Goal: Task Accomplishment & Management: Complete application form

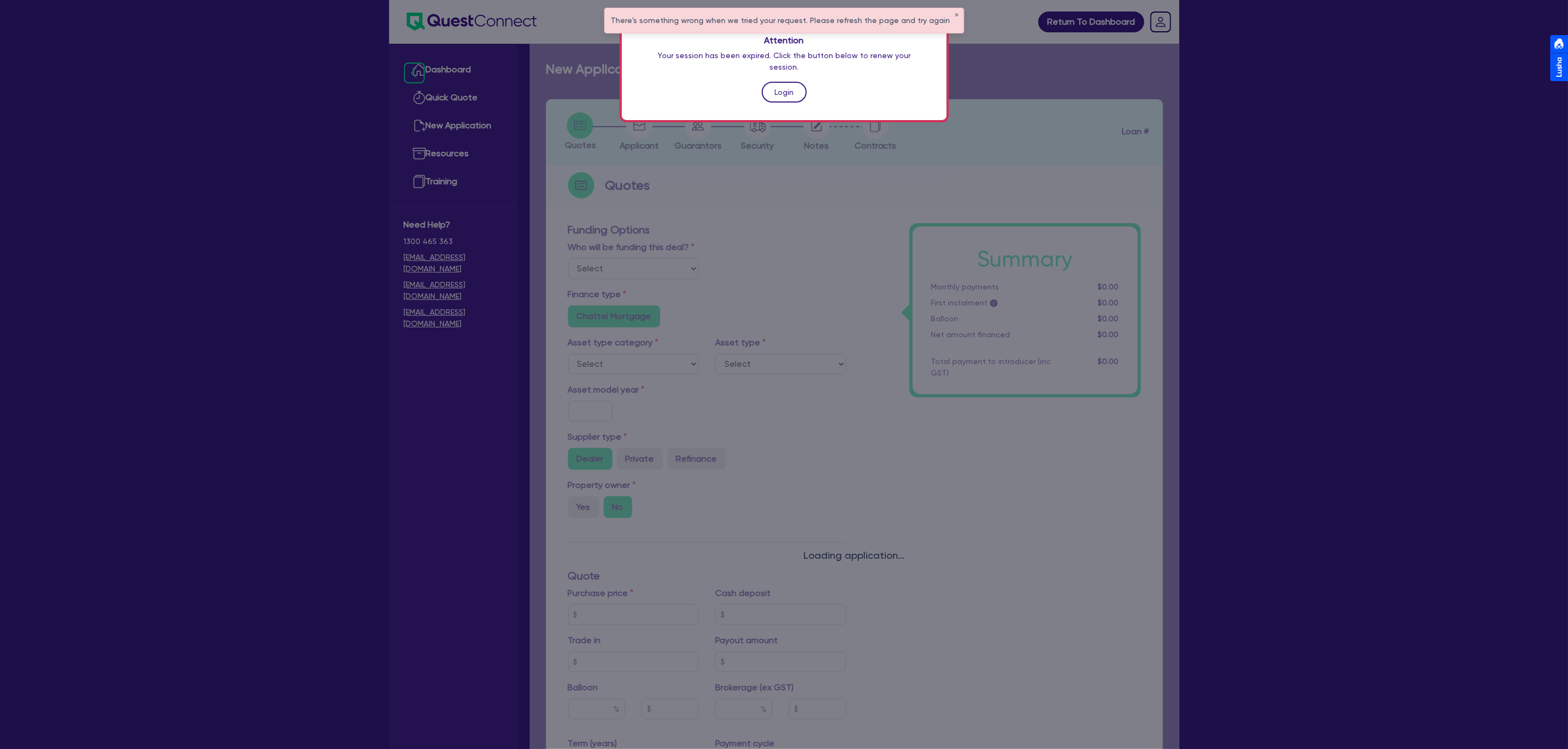
click at [785, 83] on link "Login" at bounding box center [784, 92] width 45 height 21
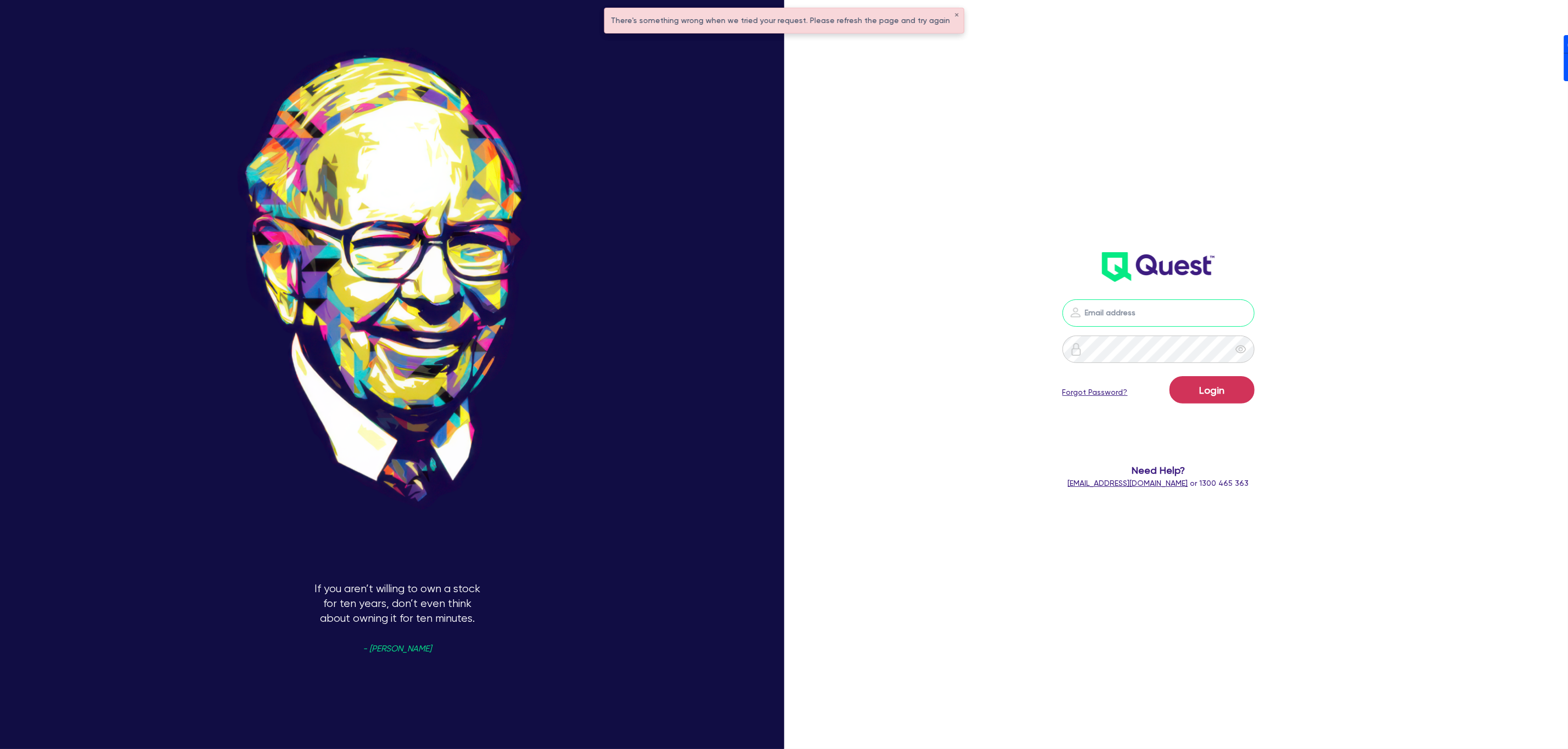
click at [1136, 306] on input "email" at bounding box center [1158, 313] width 192 height 27
click at [1330, 278] on header at bounding box center [1158, 267] width 460 height 44
click at [1158, 329] on nordpass-icon at bounding box center [1158, 329] width 0 height 0
click at [0, 748] on nordpass-autofill-portal at bounding box center [0, 749] width 0 height 0
type input "dean.tinellis@quest.finance"
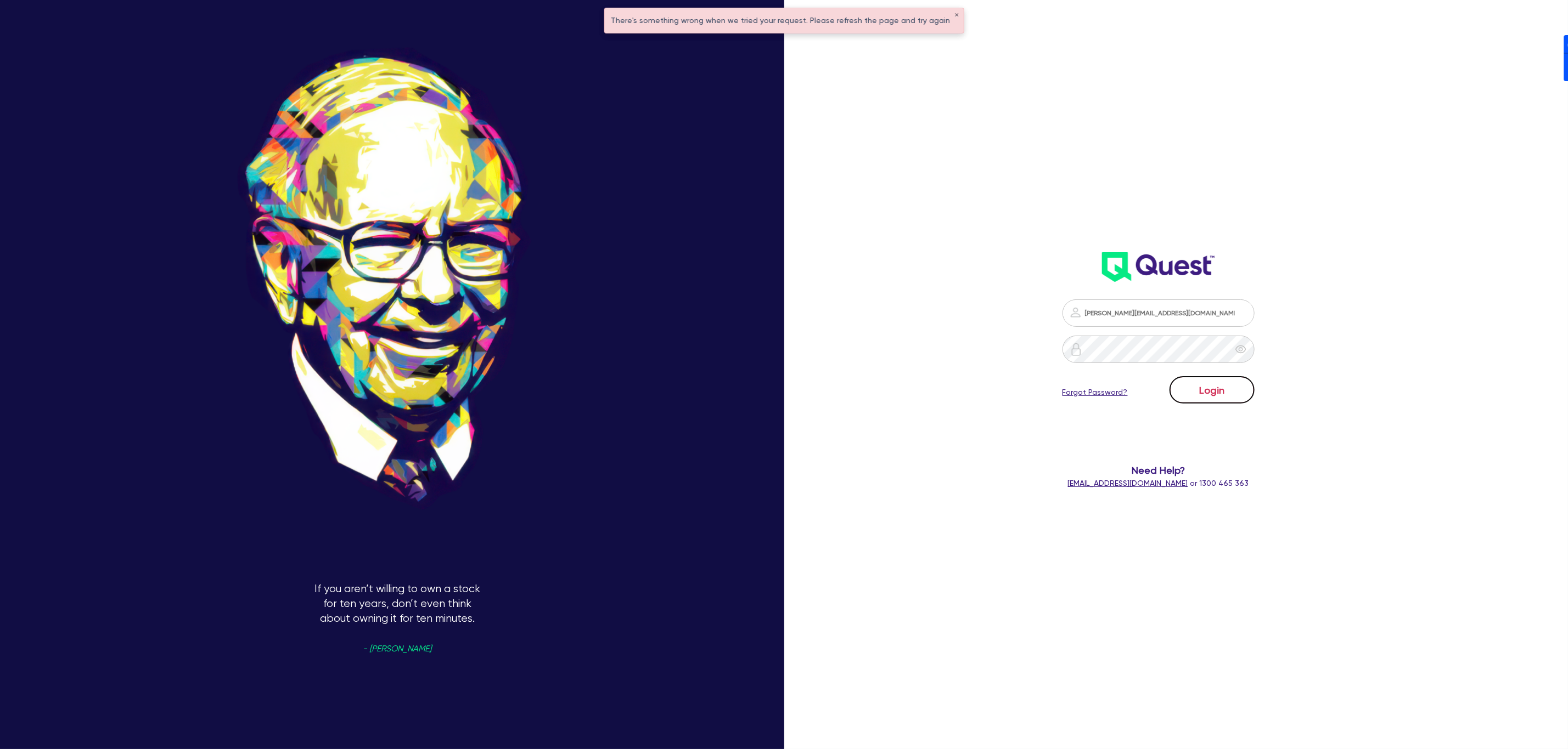
click at [1236, 395] on button "Login" at bounding box center [1212, 389] width 85 height 27
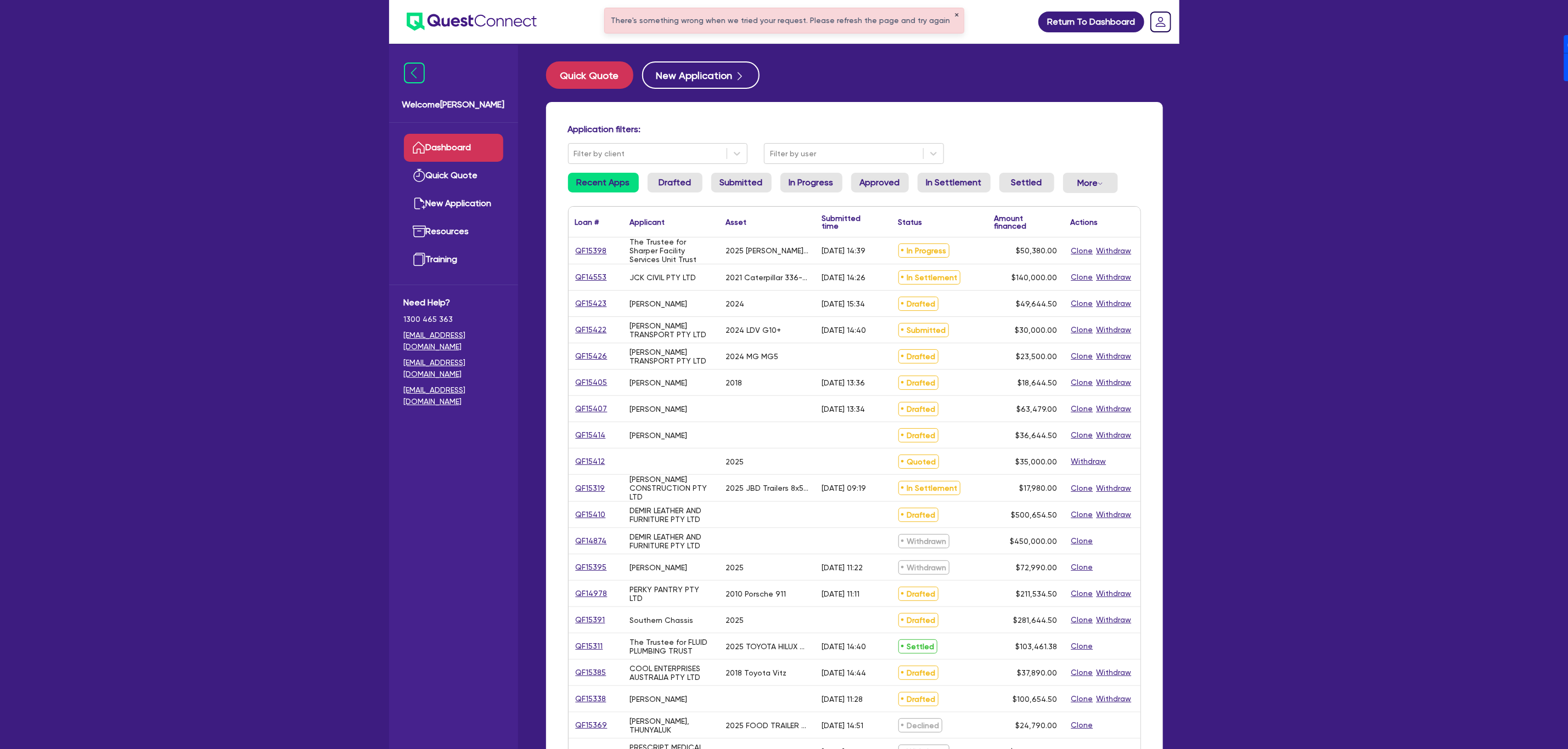
click at [955, 13] on button "✕" at bounding box center [957, 15] width 4 height 5
click at [704, 25] on input "text" at bounding box center [783, 22] width 329 height 19
click at [929, 16] on button "submit" at bounding box center [938, 24] width 18 height 16
type input "mh"
click at [929, 16] on button "submit" at bounding box center [938, 24] width 18 height 16
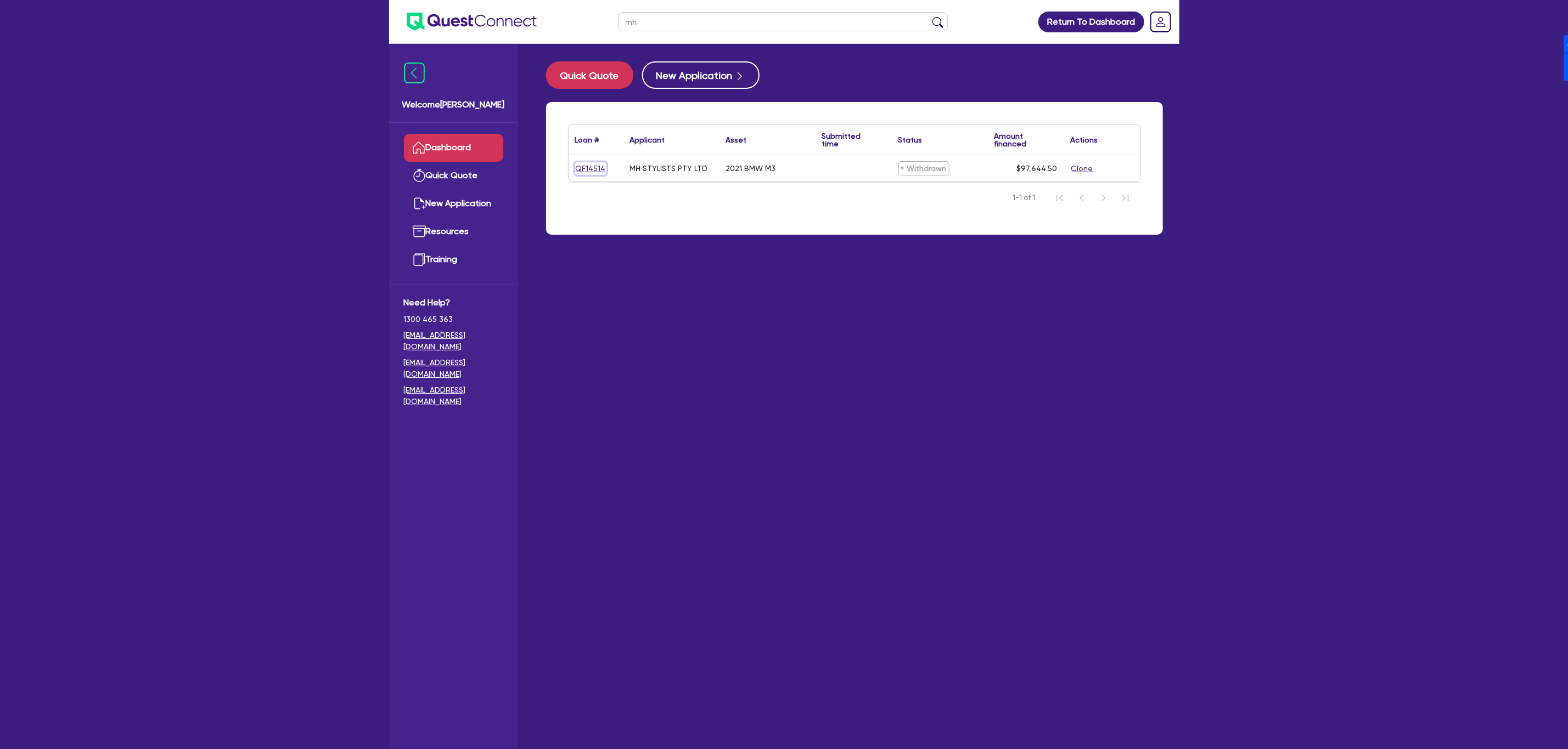
click at [580, 168] on link "QF14514" at bounding box center [591, 168] width 31 height 13
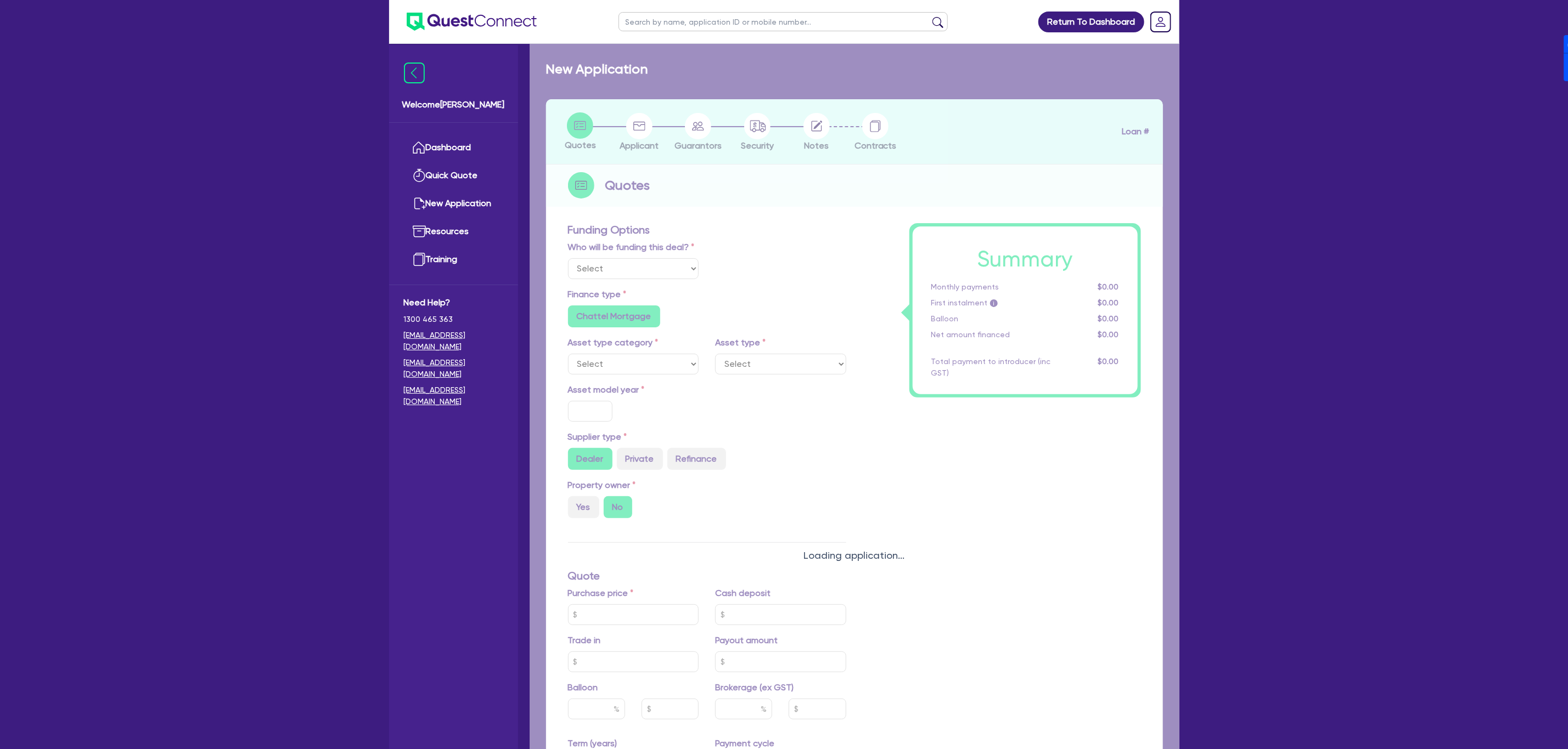
select select "CARS_AND_LIGHT_TRUCKS"
type input "2021"
type input "120,000"
type input "24,000"
type input "30"
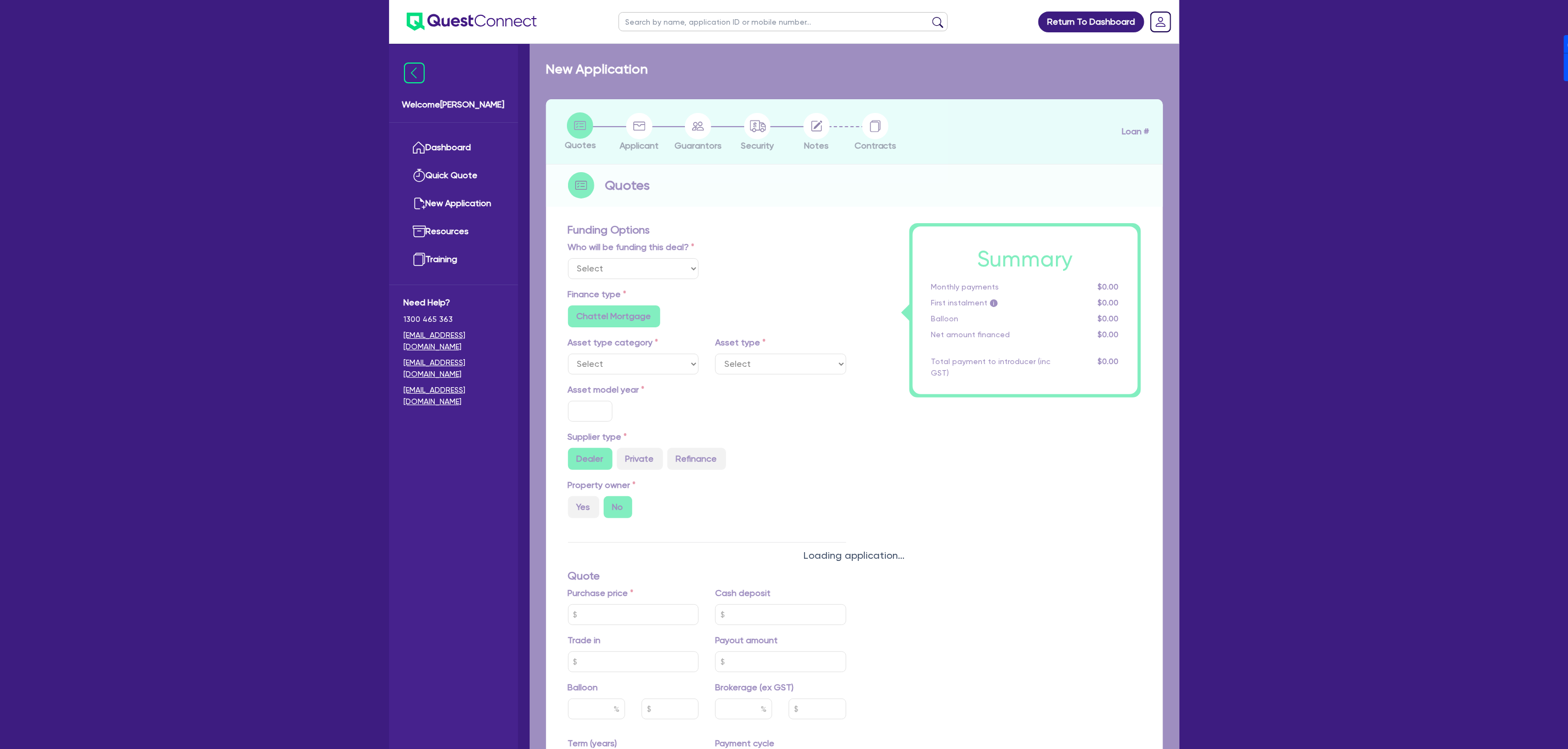
type input "36,000"
type input "4"
type input "3,905.78"
type input "17"
radio input "false"
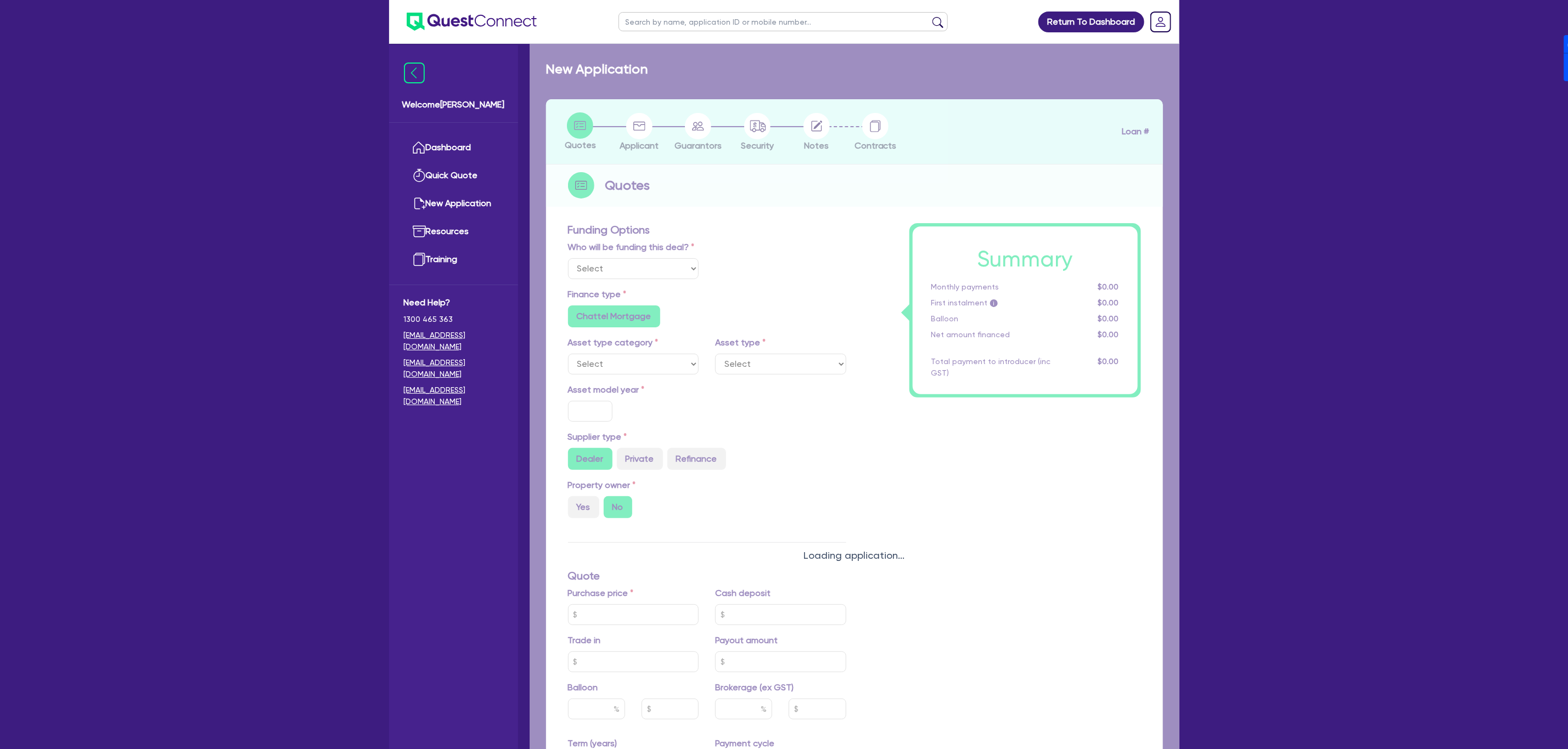
type input "900"
radio input "true"
select select "PASSENGER_VEHICLES"
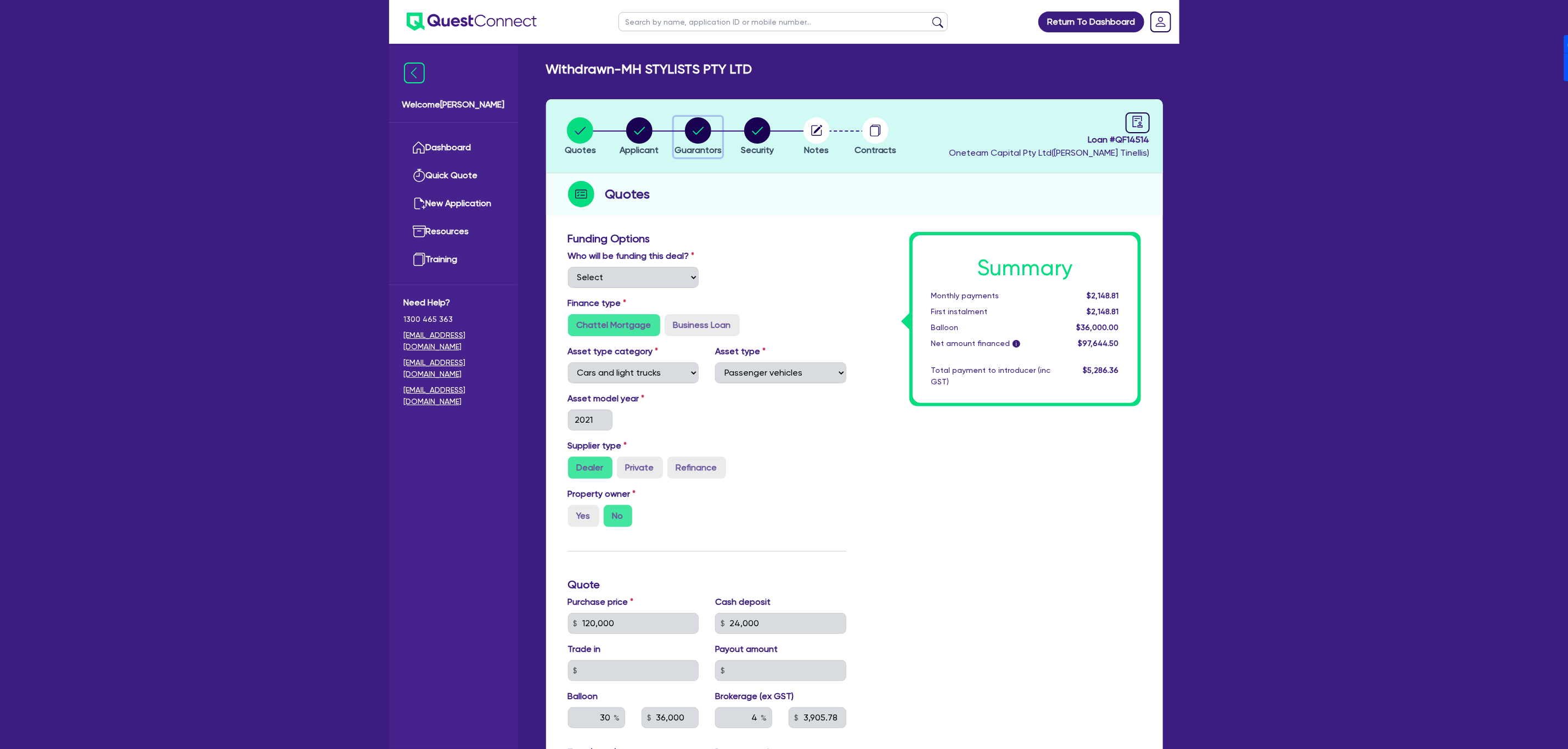
click at [705, 122] on circle "button" at bounding box center [698, 130] width 26 height 26
select select "MR"
select select "NSW"
select select "SINGLE"
select select "CASH"
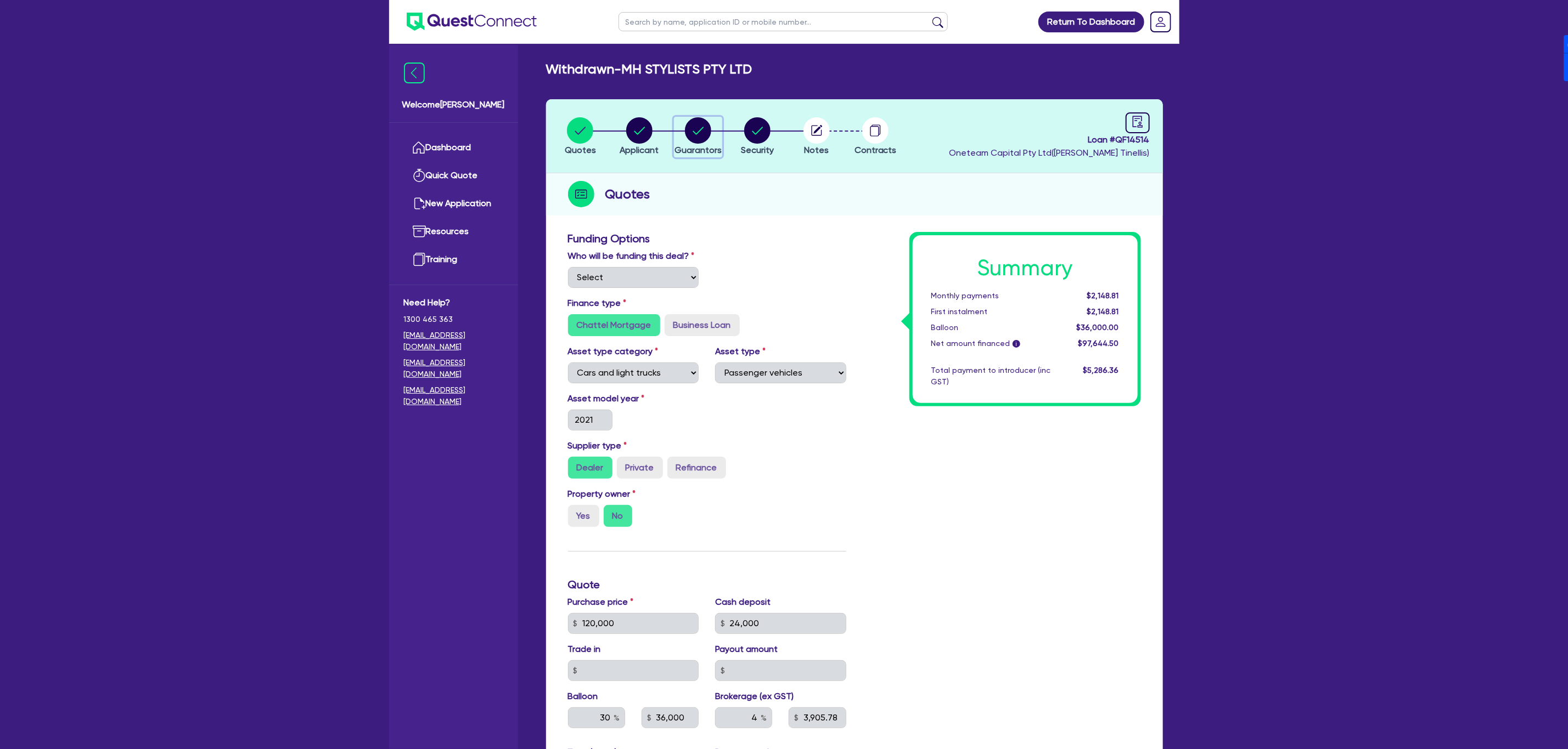
select select "EQUIPMENT"
select select "VEHICLE"
select select "HOUSEHOLD_PERSONAL"
select select "CASH"
select select "VEHICLE_LOAN"
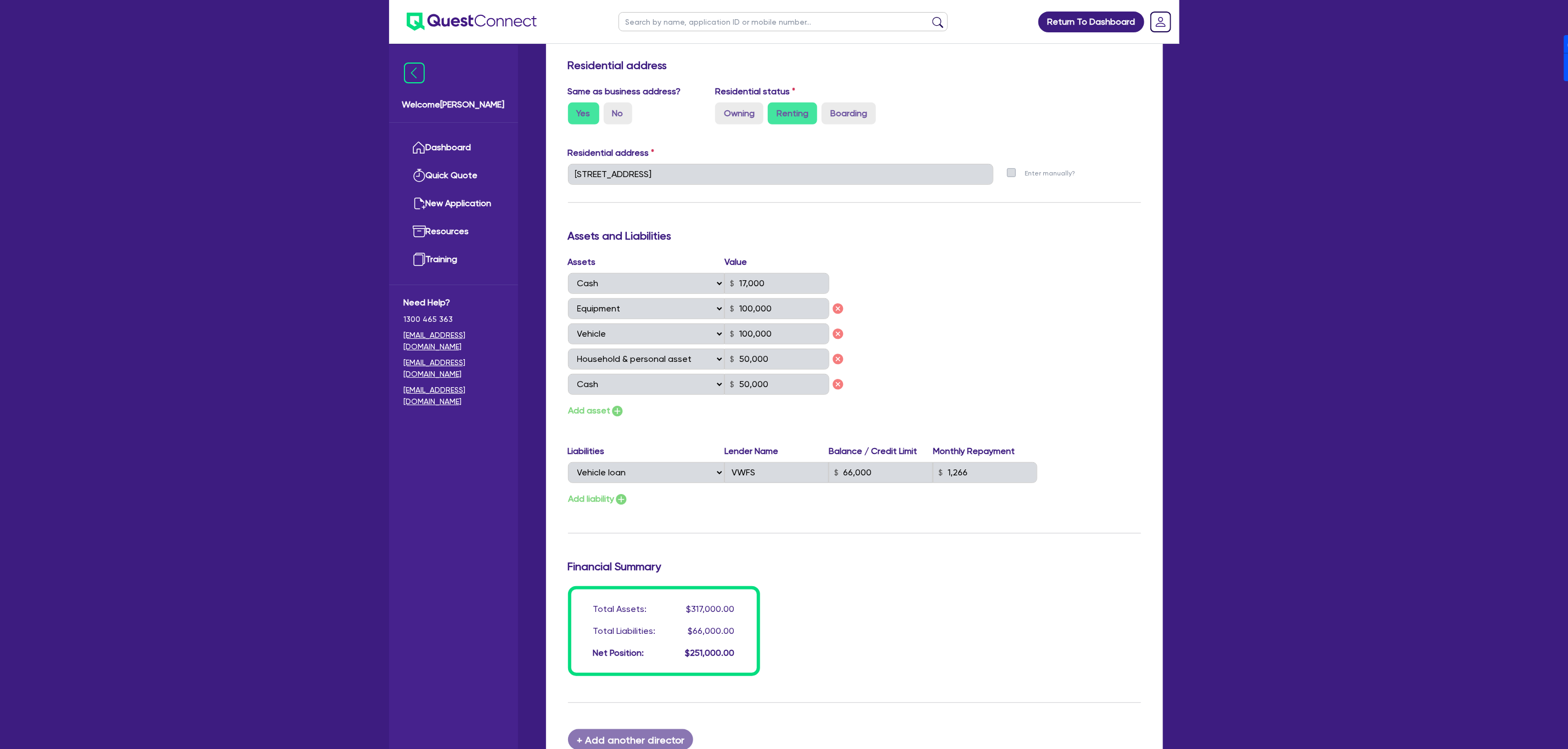
scroll to position [494, 0]
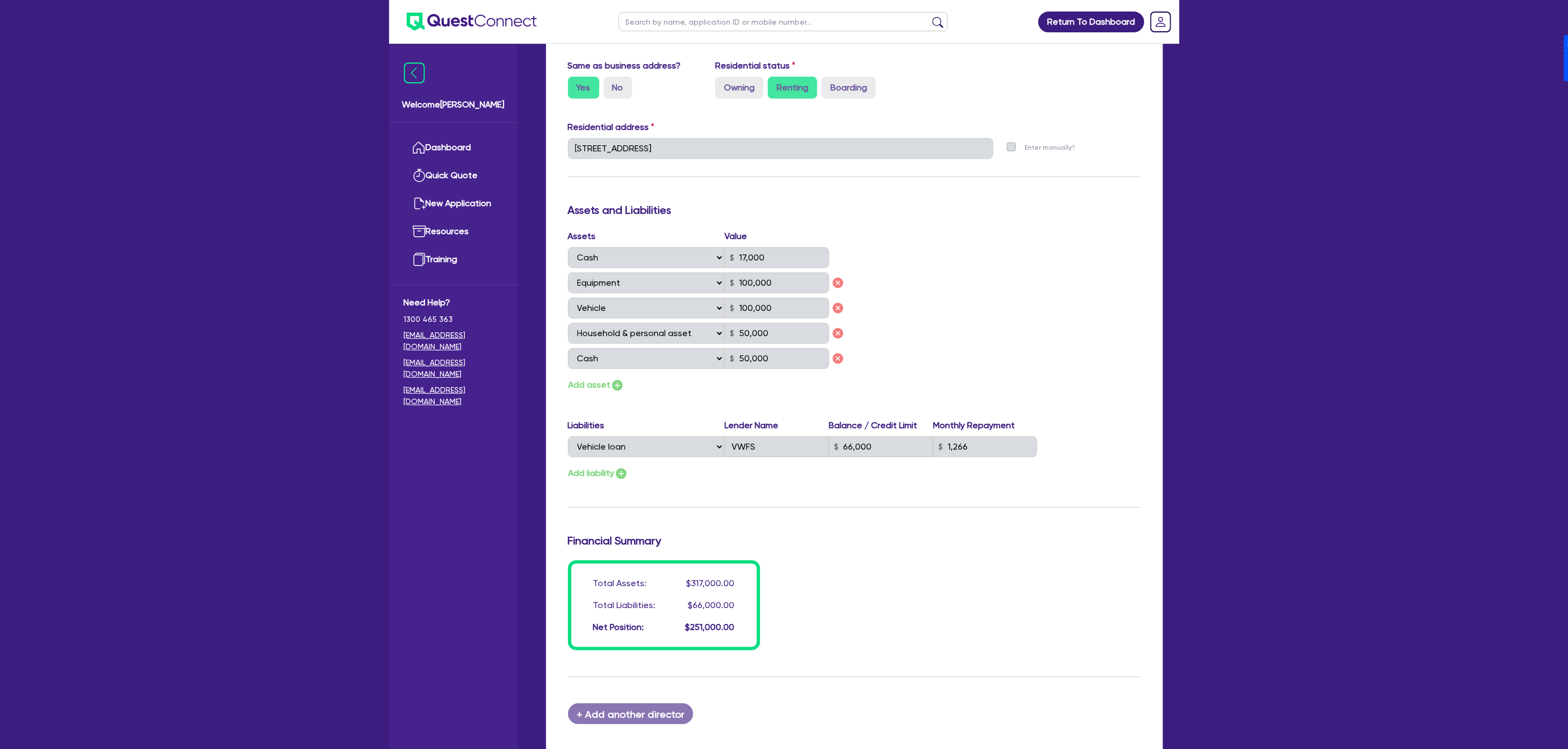
click at [1050, 352] on div "Assets Value Select Asset Cash Property Investment property Vehicle Truck Trail…" at bounding box center [854, 311] width 589 height 163
click at [640, 451] on div "Select Liability Credit card Mortgage Investment property loan Vehicle loan Tru…" at bounding box center [802, 447] width 470 height 21
click at [929, 283] on div "Assets Value Select Asset Cash Property Investment property Vehicle Truck Trail…" at bounding box center [854, 311] width 589 height 163
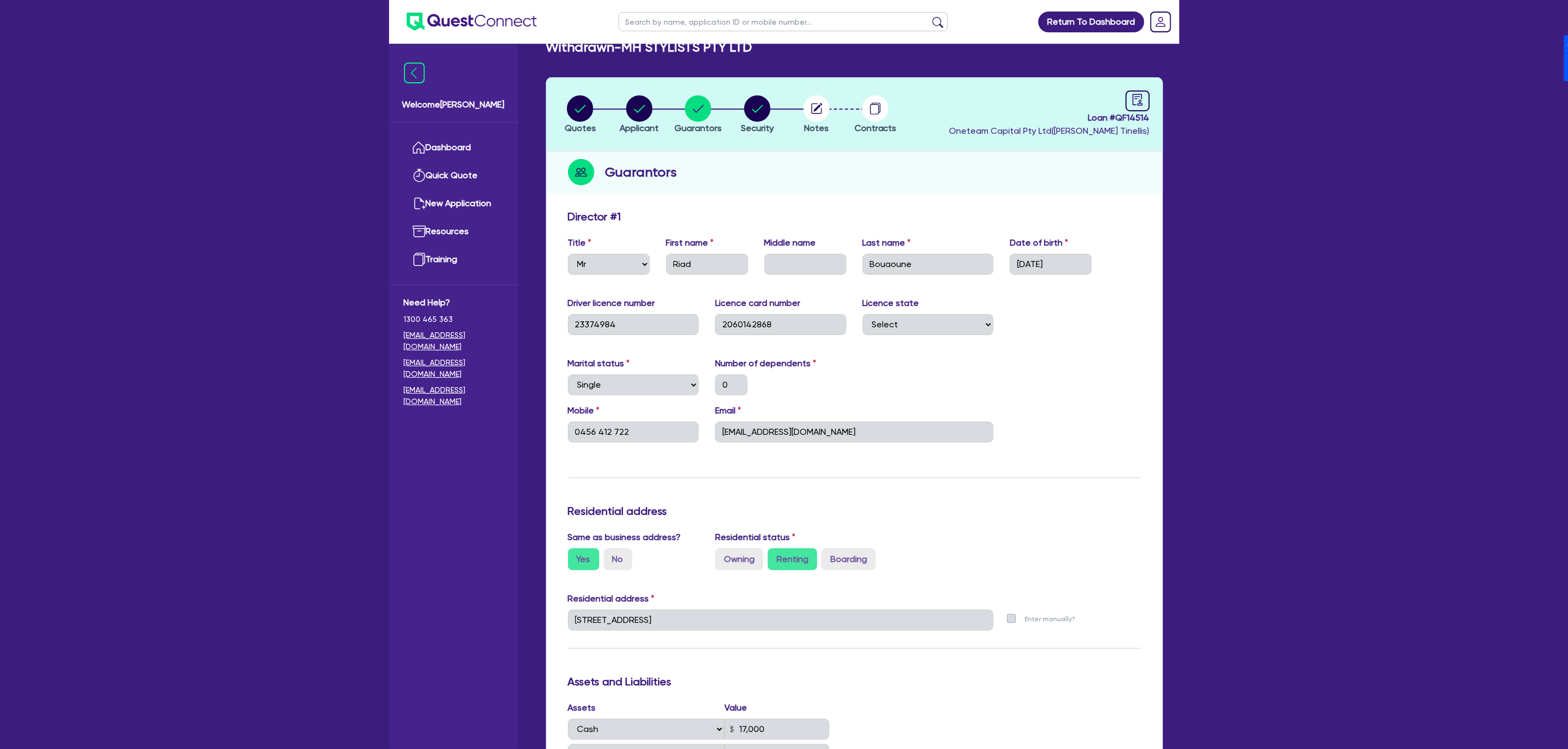
scroll to position [0, 0]
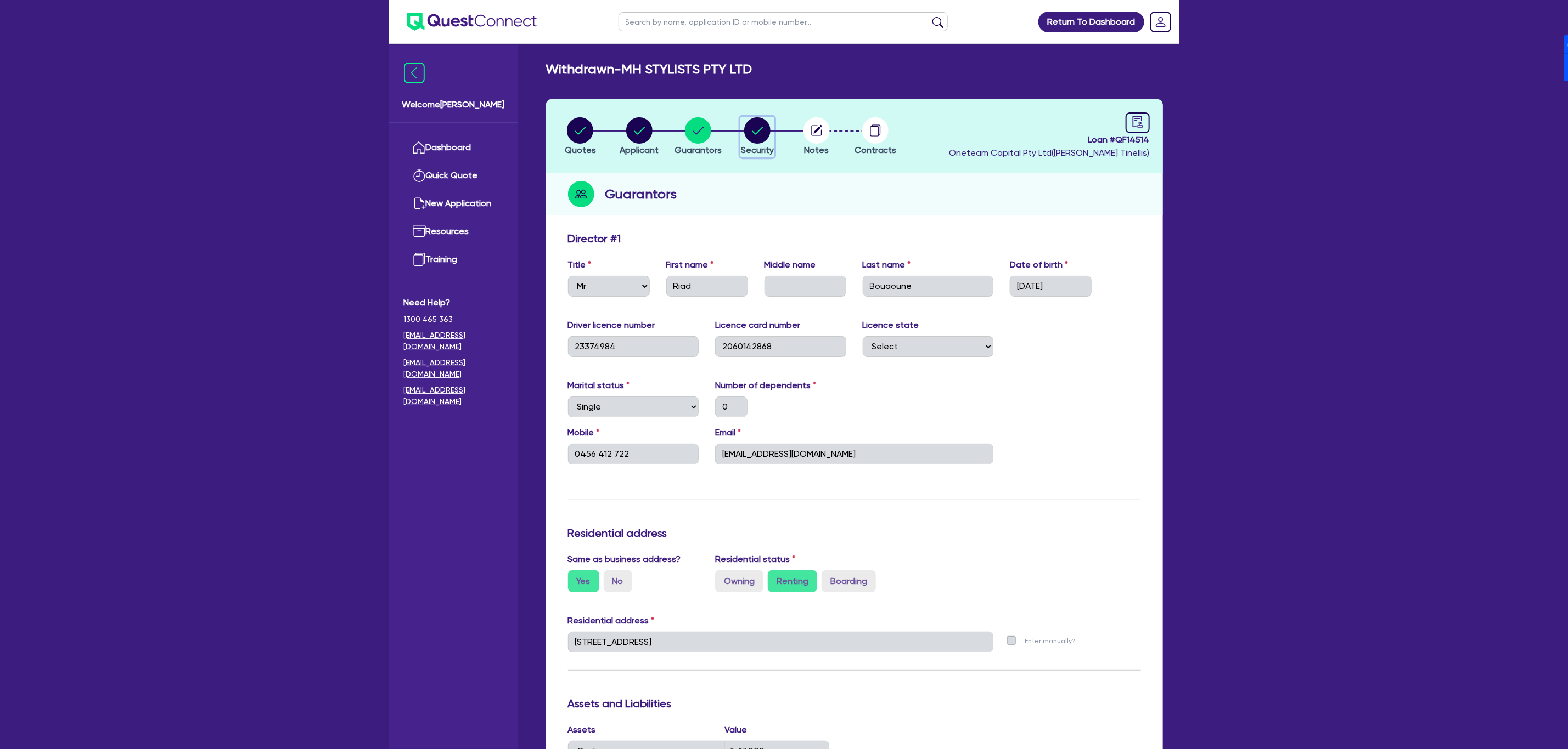
click at [759, 135] on circle "button" at bounding box center [757, 130] width 26 height 26
select select "CARS_AND_LIGHT_TRUCKS"
select select "PASSENGER_VEHICLES"
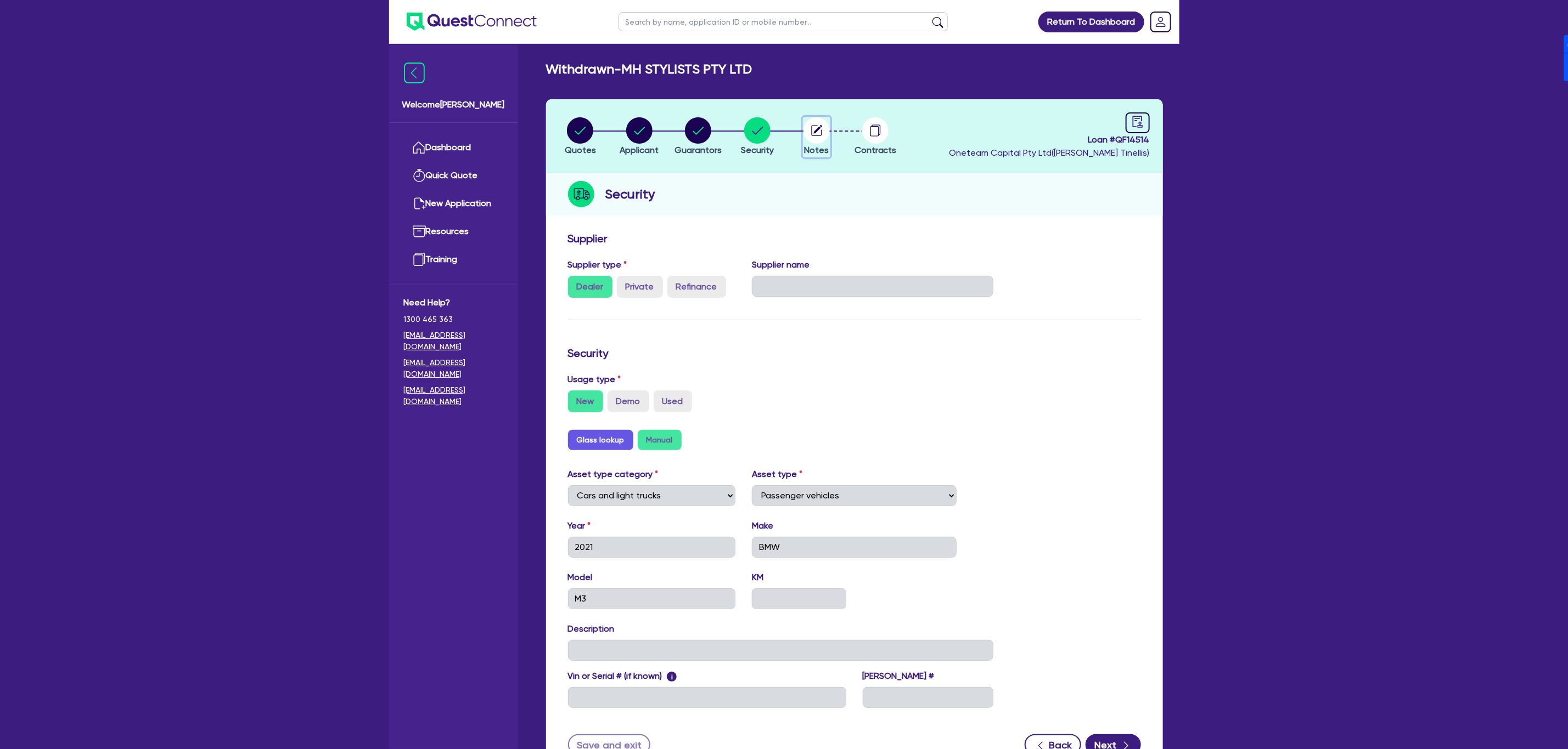
click at [804, 138] on icon "button" at bounding box center [816, 130] width 26 height 26
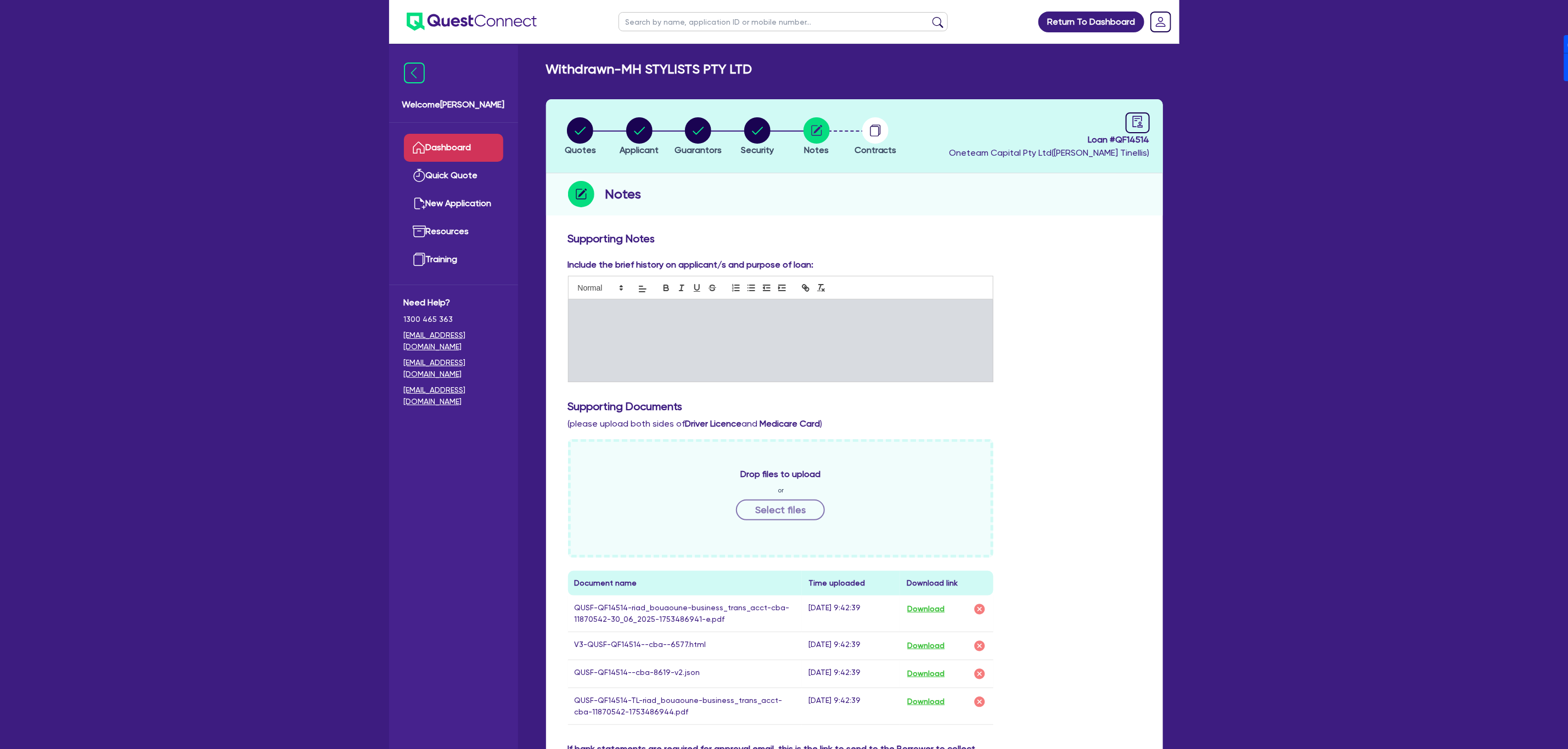
click at [462, 142] on link "Dashboard" at bounding box center [453, 148] width 99 height 28
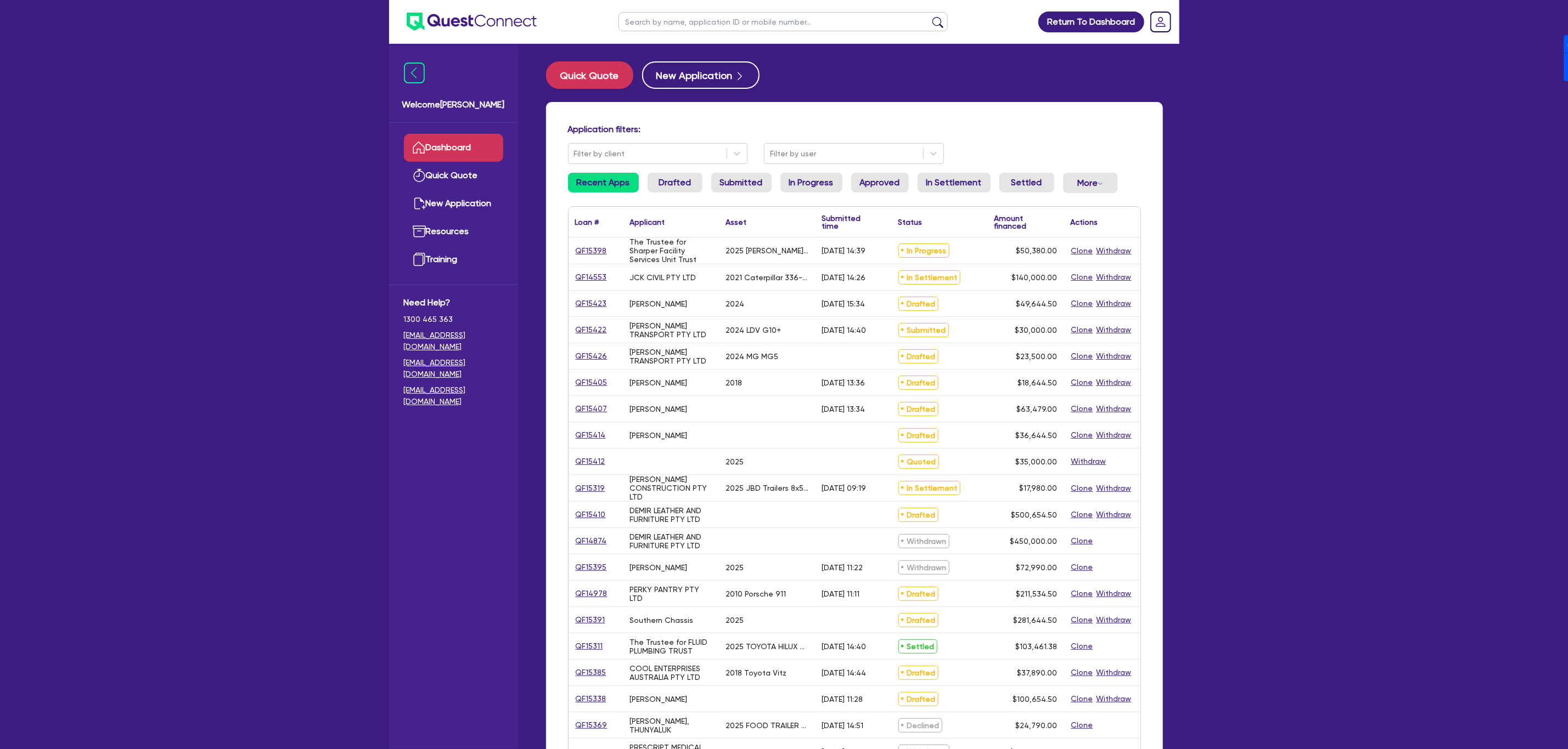
click at [738, 26] on input "text" at bounding box center [783, 22] width 329 height 19
type input "MH"
click at [929, 16] on button "submit" at bounding box center [938, 24] width 18 height 16
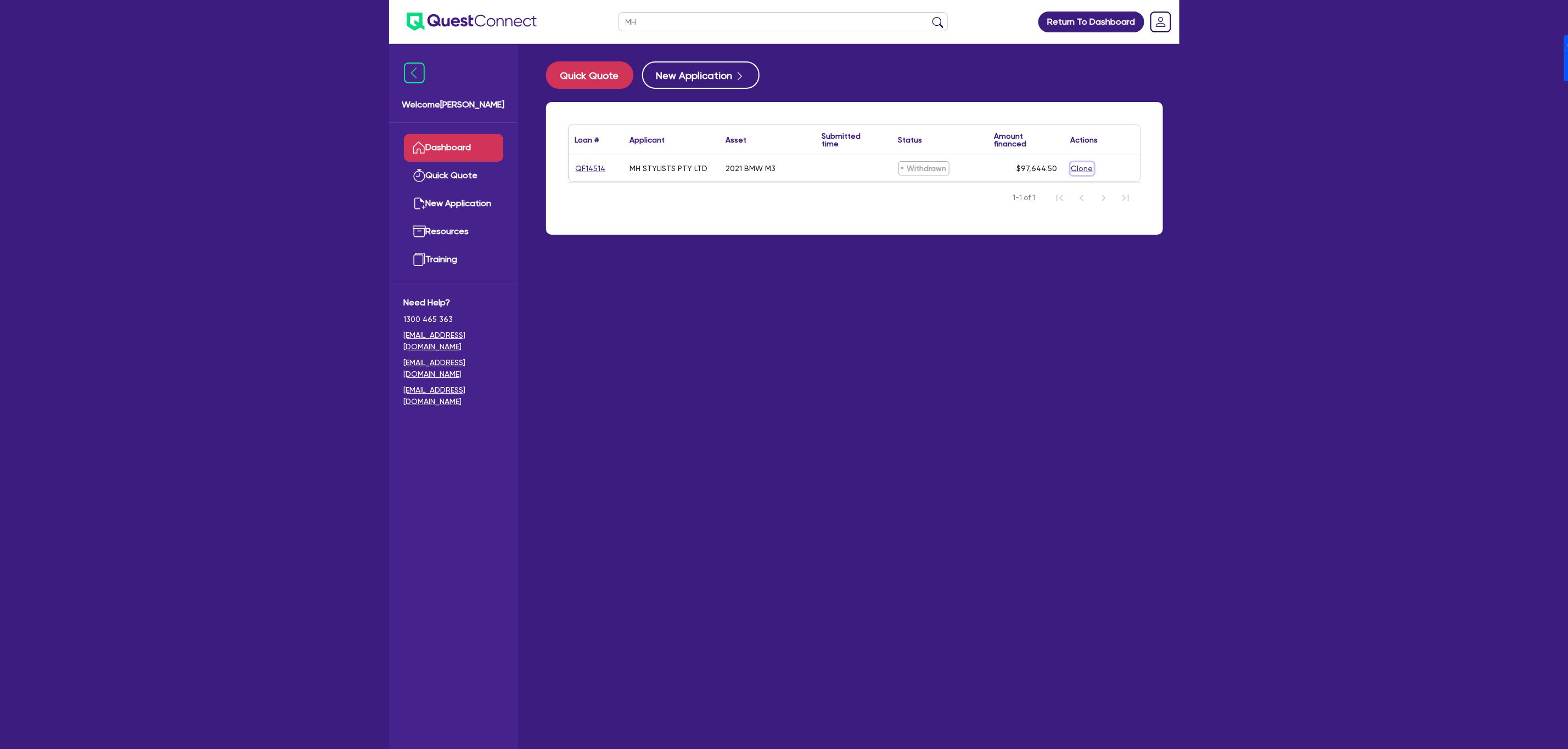
click at [1083, 170] on button "Clone" at bounding box center [1082, 168] width 23 height 13
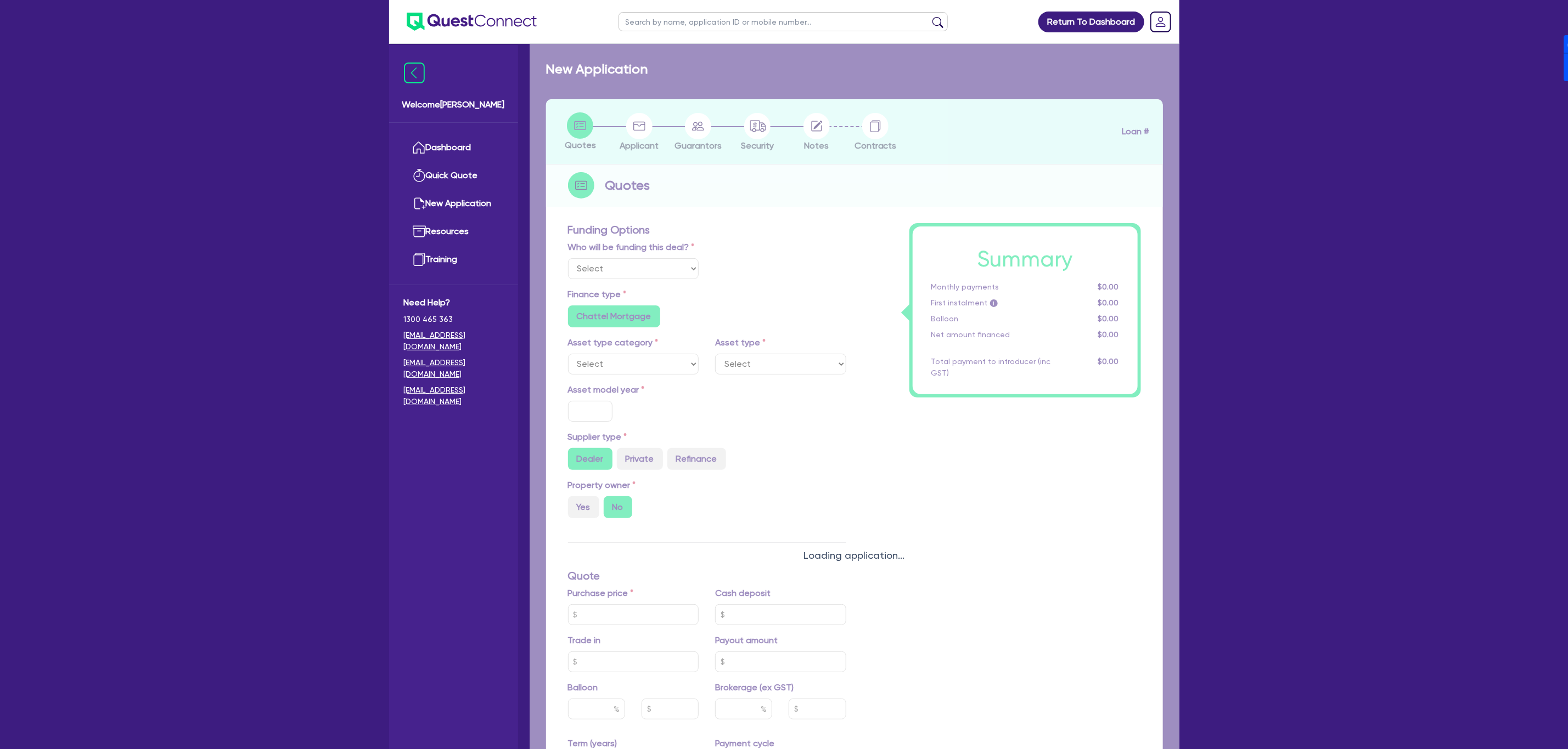
select select "Other"
radio input "true"
radio input "false"
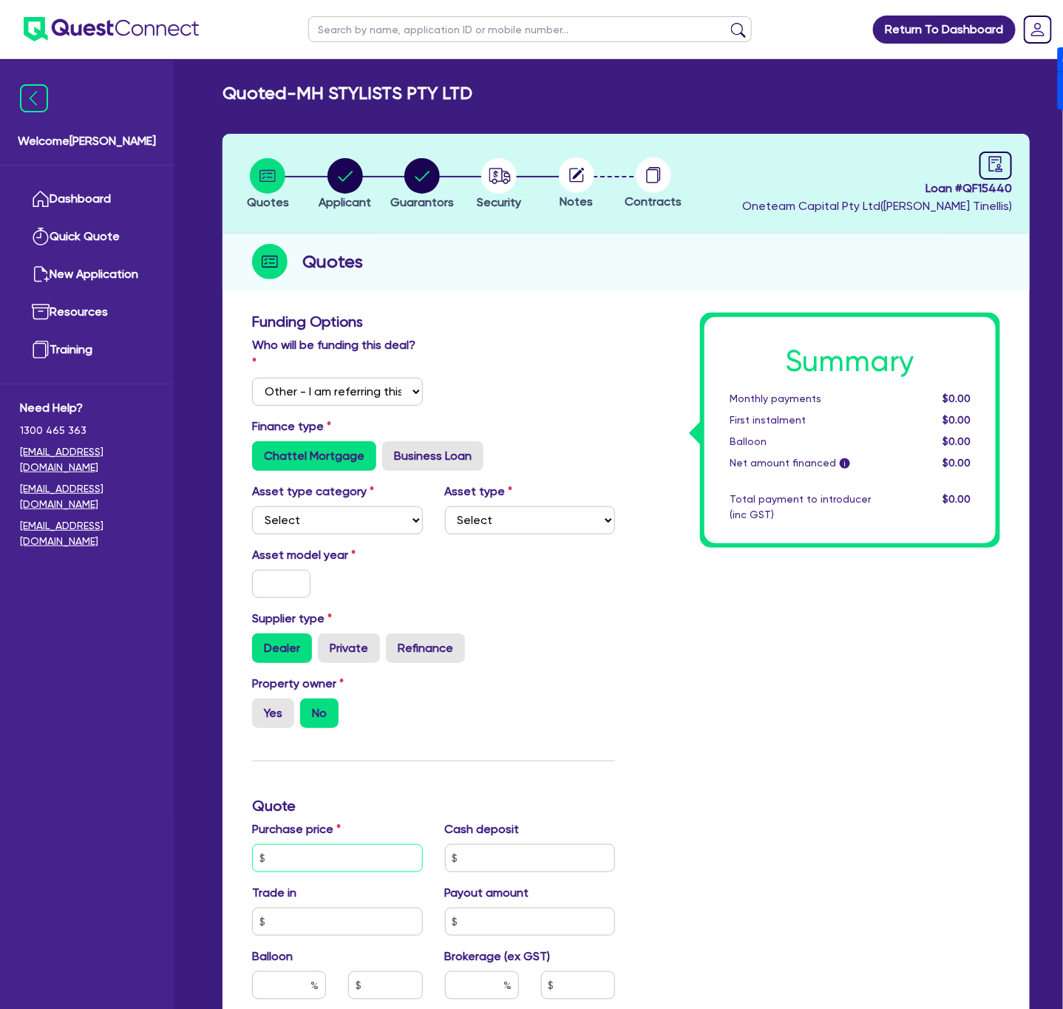
click at [315, 844] on input "text" at bounding box center [337, 858] width 171 height 28
type input "31,811.20"
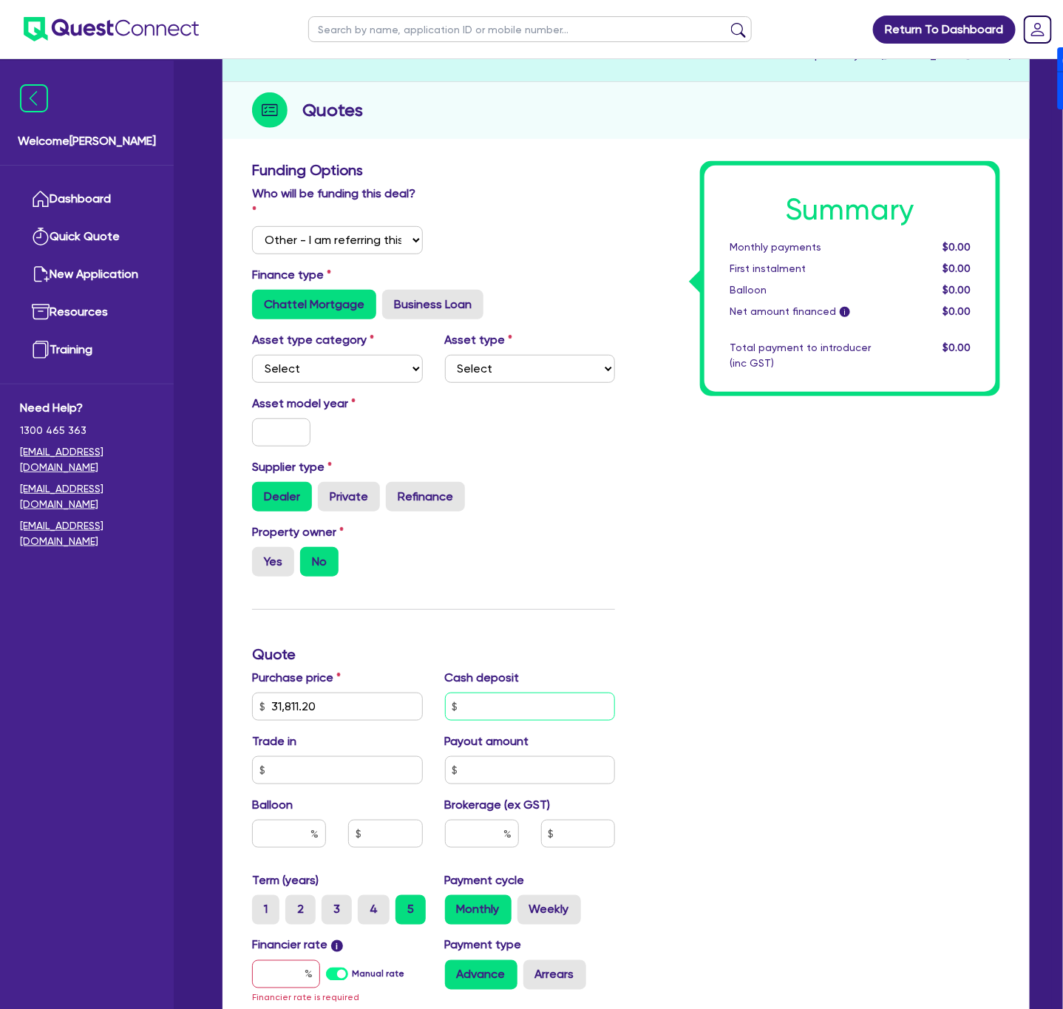
scroll to position [222, 0]
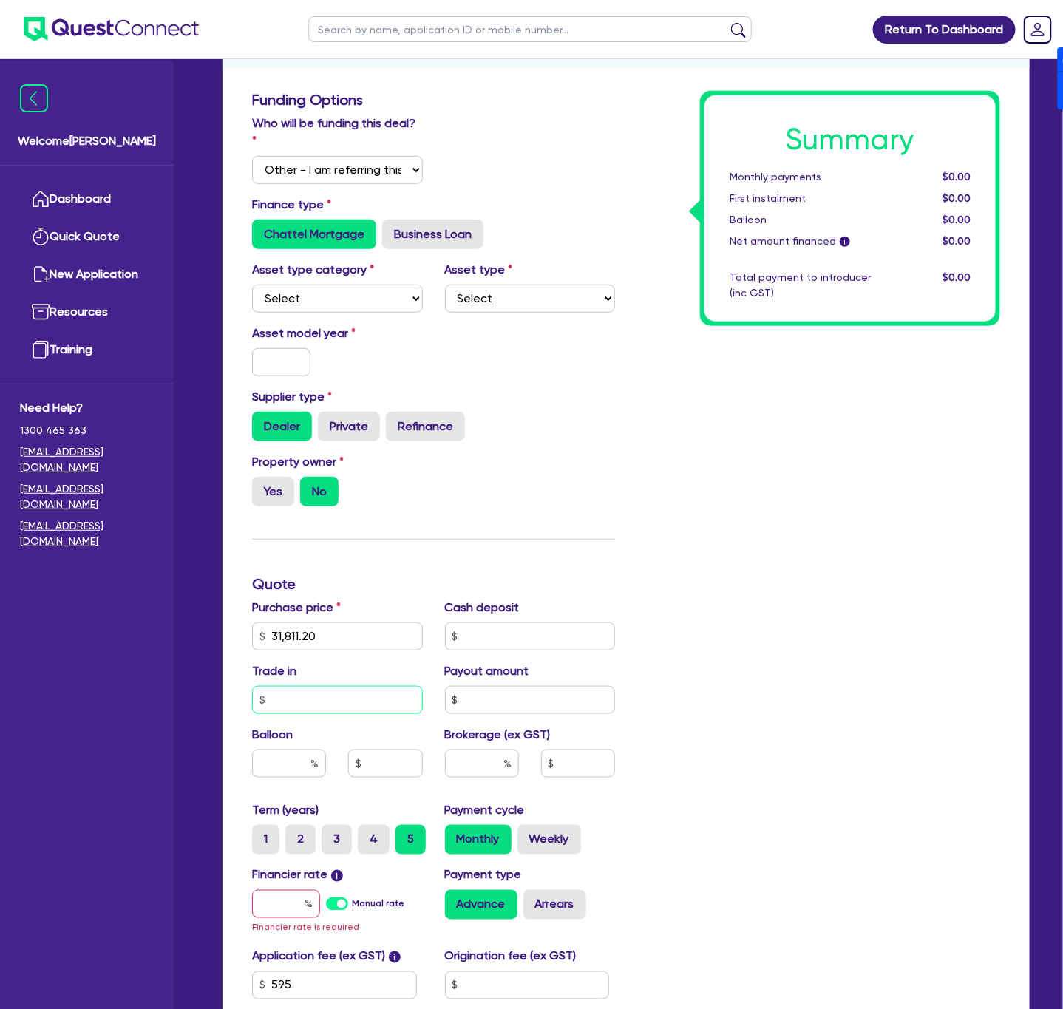
click at [367, 686] on input "text" at bounding box center [337, 700] width 171 height 28
type input "63,811.20"
click at [799, 617] on div "Summary Monthly payments $0.00 First instalment $0.00 Balloon $0.00 Net amount …" at bounding box center [818, 584] width 385 height 986
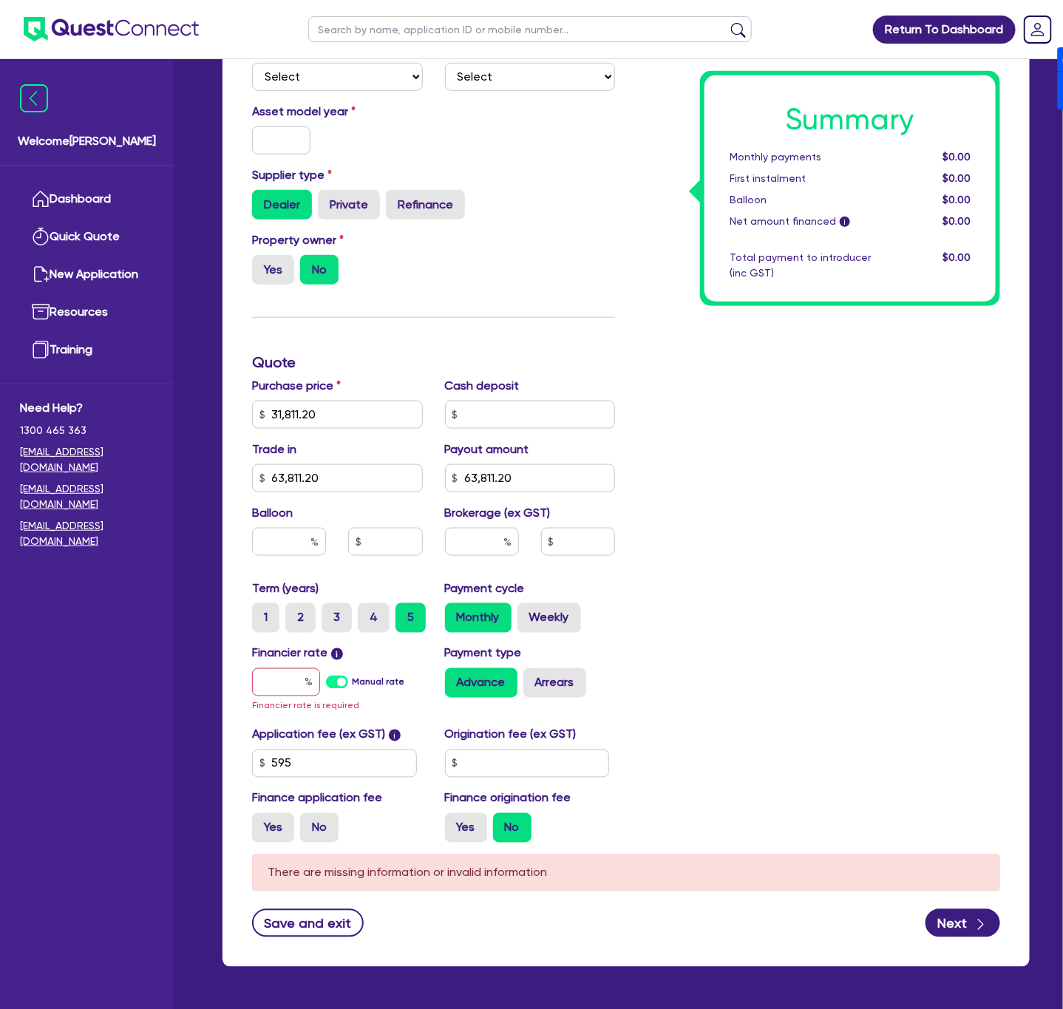
click at [352, 676] on label "Manual rate" at bounding box center [378, 682] width 53 height 13
click at [0, 0] on input "Manual rate" at bounding box center [0, 0] width 0 height 0
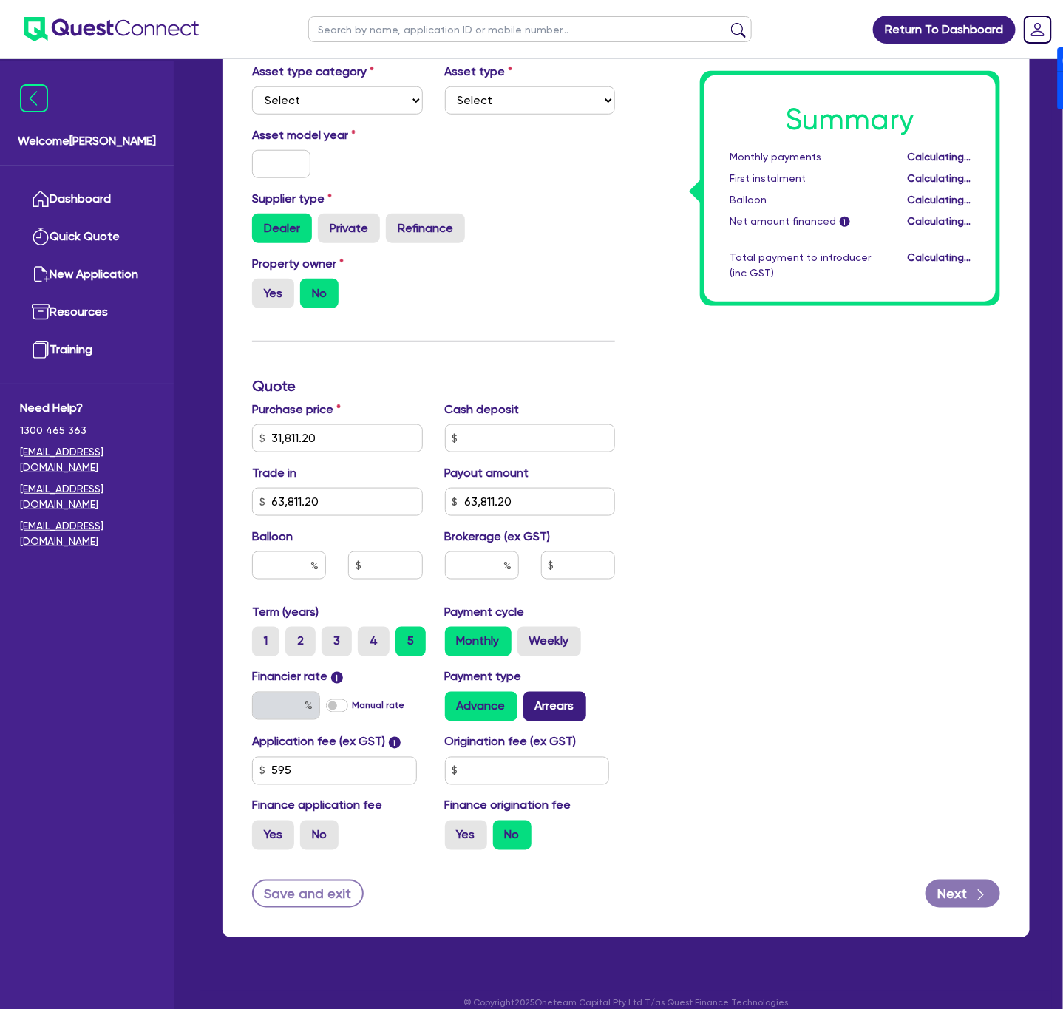
type input "17.95"
click at [548, 692] on label "Arrears" at bounding box center [555, 707] width 63 height 30
click at [533, 692] on input "Arrears" at bounding box center [529, 697] width 10 height 10
radio input "true"
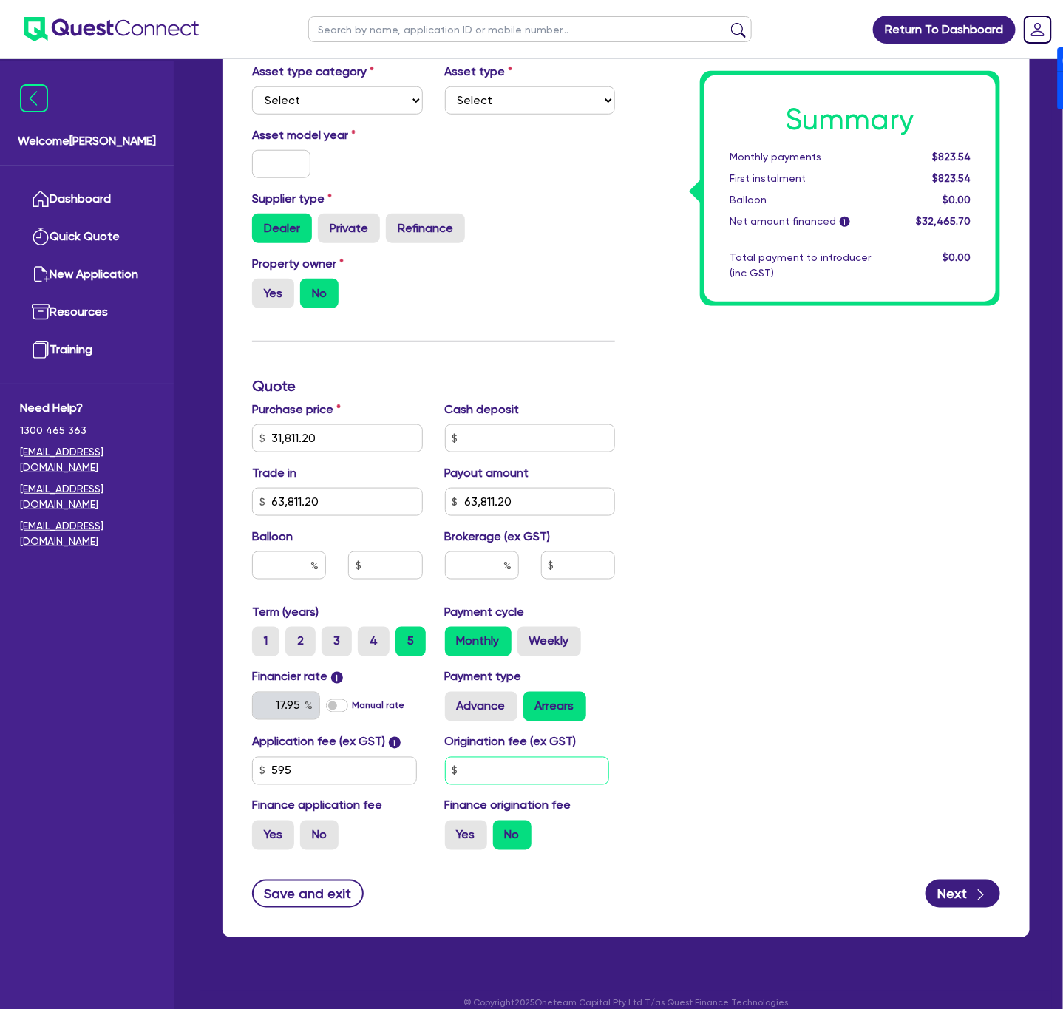
click at [538, 757] on input "text" at bounding box center [527, 771] width 165 height 28
click at [765, 570] on div "Summary Monthly payments $823.54 First instalment $823.54 Balloon $0.00 Net amo…" at bounding box center [818, 377] width 385 height 969
click at [491, 552] on input "text" at bounding box center [482, 566] width 74 height 28
type input "6"
type input "1,947.94"
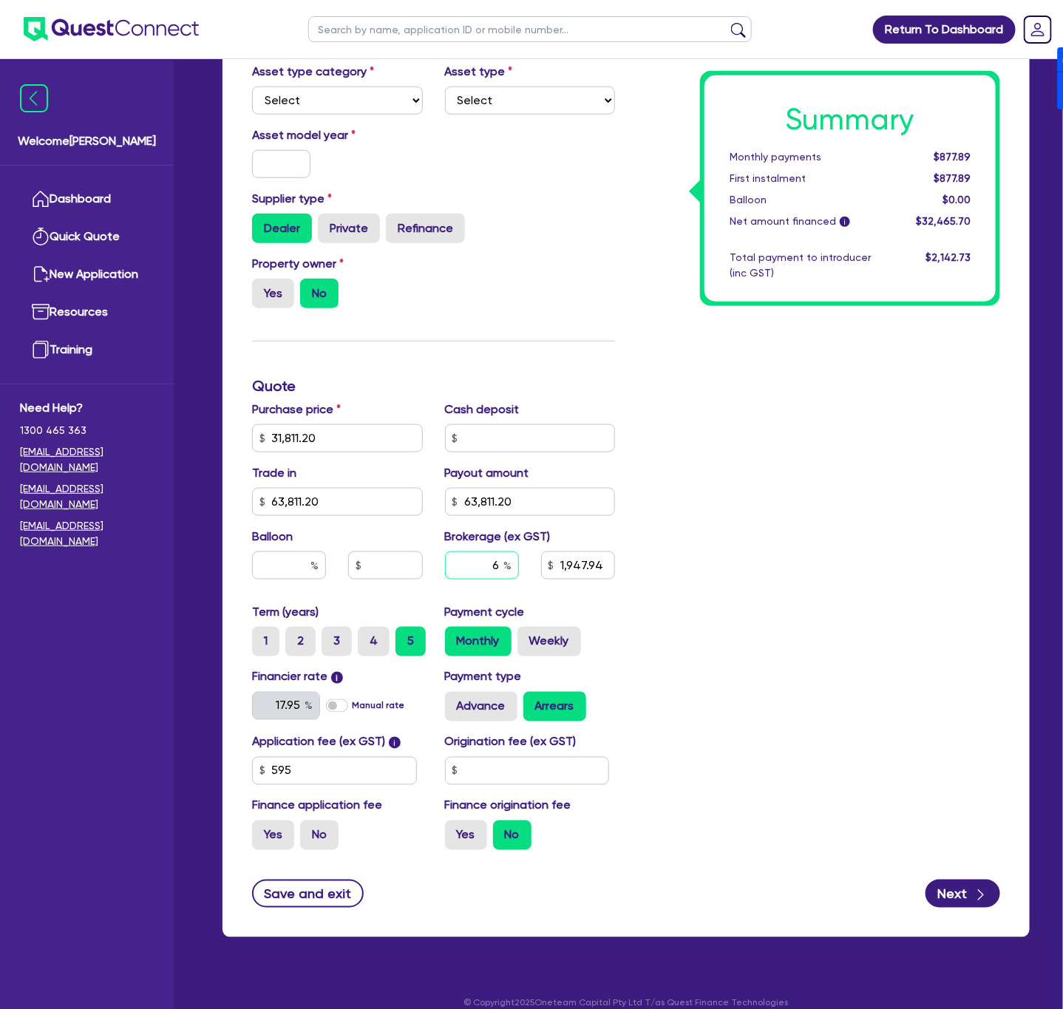
type input "6"
click at [877, 551] on div "Summary Monthly payments $877.89 First instalment $877.89 Balloon $0.00 Net amo…" at bounding box center [818, 377] width 385 height 969
click at [548, 757] on input "text" at bounding box center [527, 771] width 165 height 28
type input "1,947.94"
type input "9"
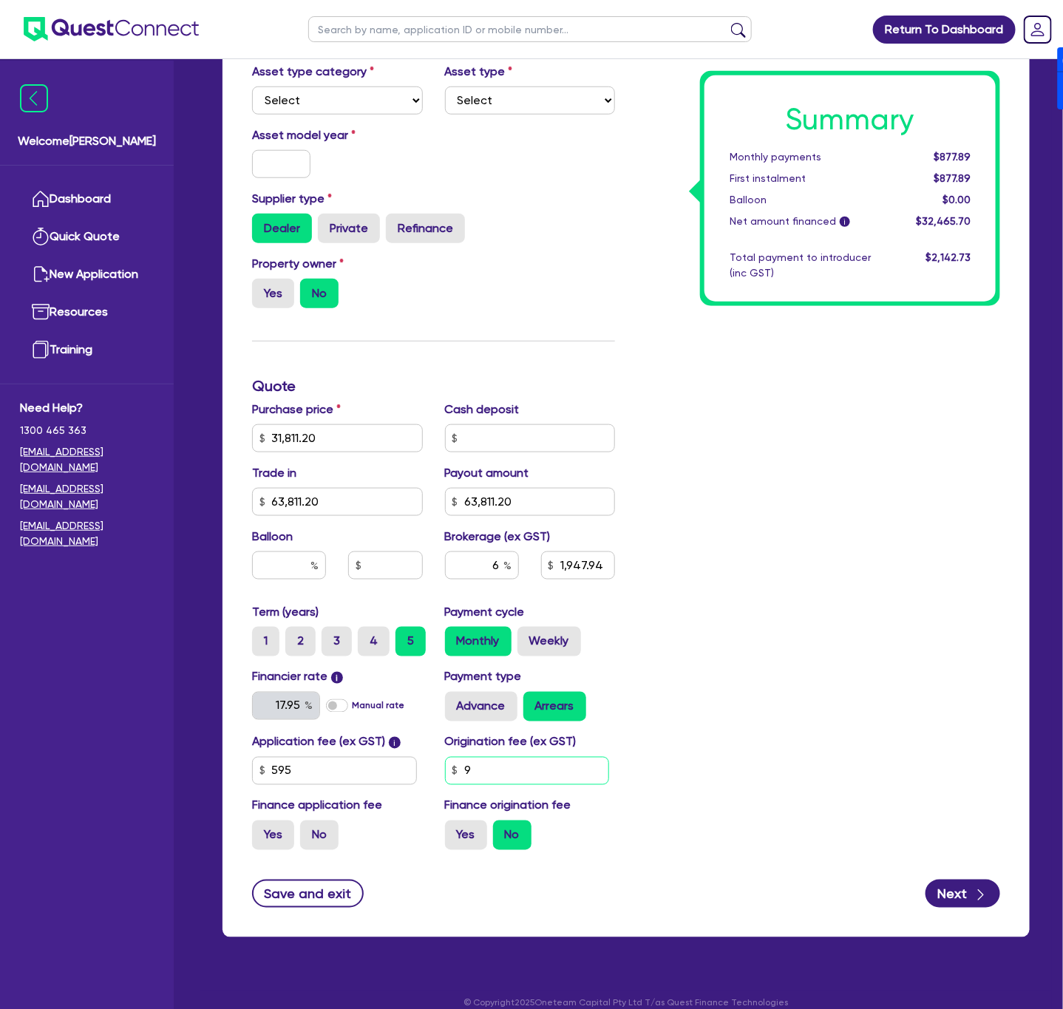
type input "1,947.94"
type input "90"
type input "1,947.94"
type input "900"
type input "1,947.94"
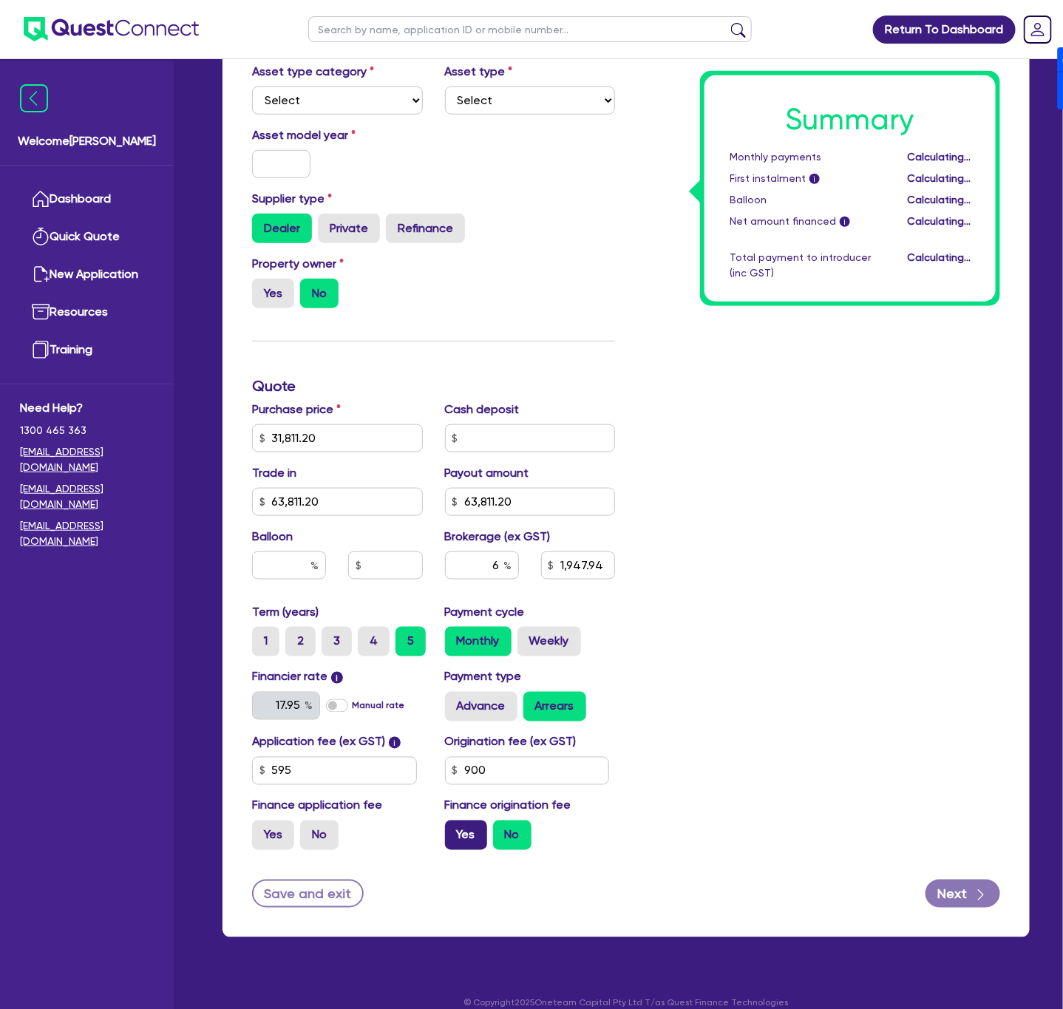
click at [470, 821] on label "Yes" at bounding box center [466, 836] width 42 height 30
click at [455, 821] on input "Yes" at bounding box center [450, 826] width 10 height 10
radio input "true"
click at [937, 711] on div "Summary Monthly payments $904.66 First instalment $904.66 Balloon $0.00 Net amo…" at bounding box center [818, 377] width 385 height 969
click at [966, 880] on button "Next" at bounding box center [963, 894] width 75 height 28
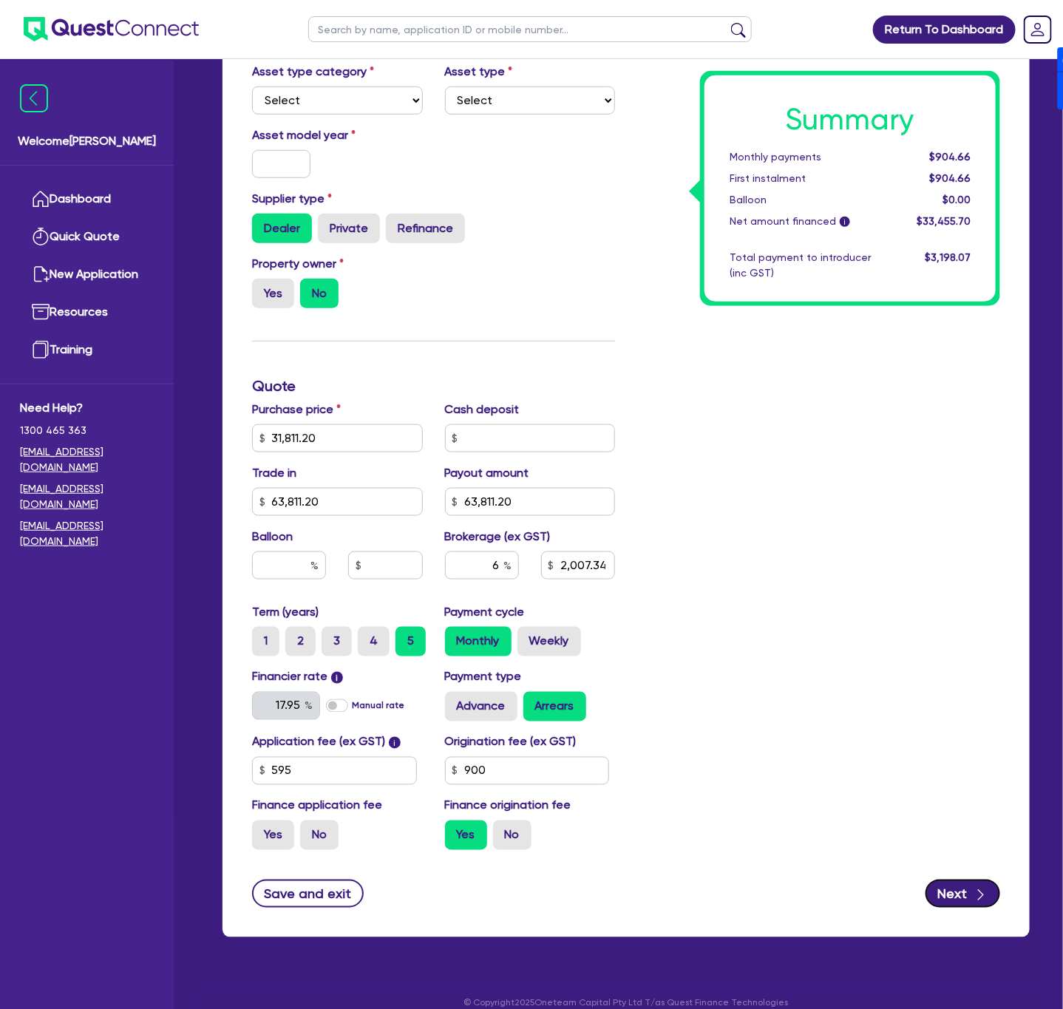
type input "2,007.34"
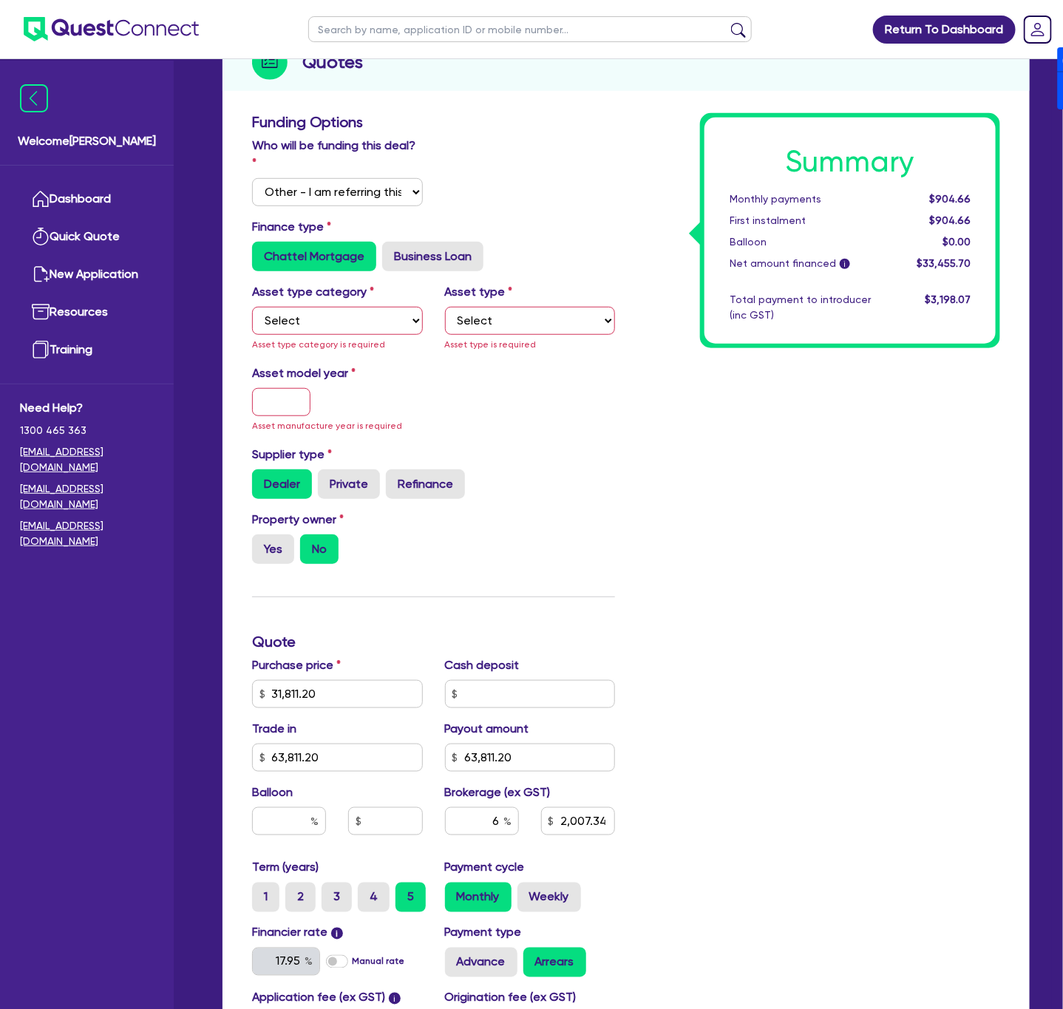
scroll to position [198, 0]
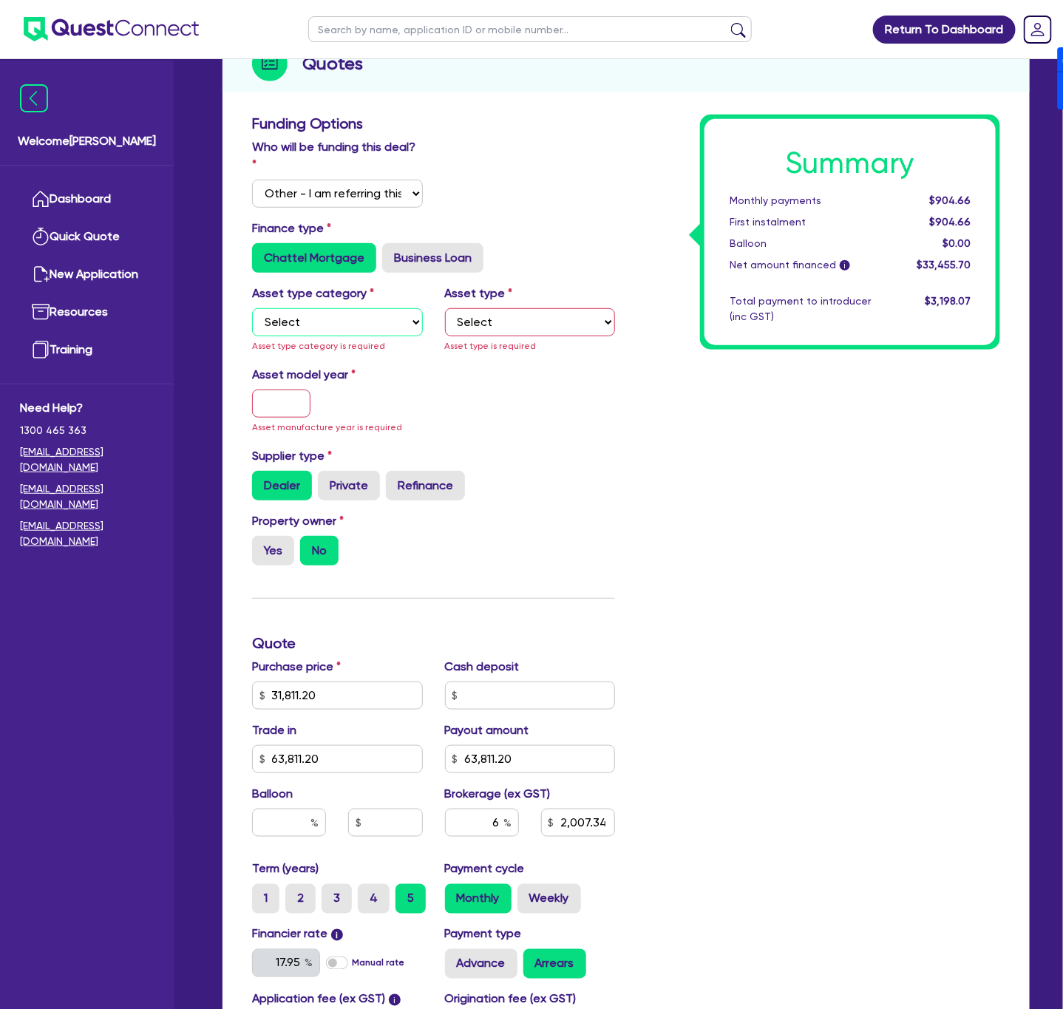
click at [299, 308] on select "Select Cars and light trucks Primary assets Secondary assets Tertiary assets" at bounding box center [337, 322] width 171 height 28
select select "CARS_AND_LIGHT_TRUCKS"
click at [252, 308] on select "Select Cars and light trucks Primary assets Secondary assets Tertiary assets" at bounding box center [337, 322] width 171 height 28
type input "2,007.34"
click at [646, 315] on div "Summary Monthly payments $904.66 First instalment $904.66 Balloon $0.00 Net amo…" at bounding box center [818, 617] width 385 height 1005
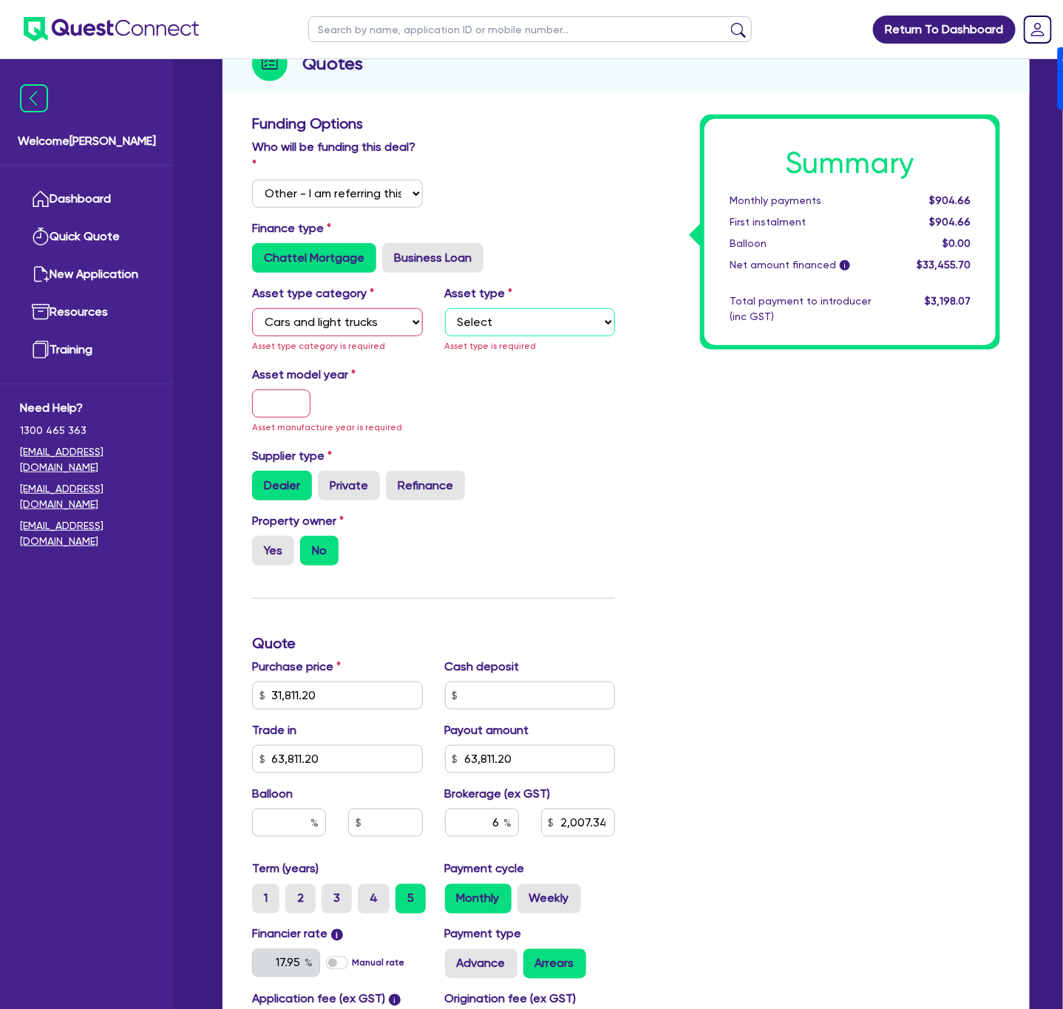
click at [513, 308] on select "Select Passenger vehicles Vans and utes Light trucks up to 4.5 tonne" at bounding box center [530, 322] width 171 height 28
select select "PASSENGER_VEHICLES"
click at [445, 308] on select "Select Passenger vehicles Vans and utes Light trucks up to 4.5 tonne" at bounding box center [530, 322] width 171 height 28
type input "2,007.34"
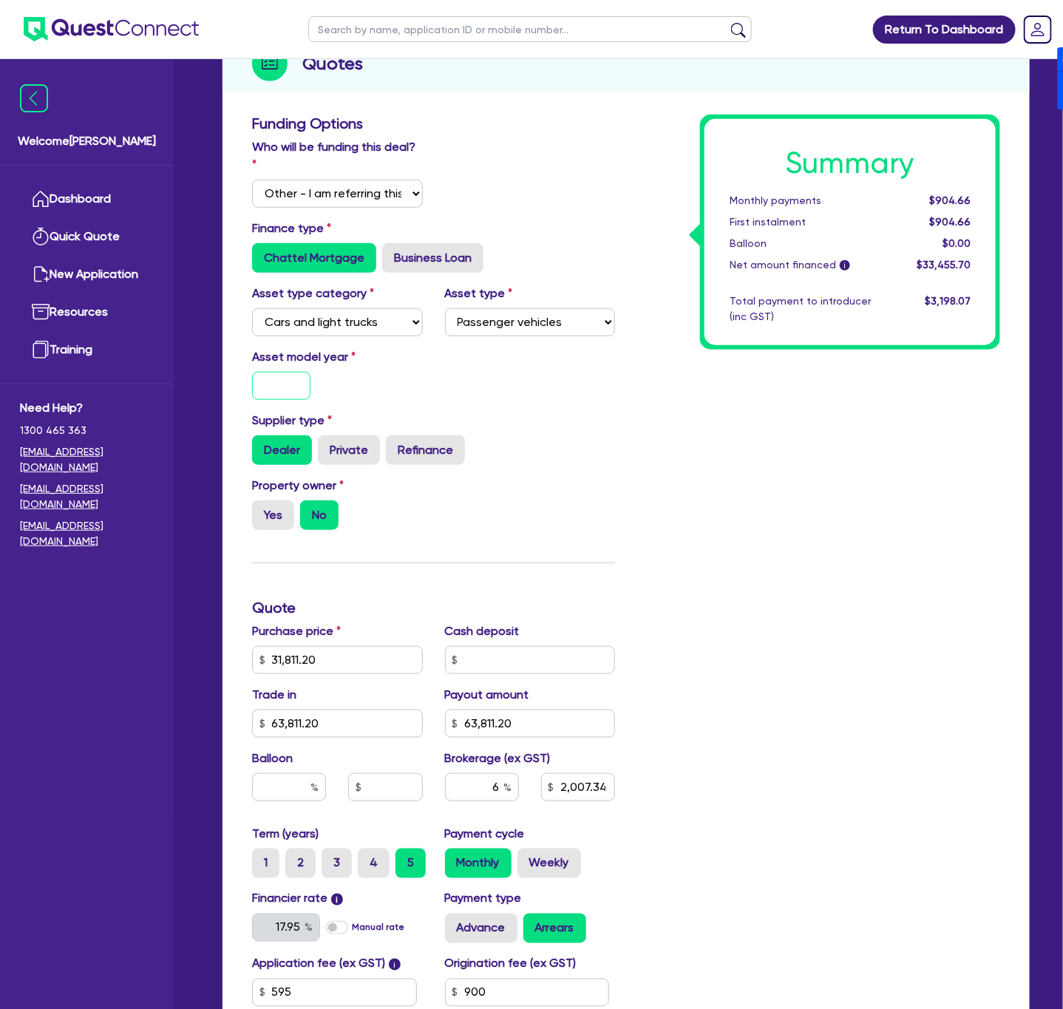
click at [264, 372] on input "text" at bounding box center [281, 386] width 58 height 28
type input "2"
type input "2,007.34"
type input "20"
type input "2,007.34"
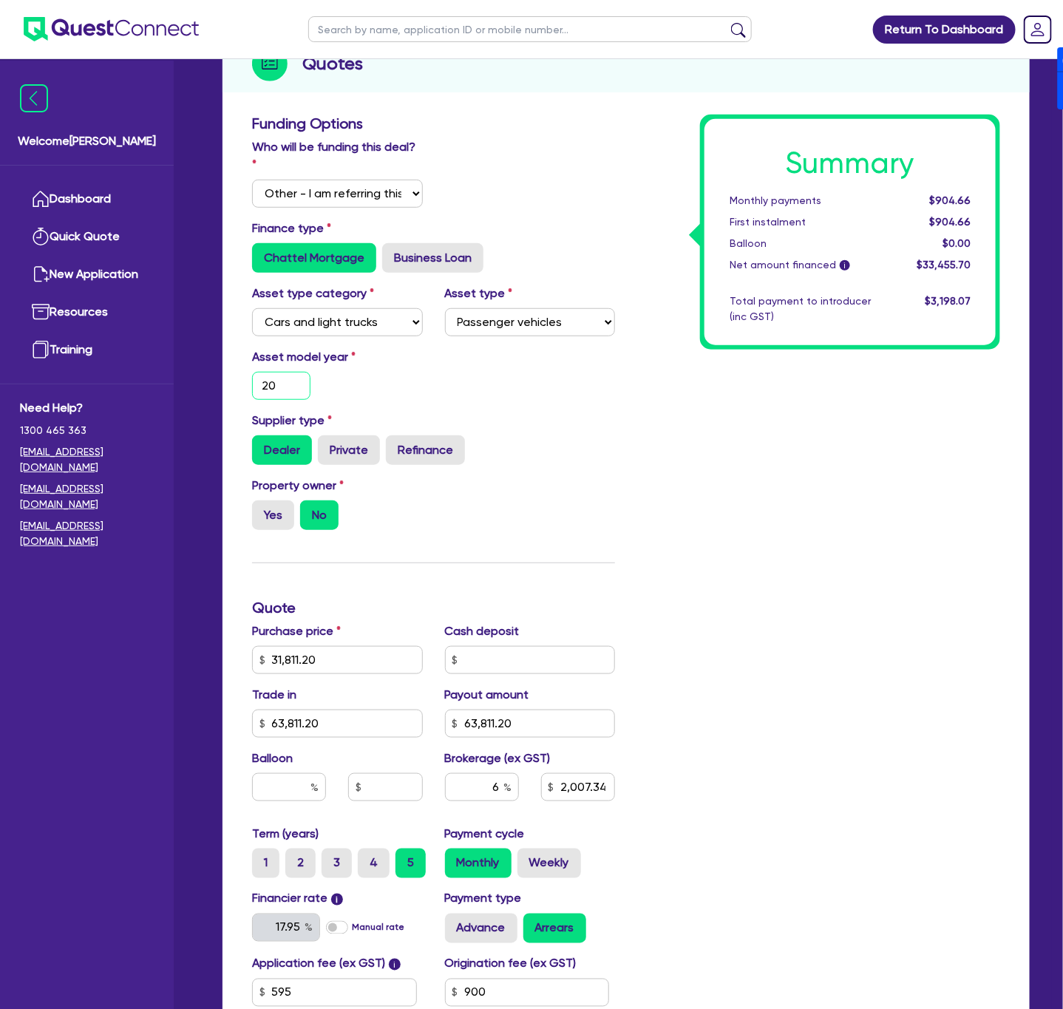
type input "201"
type input "2,007.34"
type input "2016"
type input "2,007.34"
type input "2016"
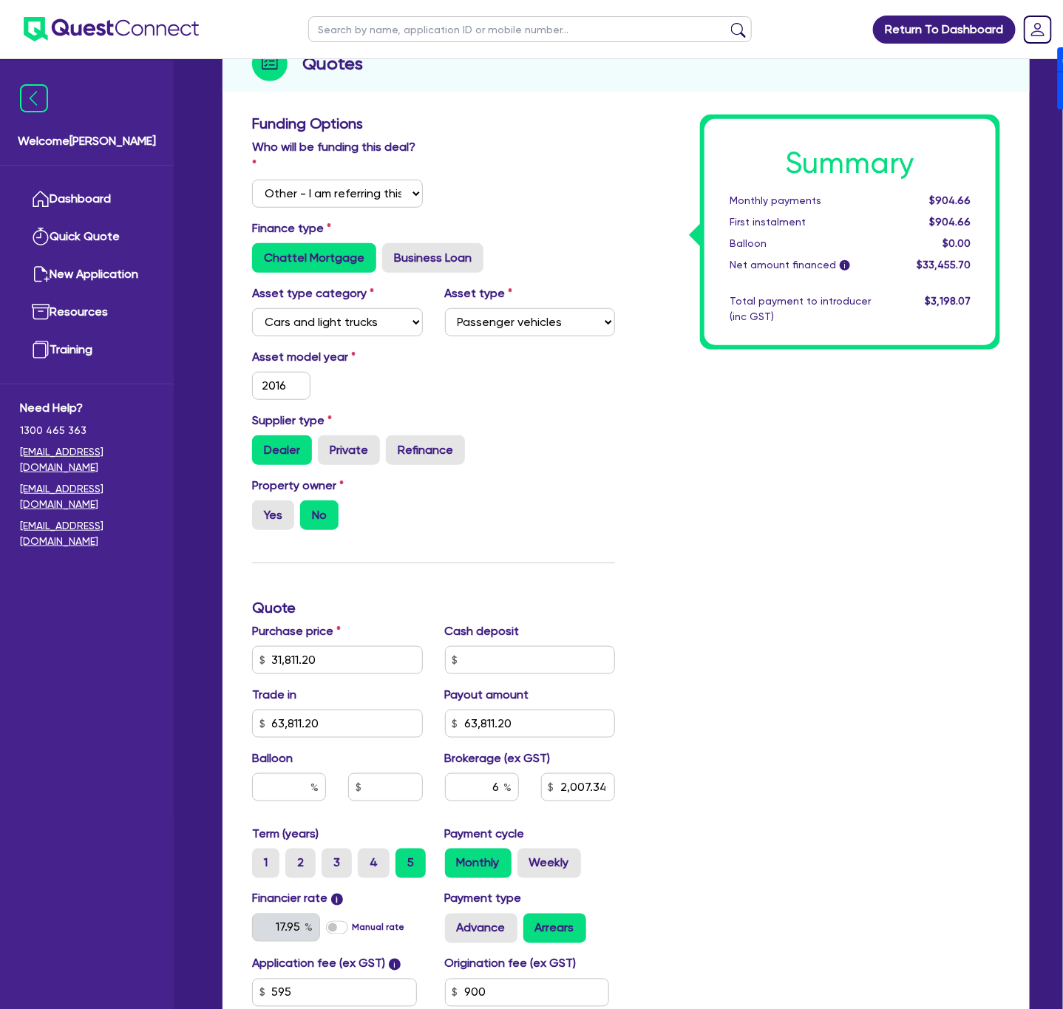
click at [672, 379] on div "Summary Monthly payments $904.66 First instalment $904.66 Balloon $0.00 Net amo…" at bounding box center [818, 599] width 385 height 969
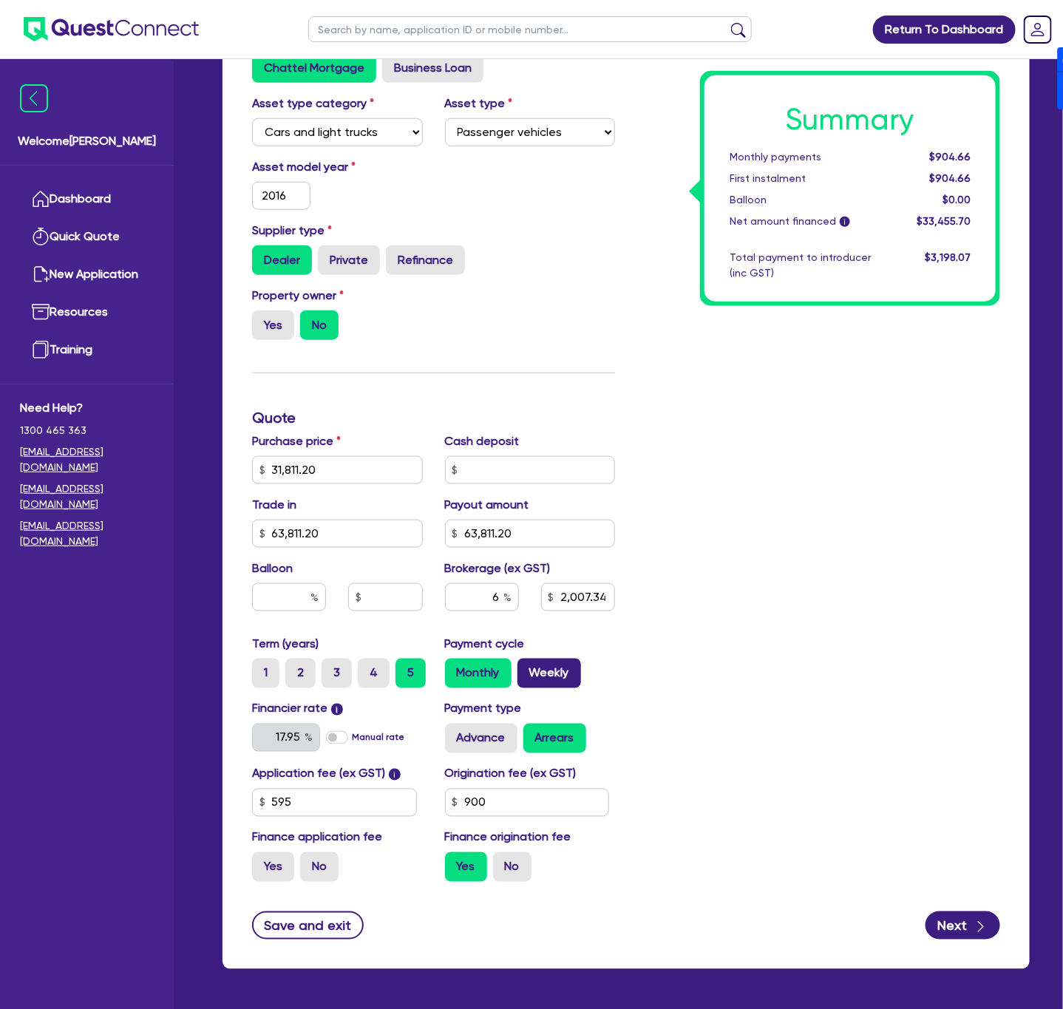
scroll to position [420, 0]
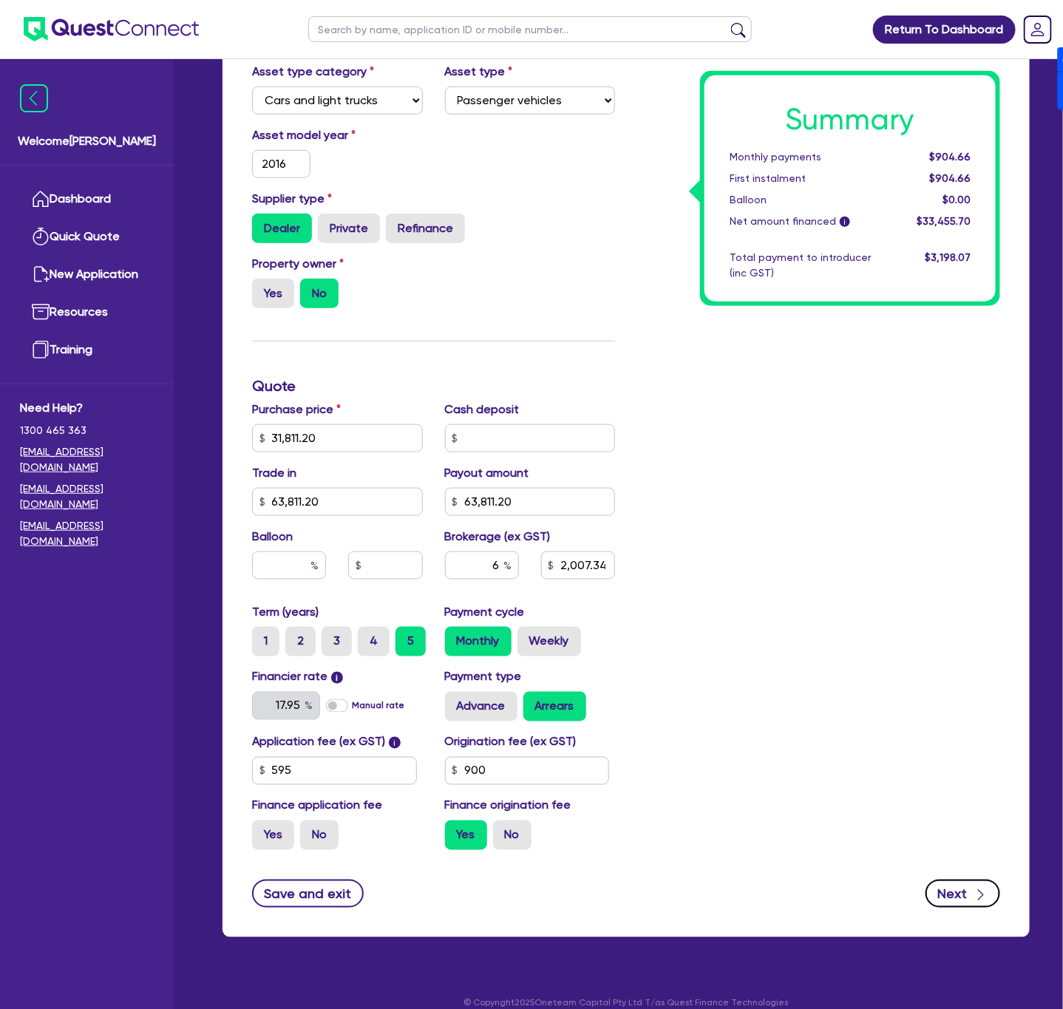
click at [985, 888] on icon "button" at bounding box center [981, 895] width 15 height 15
type input "2,007.34"
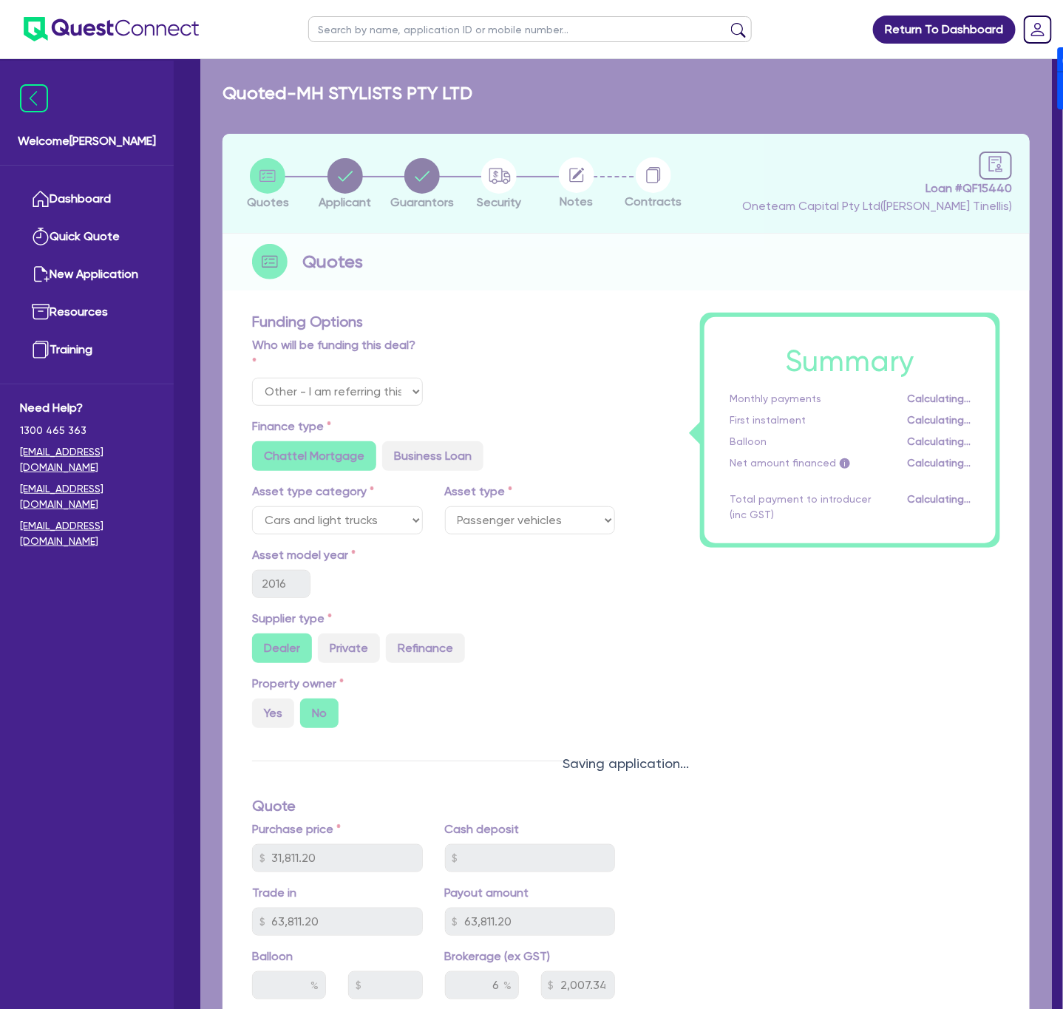
select select "COMPANY"
select select "HEALTH_BEAUTY"
select select "HAIR_BEAUTY_SALONS"
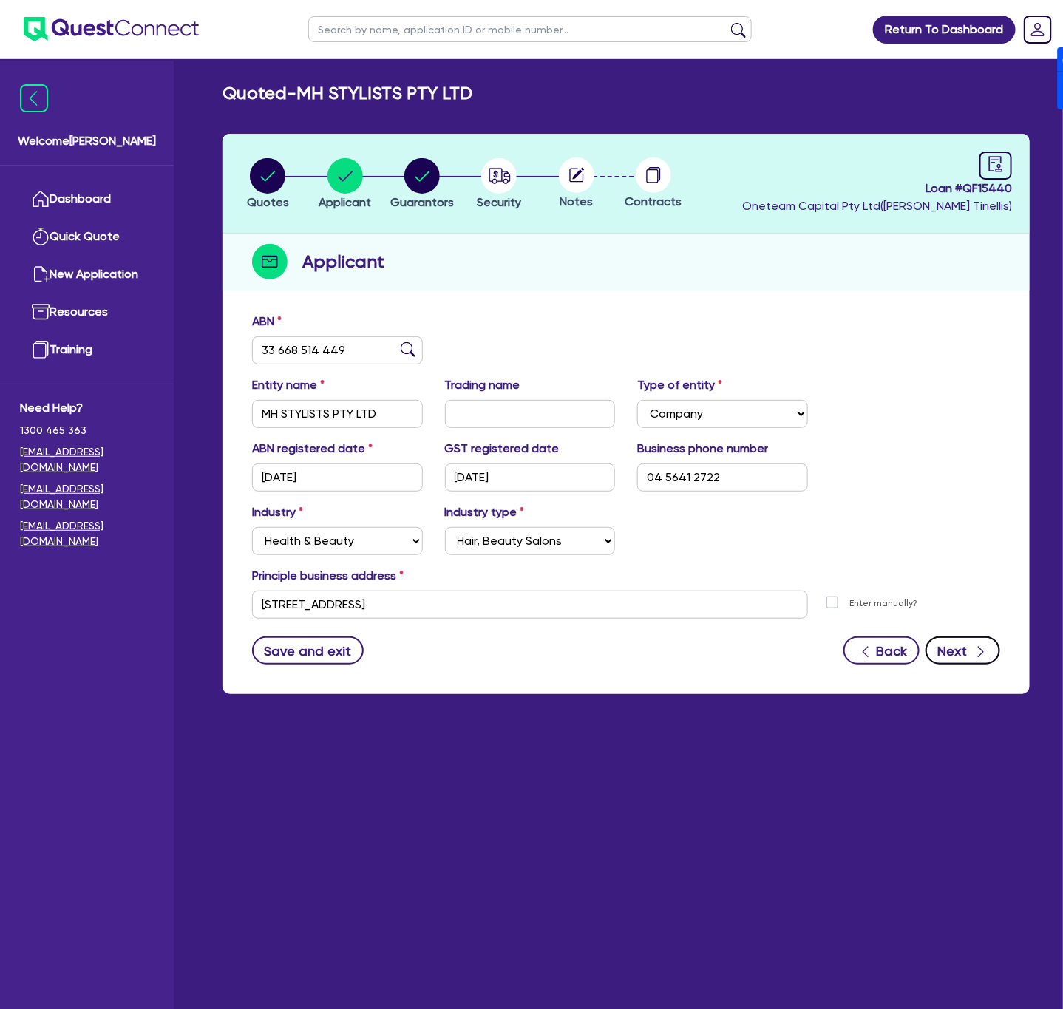
click at [972, 652] on div "button" at bounding box center [980, 651] width 16 height 18
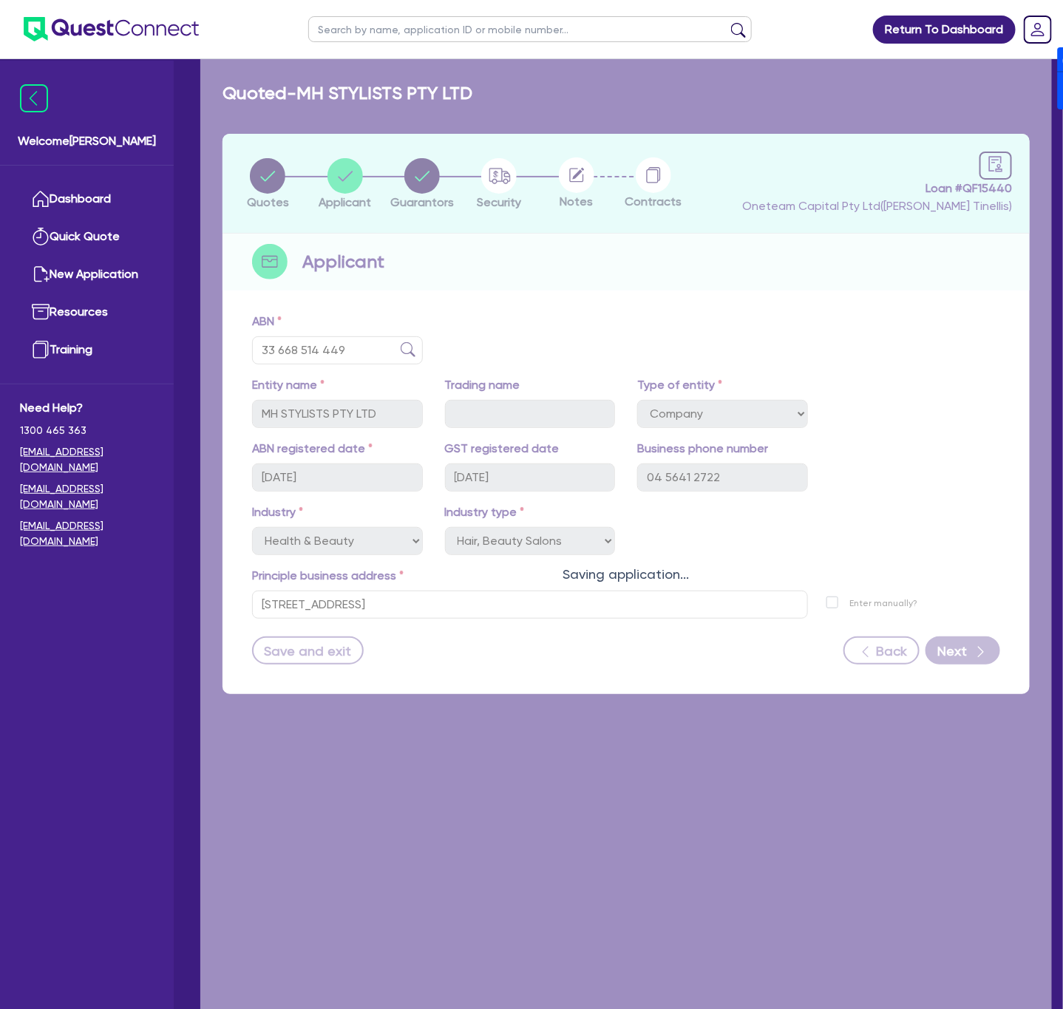
select select "MR"
select select "NSW"
select select "SINGLE"
select select "CASH"
select select "EQUIPMENT"
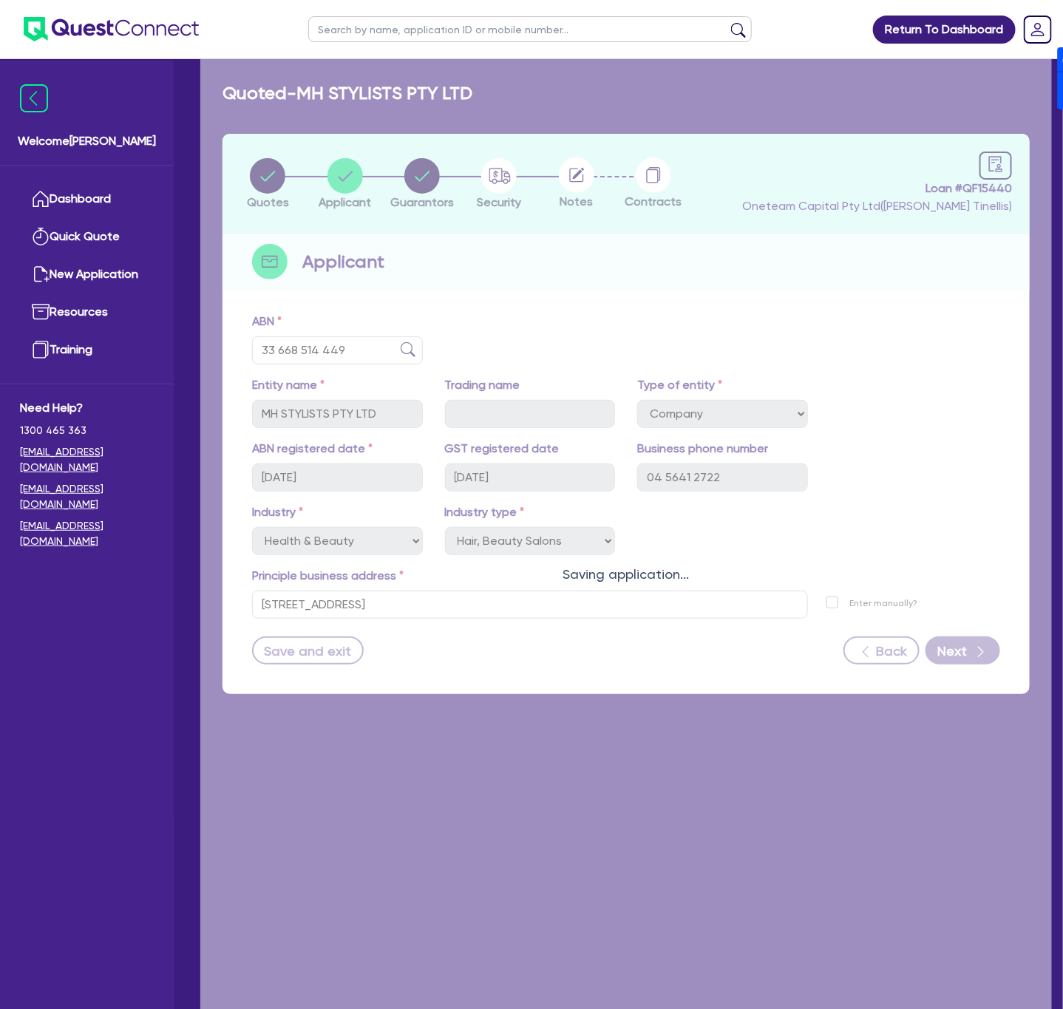
select select "VEHICLE"
select select "HOUSEHOLD_PERSONAL"
select select "CASH"
select select "VEHICLE_LOAN"
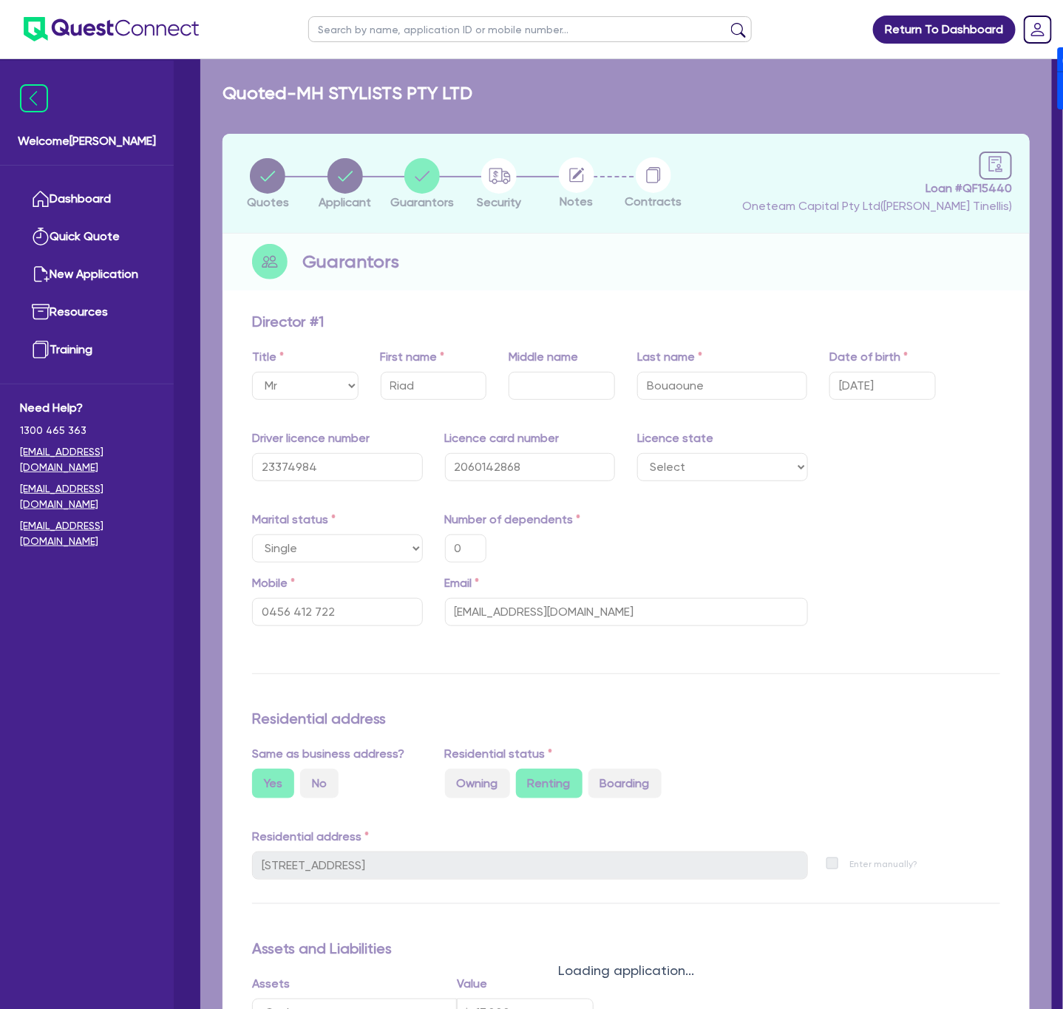
type input "0"
type input "0456 412 722"
type input "17,000"
type input "100,000"
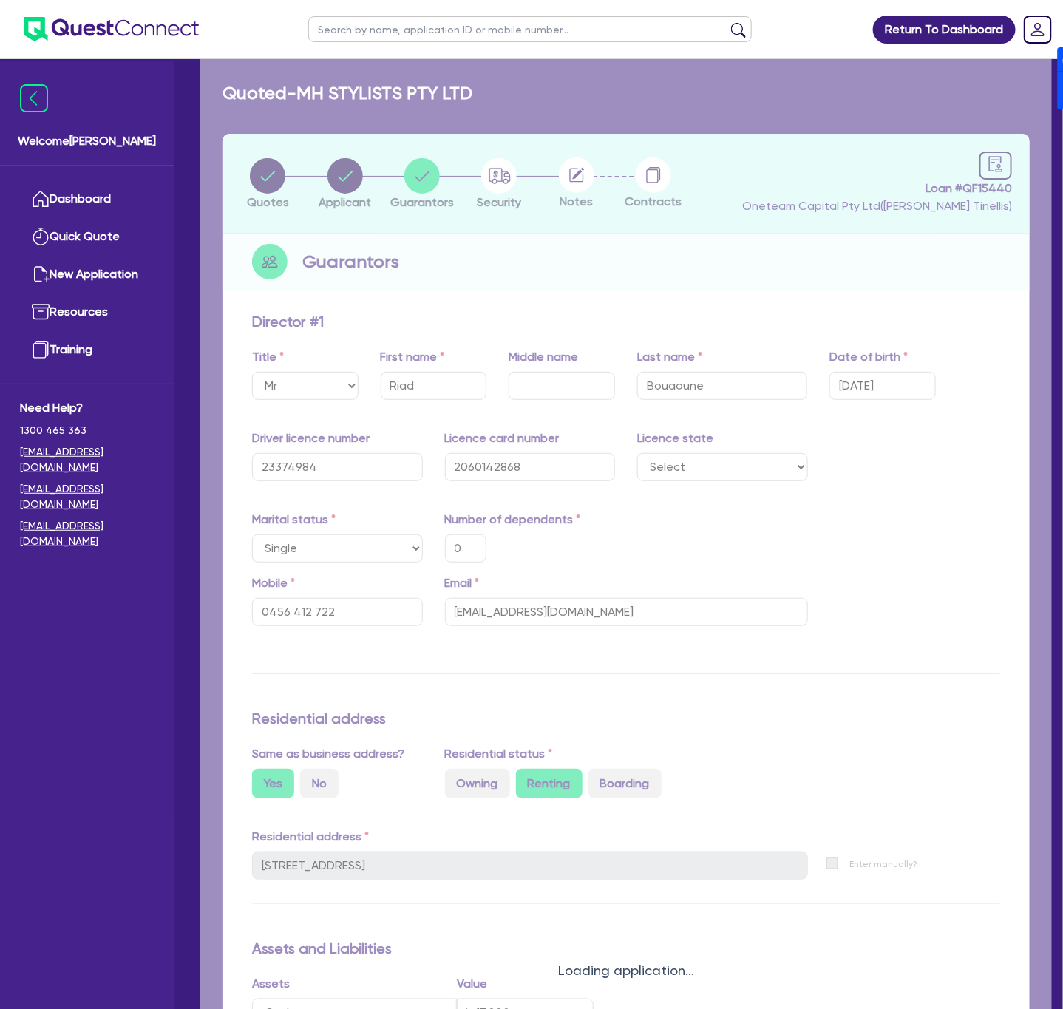
type input "50,000"
type input "66,000"
type input "1,266"
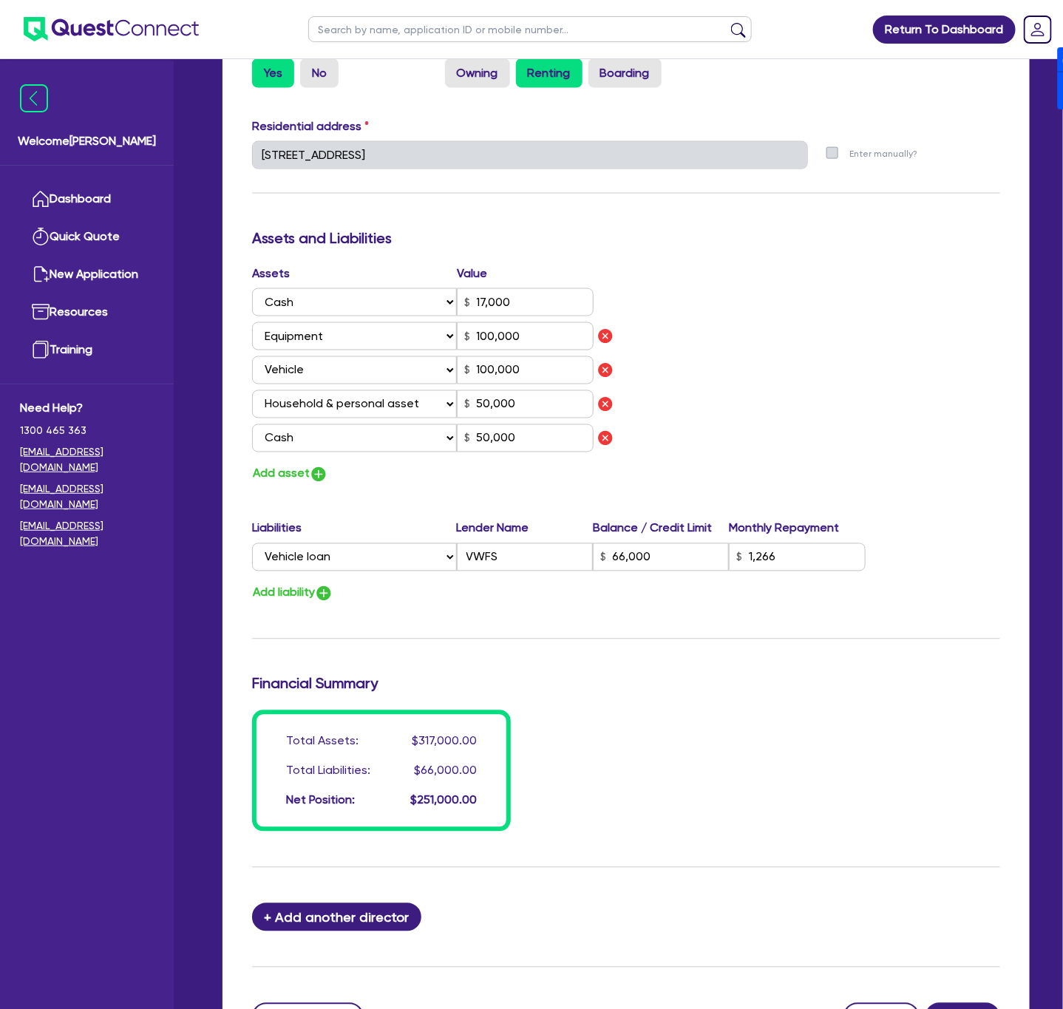
scroll to position [854, 0]
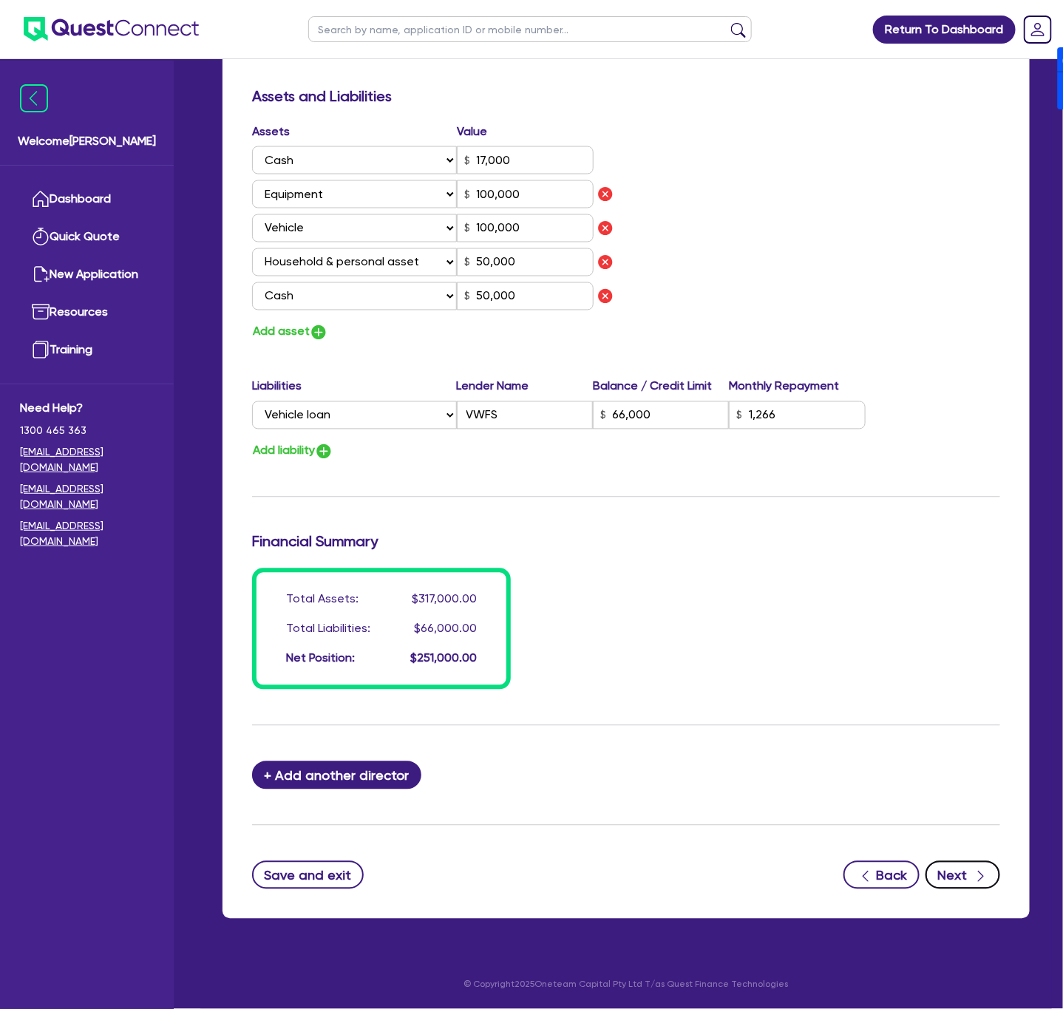
click at [975, 873] on icon "button" at bounding box center [981, 877] width 15 height 15
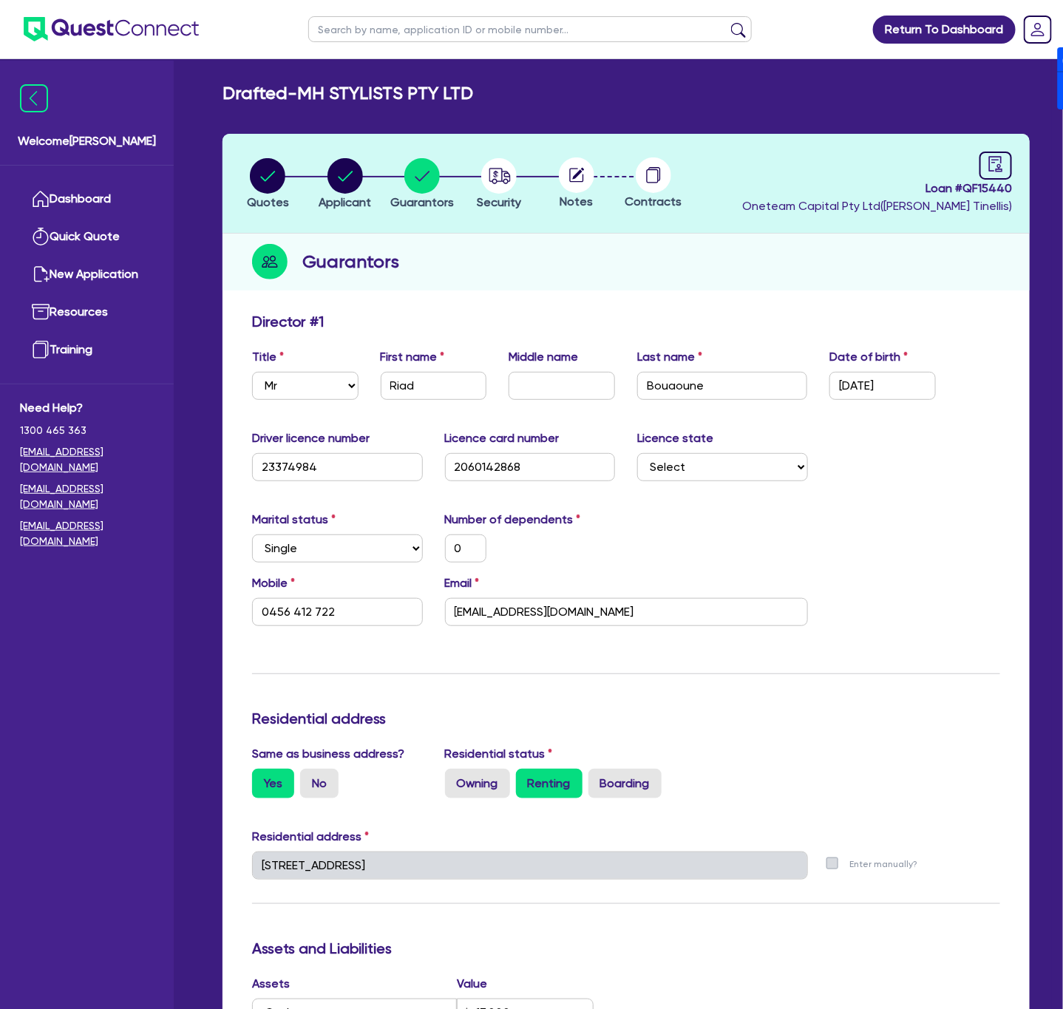
select select "CARS_AND_LIGHT_TRUCKS"
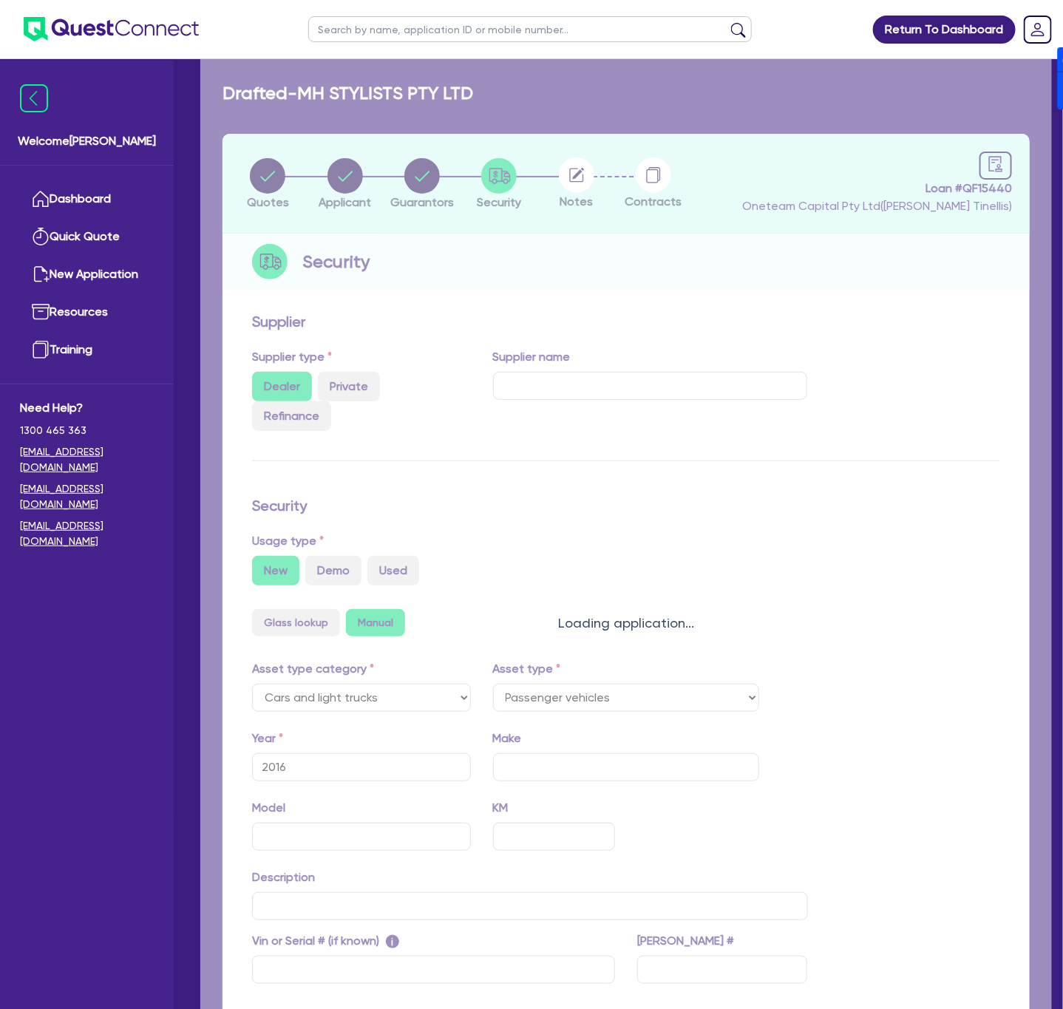
select select "PASSENGER_VEHICLES"
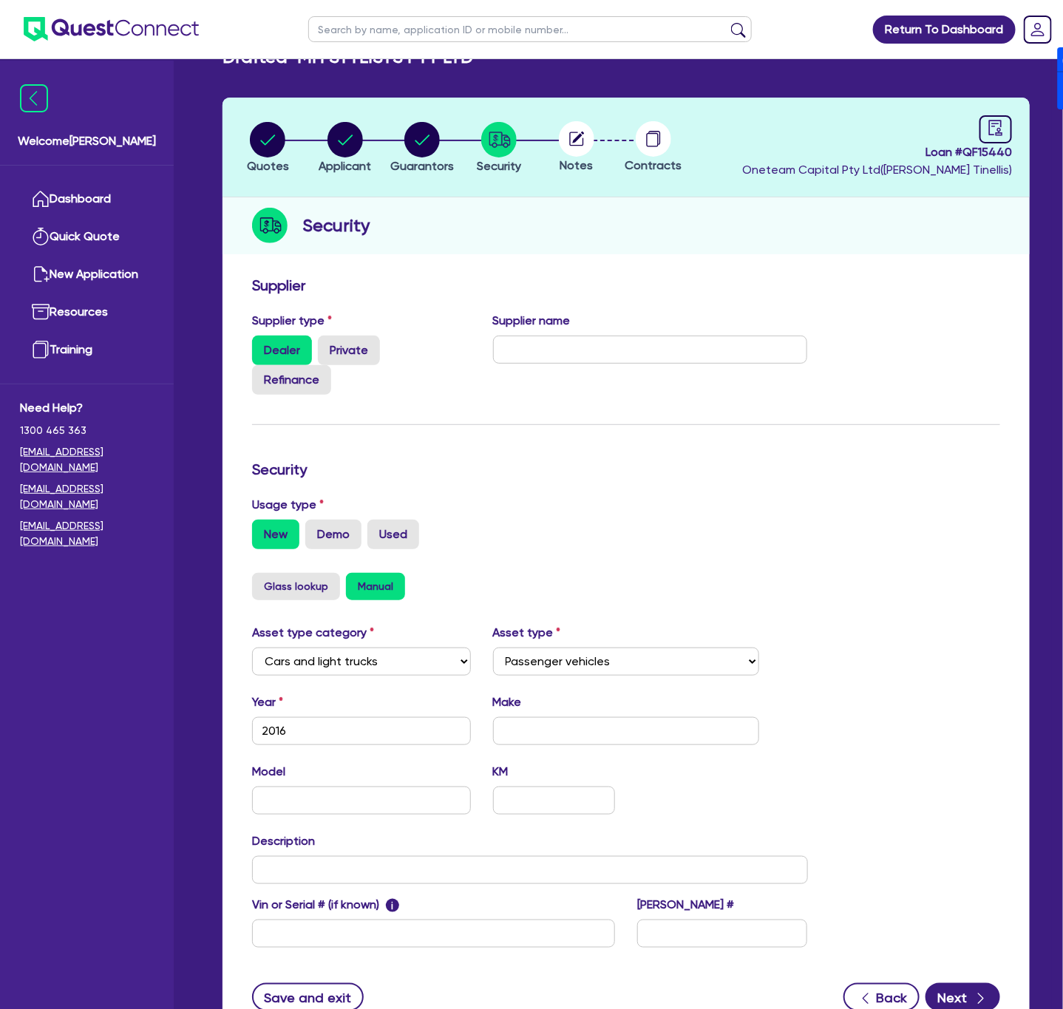
scroll to position [129, 0]
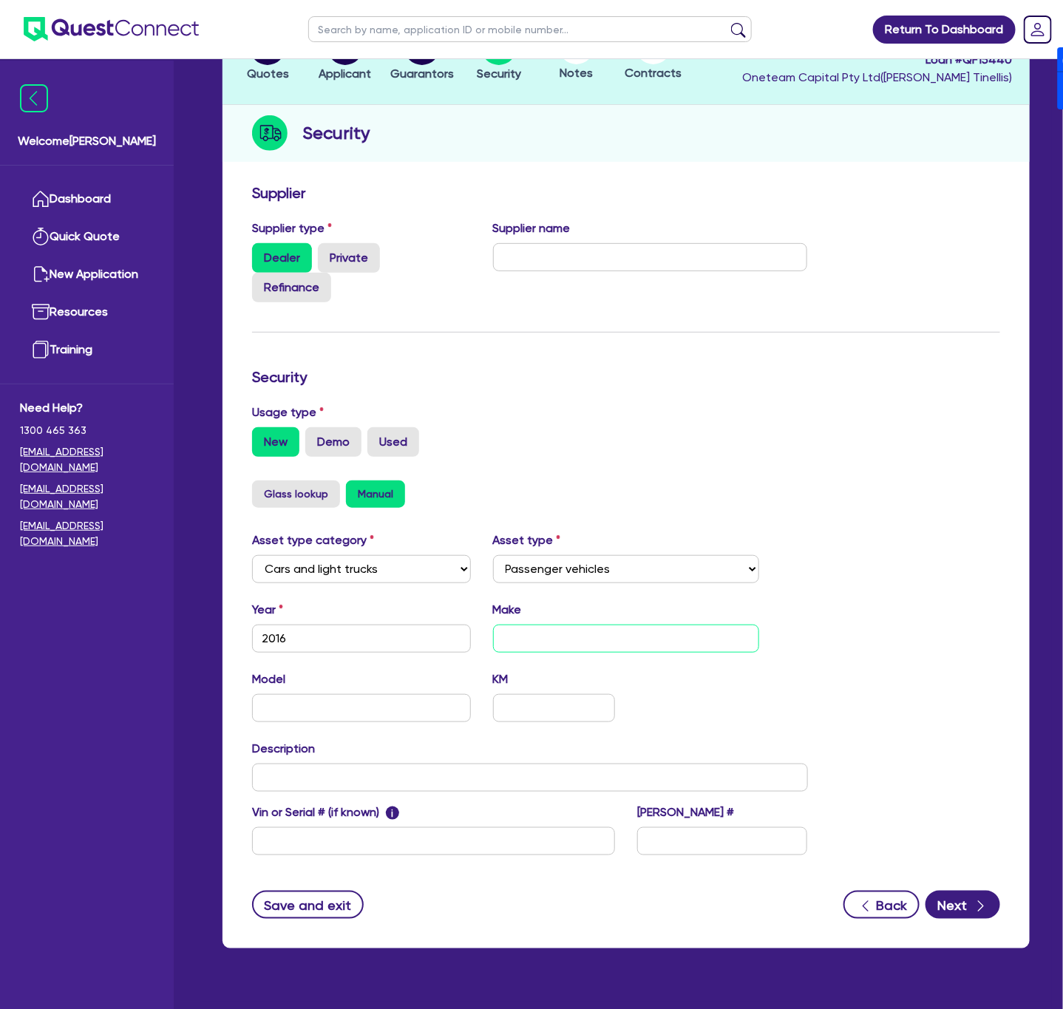
click at [630, 625] on input "text" at bounding box center [626, 639] width 267 height 28
type input "Golf"
type input "R"
click at [946, 891] on button "Next" at bounding box center [963, 905] width 75 height 28
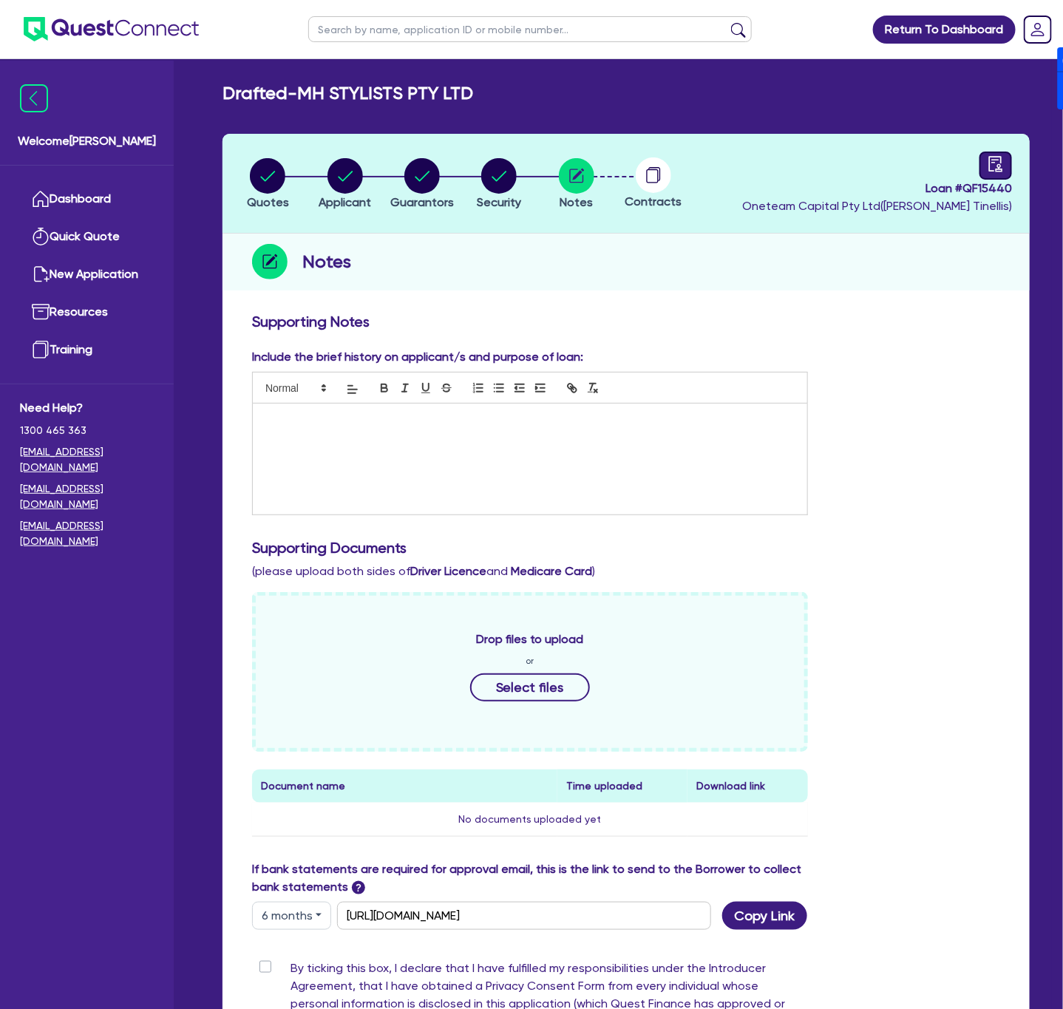
click at [987, 158] on div at bounding box center [996, 166] width 33 height 28
select select "DRAFTED_NEW"
select select "Other"
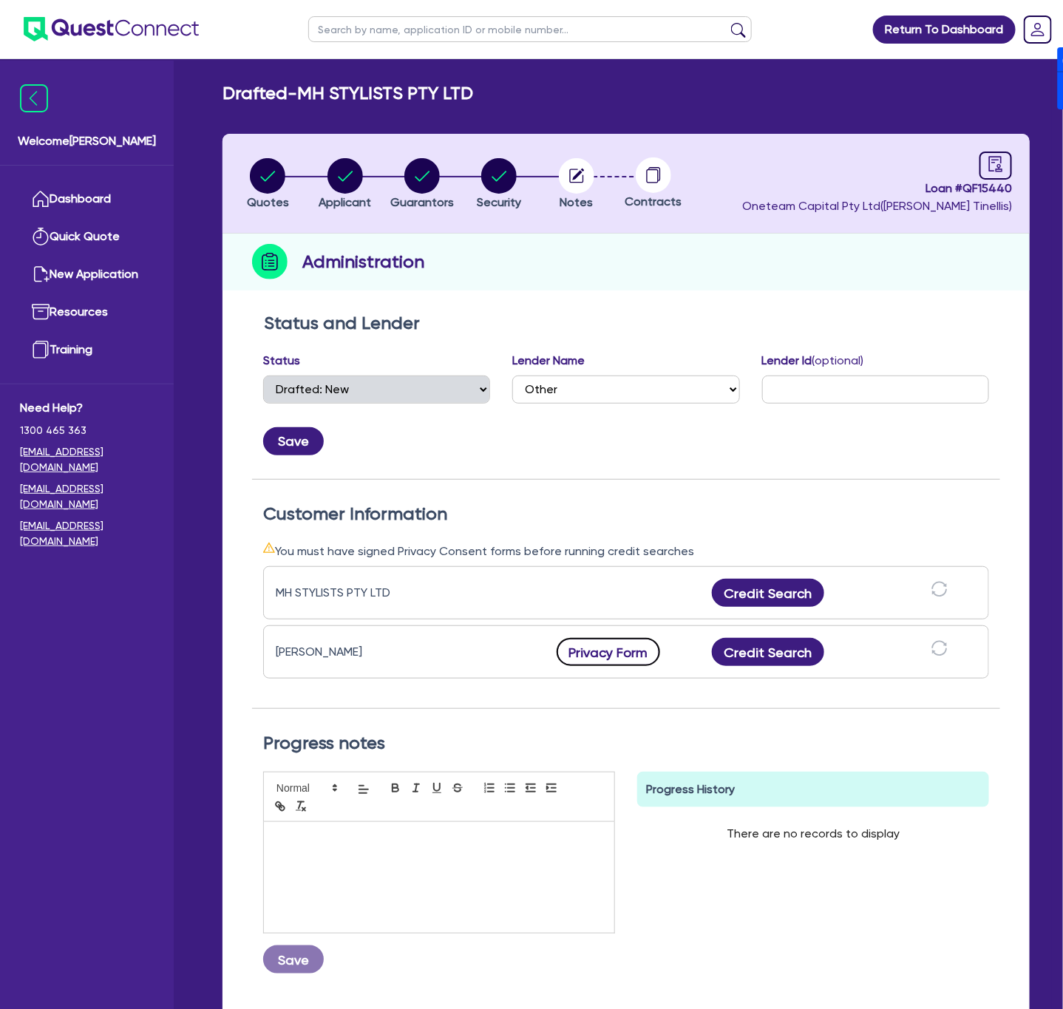
click at [604, 652] on button "Privacy Form" at bounding box center [609, 652] width 104 height 28
click at [420, 175] on circle "button" at bounding box center [421, 175] width 35 height 35
select select "MR"
select select "NSW"
select select "SINGLE"
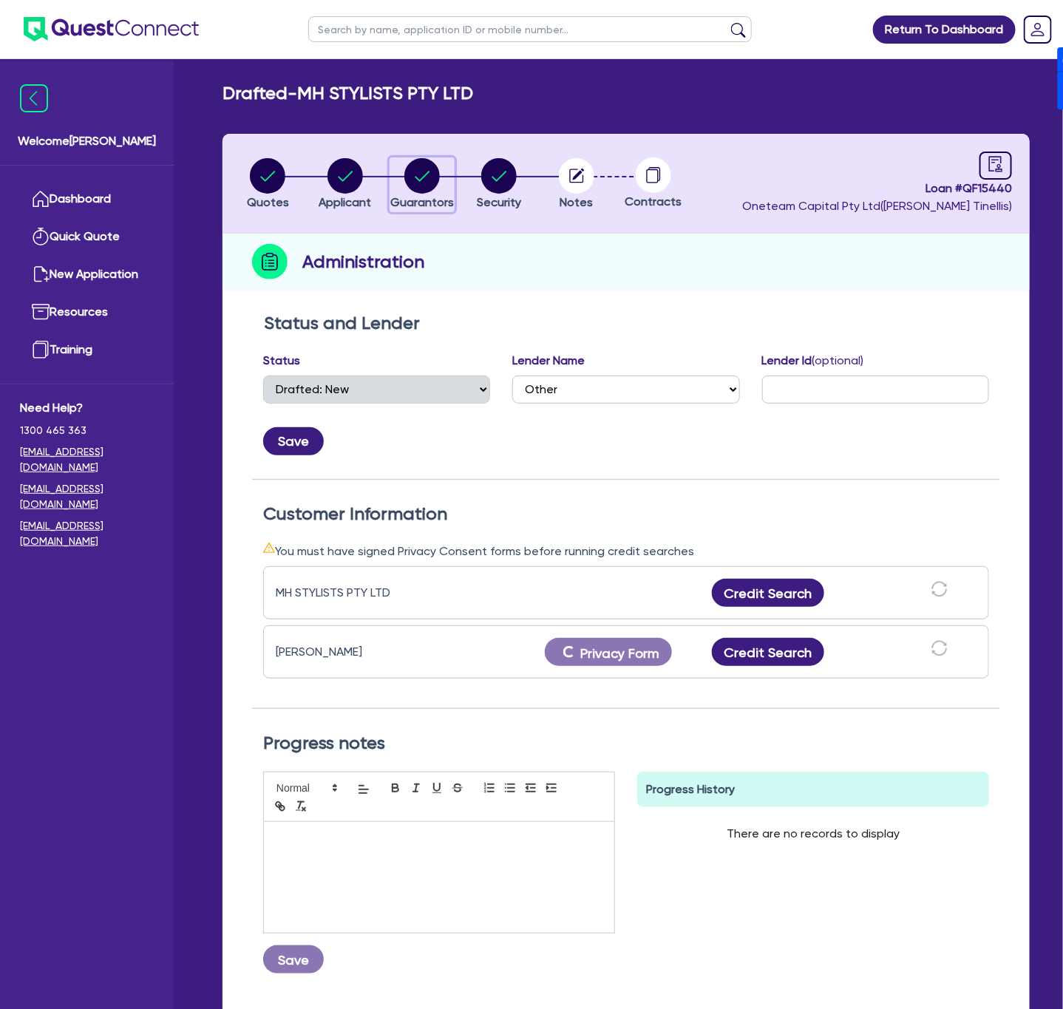
select select "CASH"
select select "EQUIPMENT"
select select "VEHICLE"
select select "HOUSEHOLD_PERSONAL"
select select "CASH"
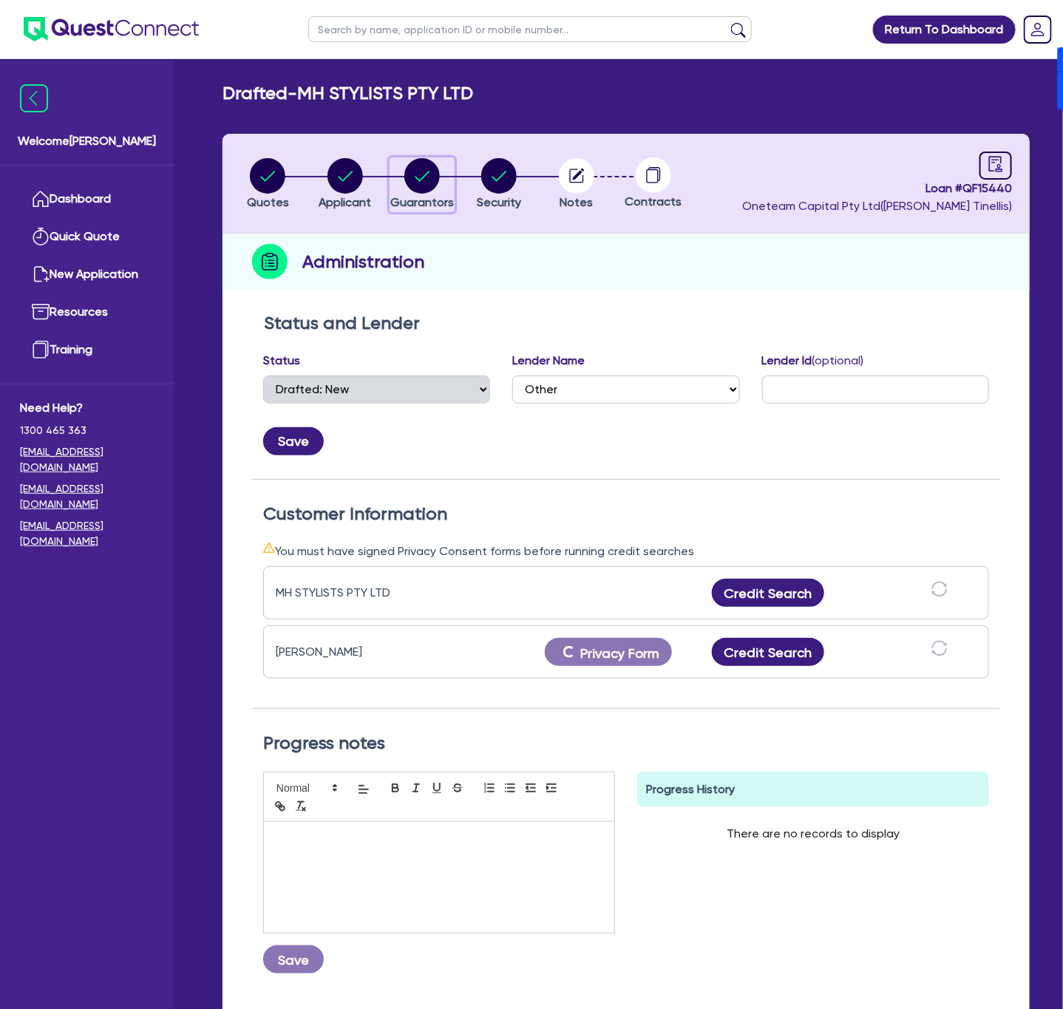
select select "VEHICLE_LOAN"
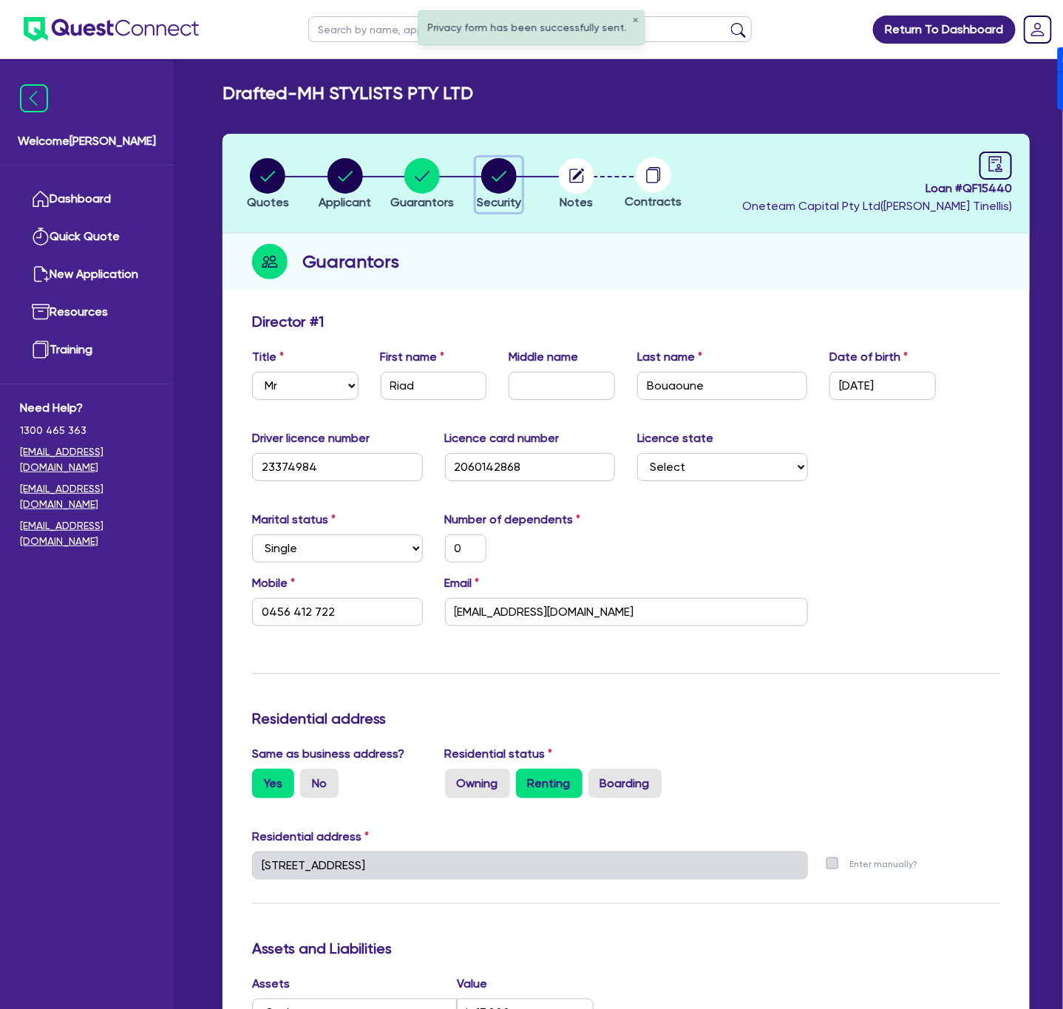
click at [491, 184] on circle "button" at bounding box center [498, 175] width 35 height 35
select select "CARS_AND_LIGHT_TRUCKS"
select select "PASSENGER_VEHICLES"
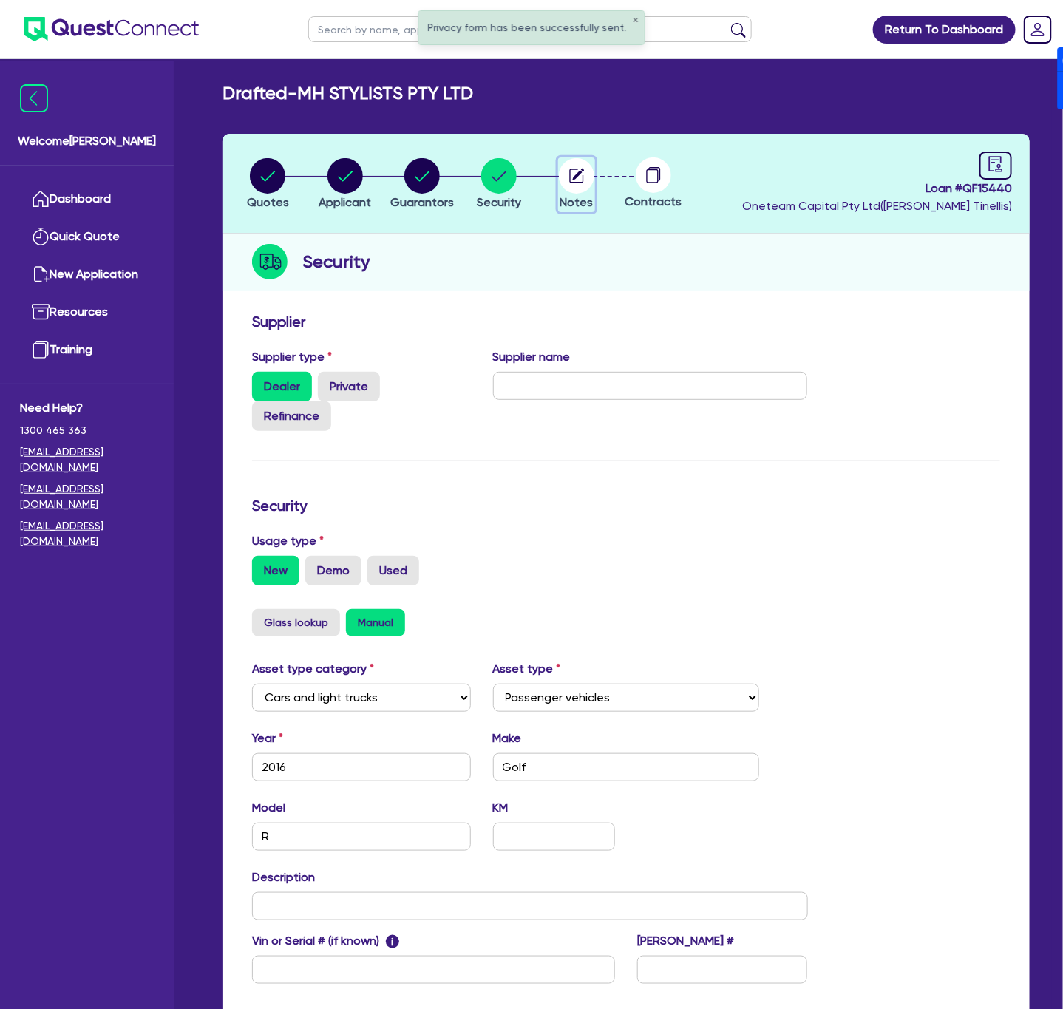
click at [580, 165] on circle "button" at bounding box center [576, 175] width 35 height 35
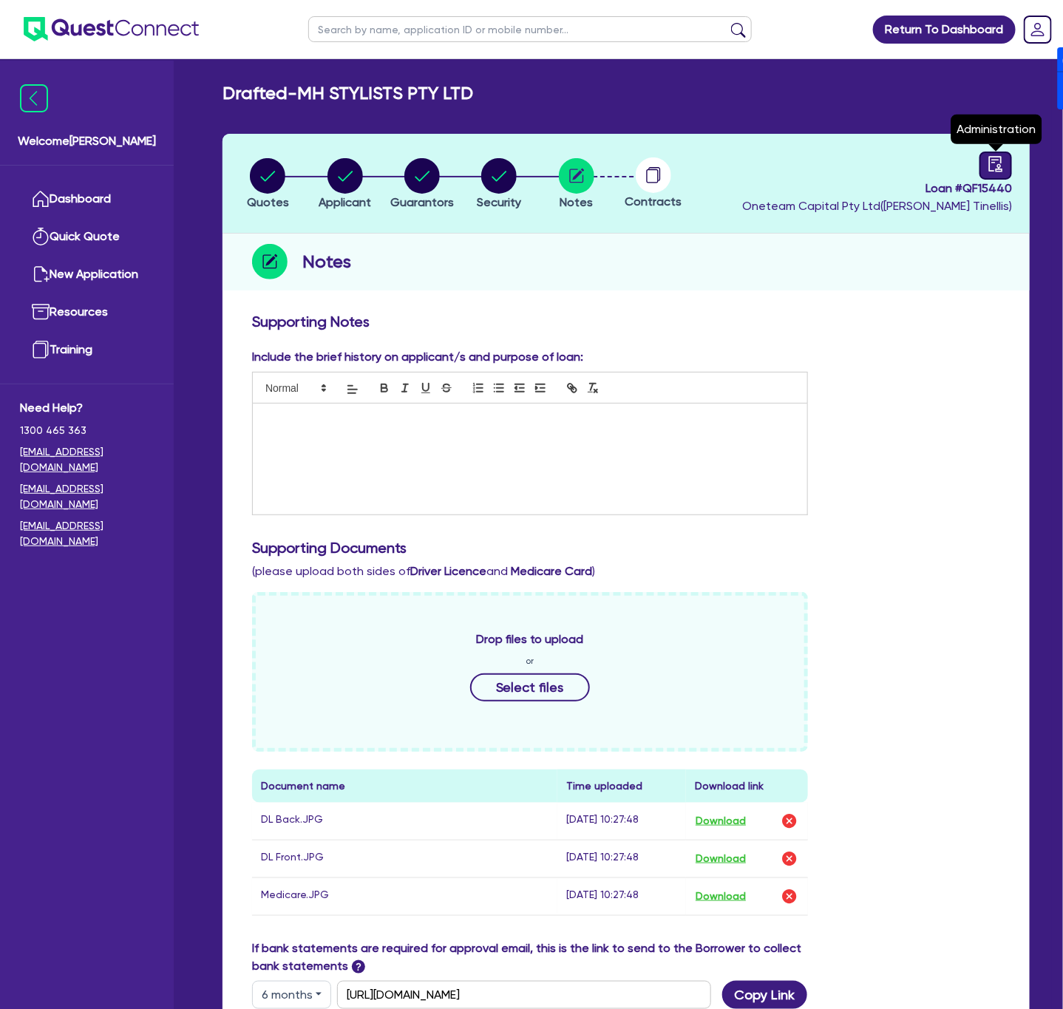
click at [994, 160] on icon "audit" at bounding box center [995, 164] width 13 height 16
select select "DRAFTED_NEW"
select select "Other"
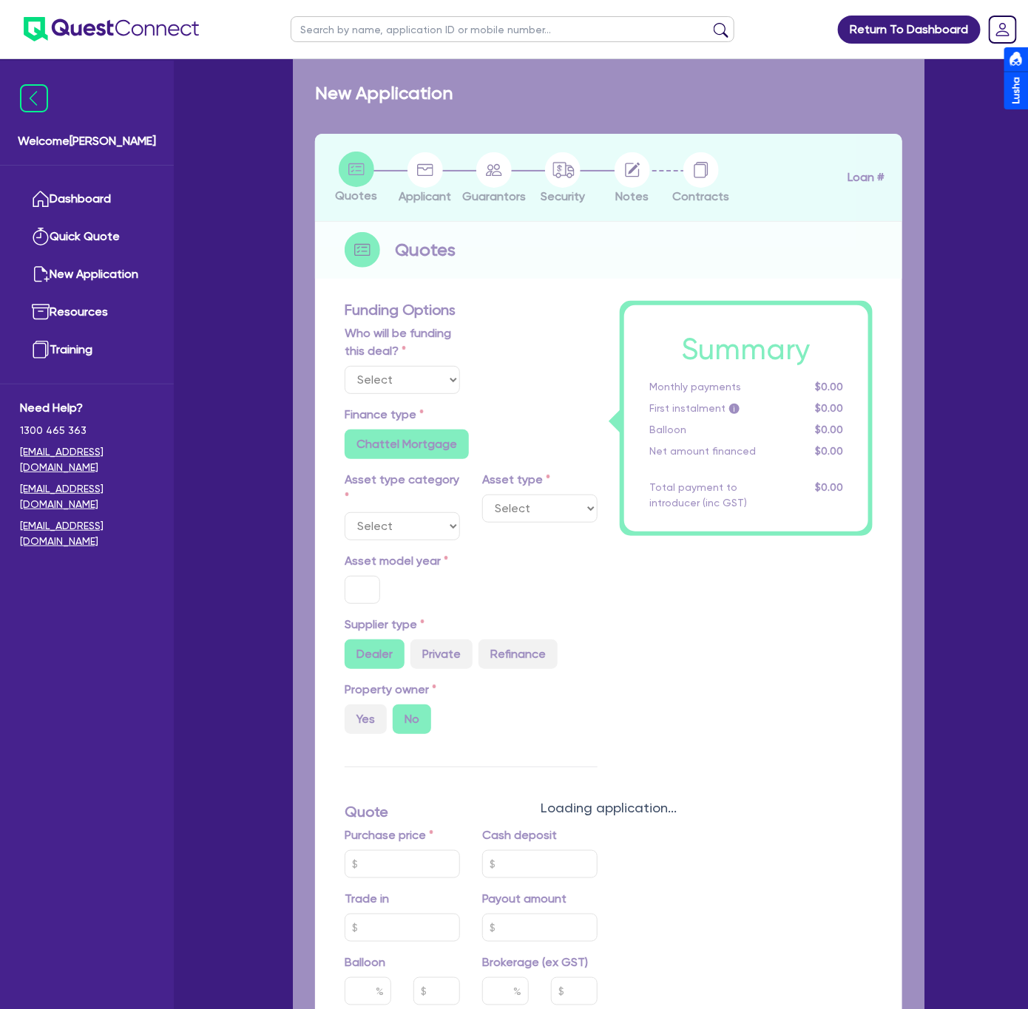
select select "Other"
select select "CARS_AND_LIGHT_TRUCKS"
type input "2024"
radio input "true"
type input "66,000"
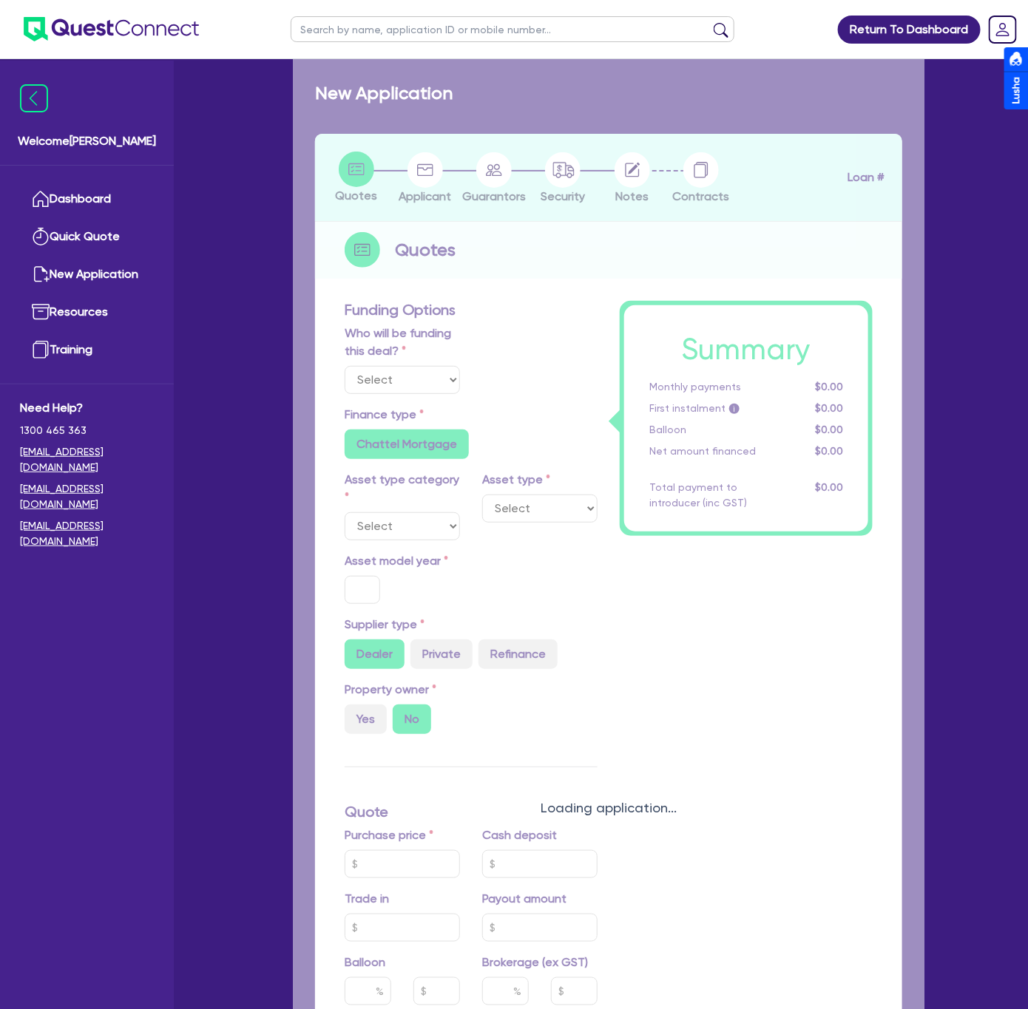
type input "18,000"
type input "4"
type input "1,985.78"
type input "17.95"
radio input "false"
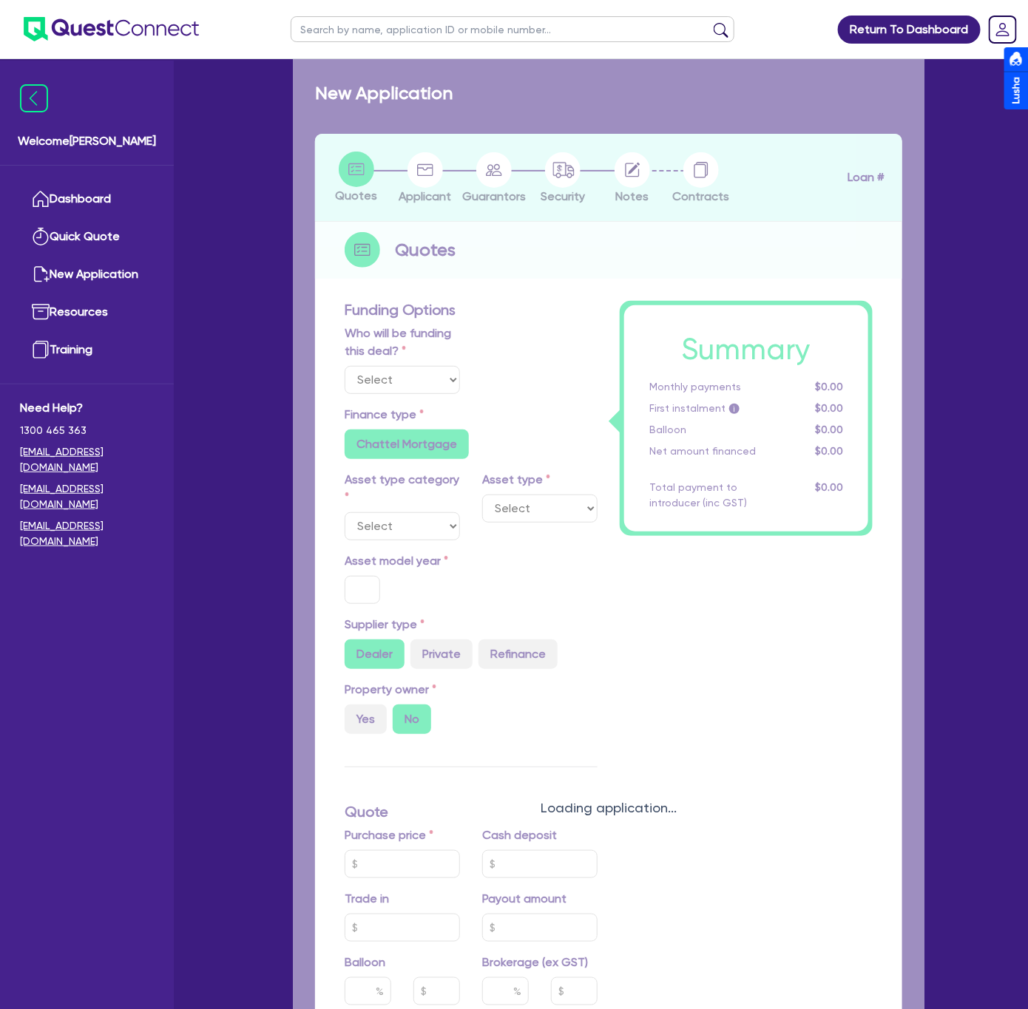
type input "900"
radio input "true"
select select "PASSENGER_VEHICLES"
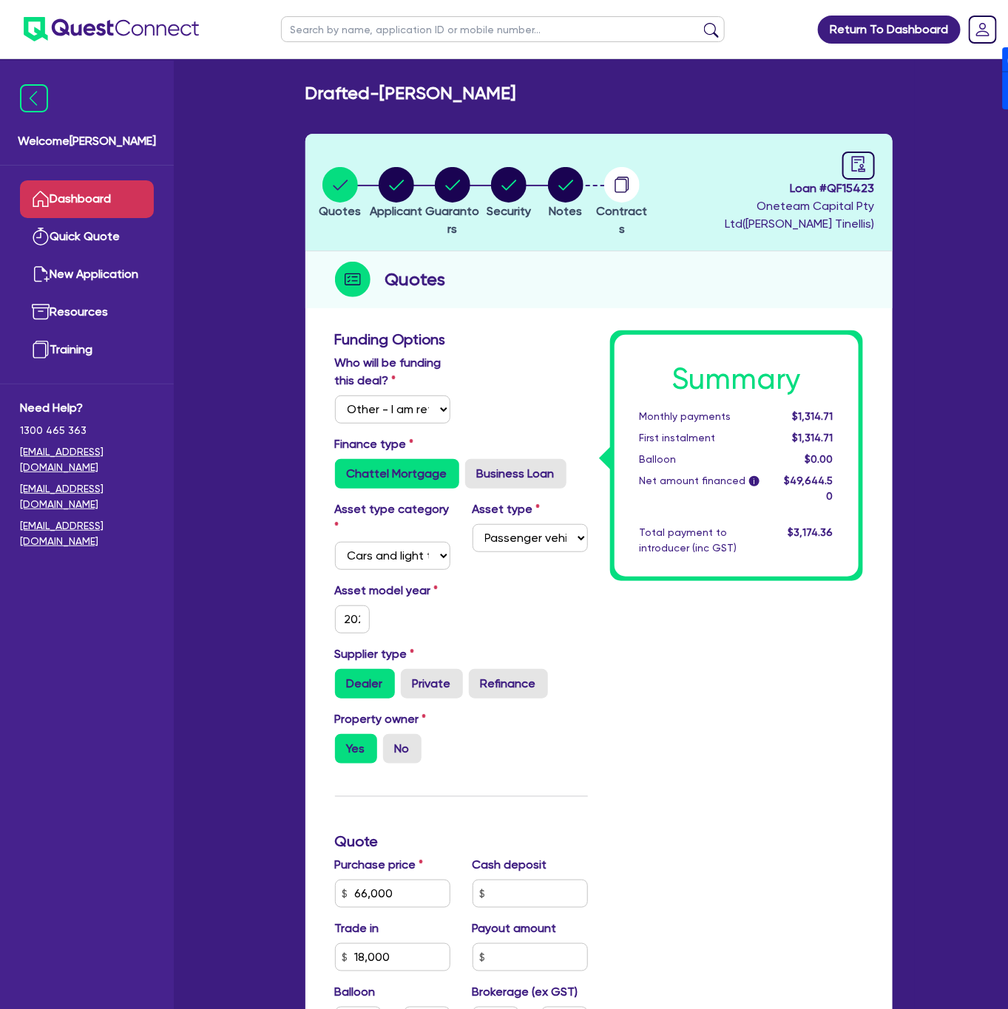
click at [38, 196] on icon at bounding box center [41, 199] width 18 height 18
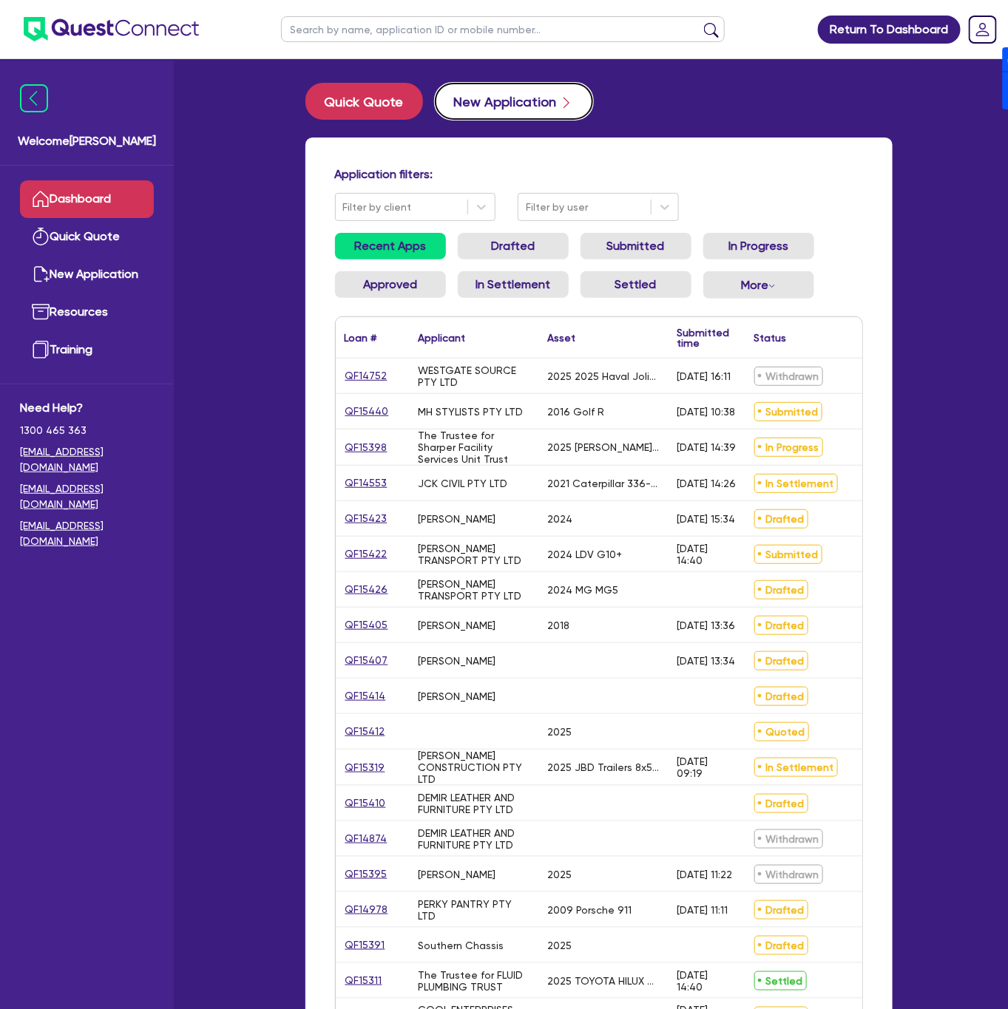
click at [510, 107] on button "New Application" at bounding box center [514, 101] width 158 height 37
select select "Other"
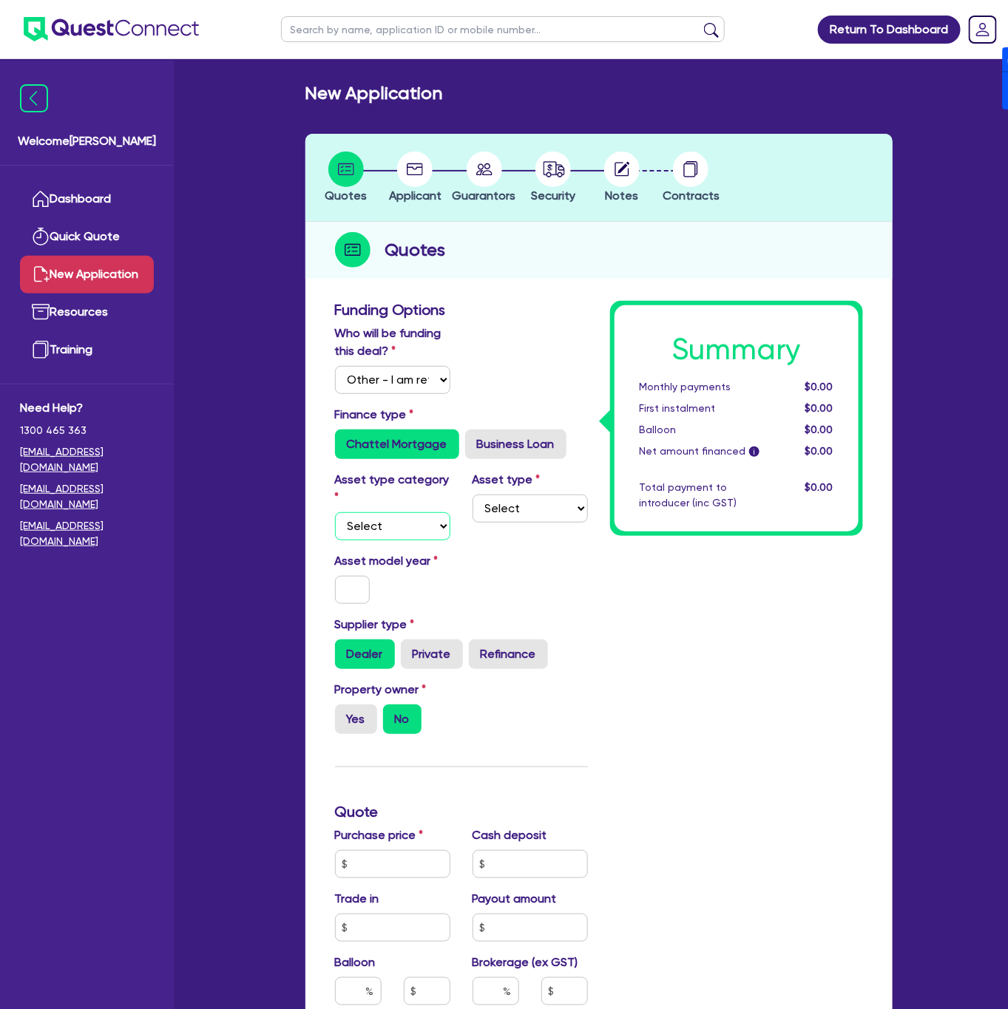
drag, startPoint x: 368, startPoint y: 520, endPoint x: 371, endPoint y: 539, distance: 19.5
click at [368, 520] on select "Select Cars and light trucks Primary assets Secondary assets Tertiary assets" at bounding box center [392, 526] width 115 height 28
select select "CARS_AND_LIGHT_TRUCKS"
click at [335, 512] on select "Select Cars and light trucks Primary assets Secondary assets Tertiary assets" at bounding box center [392, 526] width 115 height 28
click at [546, 520] on select "Select Passenger vehicles Vans and utes Light trucks up to 4.5 tonne" at bounding box center [530, 509] width 115 height 28
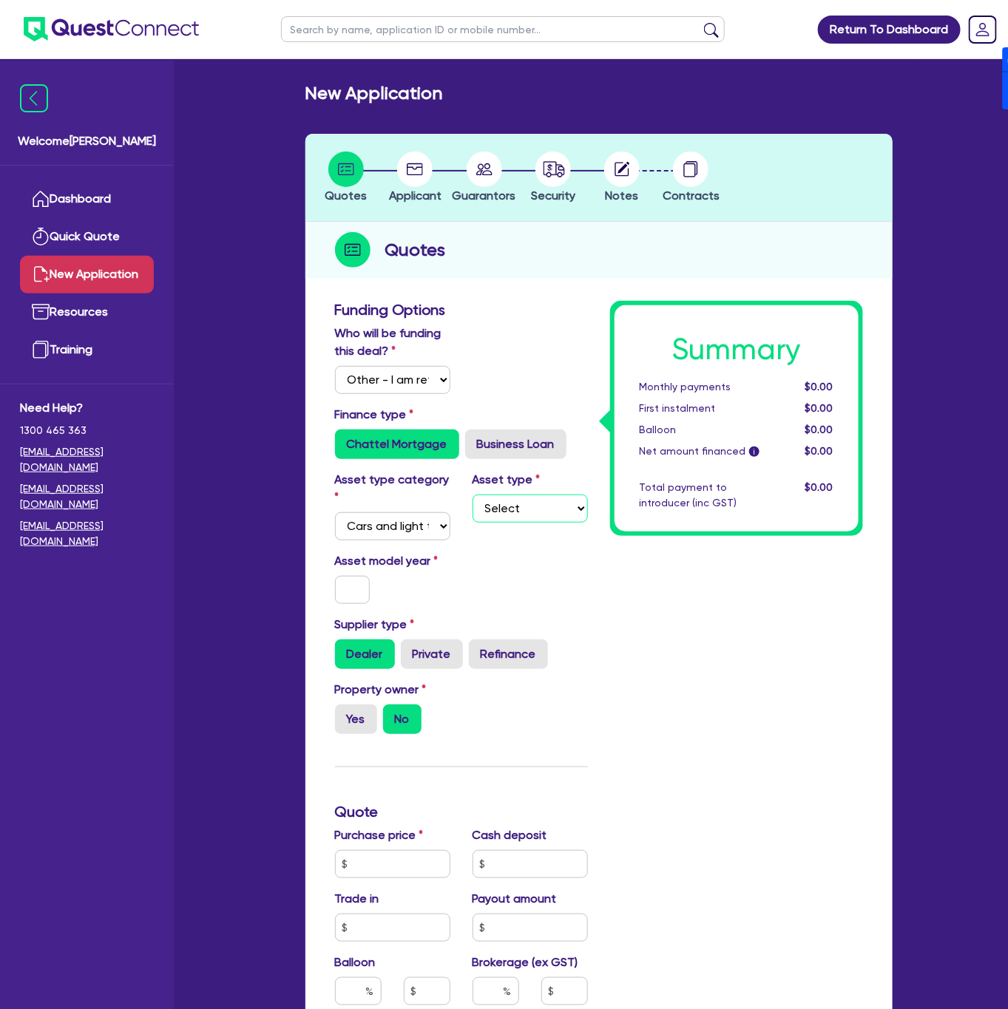
select select "PASSENGER_VEHICLES"
click at [473, 495] on select "Select Passenger vehicles Vans and utes Light trucks up to 4.5 tonne" at bounding box center [530, 509] width 115 height 28
click at [357, 589] on input "text" at bounding box center [352, 590] width 35 height 28
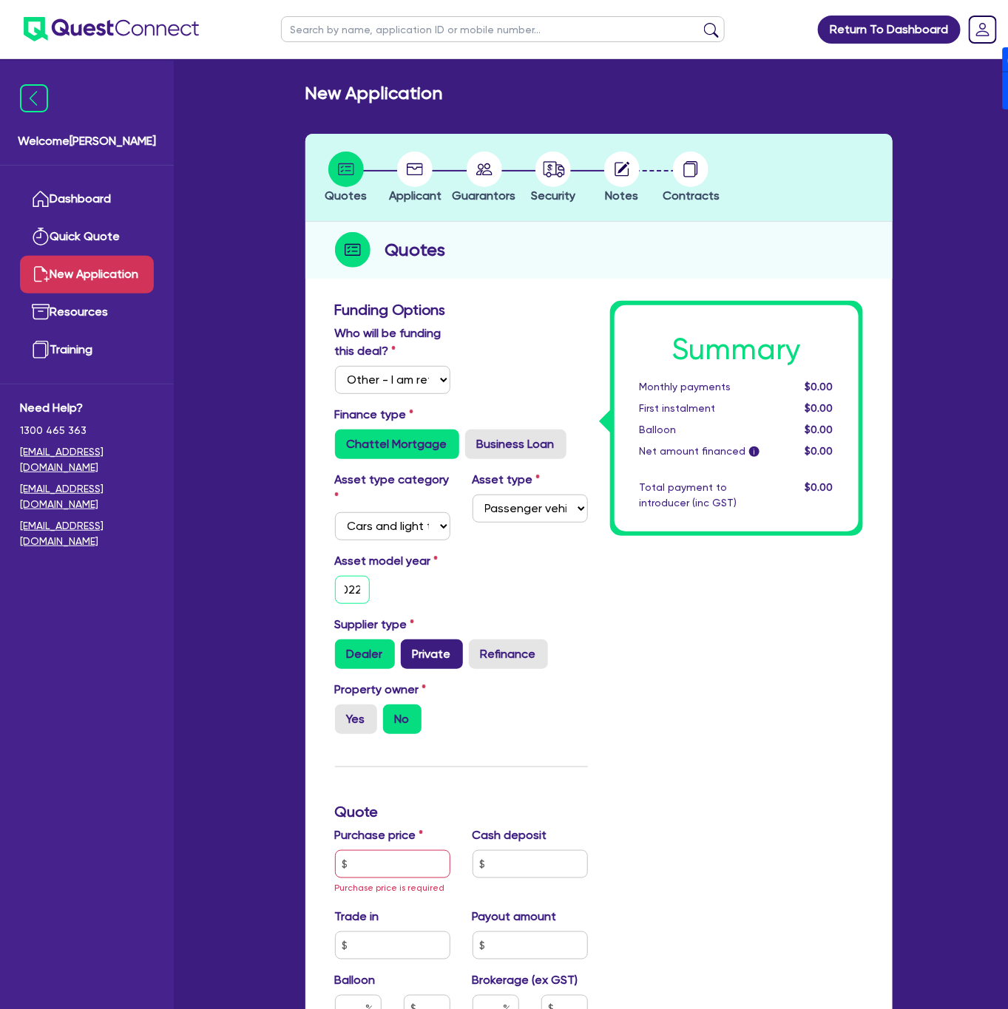
type input "2022"
click at [441, 657] on label "Private" at bounding box center [432, 655] width 62 height 30
click at [410, 649] on input "Private" at bounding box center [406, 645] width 10 height 10
radio input "true"
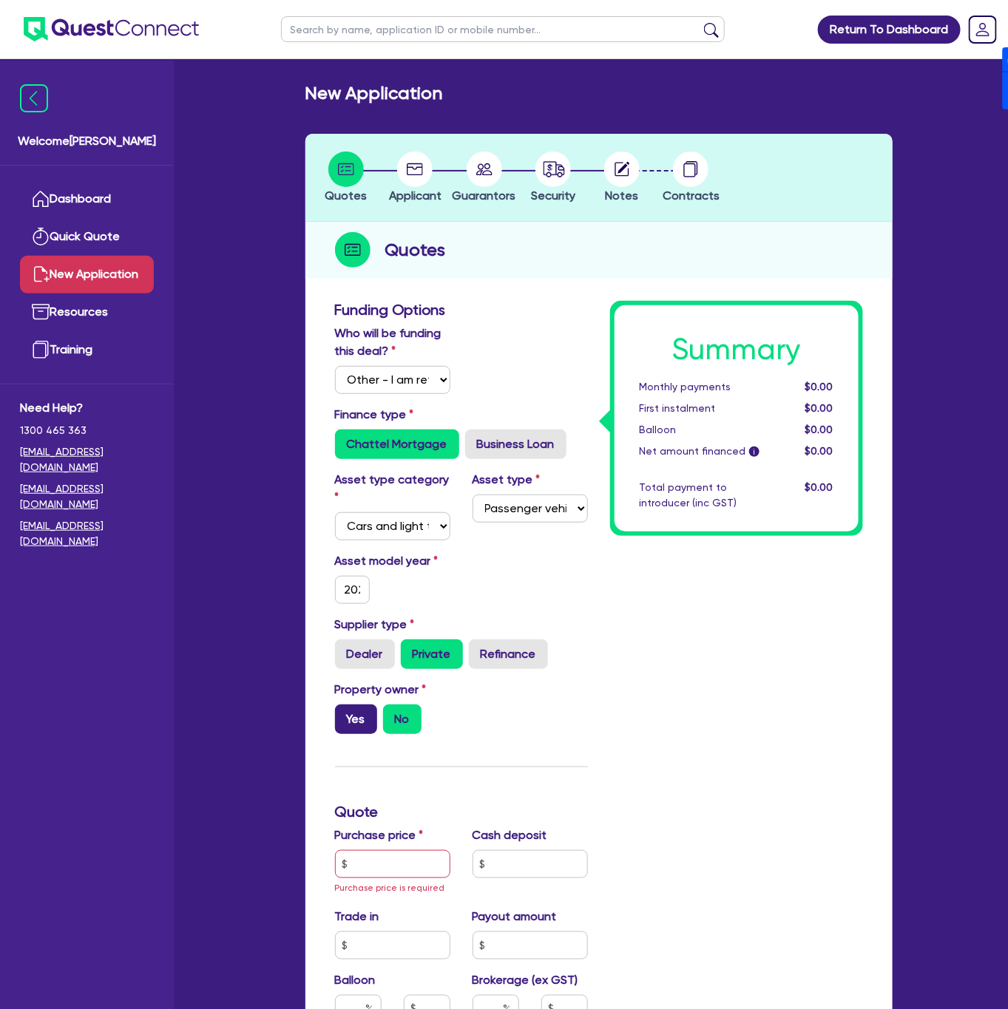
click at [353, 713] on label "Yes" at bounding box center [356, 720] width 42 height 30
click at [345, 713] on input "Yes" at bounding box center [340, 710] width 10 height 10
radio input "true"
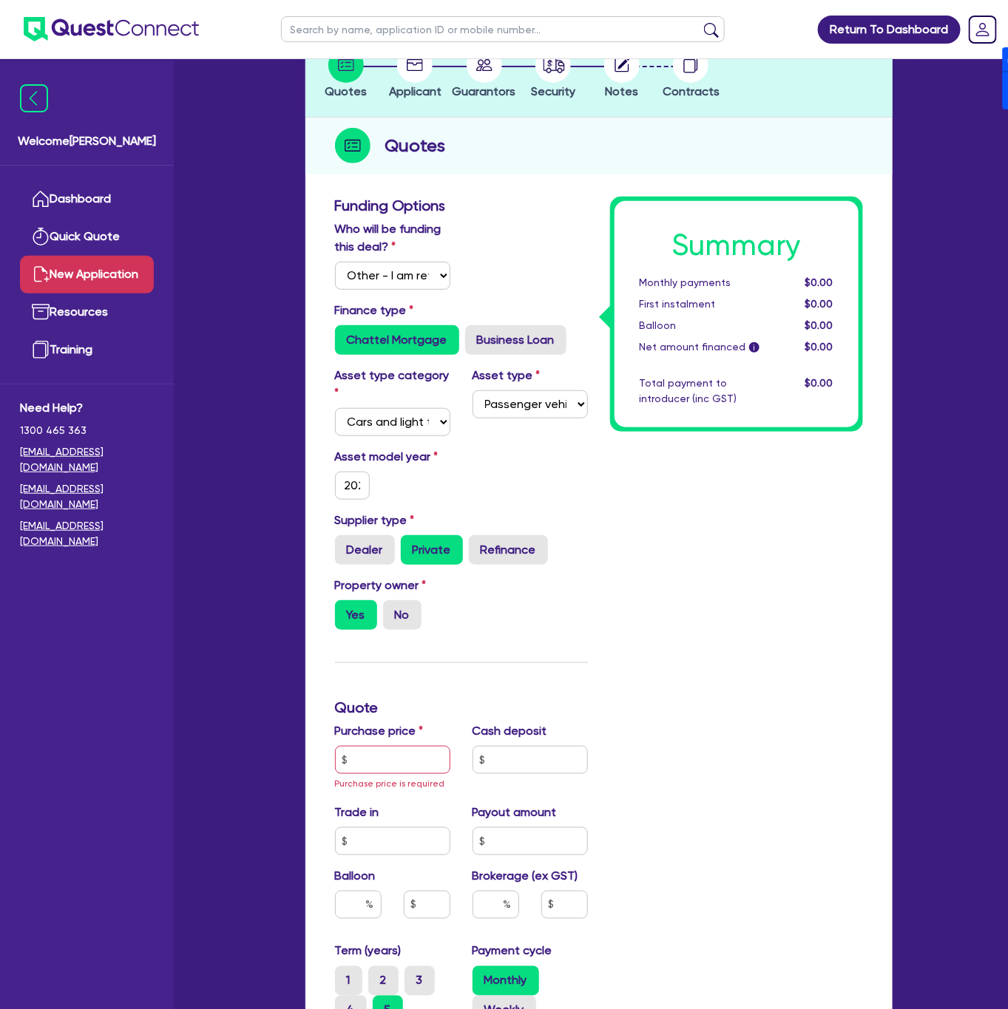
scroll to position [111, 0]
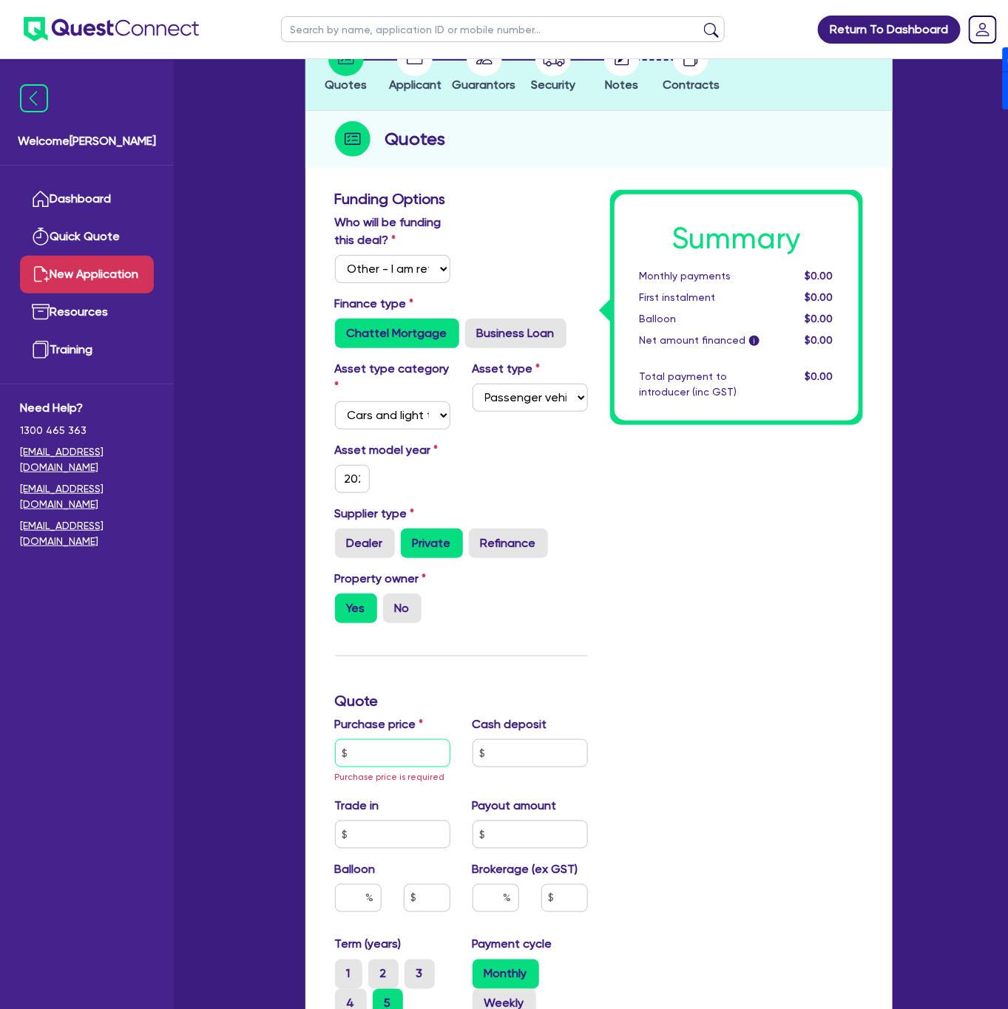
click at [406, 748] on input "text" at bounding box center [392, 753] width 115 height 28
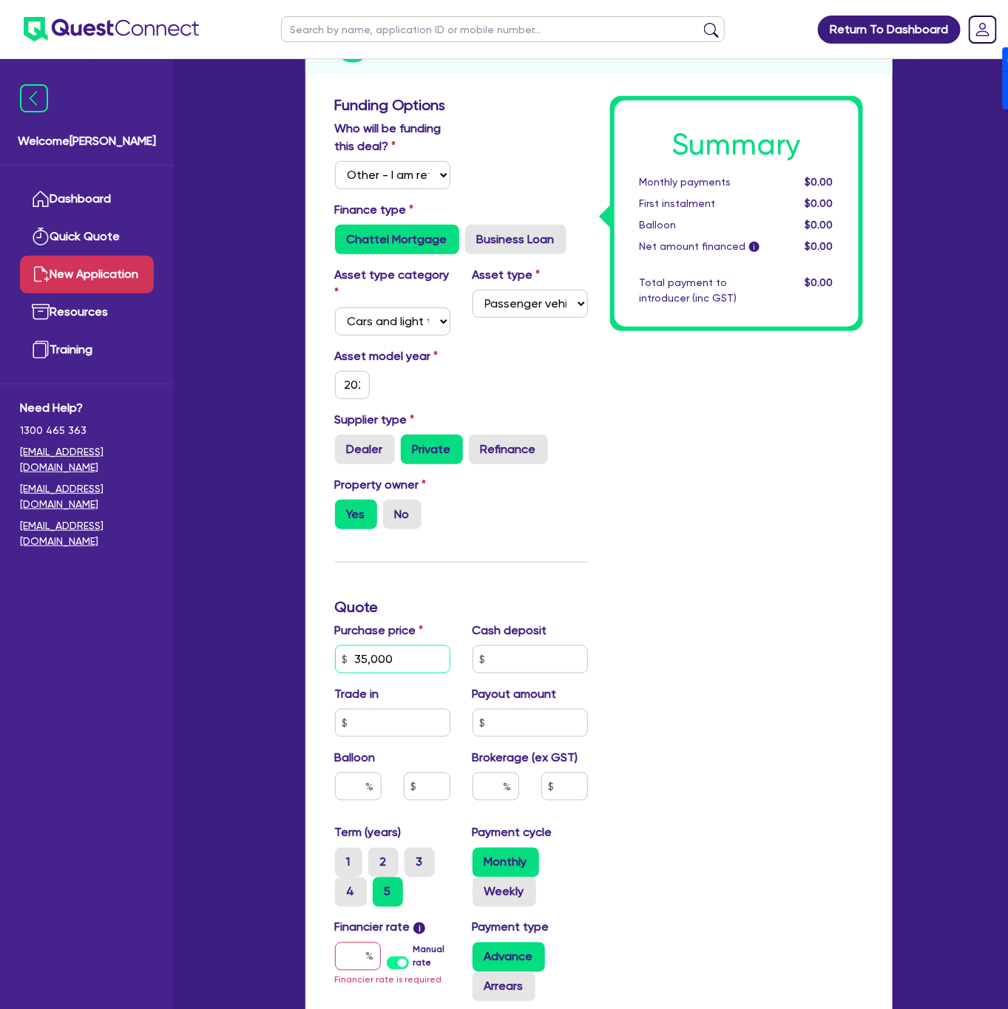
scroll to position [222, 0]
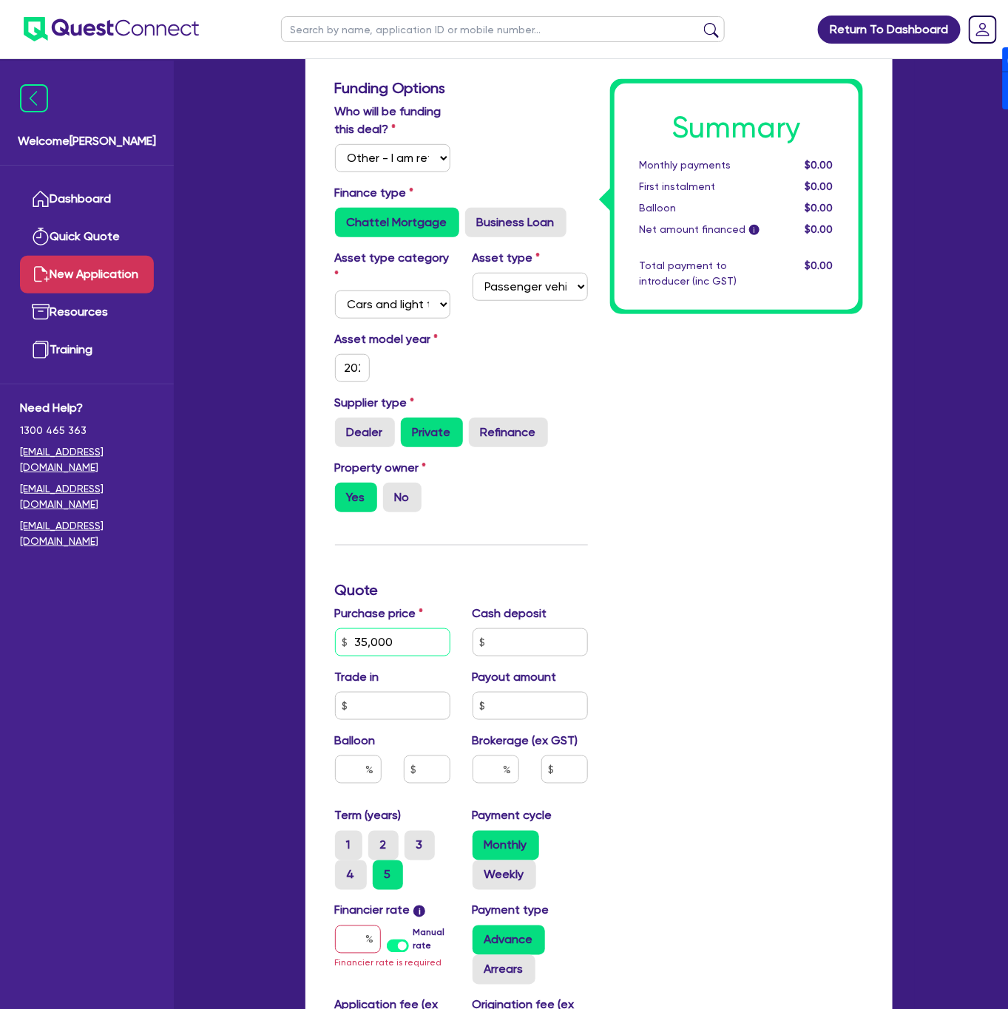
type input "35,000"
click at [488, 776] on input "text" at bounding box center [496, 770] width 47 height 28
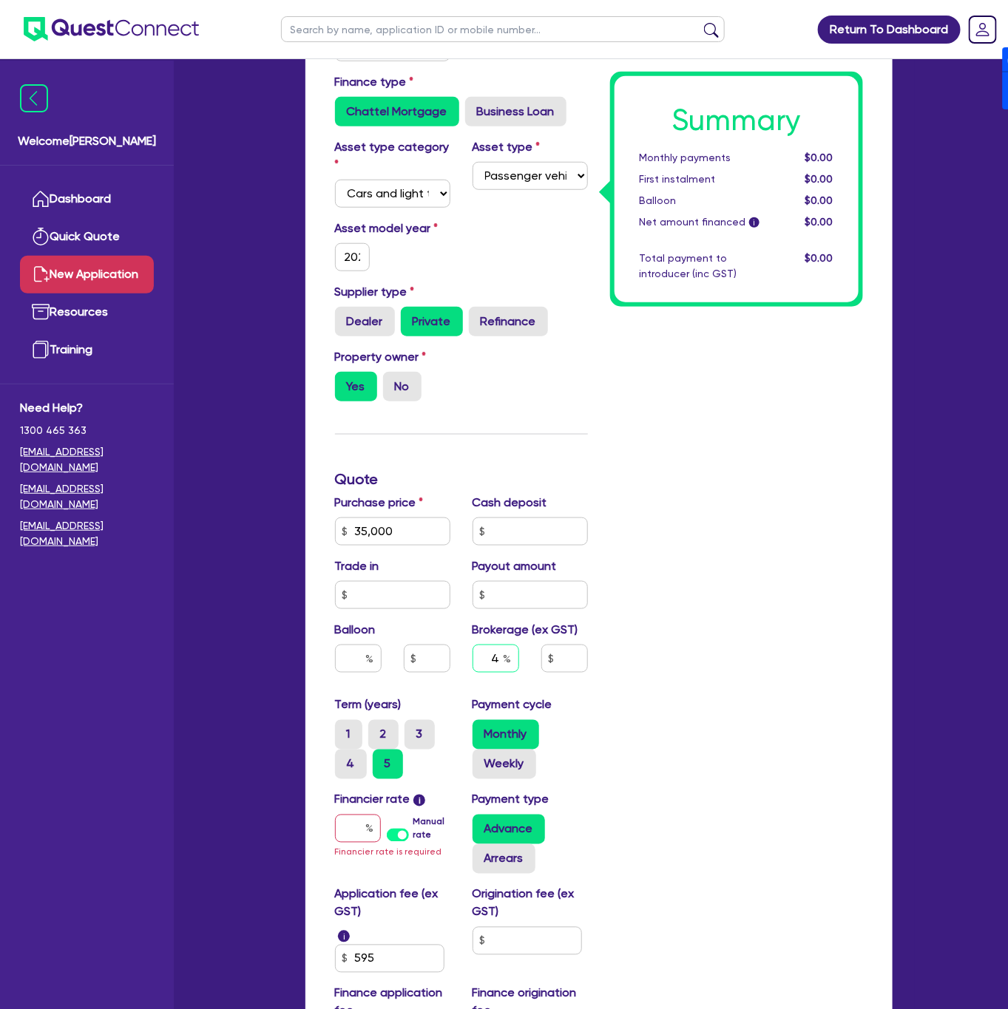
type input "4"
click at [413, 834] on label "Manual rate" at bounding box center [431, 829] width 37 height 27
click at [0, 0] on input "Manual rate" at bounding box center [0, 0] width 0 height 0
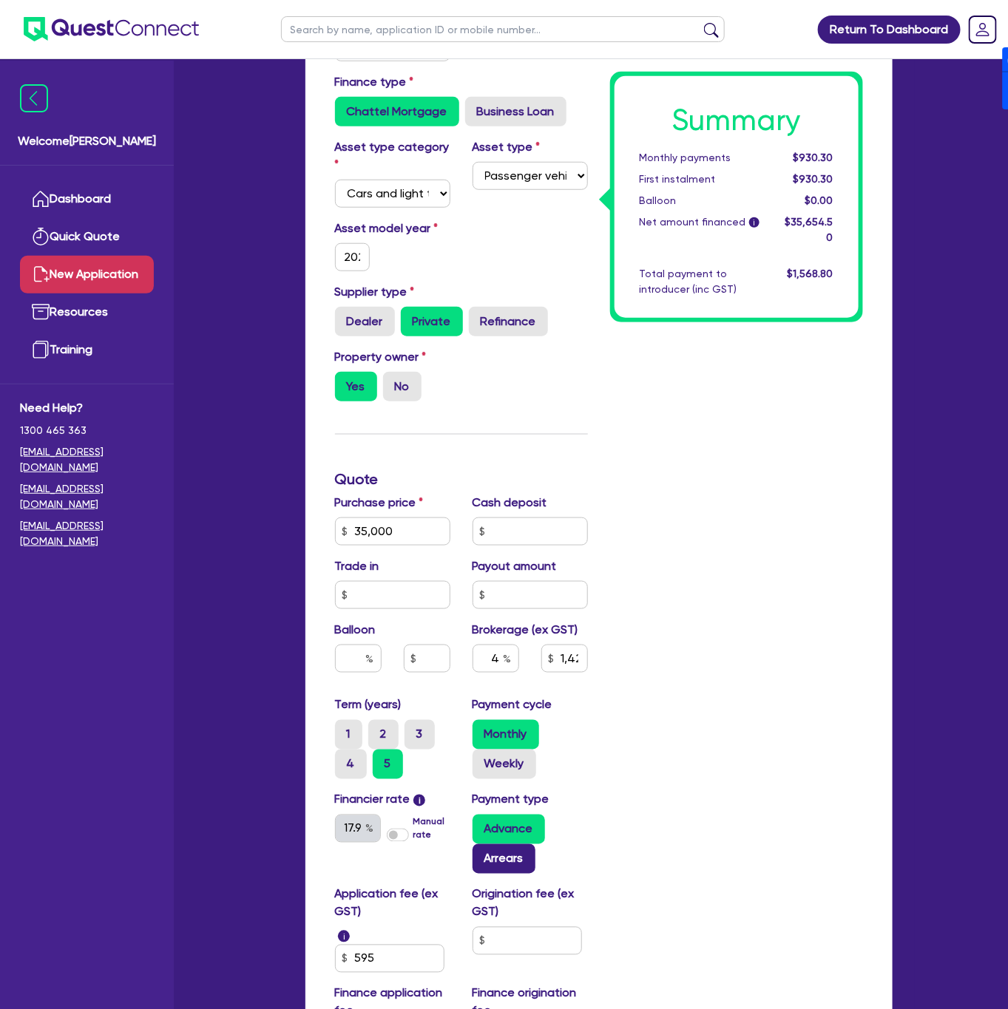
type input "1,426.18"
type input "17.95"
click at [495, 863] on label "Arrears" at bounding box center [504, 859] width 63 height 30
click at [482, 854] on input "Arrears" at bounding box center [478, 849] width 10 height 10
radio input "true"
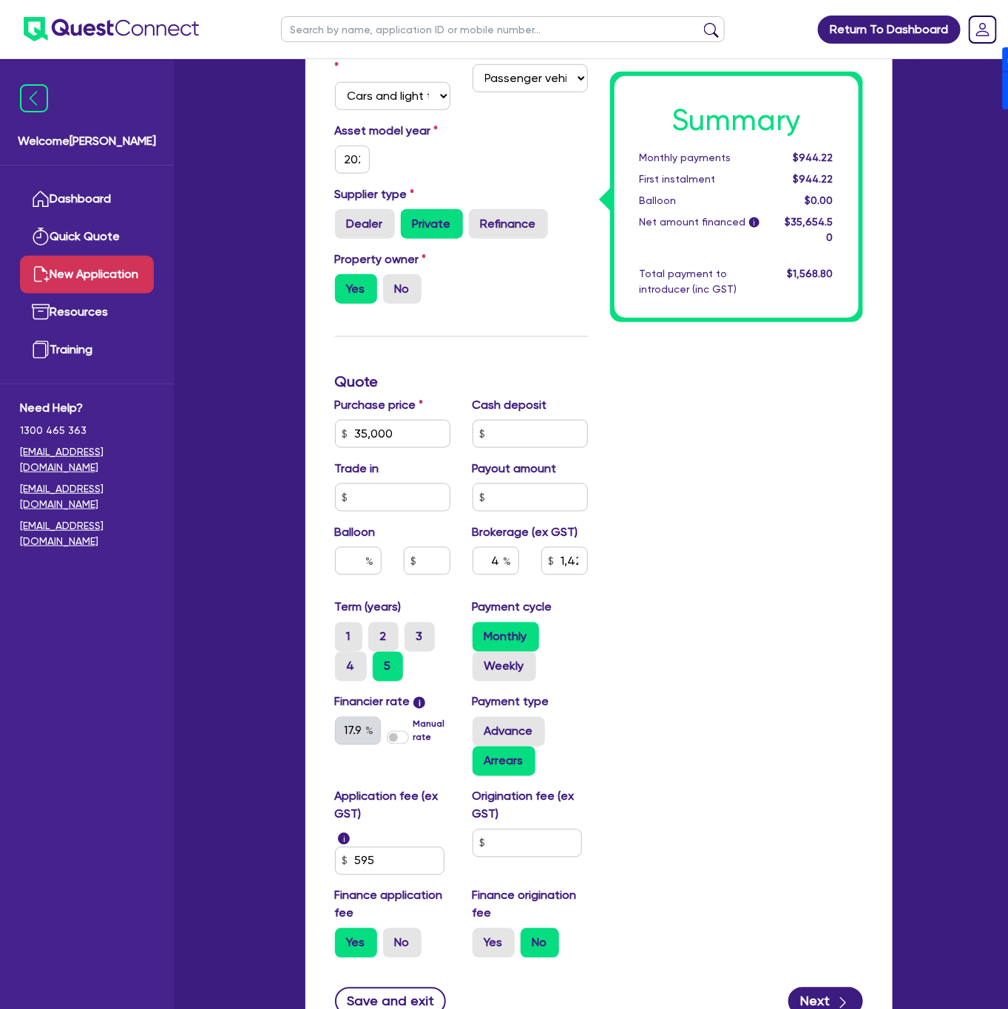
scroll to position [444, 0]
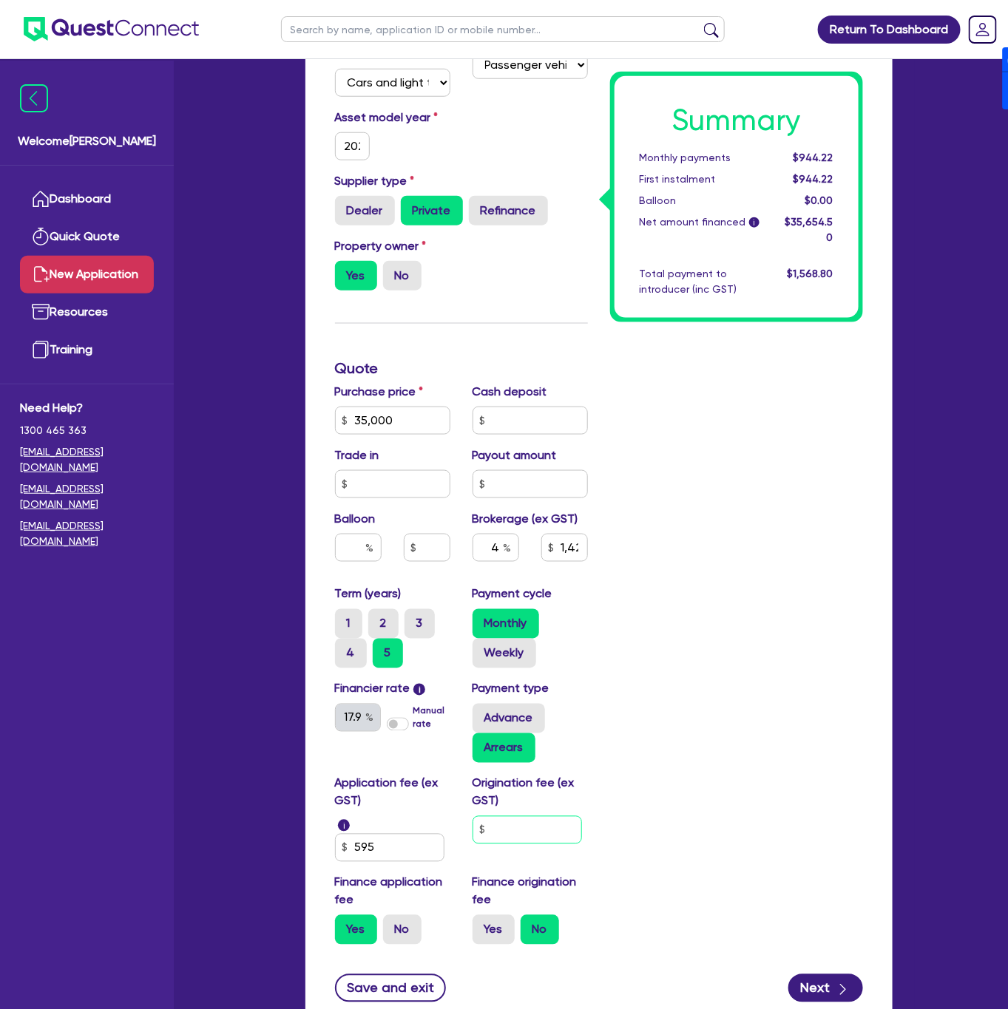
click at [518, 835] on input "text" at bounding box center [527, 830] width 109 height 28
type input "1,426.18"
type input "9"
type input "1,426.18"
type input "90"
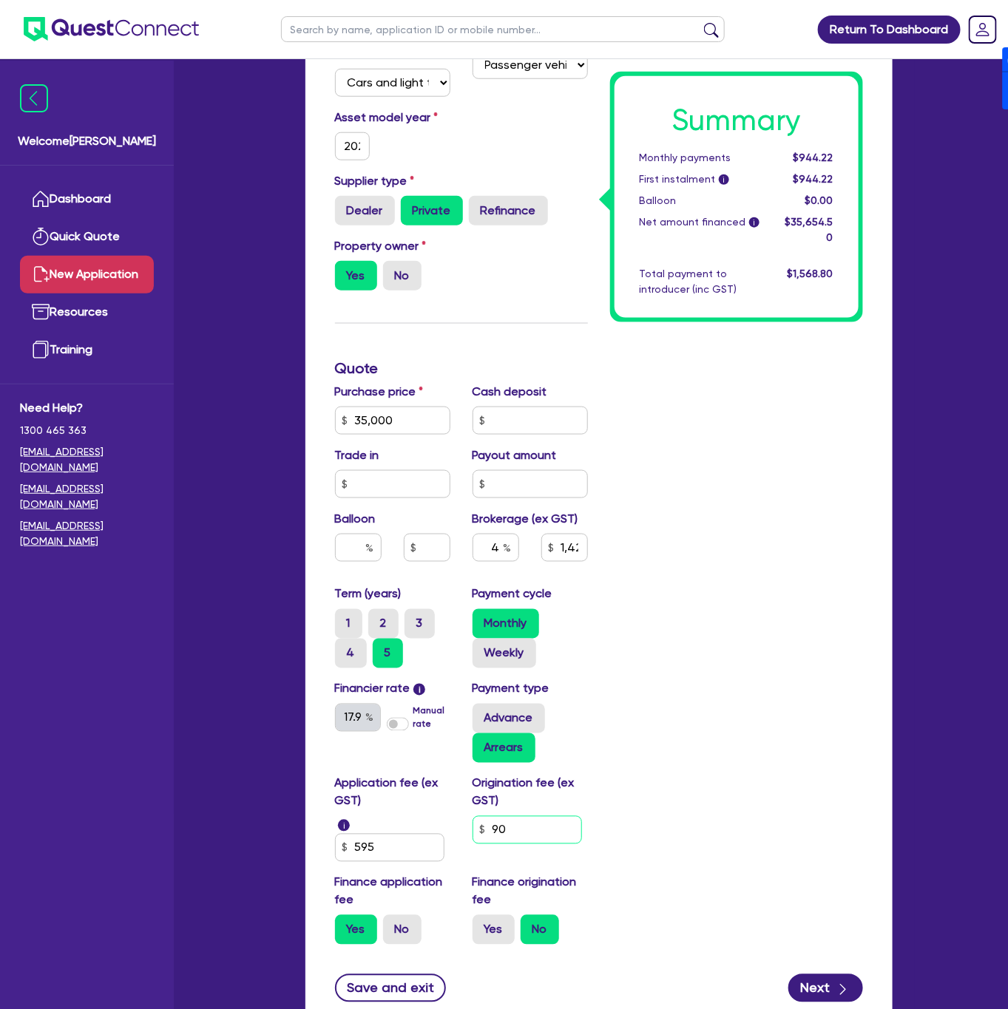
type input "1,426.18"
type input "900"
type input "1,426.18"
click at [510, 936] on label "Yes" at bounding box center [494, 930] width 42 height 30
click at [482, 925] on input "Yes" at bounding box center [478, 920] width 10 height 10
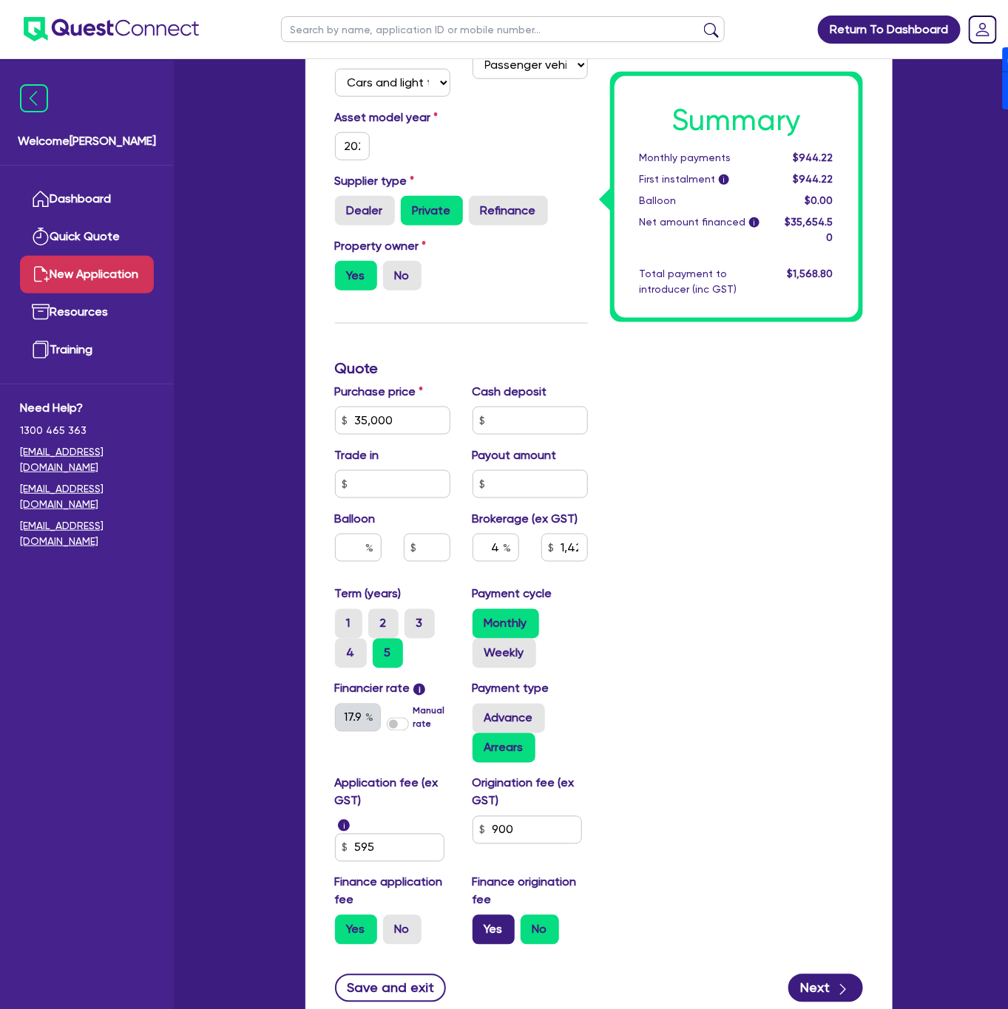
radio input "true"
drag, startPoint x: 782, startPoint y: 870, endPoint x: 777, endPoint y: 905, distance: 35.8
click at [782, 868] on div "Summary Monthly payments $970.44 First instalment $970.44 Balloon $0.00 Net amo…" at bounding box center [736, 407] width 275 height 1100
click at [816, 978] on button "Next" at bounding box center [825, 989] width 75 height 28
type input "1,465.78"
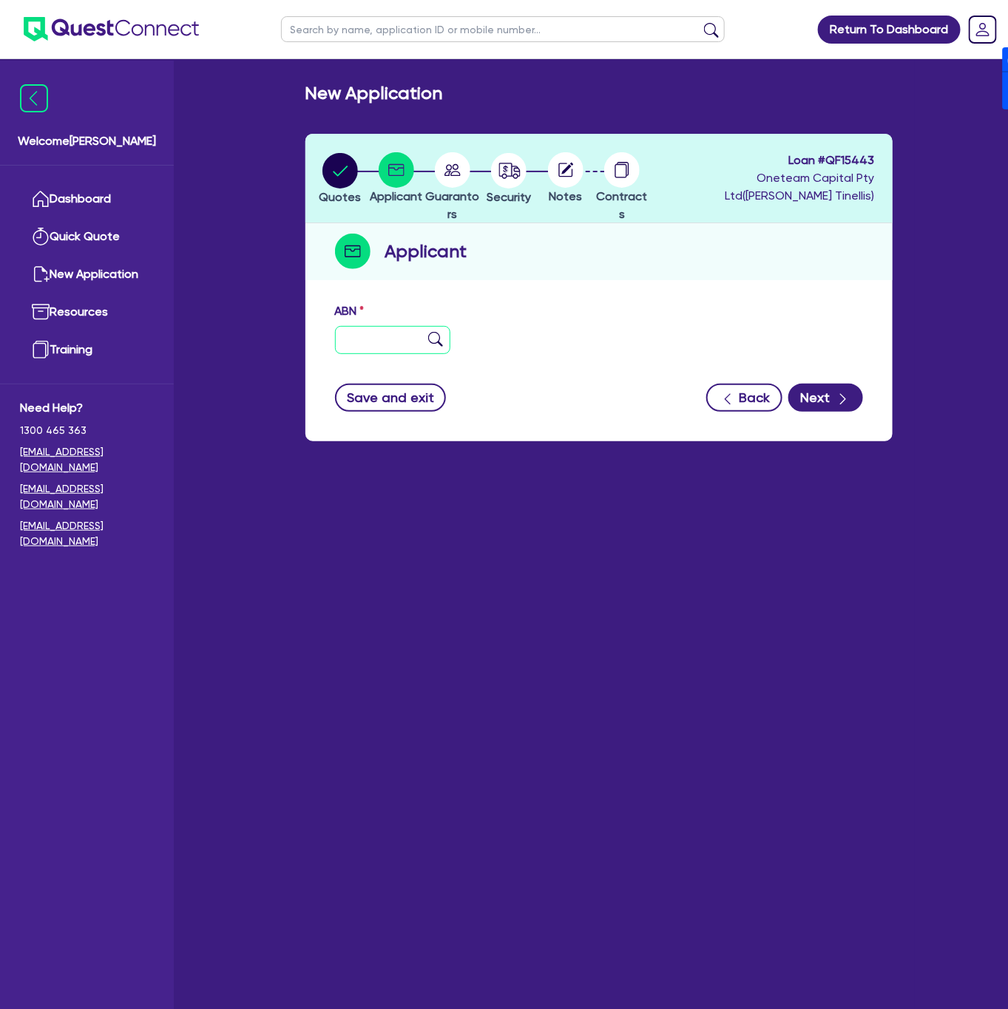
click at [373, 334] on input "text" at bounding box center [392, 340] width 115 height 28
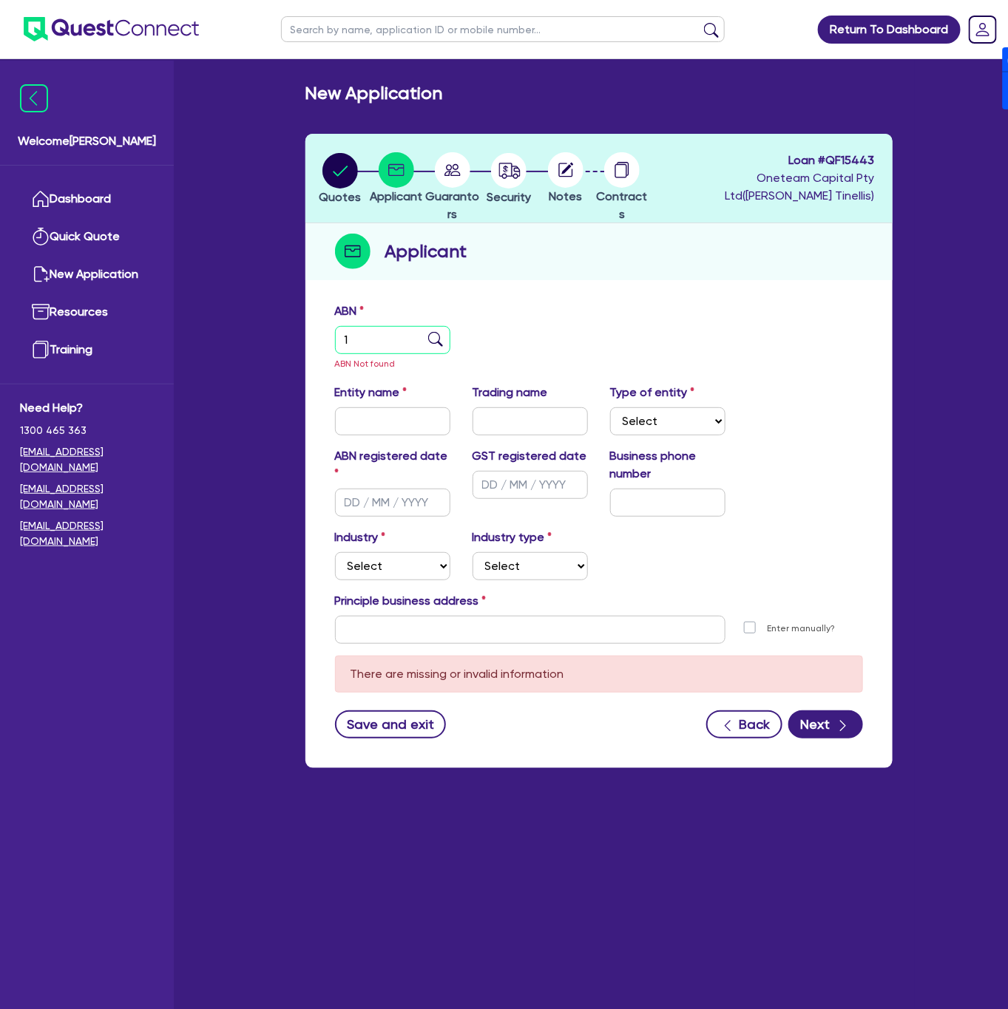
click at [382, 338] on input "1" at bounding box center [392, 340] width 115 height 28
paste input "30 156 868 566"
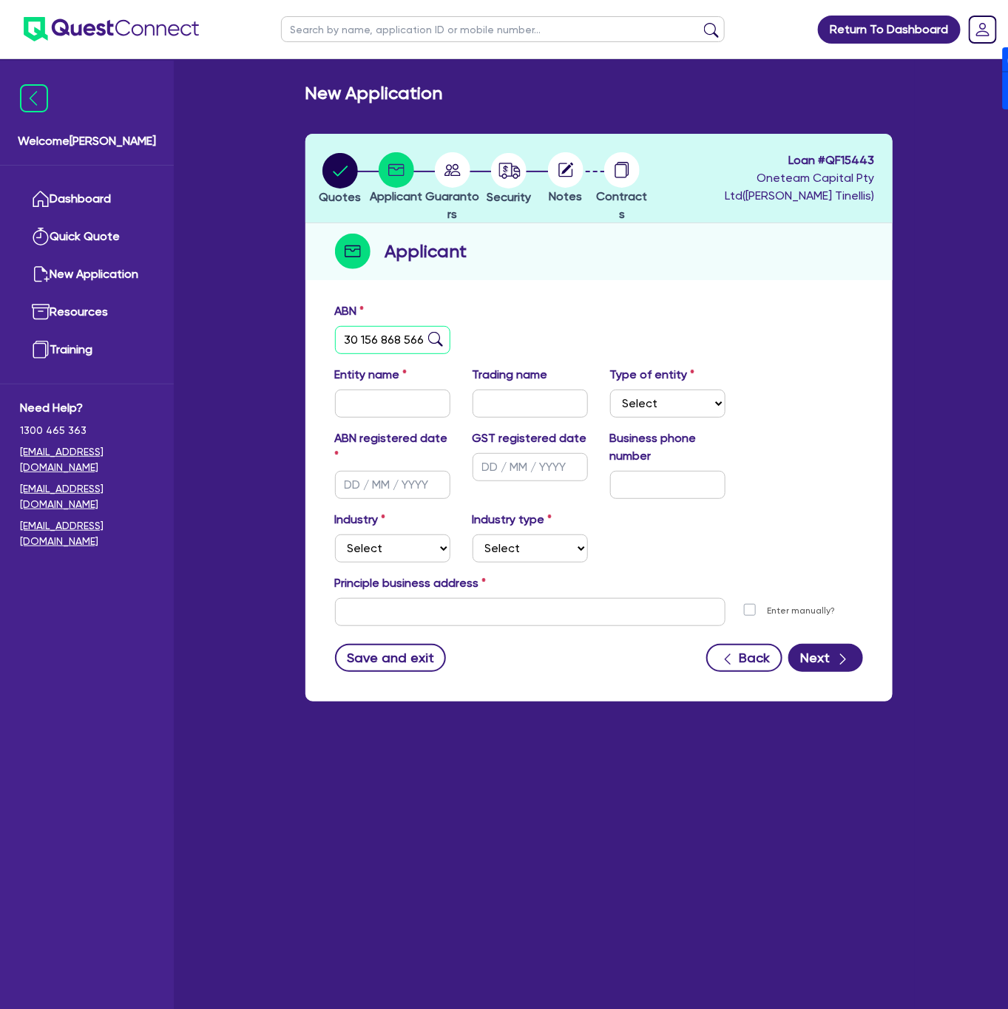
type input "30 156 868 566"
click at [659, 319] on div "ABN 30 156 868 566" at bounding box center [599, 334] width 550 height 64
type input "[PERSON_NAME]"
type input "ALB SUPPORT SERVICES"
select select "SOLE_TRADER"
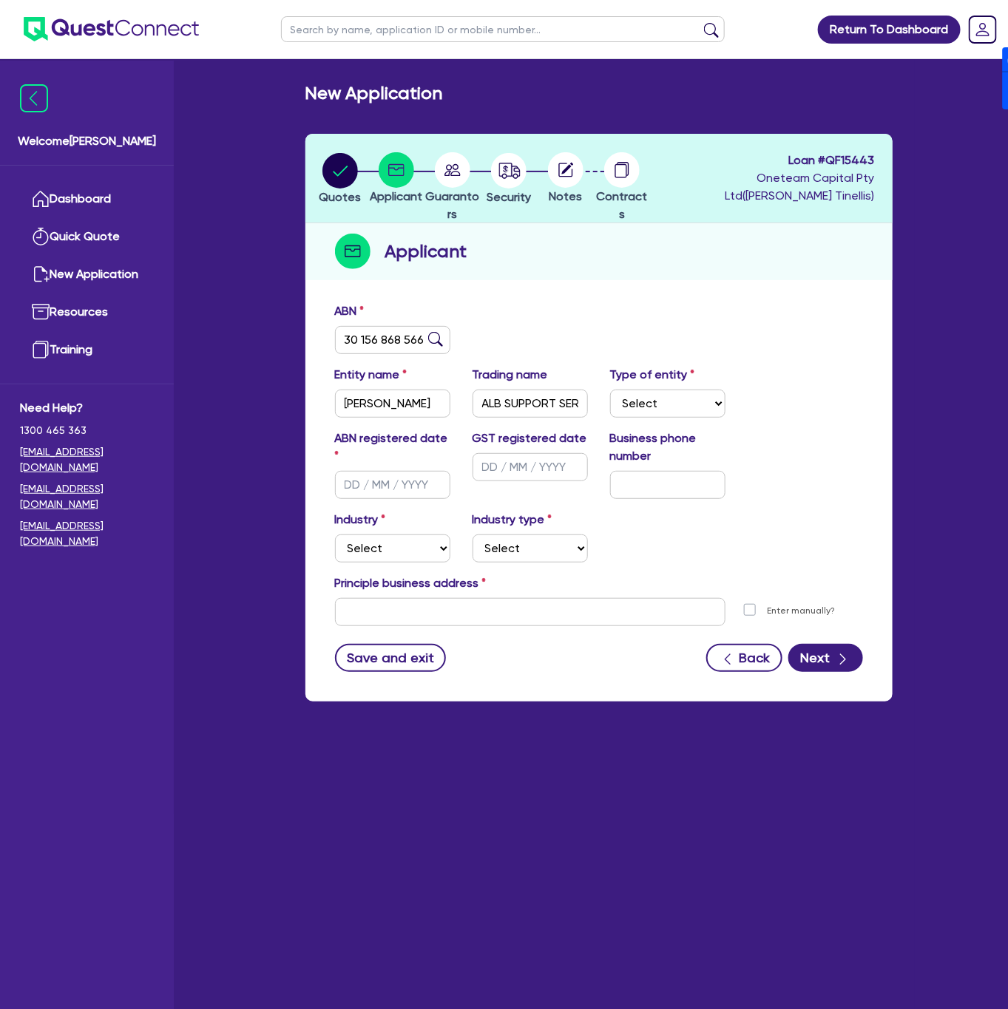
type input "23/02/2024"
type input "01/07/2024"
click at [404, 559] on select "Select Accomodation & Food Services Administrative & Support Services Agricultu…" at bounding box center [392, 549] width 115 height 28
select select "TRANSPORT_WAREHOUSING"
click at [335, 535] on select "Select Accomodation & Food Services Administrative & Support Services Agricultu…" at bounding box center [392, 549] width 115 height 28
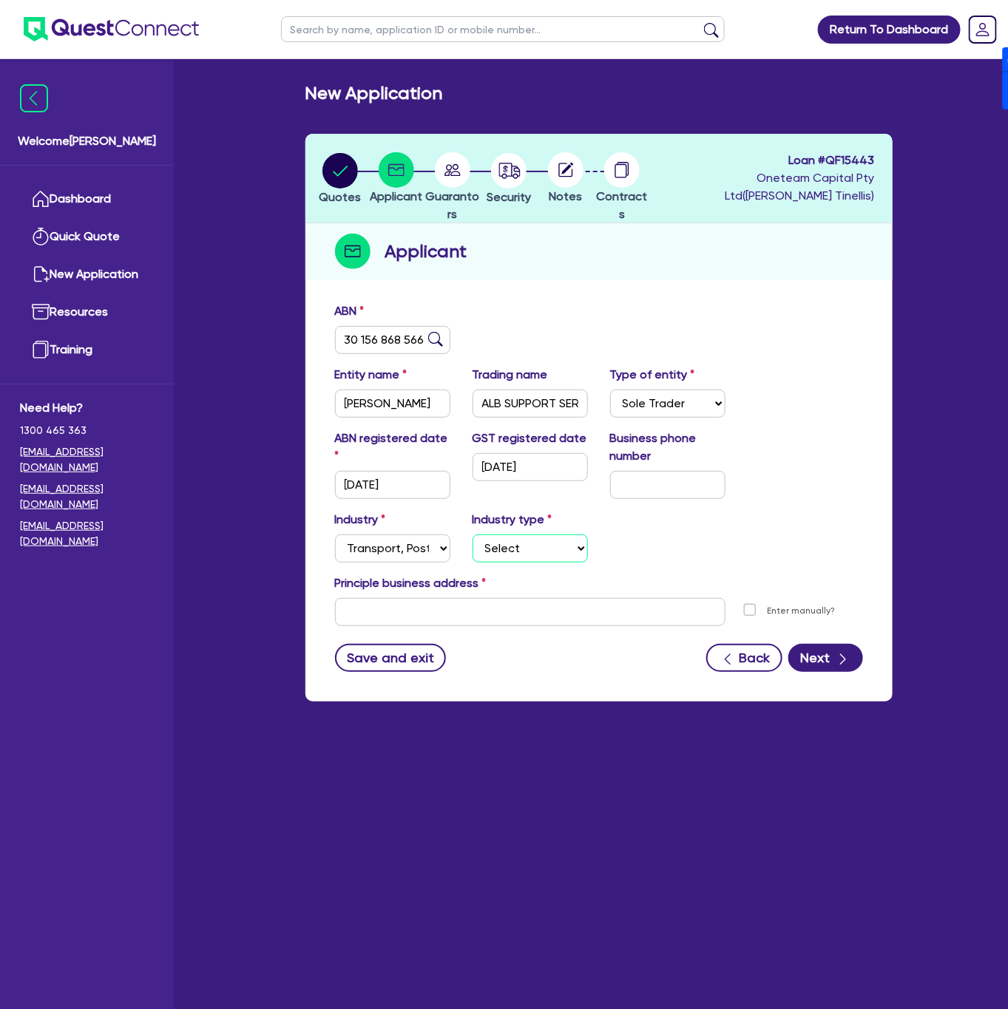
click at [508, 538] on select "Select Taxi & Luxury Car Services Passengers & Freight Transport Services Posta…" at bounding box center [530, 549] width 115 height 28
select select "TAXI_LUXURY_CAR_SERVICES"
click at [473, 535] on select "Select Taxi & Luxury Car Services Passengers & Freight Transport Services Posta…" at bounding box center [530, 549] width 115 height 28
click at [508, 593] on div "Principle business address" at bounding box center [599, 587] width 550 height 24
click at [497, 620] on input "text" at bounding box center [530, 612] width 390 height 28
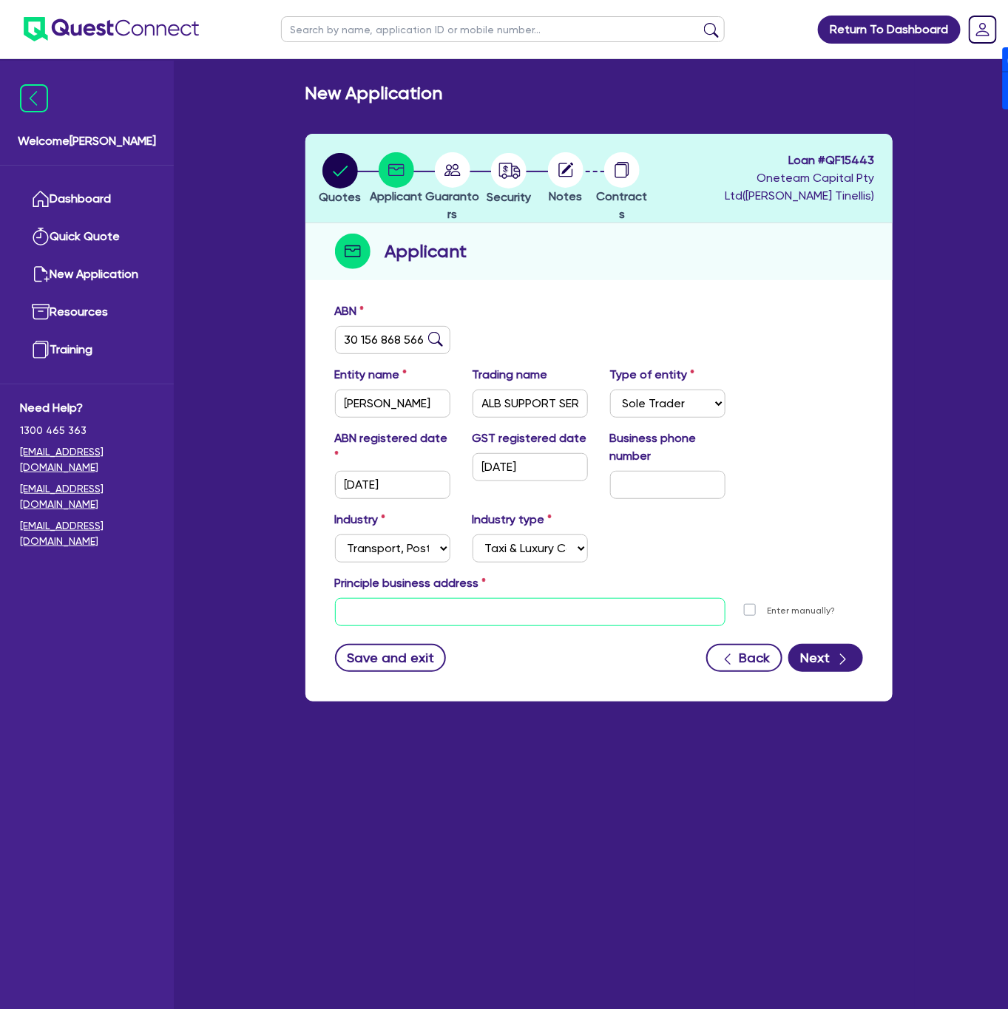
type input "Level 27, Tower One, 100 Barangaroo Ave Barangaroo NSW 2000"
type input "04 5035 5483"
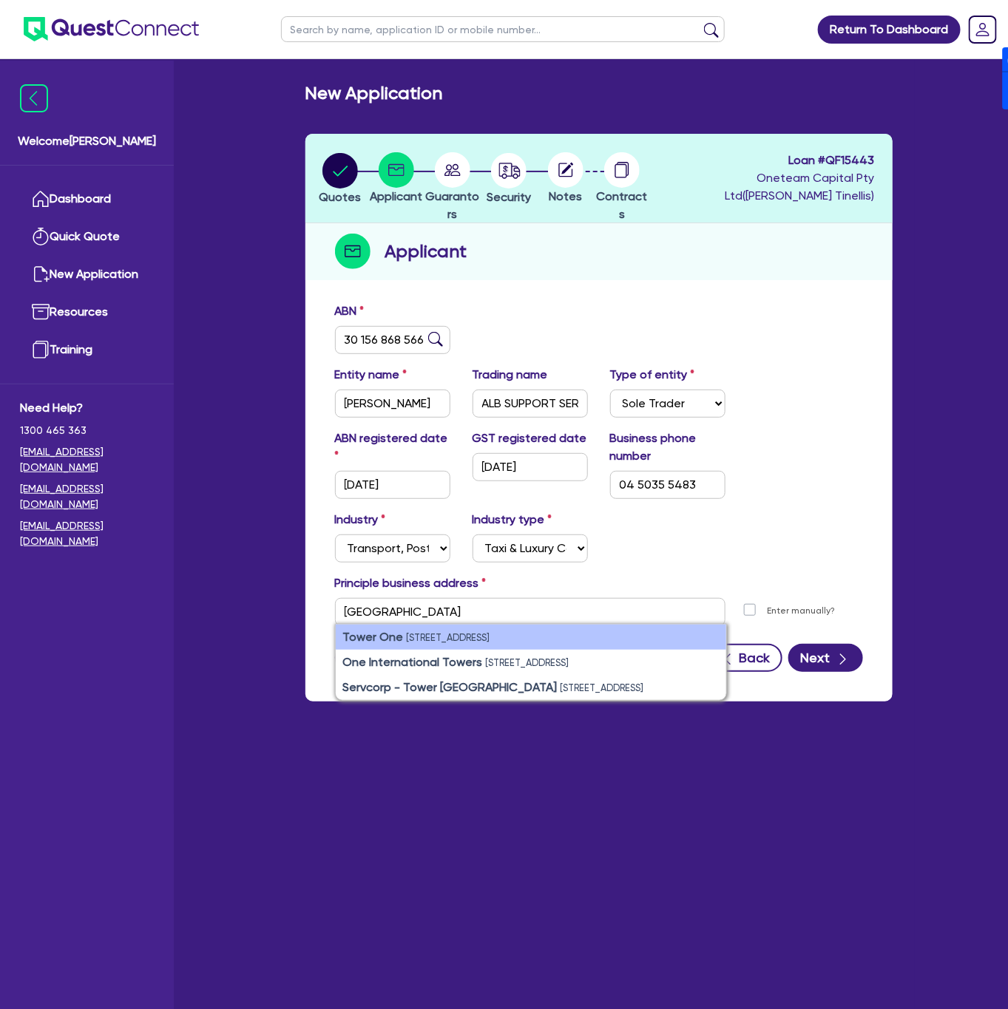
click at [530, 624] on ul "Tower One 100 Barangaroo Ave, Barangaroo NSW 2000, Australia One International …" at bounding box center [531, 662] width 392 height 77
click at [490, 640] on small "100 Barangaroo Ave, Barangaroo NSW 2000, Australia" at bounding box center [449, 637] width 84 height 11
type input "100 Barangaroo Ave Sydney NSW 2000"
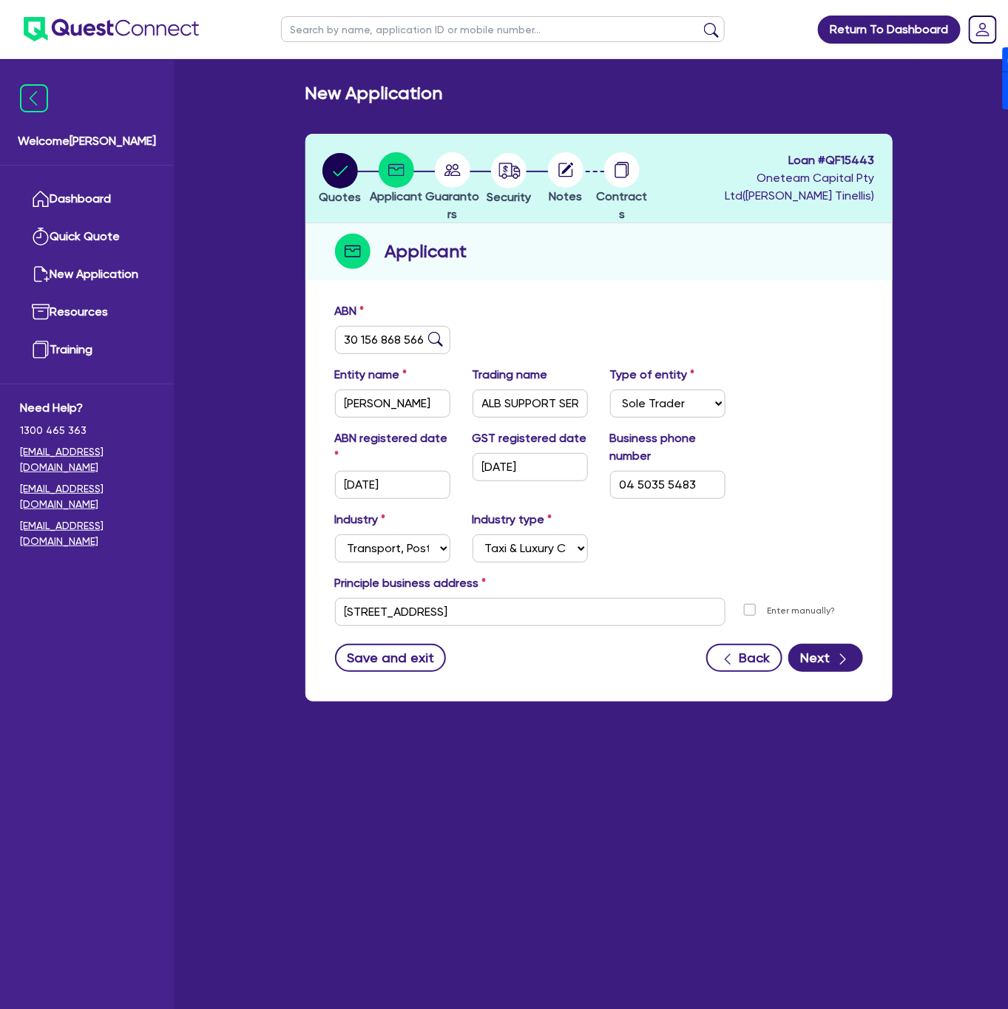
click at [791, 552] on div "Industry Select Accomodation & Food Services Administrative & Support Services …" at bounding box center [599, 543] width 550 height 64
click at [822, 664] on button "Next" at bounding box center [825, 658] width 75 height 28
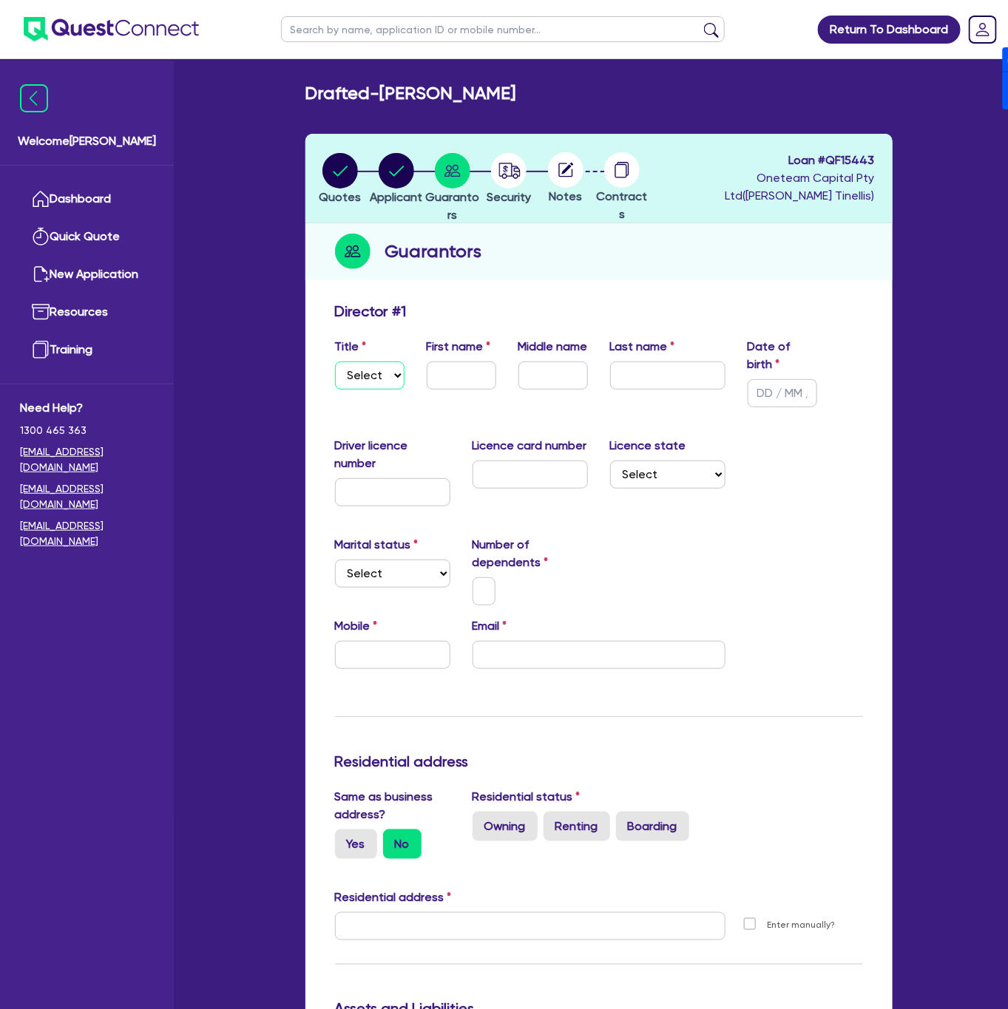
click at [380, 385] on select "Select Mr Mrs Ms Miss Dr" at bounding box center [370, 376] width 70 height 28
click at [335, 362] on select "Select Mr Mrs Ms Miss Dr" at bounding box center [370, 376] width 70 height 28
drag, startPoint x: 369, startPoint y: 366, endPoint x: 369, endPoint y: 379, distance: 13.3
click at [369, 366] on select "Select Mr Mrs Ms Miss Dr" at bounding box center [370, 376] width 70 height 28
select select "MRS"
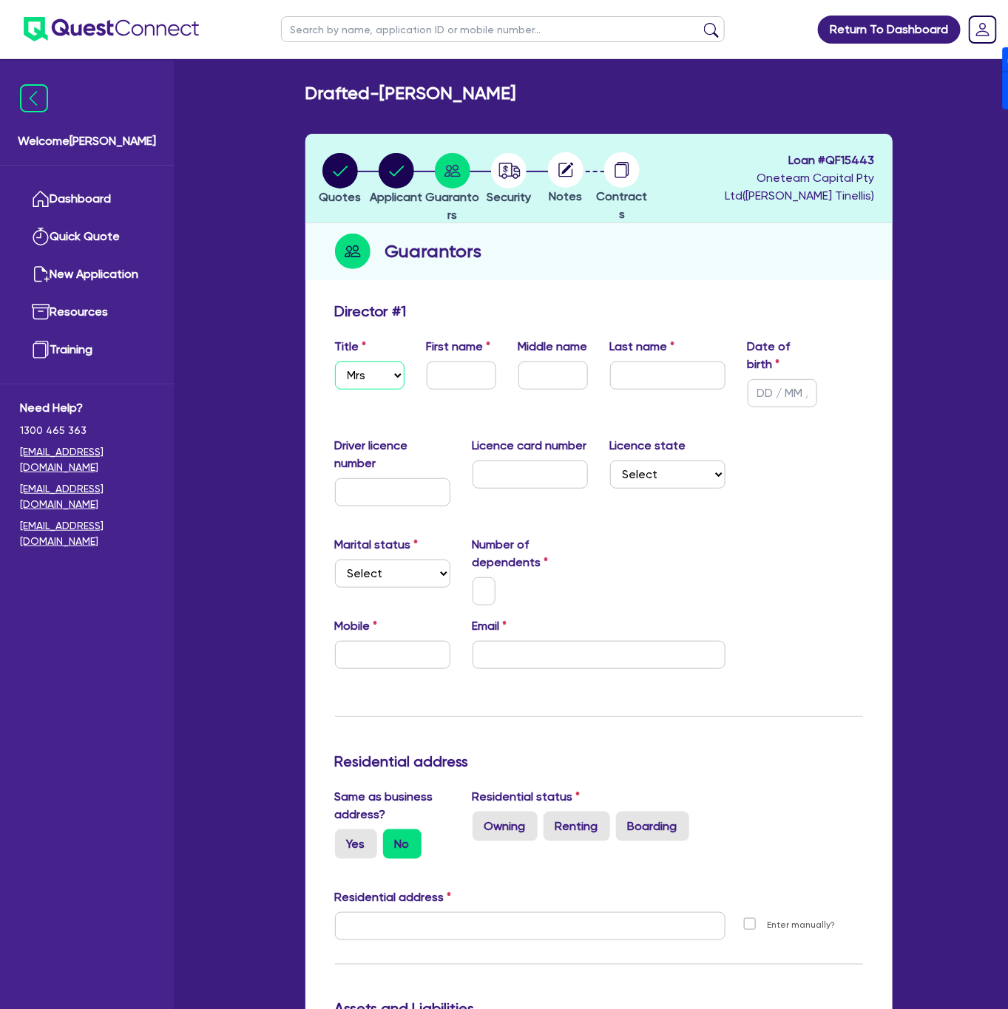
click at [335, 362] on select "Select Mr Mrs Ms Miss Dr" at bounding box center [370, 376] width 70 height 28
click at [444, 370] on input "text" at bounding box center [462, 376] width 70 height 28
type input "Amelia"
type input "Stephens"
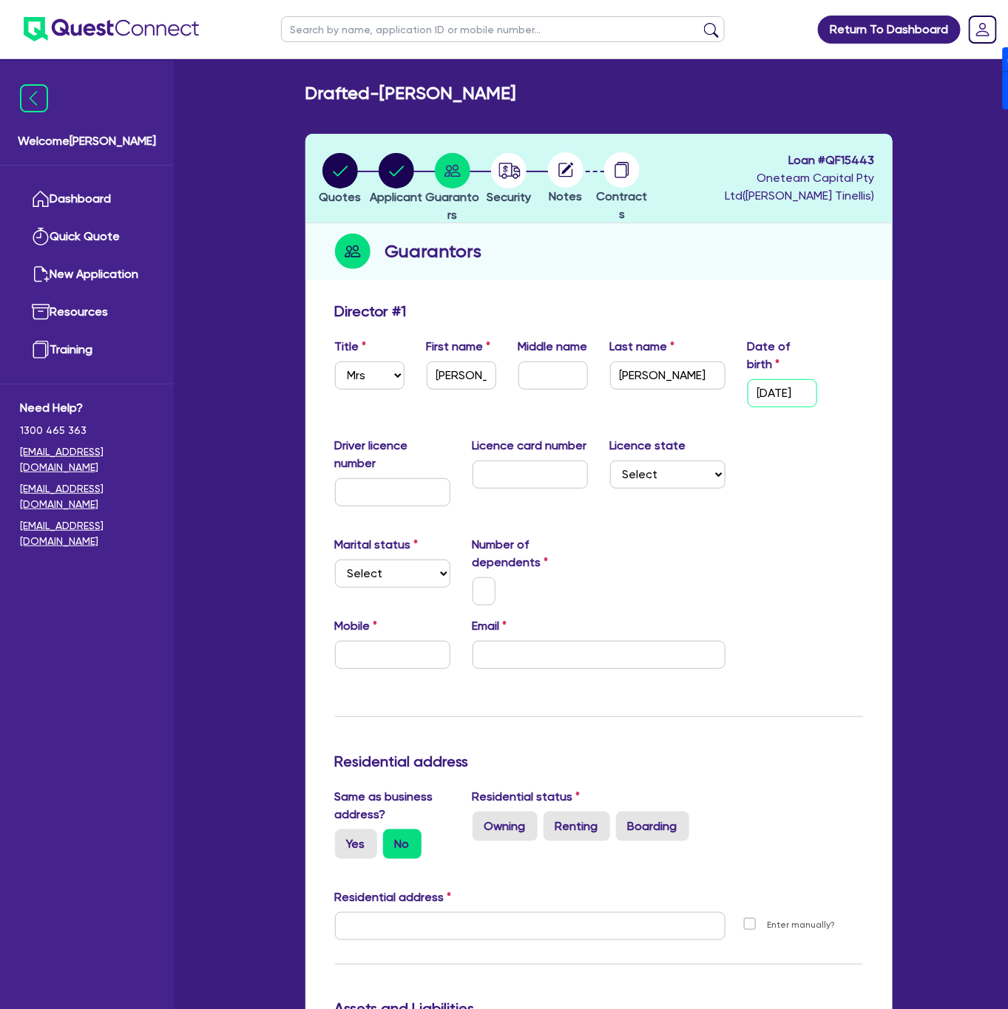
type input "14/04/1998"
click at [652, 484] on select "Select NSW VIC QLD TAS ACT SA NT WA" at bounding box center [667, 475] width 115 height 28
select select "NSW"
click at [610, 461] on select "Select NSW VIC QLD TAS ACT SA NT WA" at bounding box center [667, 475] width 115 height 28
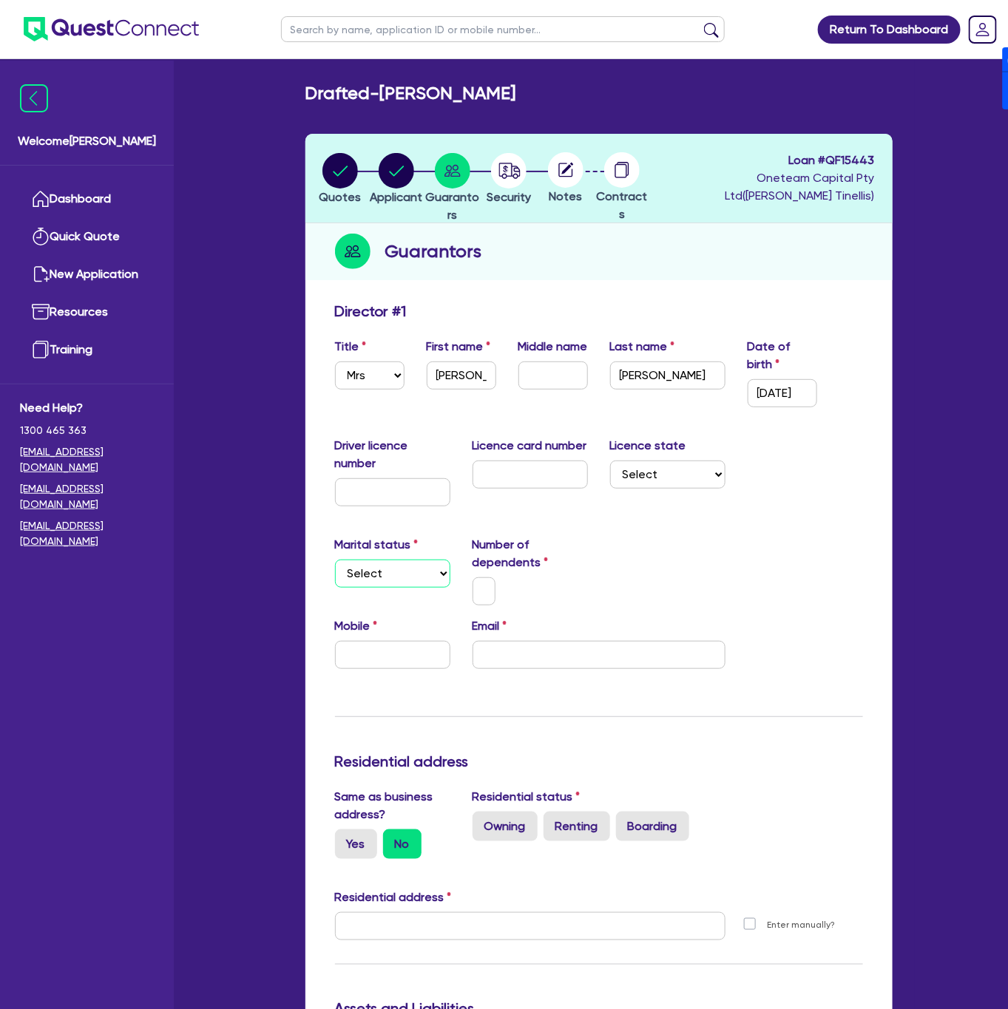
drag, startPoint x: 378, startPoint y: 572, endPoint x: 384, endPoint y: 580, distance: 9.5
click at [378, 572] on select "Select Single Married De Facto / Partner" at bounding box center [392, 574] width 115 height 28
select select "SINGLE"
click at [335, 560] on select "Select Single Married De Facto / Partner" at bounding box center [392, 574] width 115 height 28
click at [490, 584] on input "text" at bounding box center [485, 592] width 24 height 28
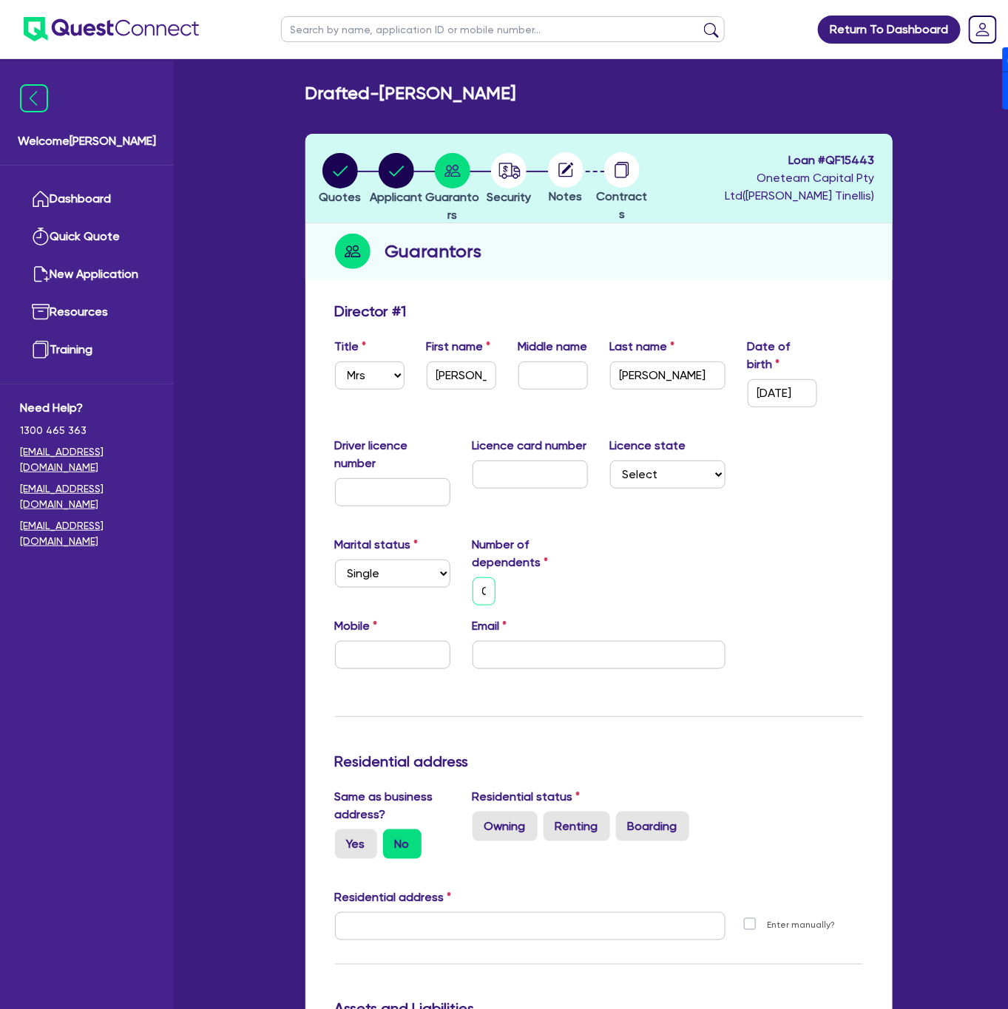
scroll to position [0, 7]
type input "0"
click at [499, 837] on label "Owning" at bounding box center [505, 827] width 65 height 30
click at [482, 822] on input "Owning" at bounding box center [478, 817] width 10 height 10
radio input "true"
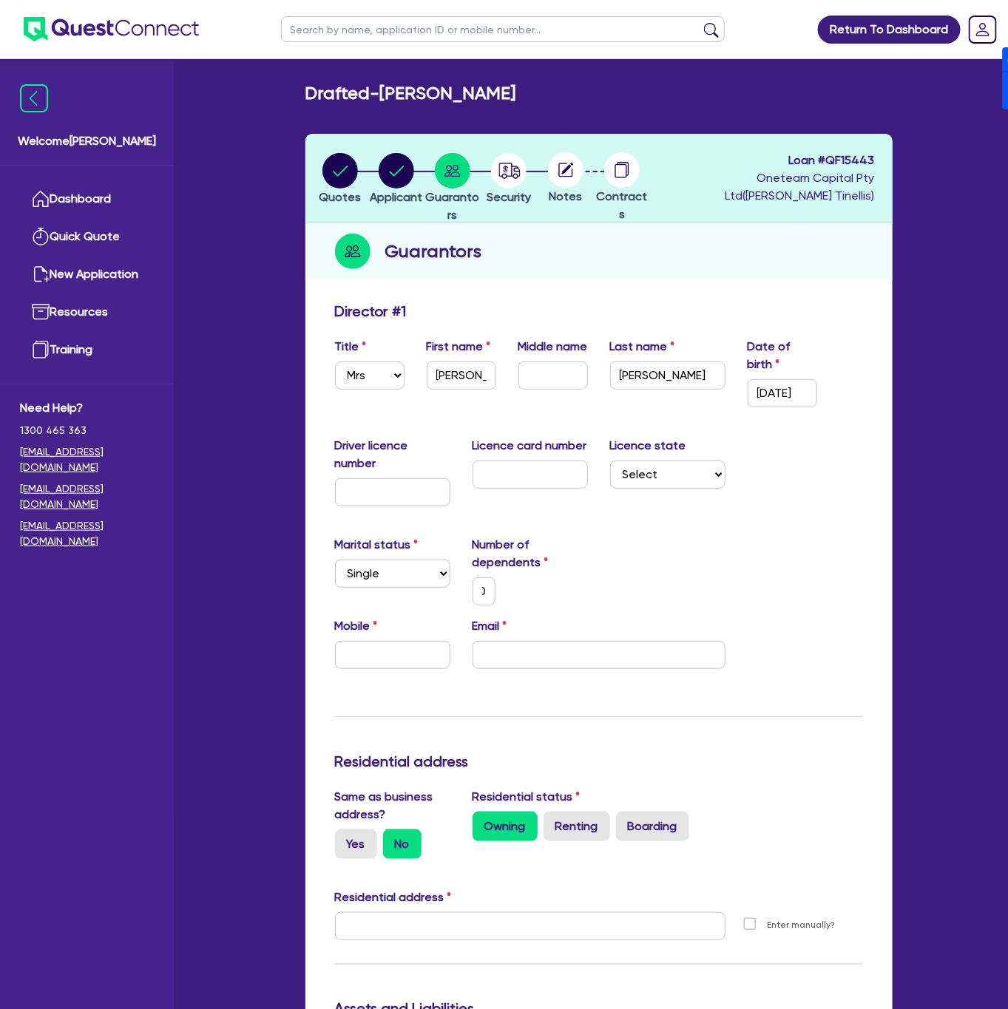
type input "0"
click at [366, 855] on label "Yes" at bounding box center [356, 845] width 42 height 30
click at [345, 839] on input "Yes" at bounding box center [340, 835] width 10 height 10
radio input "true"
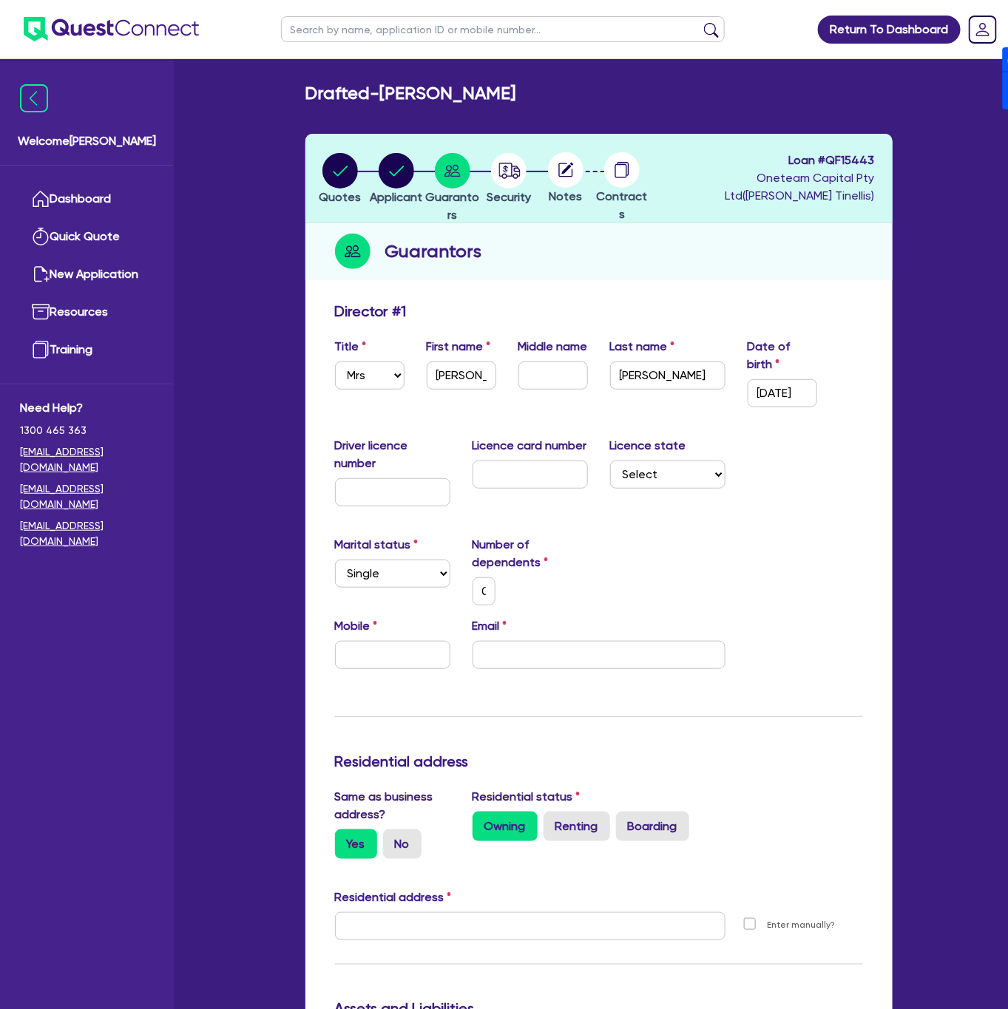
type input "0"
type input "100 Barangaroo Ave Sydney NSW 2000"
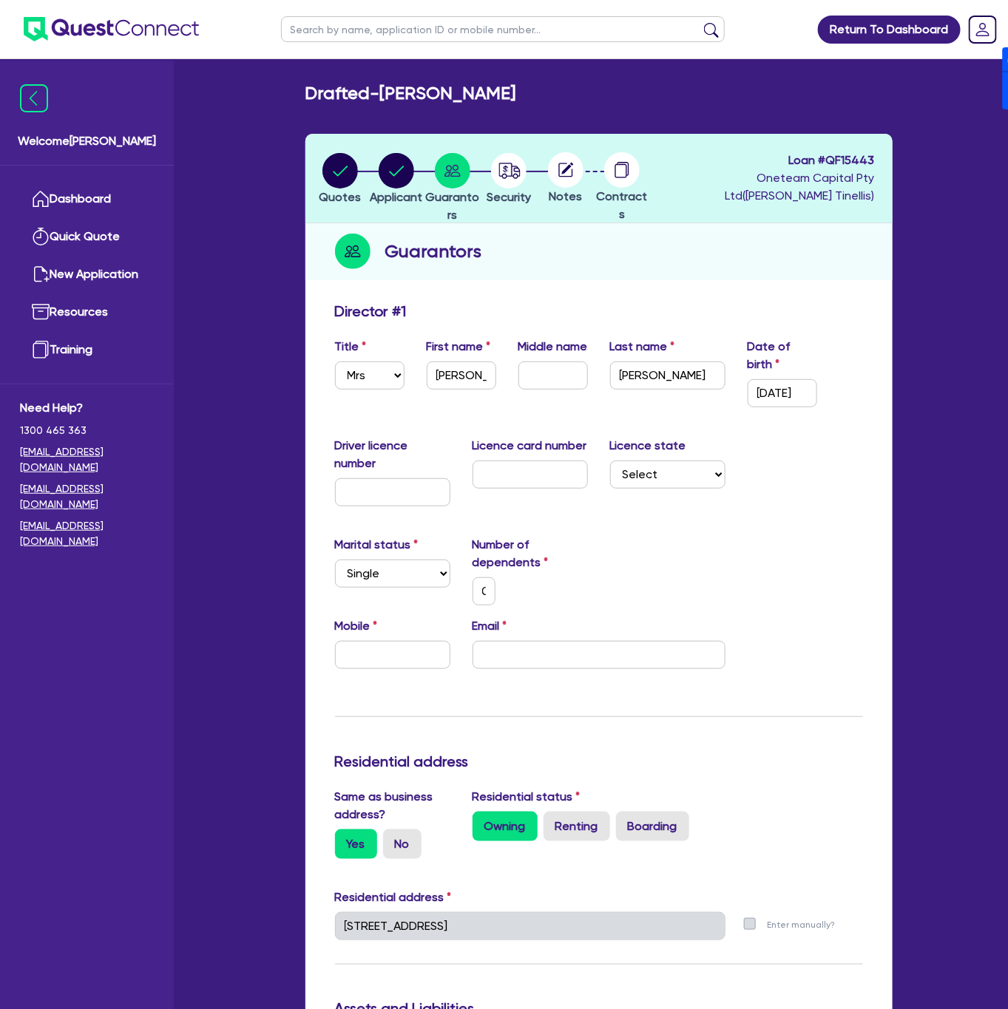
click at [708, 559] on div "Marital status Select Single Married De Facto / Partner Number of dependents 0" at bounding box center [599, 576] width 550 height 81
click at [390, 660] on input "text" at bounding box center [392, 655] width 115 height 28
type input "0"
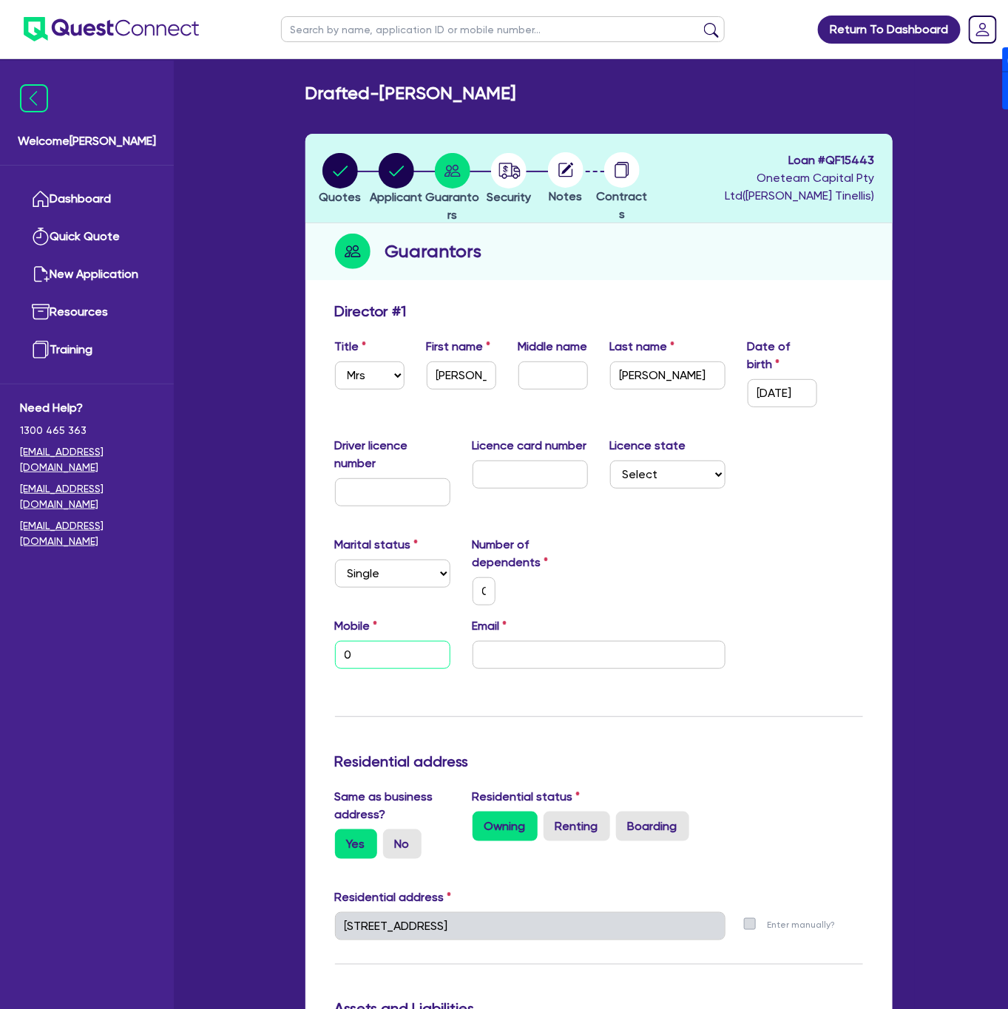
type input "04"
type input "0"
type input "045"
type input "0"
type input "0450"
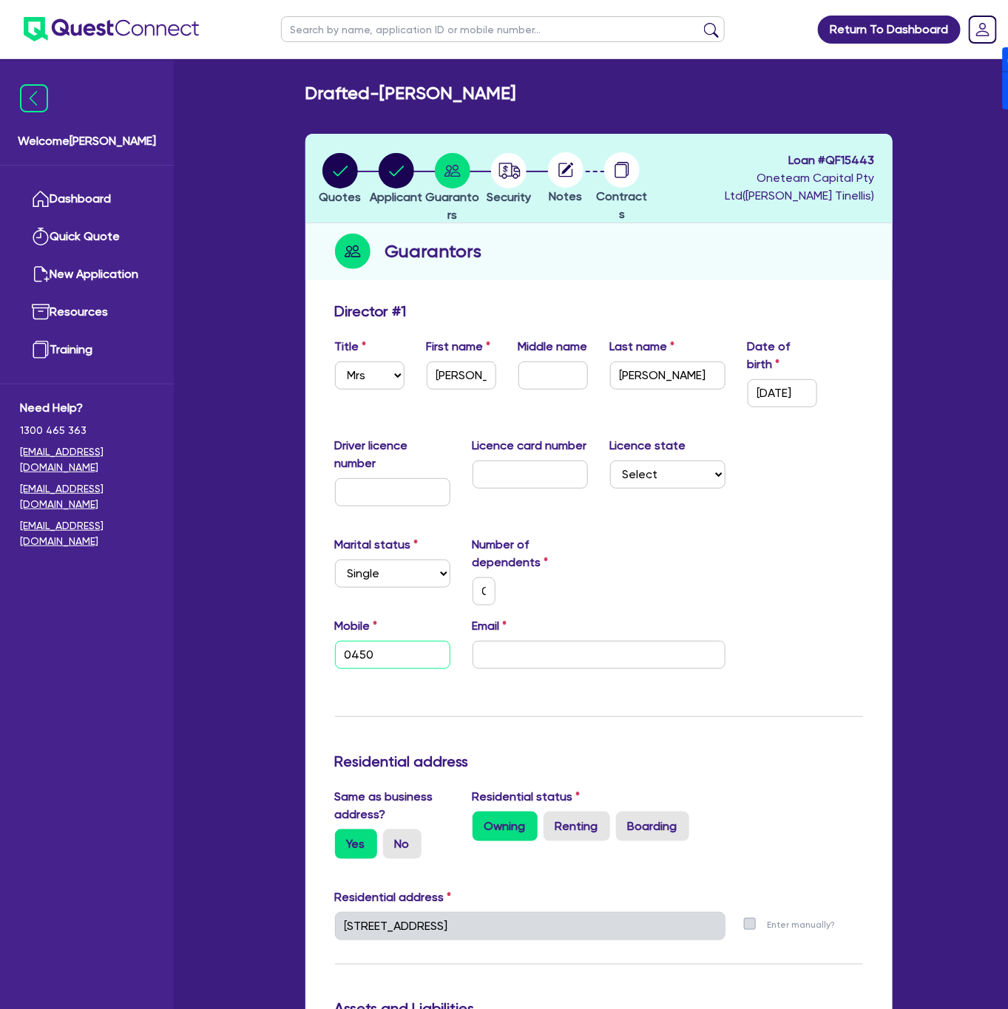
type input "0"
type input "0450 3"
type input "0"
type input "0450 35"
type input "0"
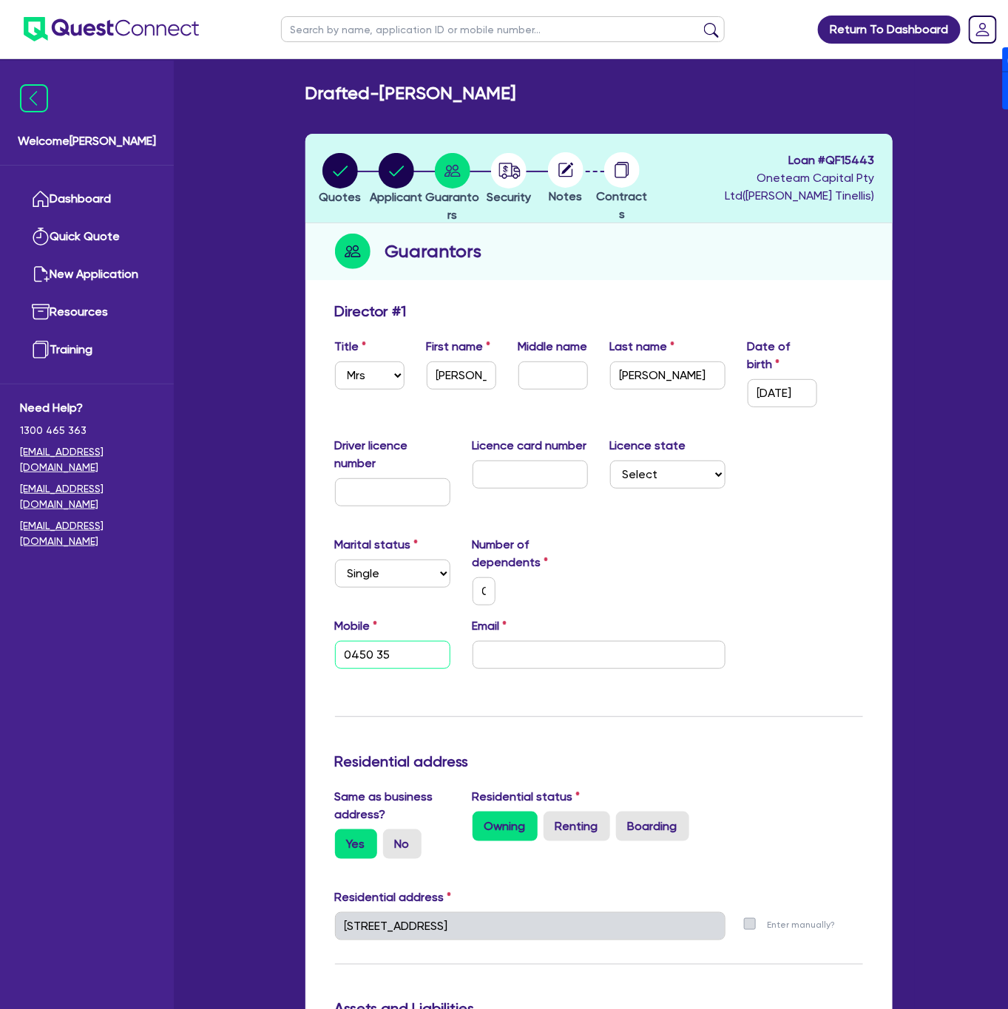
type input "0450 355"
type input "0"
type input "0450 355 4"
type input "0"
type input "0450 355 483"
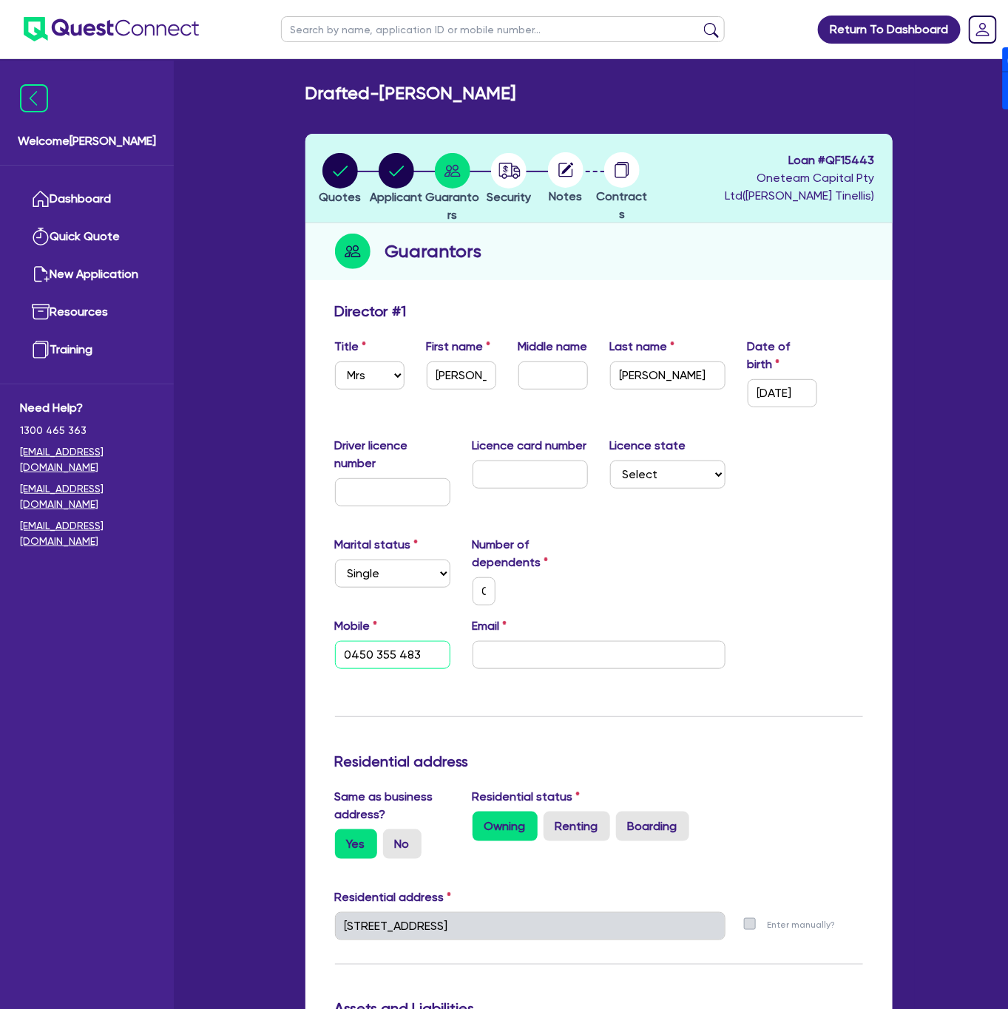
type input "0"
type input "0450 355 483"
type input "dean.tinellis@quest.finance"
type input "0"
type input "0450 355 483"
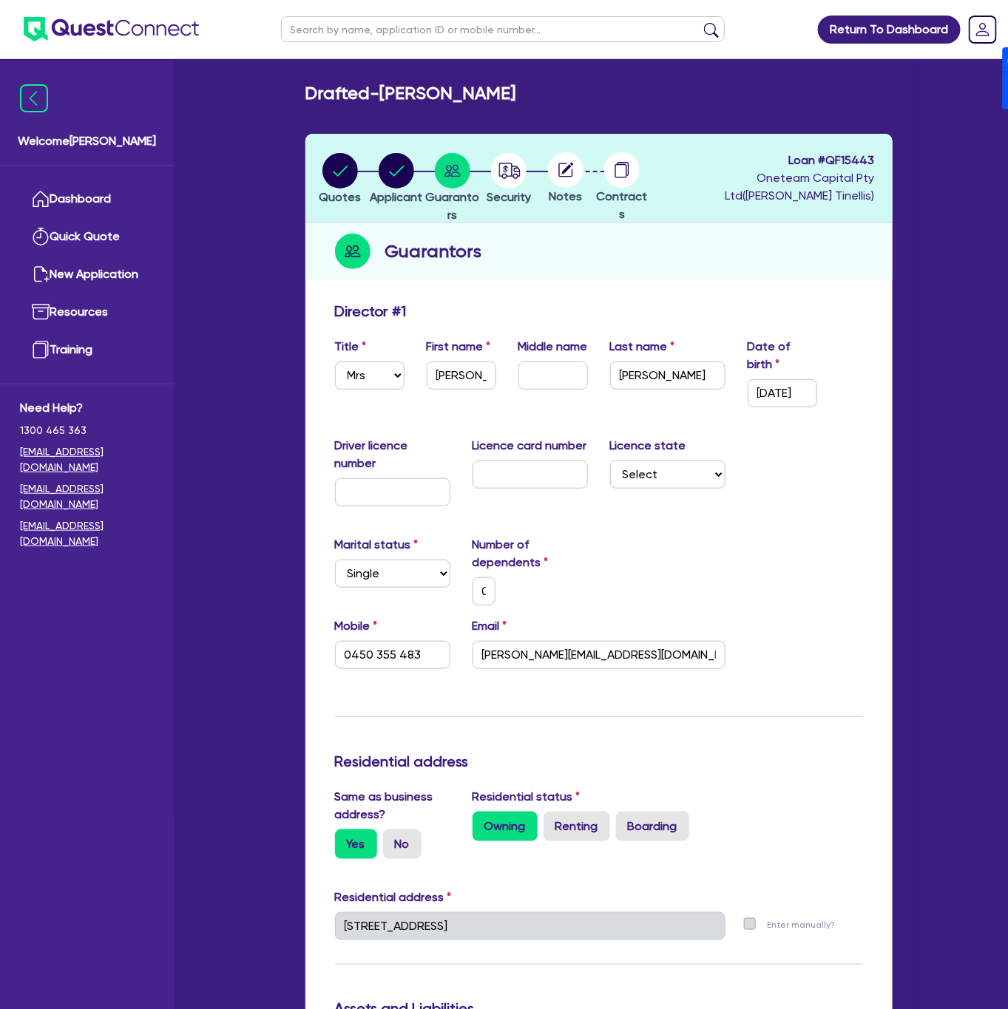
click at [759, 564] on div "Marital status Select Single Married De Facto / Partner Number of dependents 0" at bounding box center [599, 576] width 550 height 81
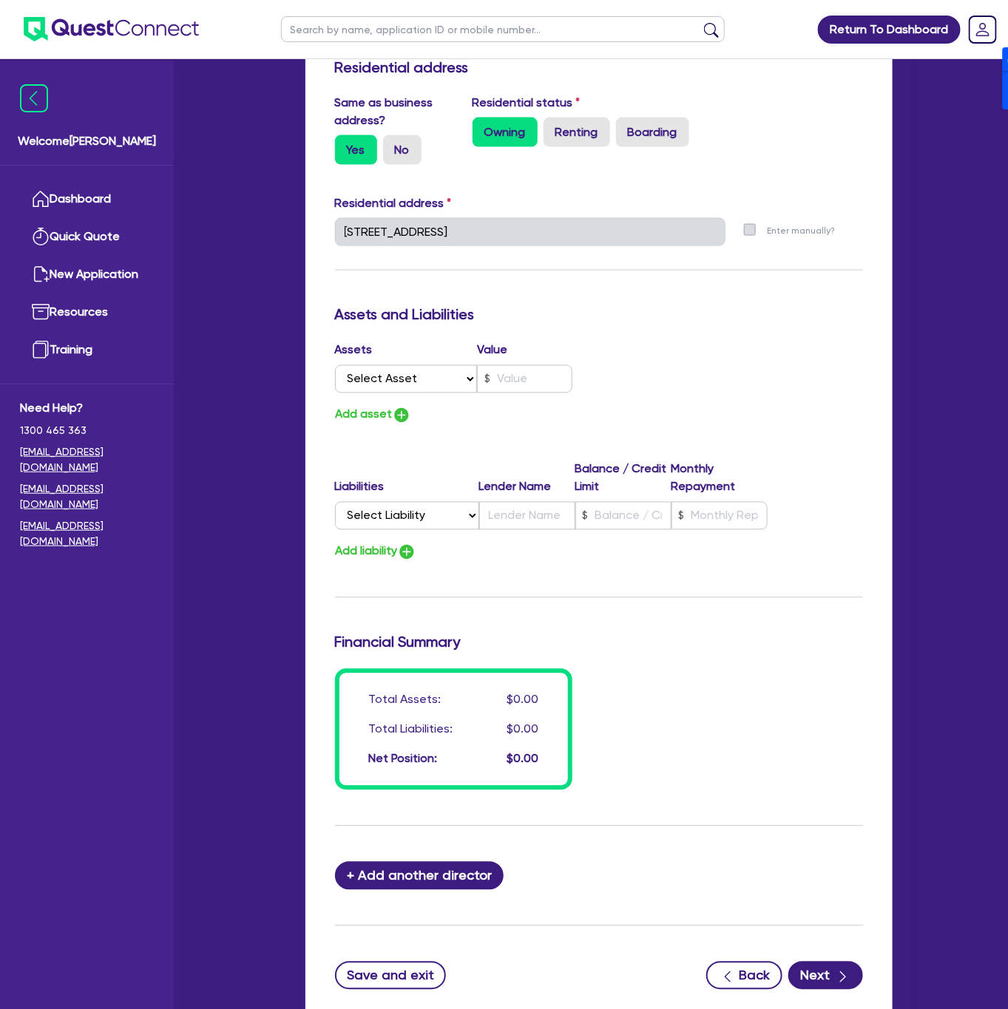
scroll to position [797, 0]
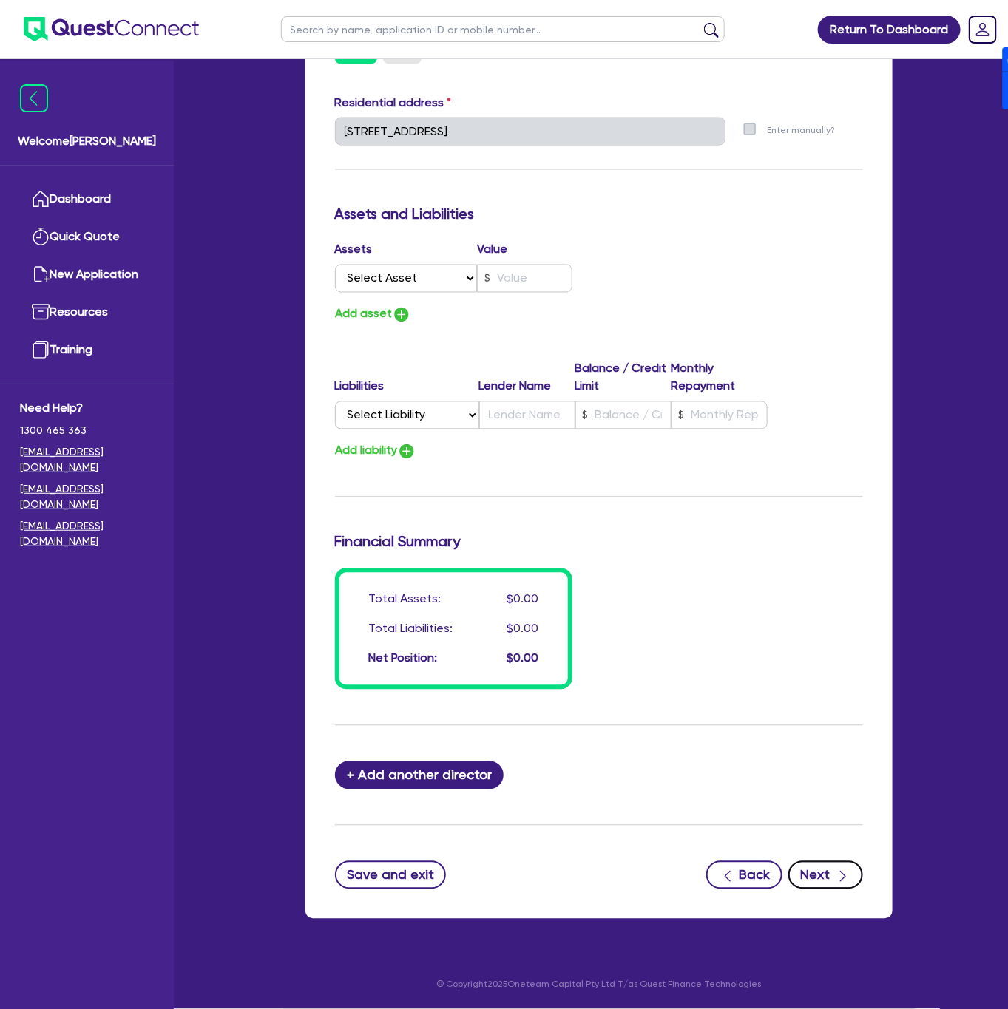
click at [827, 875] on button "Next" at bounding box center [825, 875] width 75 height 28
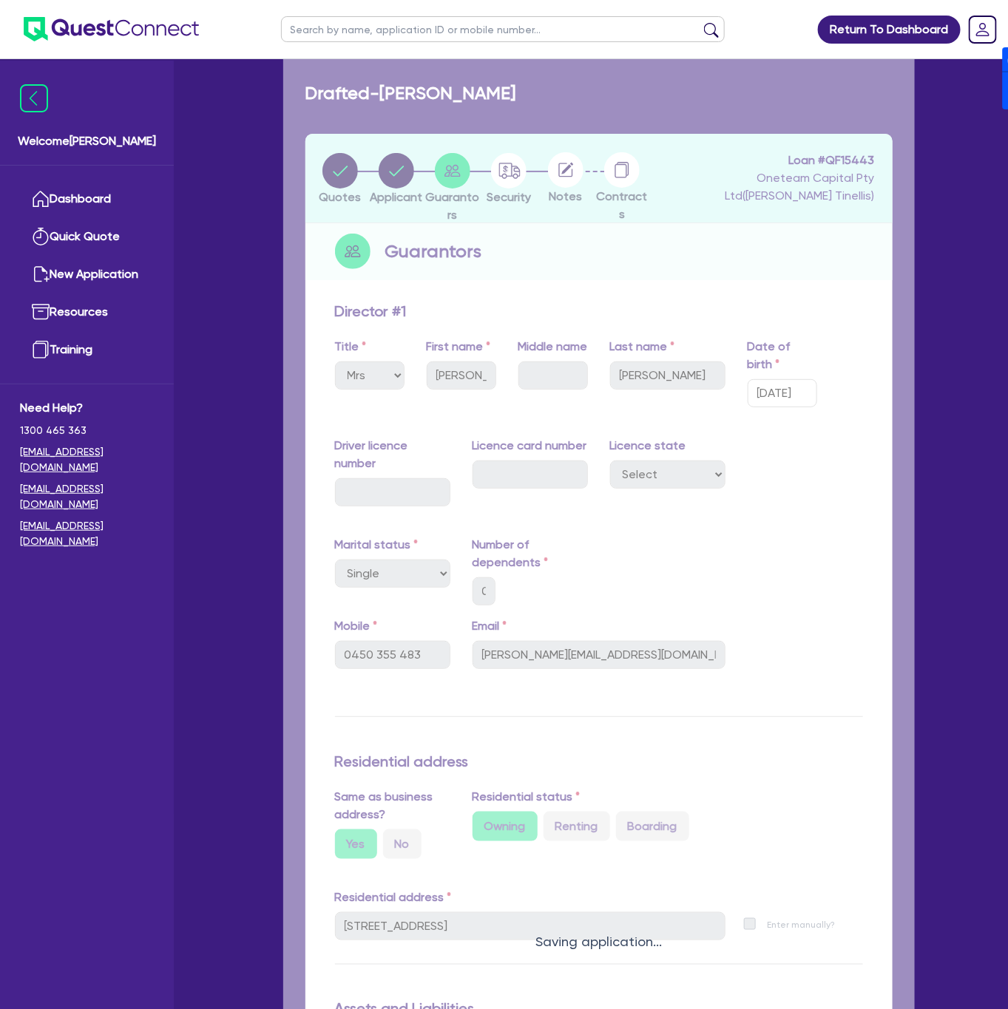
select select "CARS_AND_LIGHT_TRUCKS"
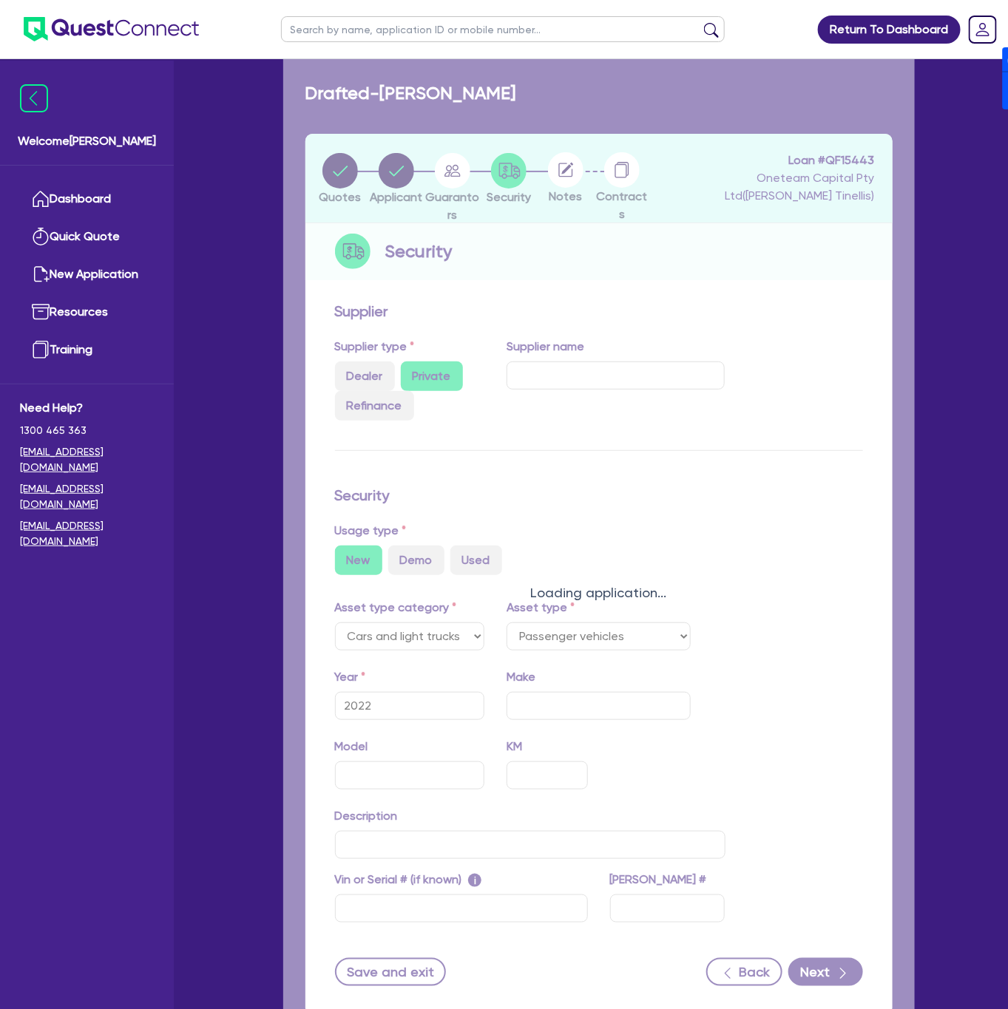
select select "PASSENGER_VEHICLES"
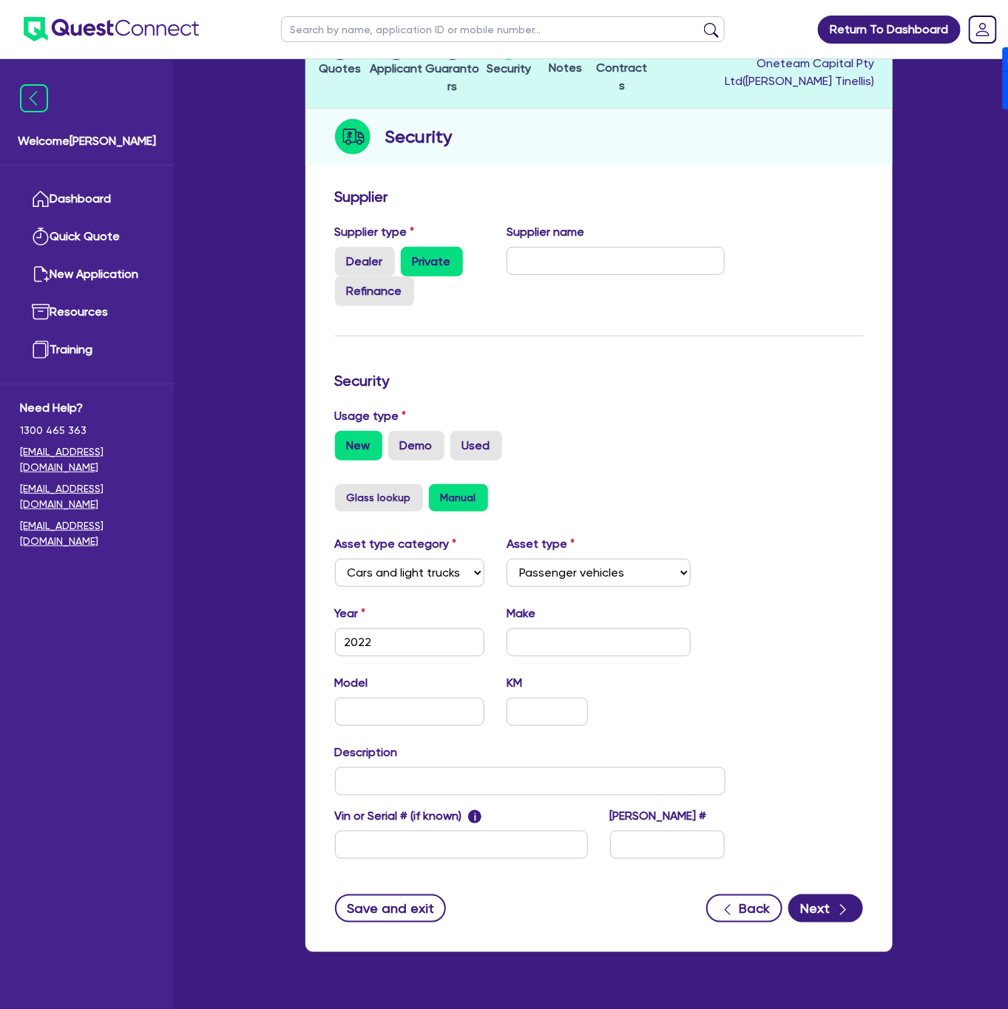
scroll to position [175, 0]
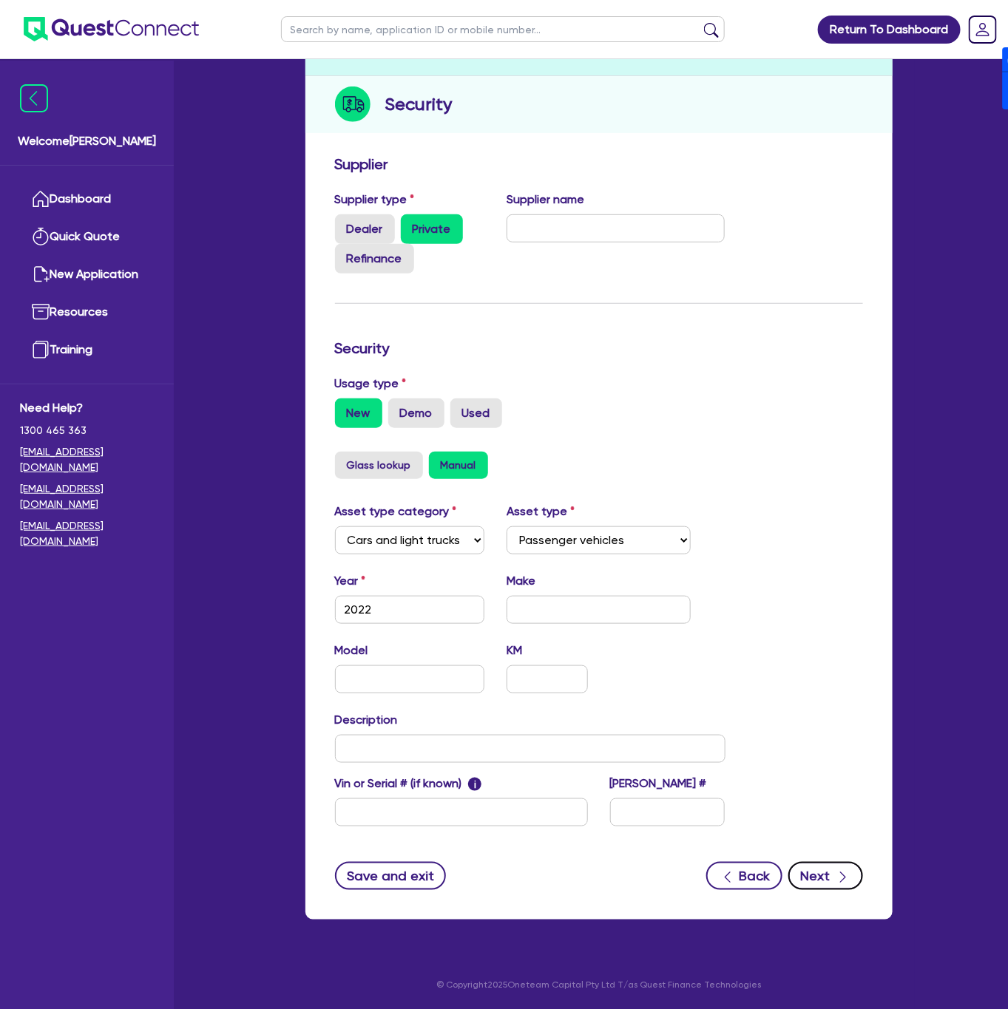
click at [823, 878] on button "Next" at bounding box center [825, 876] width 75 height 28
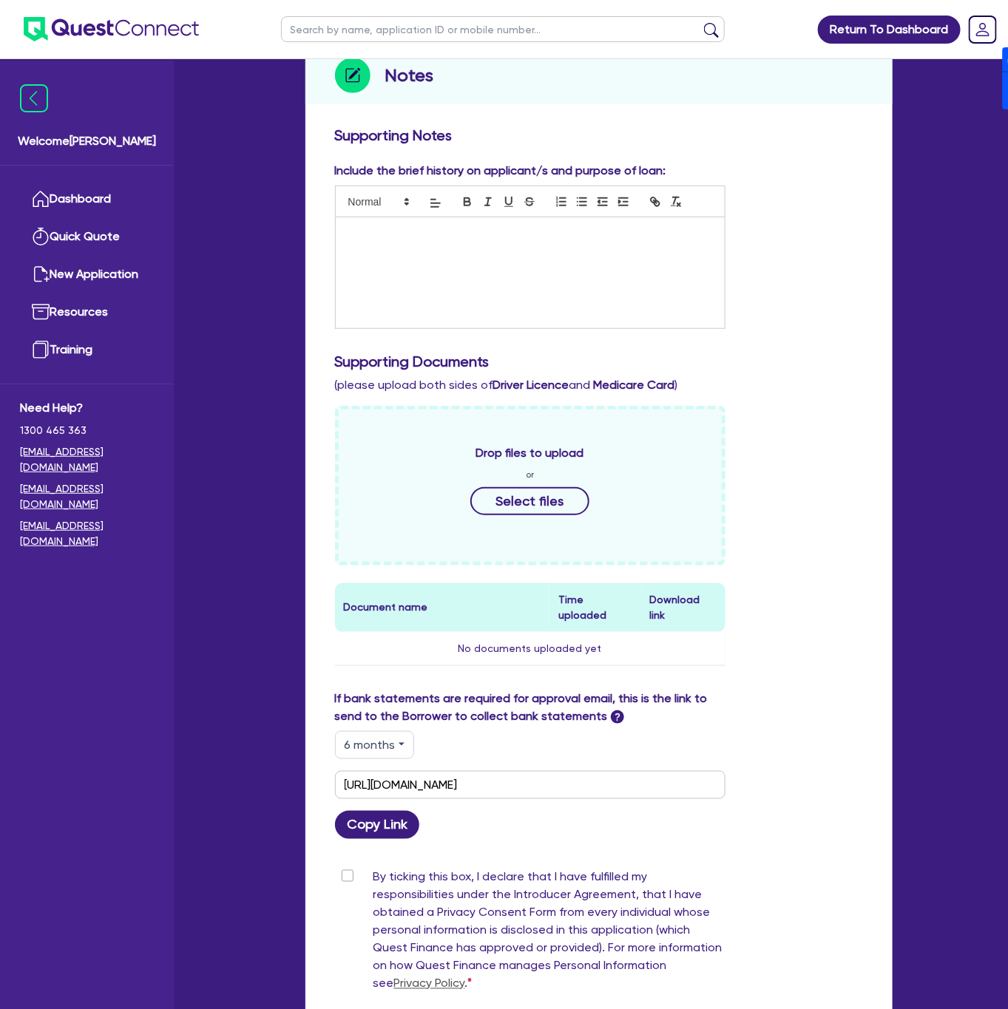
scroll to position [365, 0]
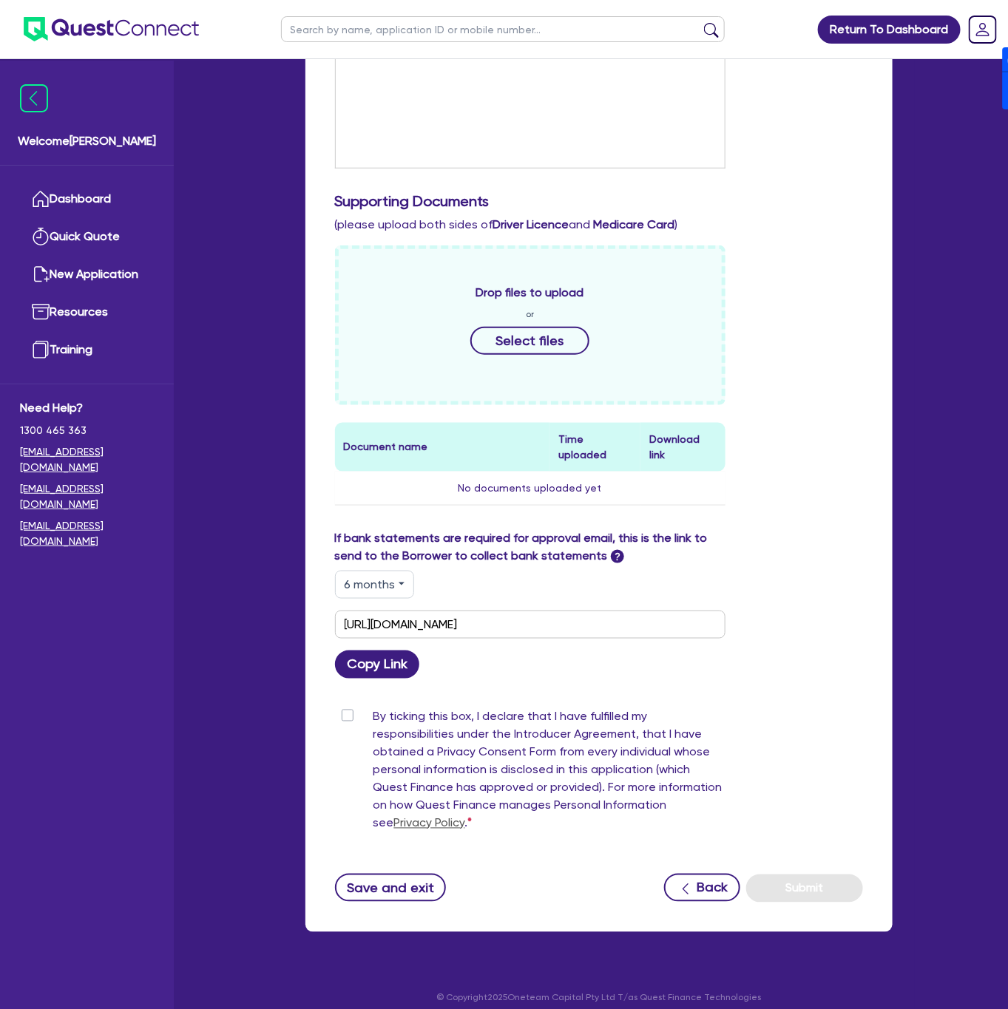
click at [377, 571] on button "6 months" at bounding box center [374, 585] width 79 height 28
click at [575, 577] on div "6 months 3 months 6 months 12 months" at bounding box center [530, 585] width 390 height 28
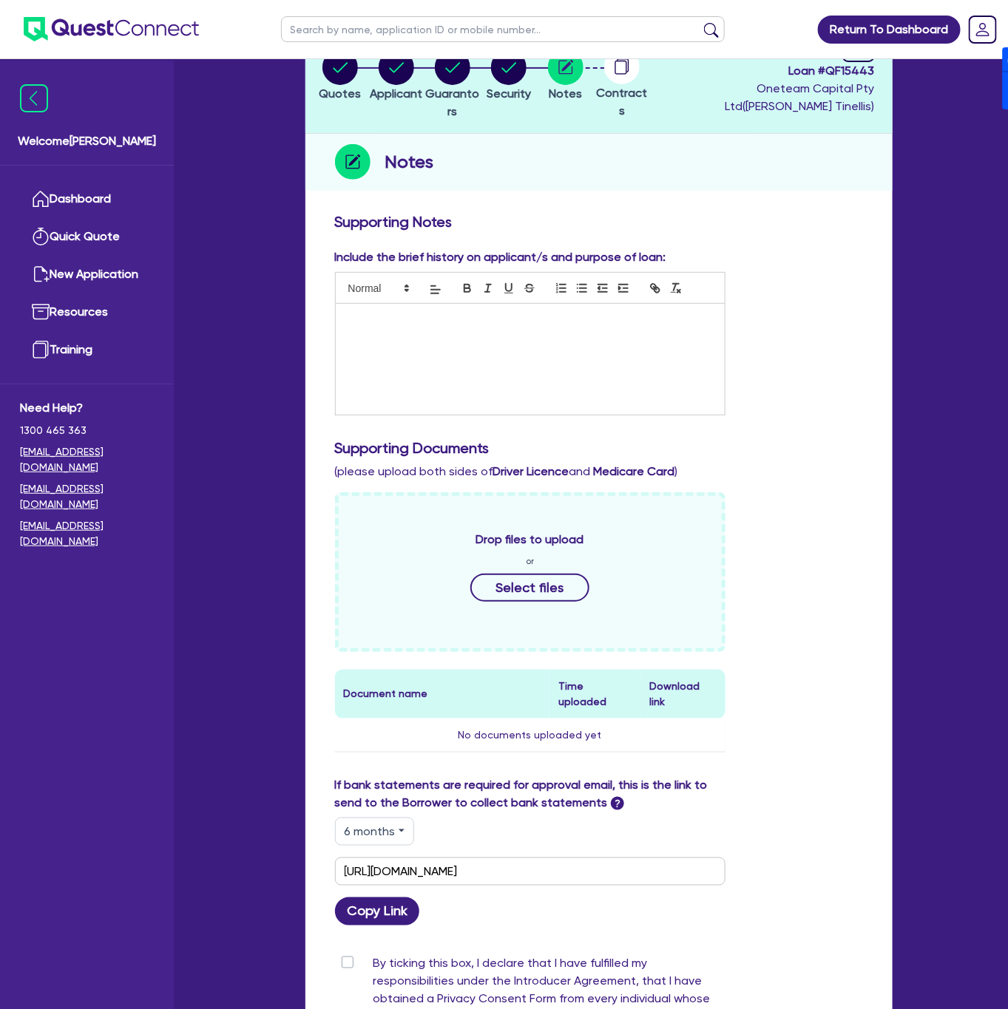
scroll to position [222, 0]
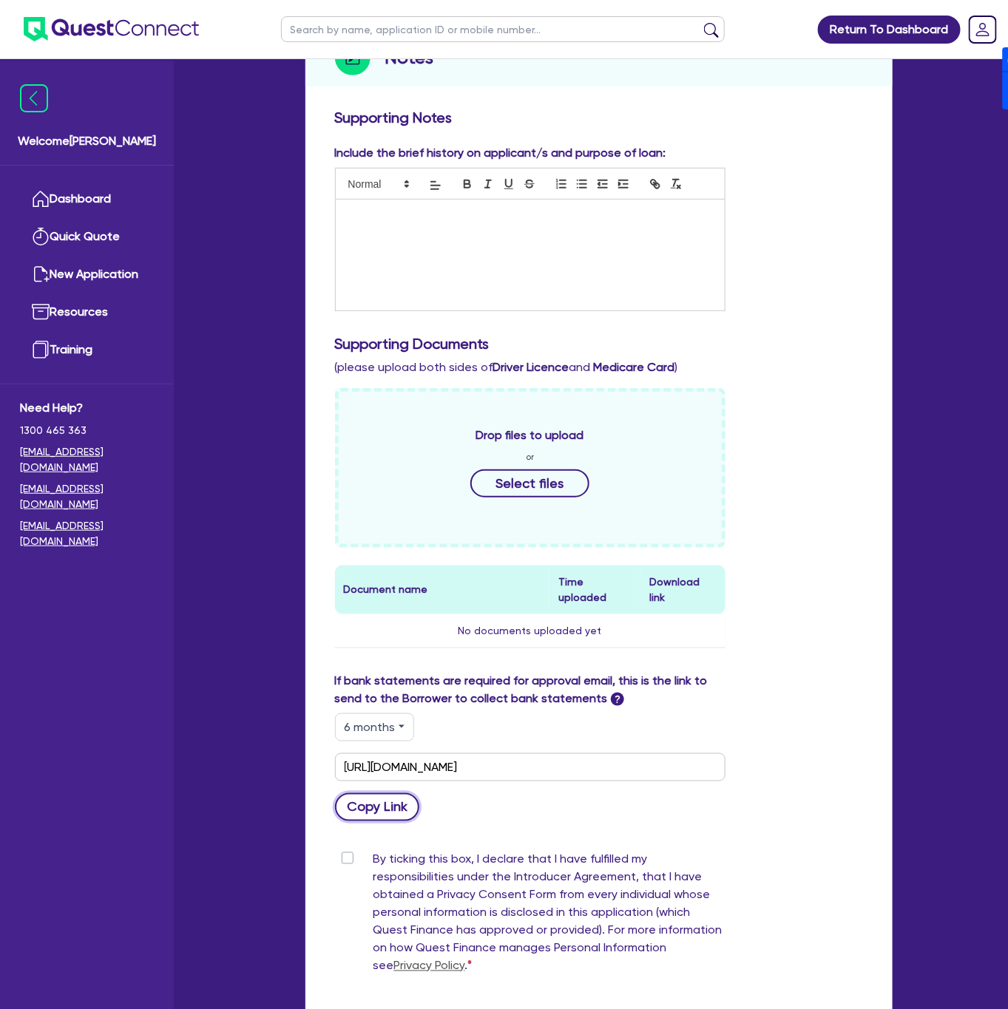
click at [385, 805] on button "Copy Link" at bounding box center [377, 807] width 85 height 28
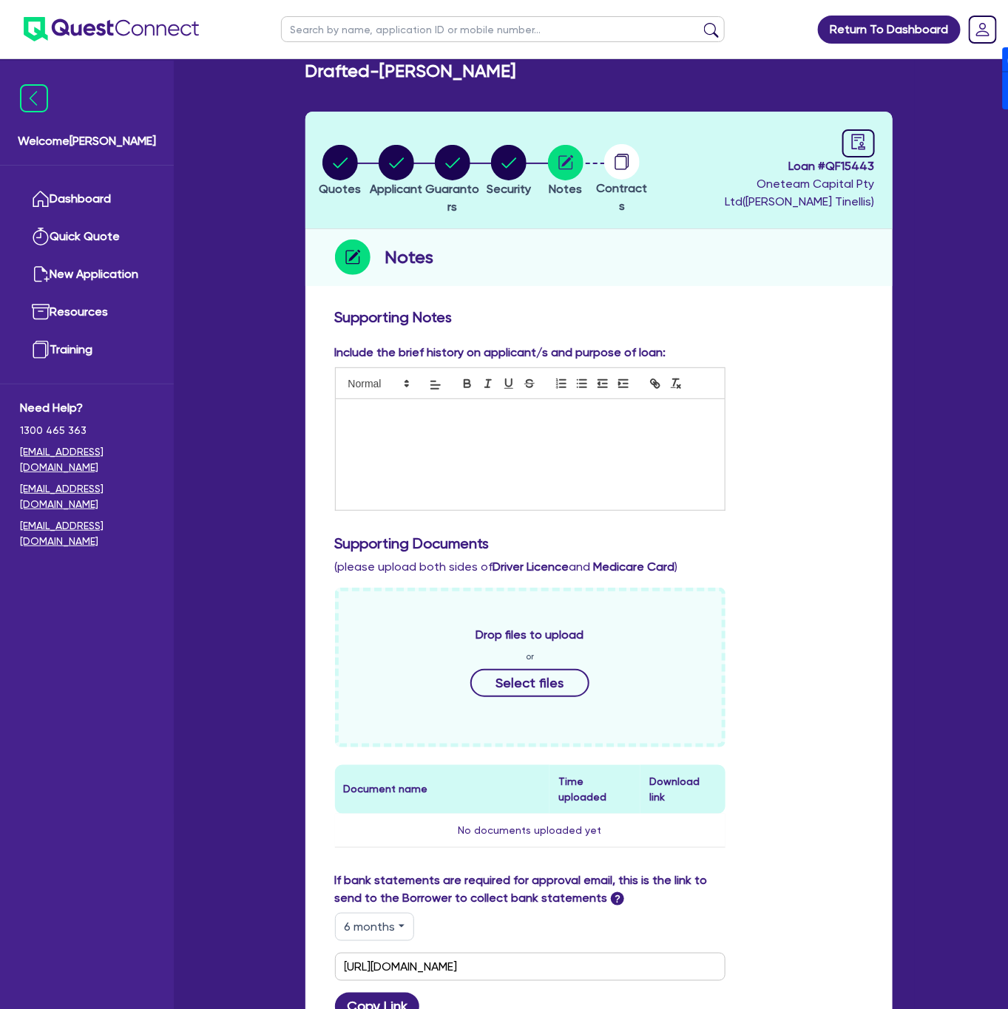
scroll to position [0, 0]
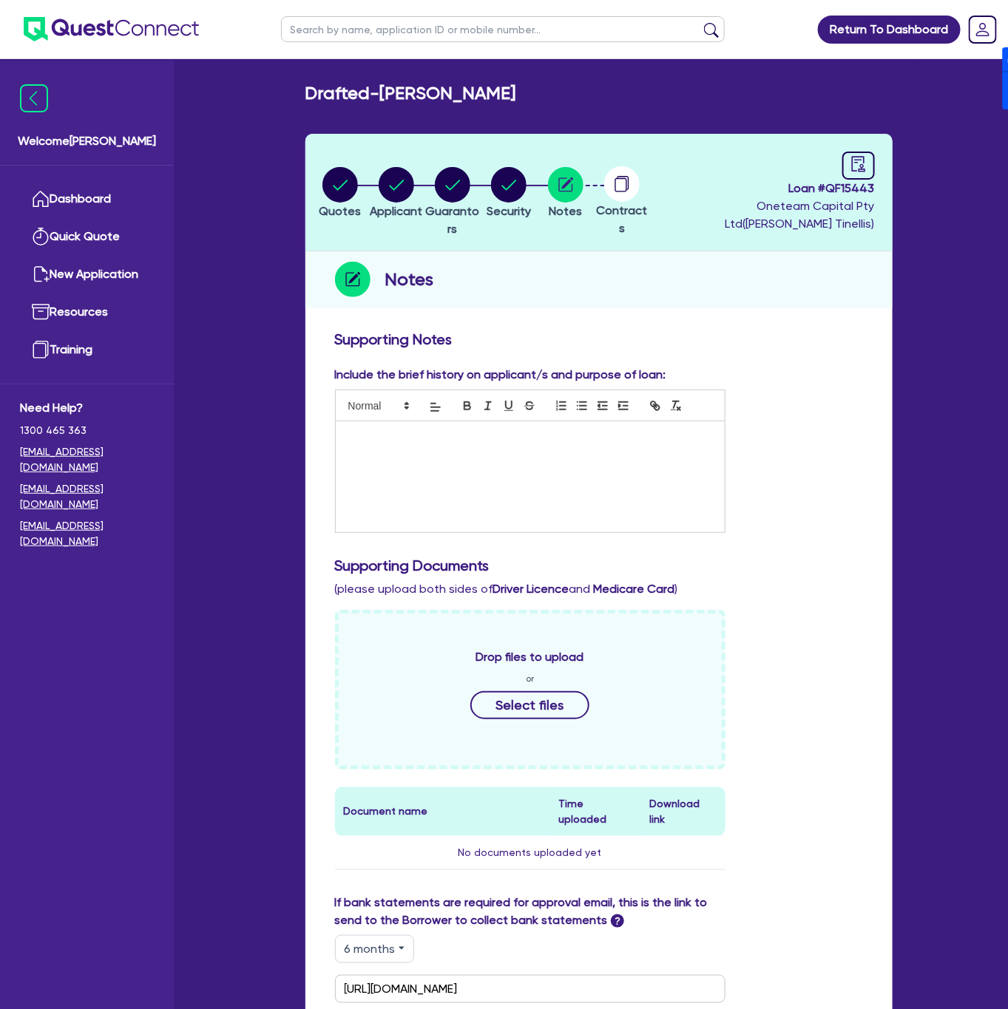
drag, startPoint x: 387, startPoint y: 96, endPoint x: 549, endPoint y: 89, distance: 162.1
click at [549, 89] on div "Drafted - STEPHENS, AMELIA" at bounding box center [598, 93] width 609 height 21
copy h2 "[PERSON_NAME]"
click at [113, 198] on link "Dashboard" at bounding box center [87, 199] width 134 height 38
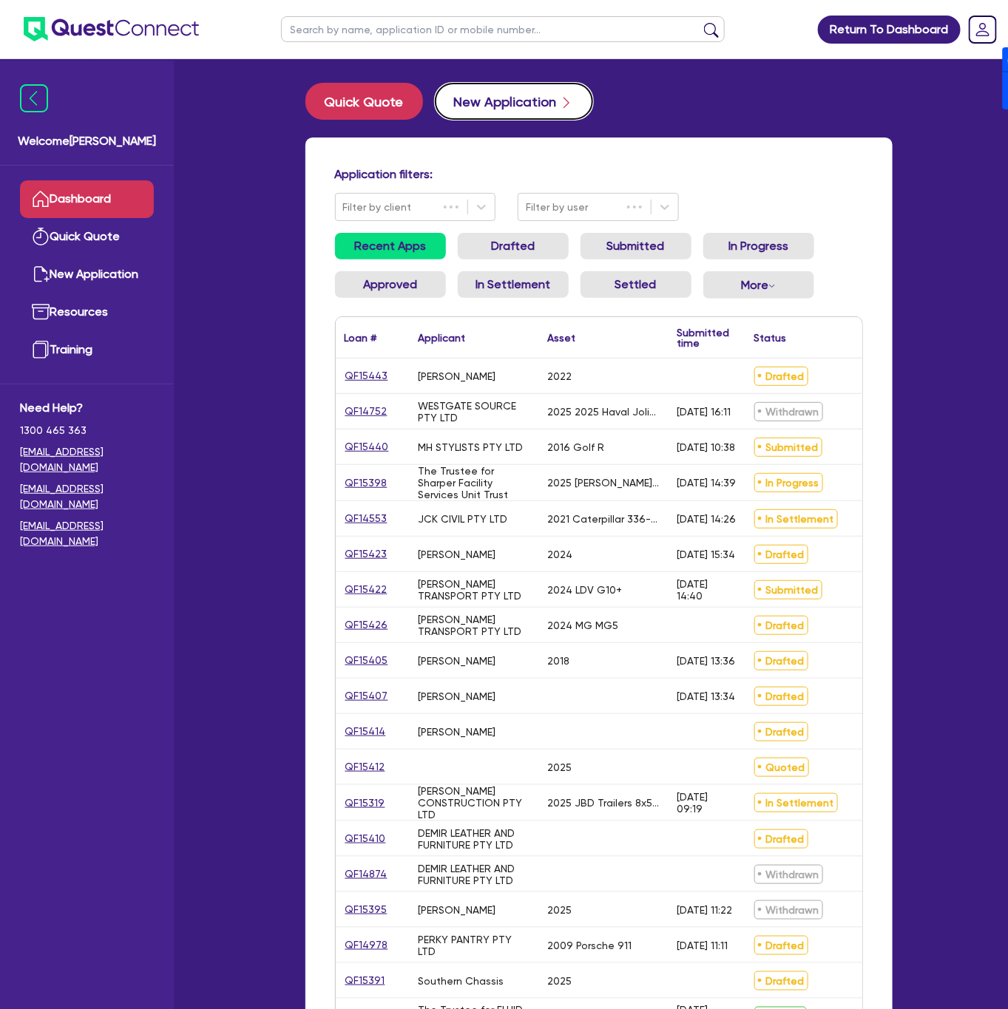
click at [508, 106] on button "New Application" at bounding box center [514, 101] width 158 height 37
select select "Other"
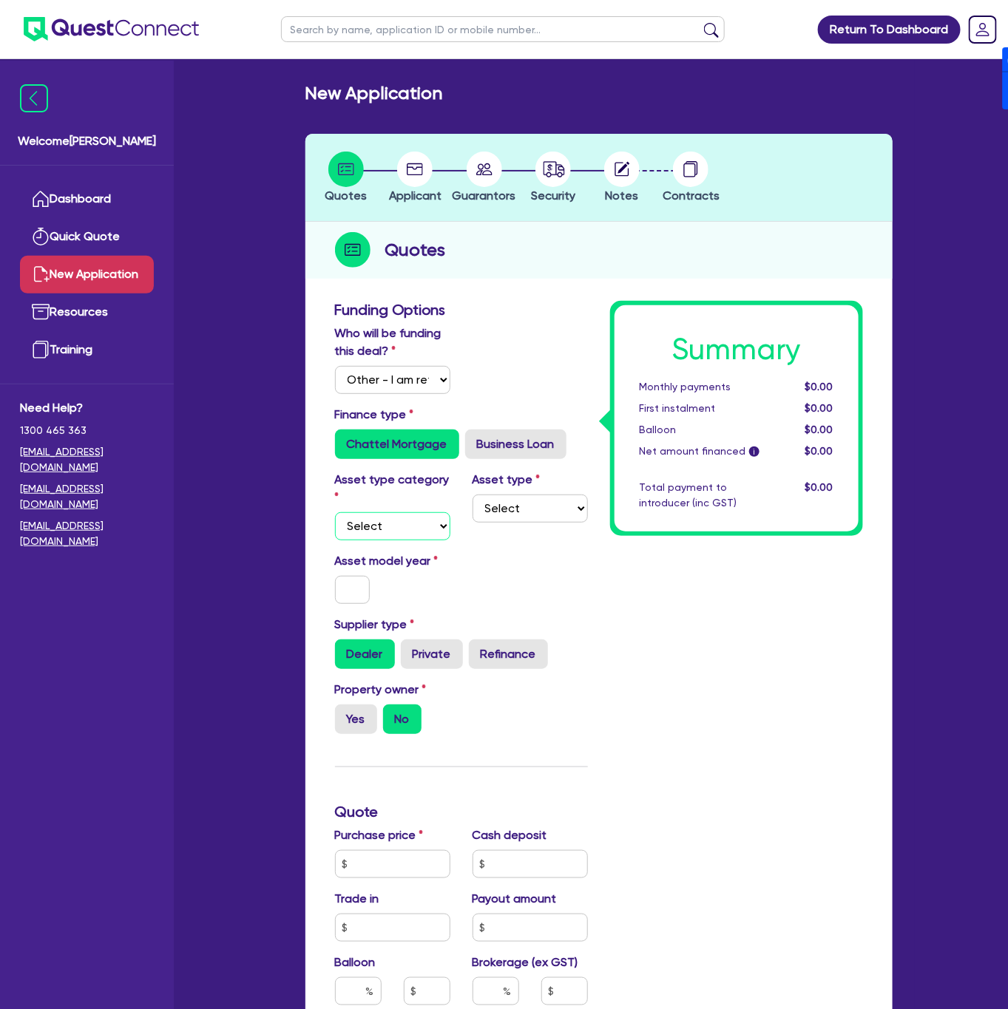
drag, startPoint x: 396, startPoint y: 524, endPoint x: 399, endPoint y: 533, distance: 10.3
click at [396, 522] on select "Select Cars and light trucks Primary assets Secondary assets Tertiary assets" at bounding box center [392, 526] width 115 height 28
select select "CARS_AND_LIGHT_TRUCKS"
click at [335, 512] on select "Select Cars and light trucks Primary assets Secondary assets Tertiary assets" at bounding box center [392, 526] width 115 height 28
click at [520, 507] on select "Select Passenger vehicles Vans and utes Light trucks up to 4.5 tonne" at bounding box center [530, 509] width 115 height 28
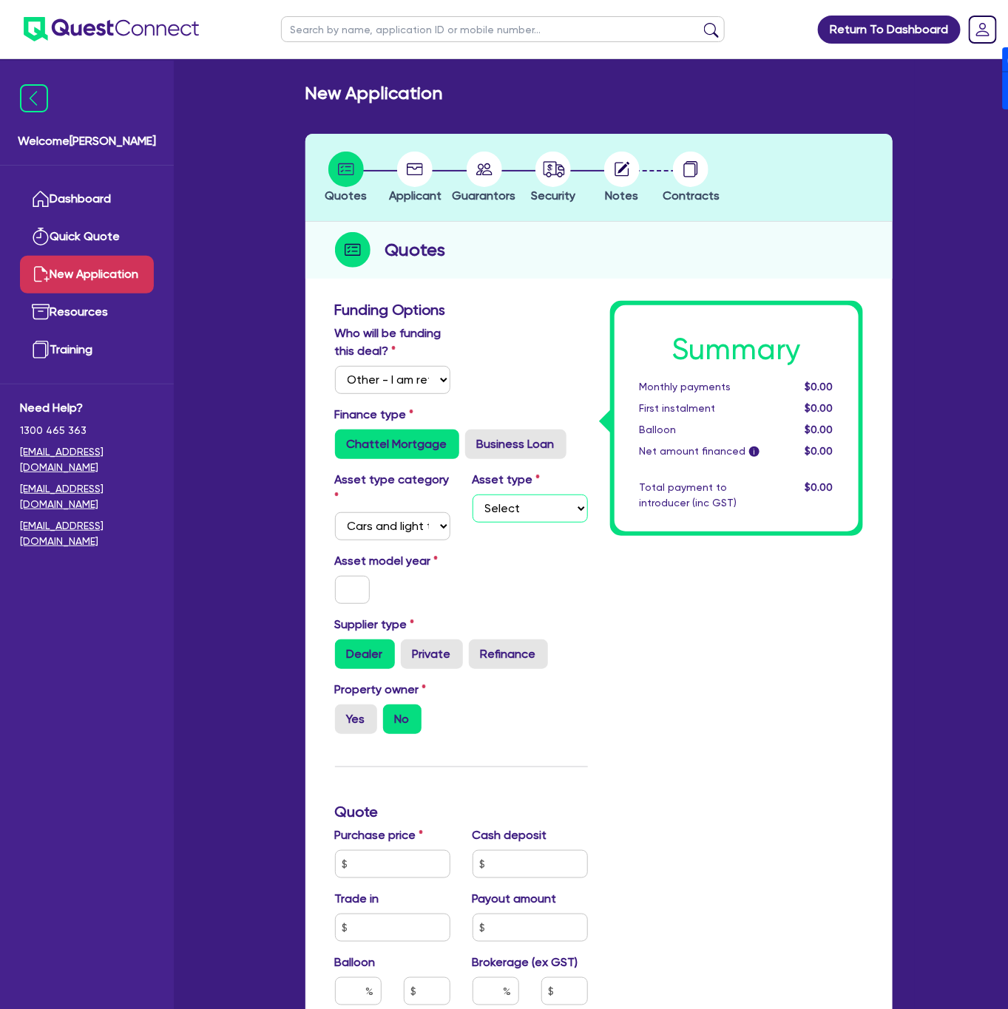
select select "PASSENGER_VEHICLES"
click at [473, 495] on select "Select Passenger vehicles Vans and utes Light trucks up to 4.5 tonne" at bounding box center [530, 509] width 115 height 28
click at [366, 586] on input "text" at bounding box center [352, 590] width 35 height 28
type input "2020"
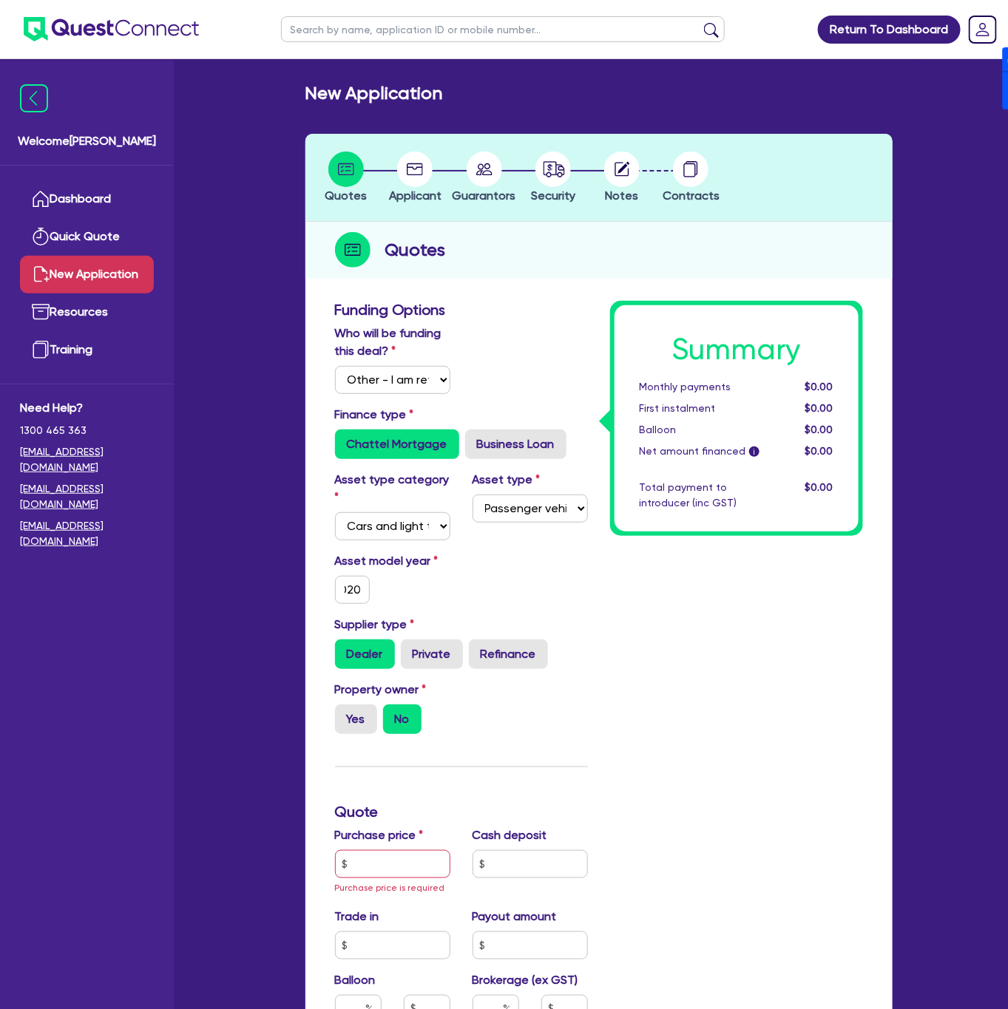
click at [513, 595] on div "Asset model year 2020" at bounding box center [461, 584] width 275 height 64
click at [362, 717] on label "Yes" at bounding box center [356, 720] width 42 height 30
click at [345, 714] on input "Yes" at bounding box center [340, 710] width 10 height 10
radio input "true"
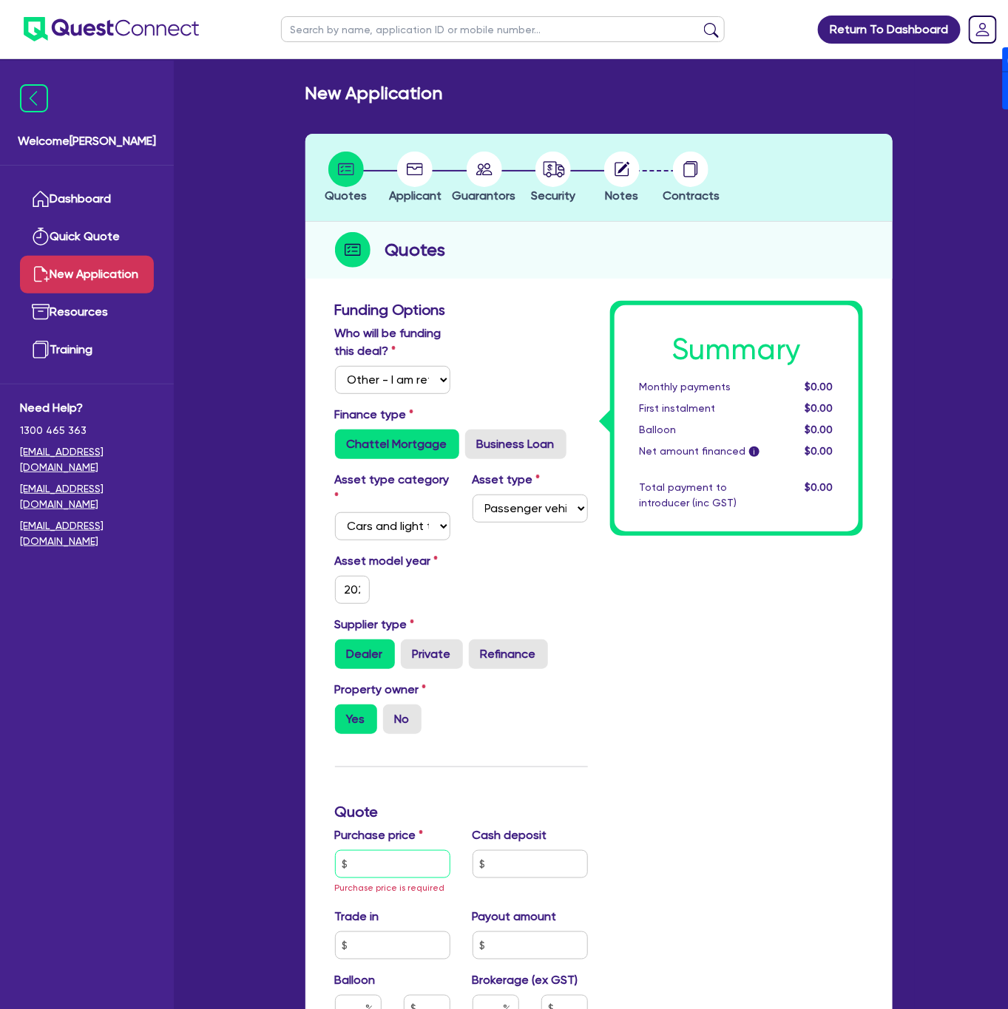
click at [388, 861] on input "text" at bounding box center [392, 864] width 115 height 28
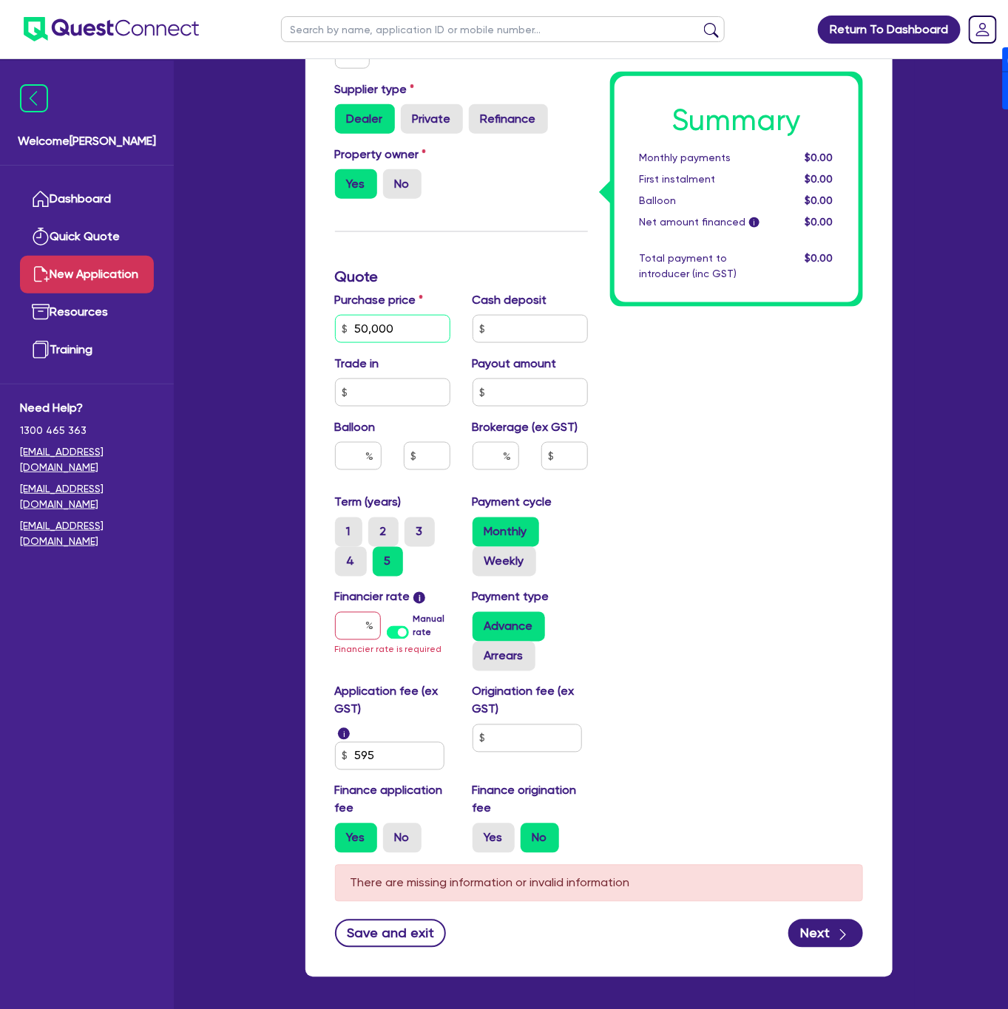
scroll to position [555, 0]
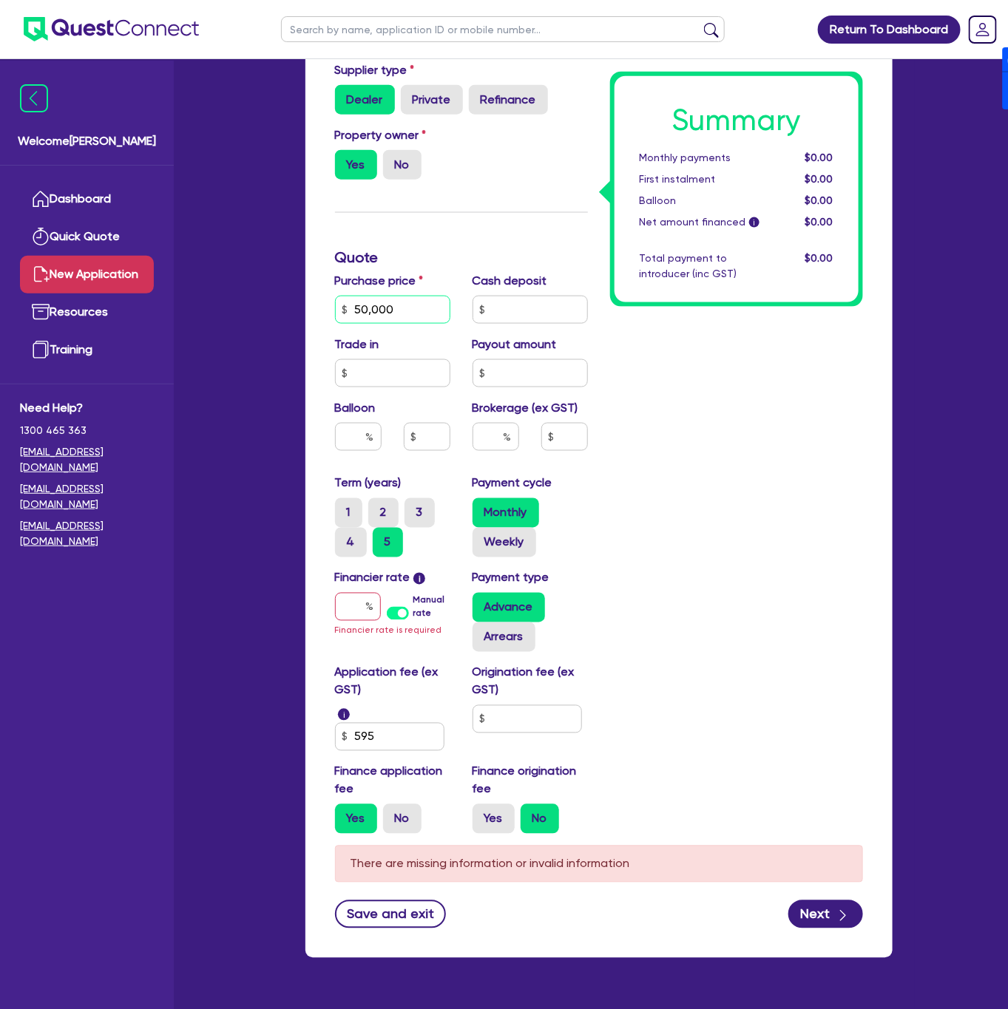
type input "50,000"
click at [502, 455] on div at bounding box center [495, 443] width 69 height 40
click at [492, 442] on input "text" at bounding box center [496, 437] width 47 height 28
type input "4"
click at [768, 537] on div "Summary Monthly payments $0.00 First instalment $0.00 Balloon $0.00 Net amount …" at bounding box center [736, 296] width 275 height 1100
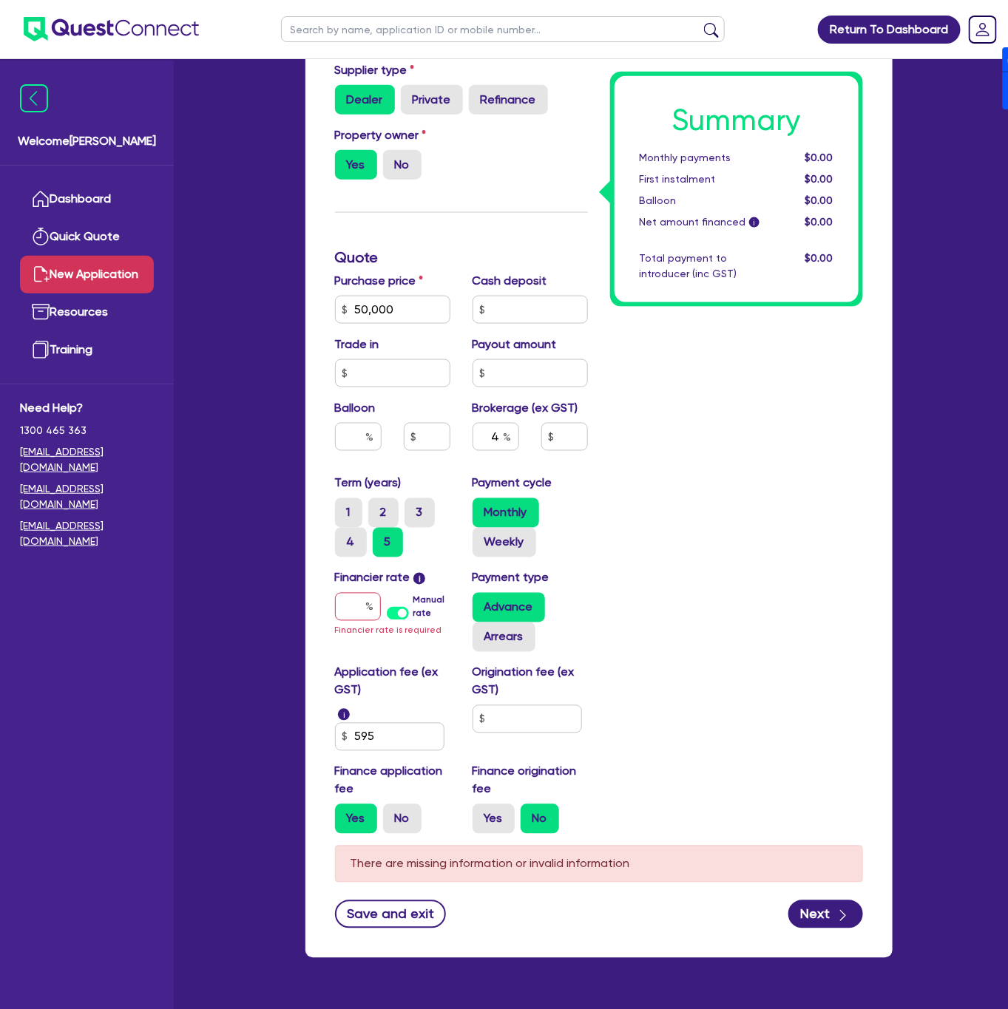
click at [413, 609] on label "Manual rate" at bounding box center [431, 607] width 37 height 27
click at [0, 0] on input "Manual rate" at bounding box center [0, 0] width 0 height 0
type input "2,026.18"
type input "17.95"
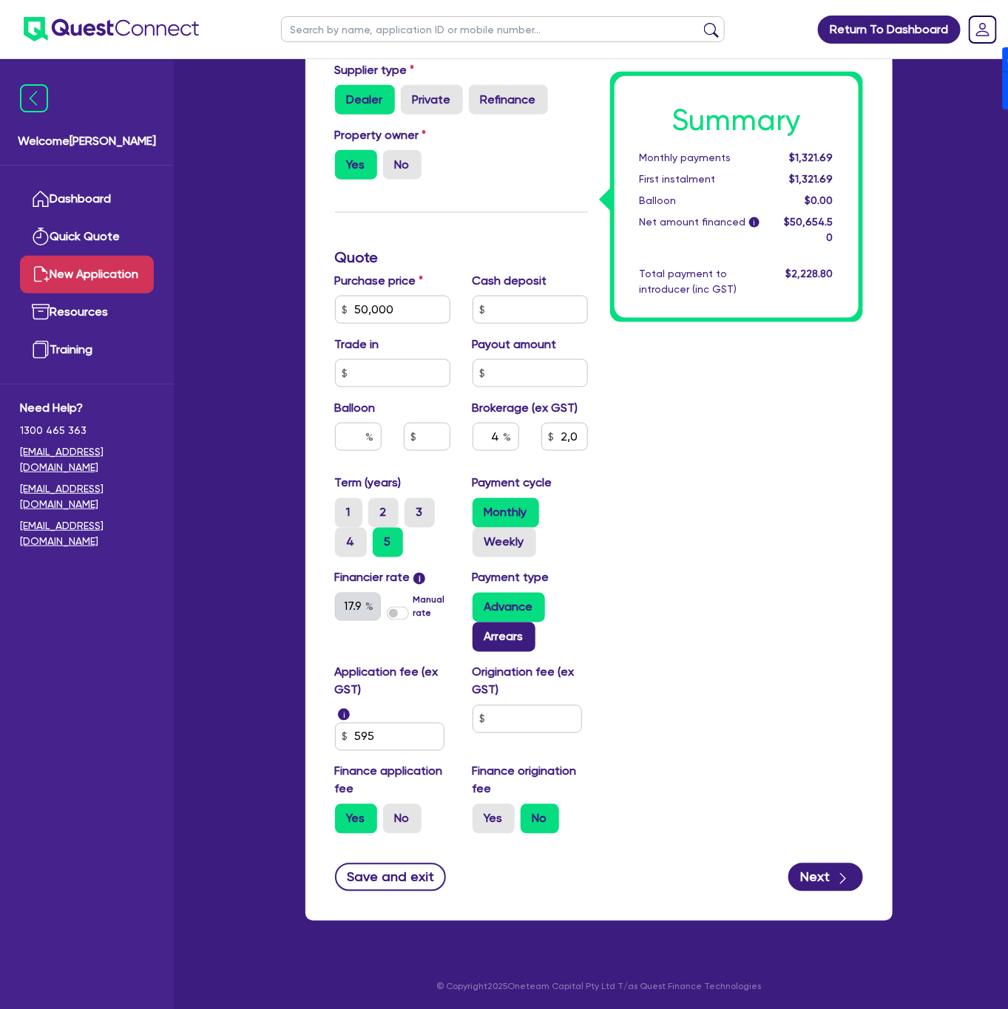
click at [511, 641] on label "Arrears" at bounding box center [504, 638] width 63 height 30
click at [482, 632] on input "Arrears" at bounding box center [478, 628] width 10 height 10
radio input "true"
click at [528, 724] on input "text" at bounding box center [527, 719] width 109 height 28
type input "2,026.18"
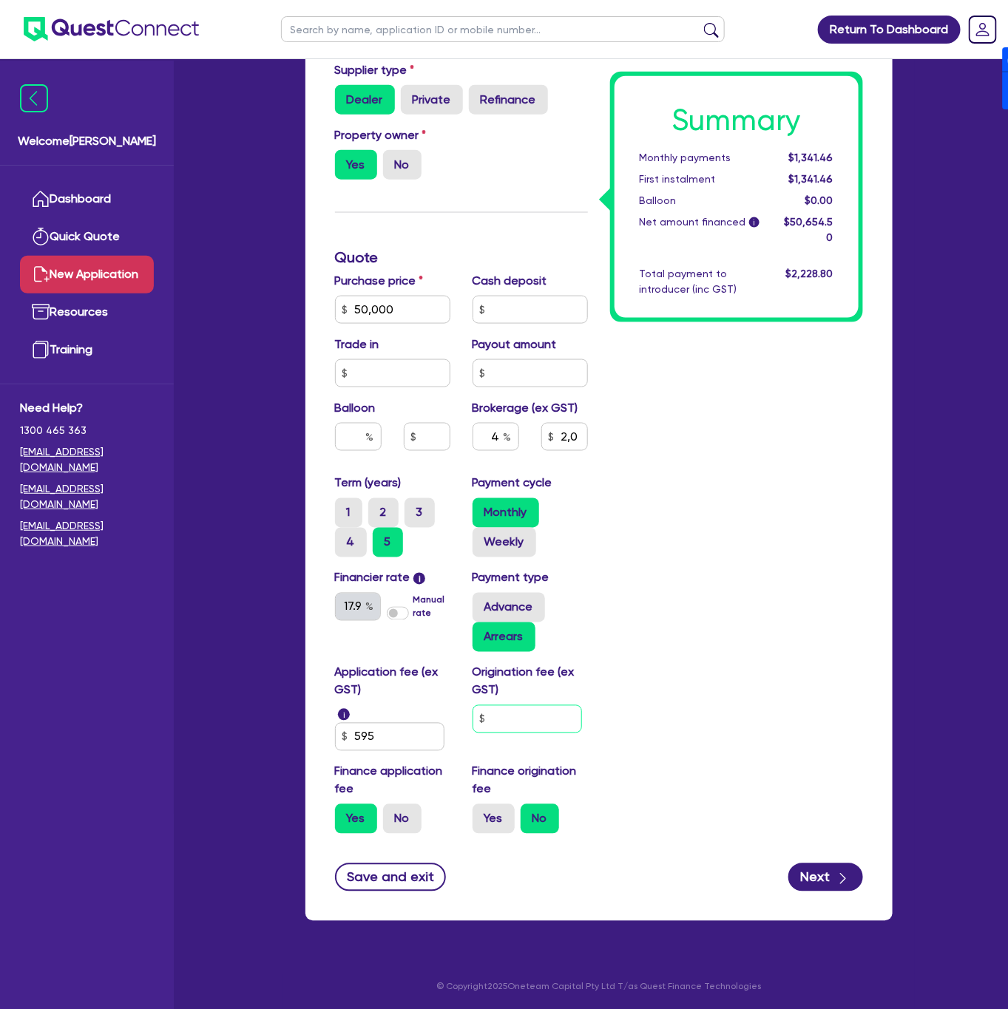
type input "9"
type input "2,026.18"
type input "90"
type input "2,026.18"
type input "900"
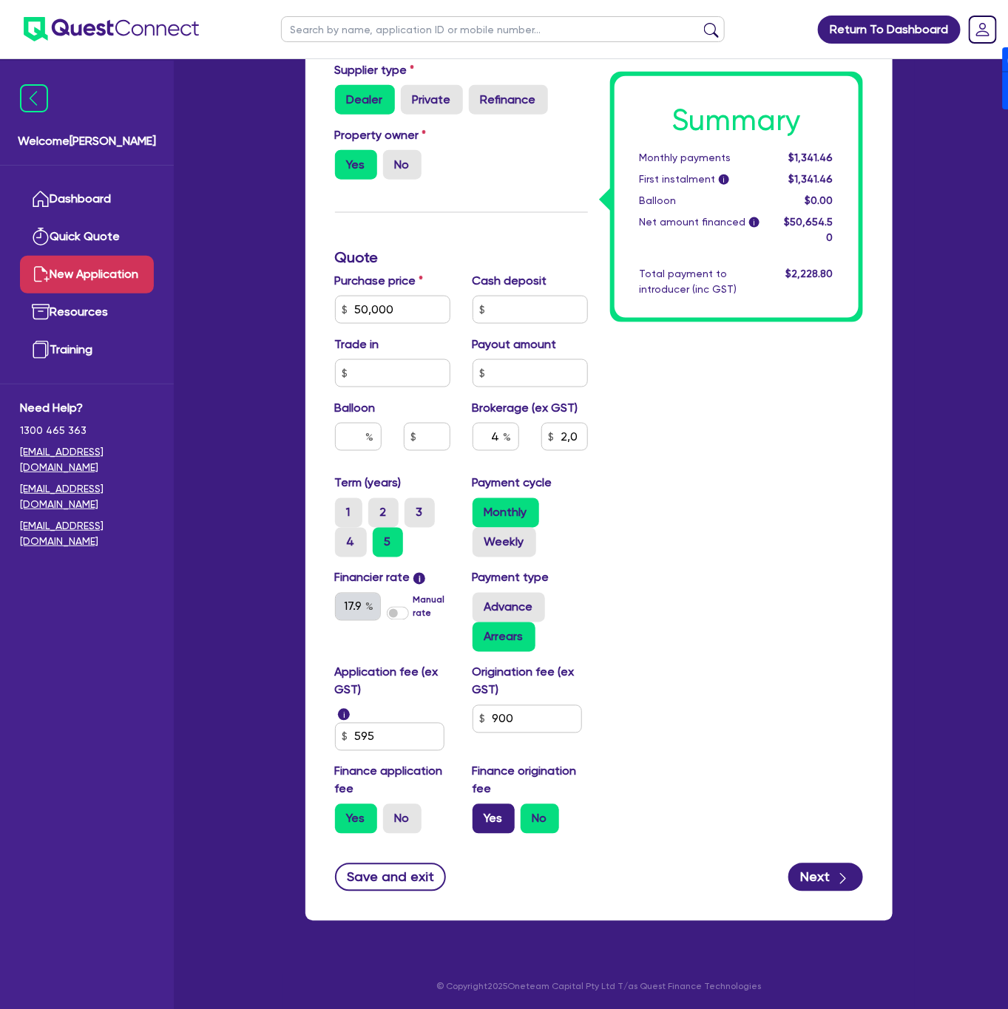
type input "2,026.18"
click at [500, 813] on label "Yes" at bounding box center [494, 820] width 42 height 30
click at [482, 813] on input "Yes" at bounding box center [478, 810] width 10 height 10
radio input "true"
click at [824, 877] on button "Next" at bounding box center [825, 878] width 75 height 28
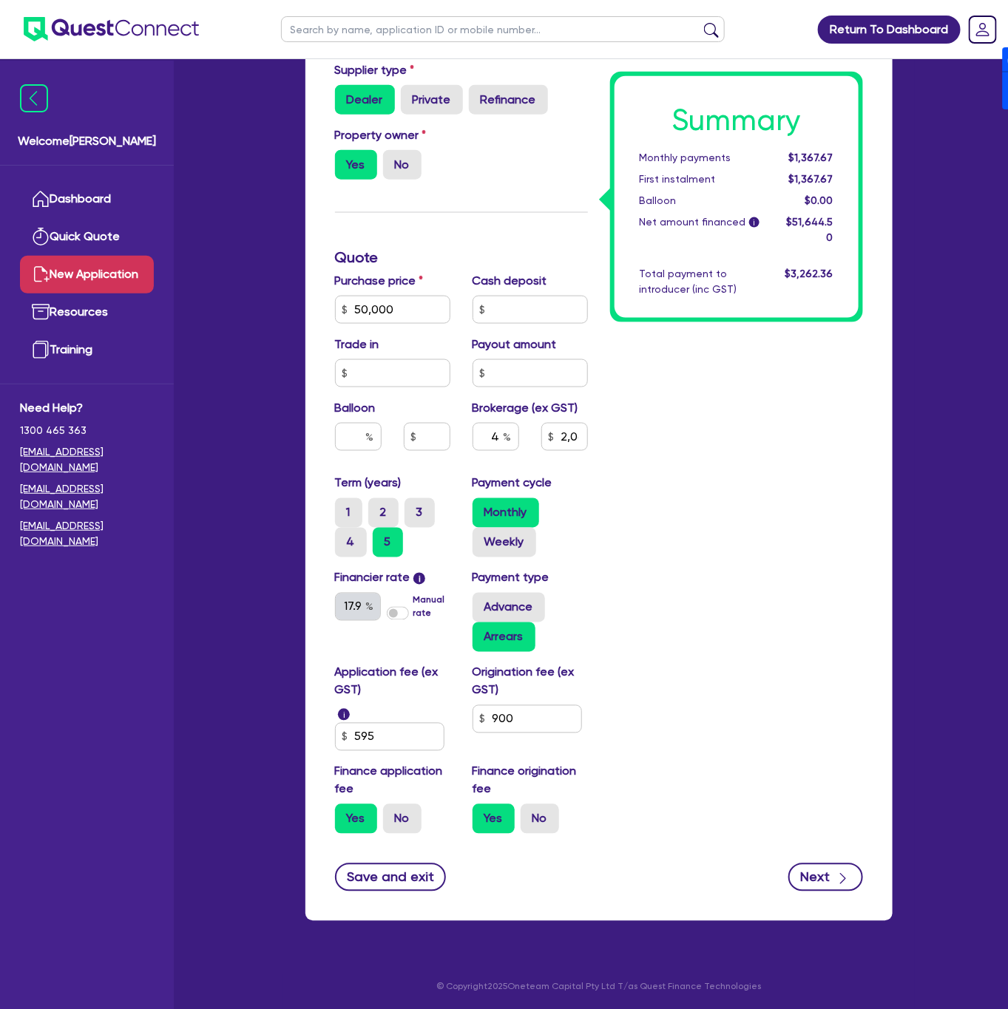
type input "2,065.78"
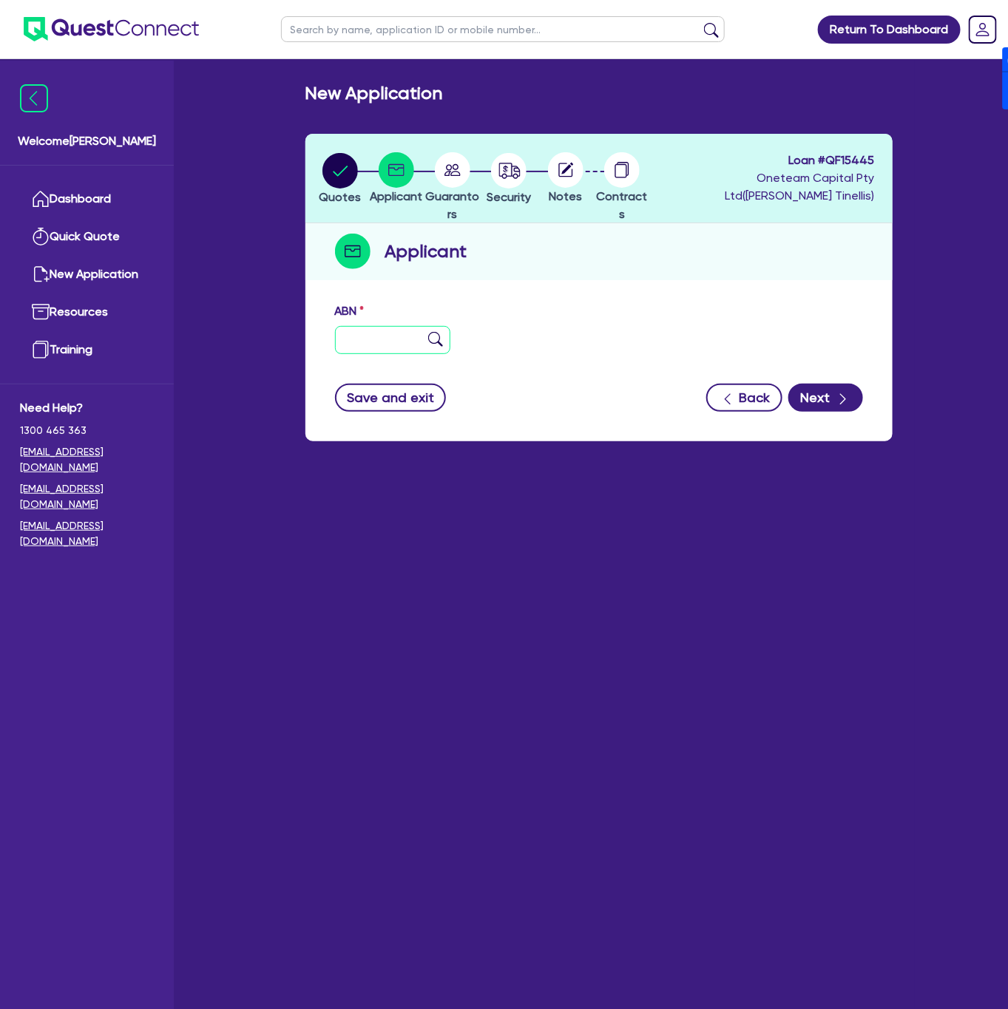
click at [387, 349] on input "text" at bounding box center [392, 340] width 115 height 28
type input "11 111 111 111"
click at [839, 393] on icon "button" at bounding box center [843, 399] width 15 height 15
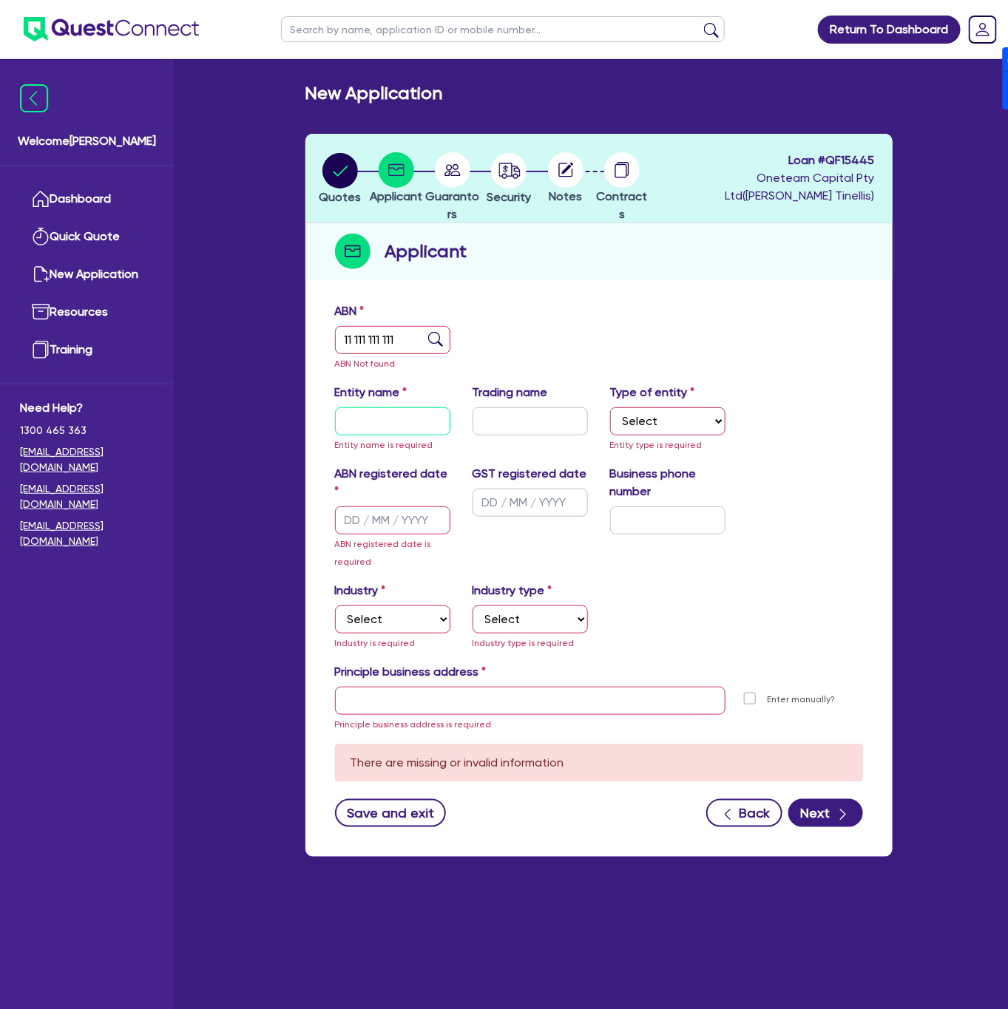
click at [368, 419] on input "text" at bounding box center [392, 421] width 115 height 28
type input "[PERSON_NAME]"
select select "SOLE_TRADER"
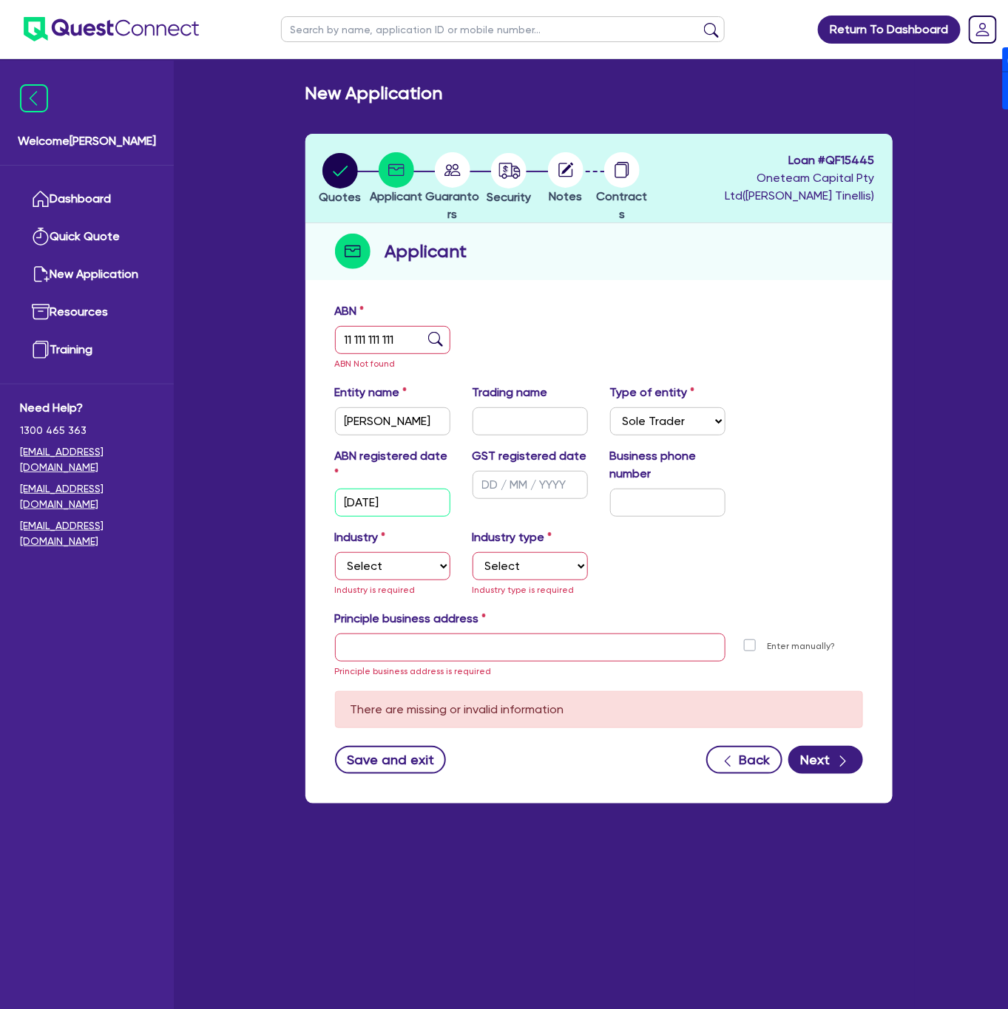
type input "14/04/1998"
type input "04 5035 5483"
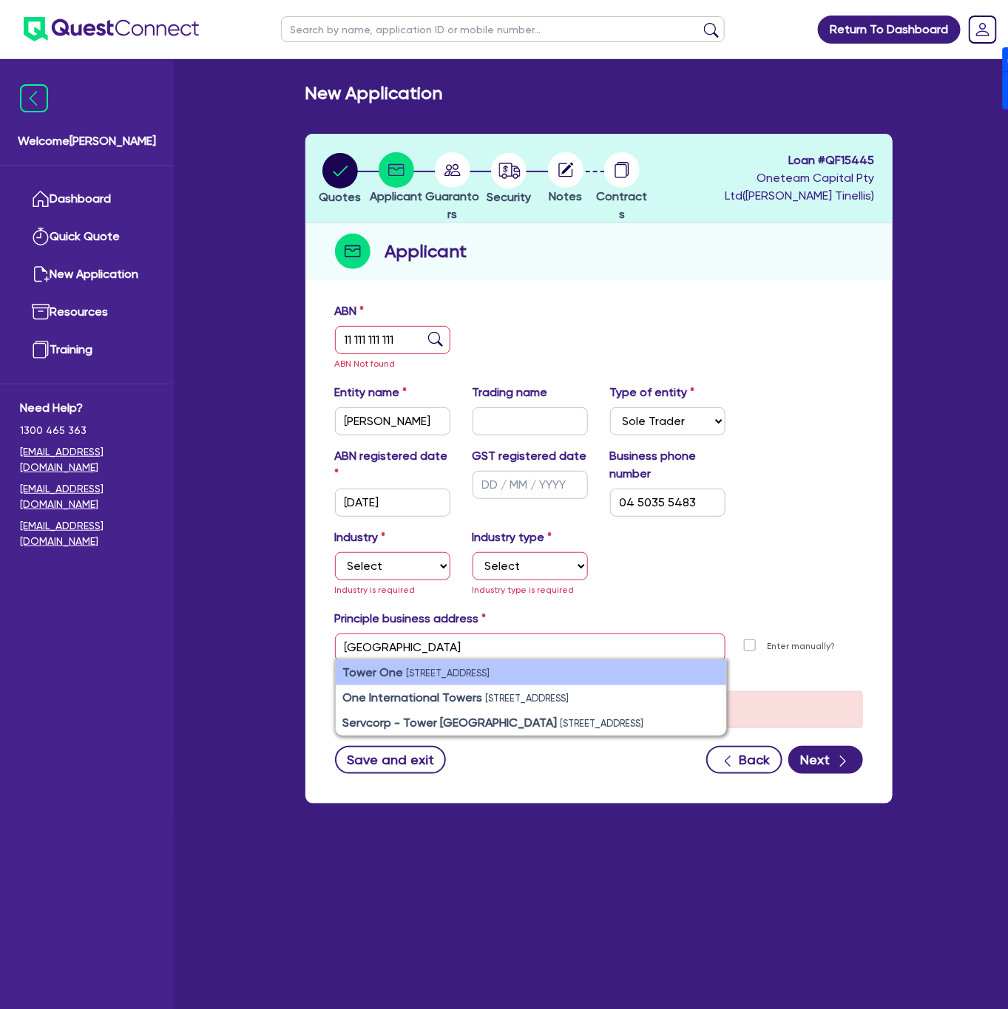
click at [411, 679] on li "Tower One 100 Barangaroo Ave, Barangaroo NSW 2000, Australia" at bounding box center [531, 672] width 390 height 25
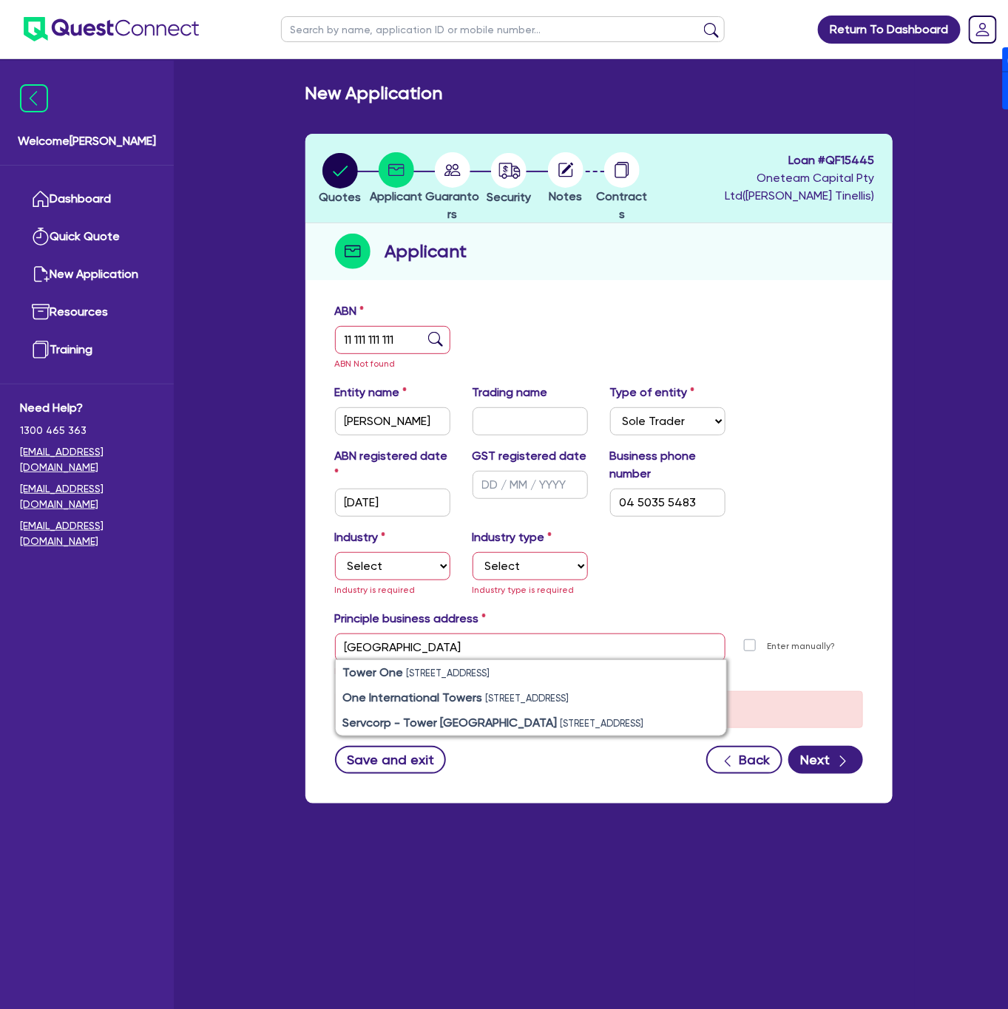
type input "100 Barangaroo Ave Sydney NSW 2000"
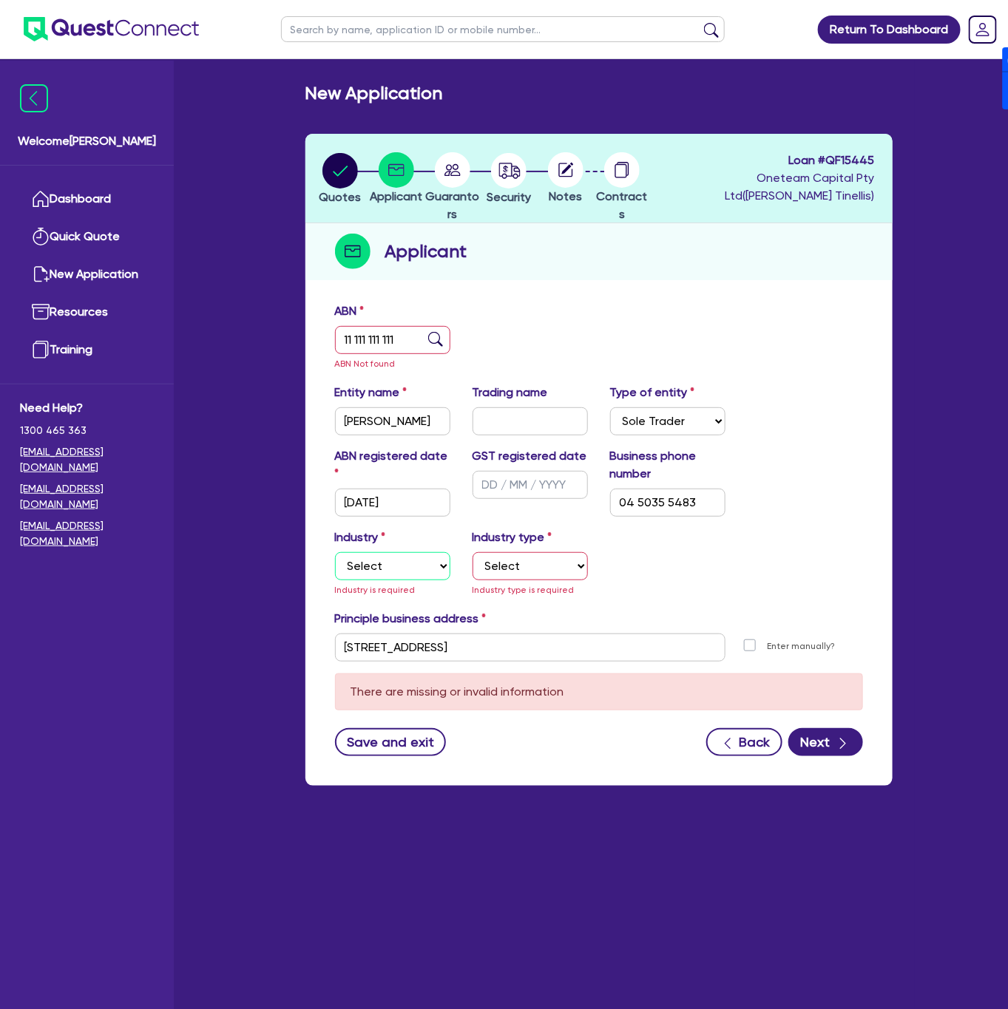
click at [419, 571] on select "Select Accomodation & Food Services Administrative & Support Services Agricultu…" at bounding box center [392, 566] width 115 height 28
select select "TRANSPORT_WAREHOUSING"
click at [335, 552] on select "Select Accomodation & Food Services Administrative & Support Services Agricultu…" at bounding box center [392, 566] width 115 height 28
drag, startPoint x: 484, startPoint y: 559, endPoint x: 529, endPoint y: 551, distance: 45.8
click at [484, 559] on select "Select Taxi & Luxury Car Services Passengers & Freight Transport Services Posta…" at bounding box center [530, 566] width 115 height 28
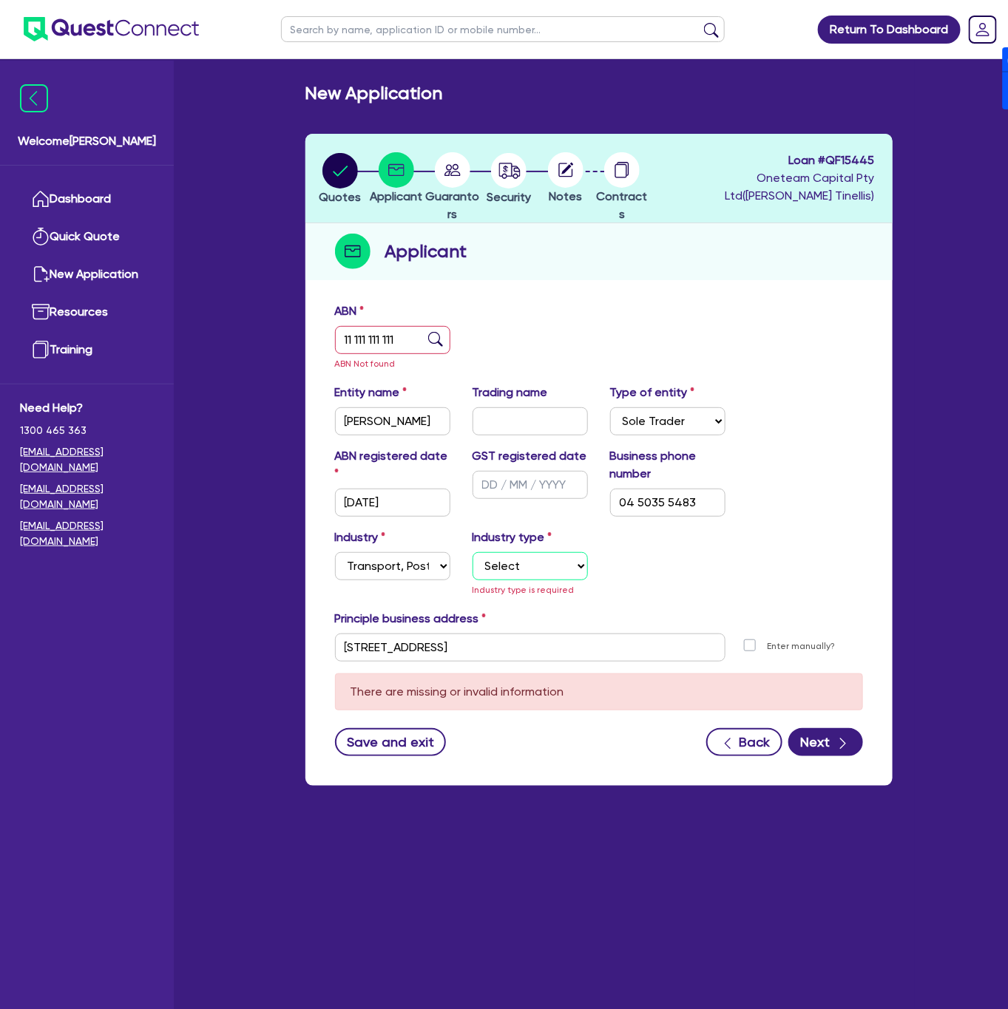
select select "TAXI_LUXURY_CAR_SERVICES"
click at [473, 552] on select "Select Taxi & Luxury Car Services Passengers & Freight Transport Services Posta…" at bounding box center [530, 566] width 115 height 28
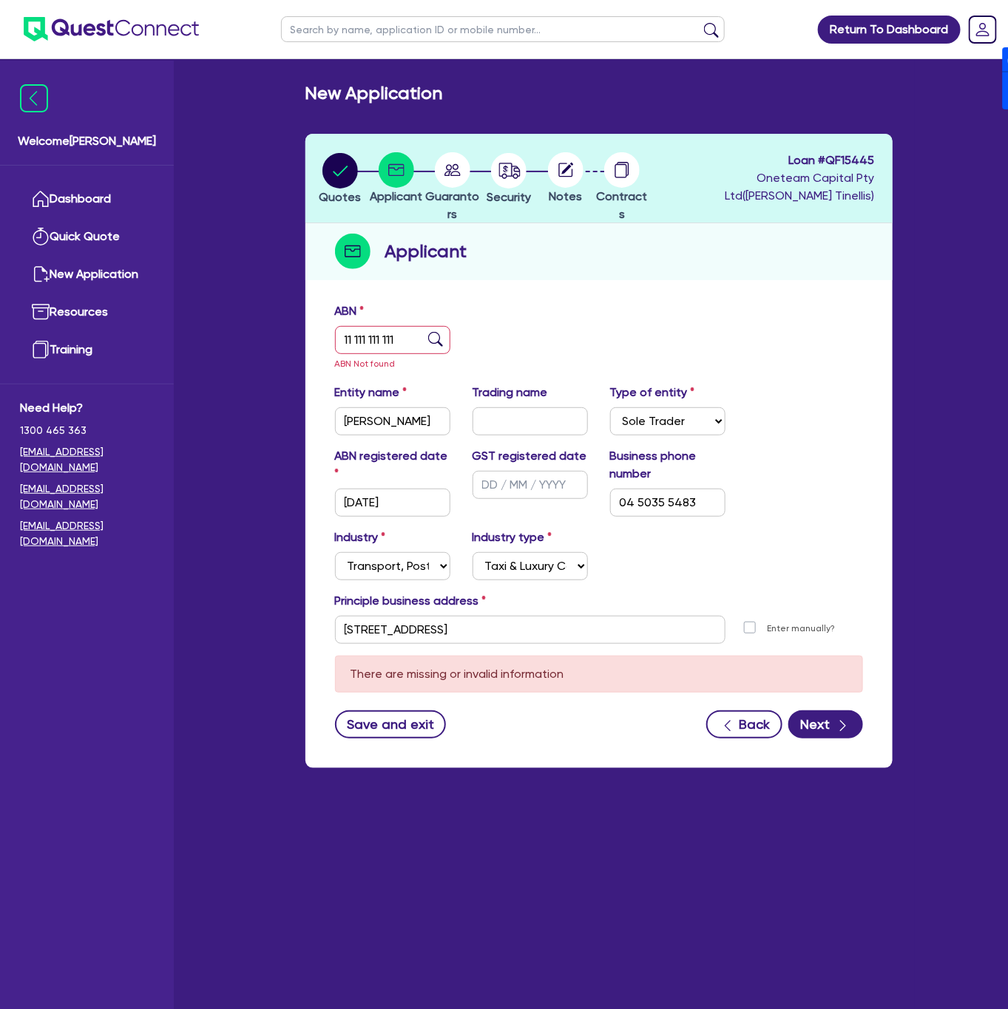
click at [771, 578] on div "Industry Select Accomodation & Food Services Administrative & Support Services …" at bounding box center [599, 561] width 550 height 64
click at [821, 717] on button "Next" at bounding box center [825, 725] width 75 height 28
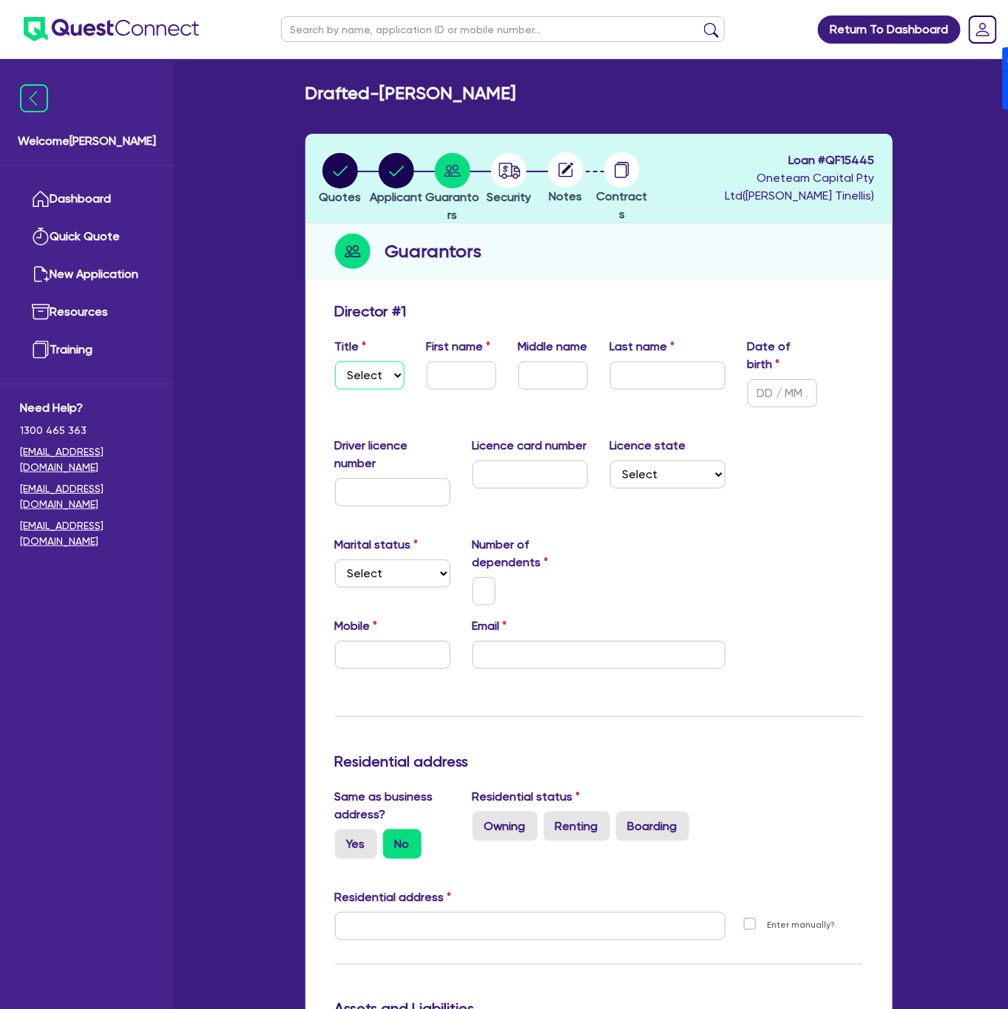
click at [380, 370] on select "Select Mr Mrs Ms Miss Dr" at bounding box center [370, 376] width 70 height 28
select select "MR"
click at [335, 362] on select "Select Mr Mrs Ms Miss Dr" at bounding box center [370, 376] width 70 height 28
click at [433, 376] on input "text" at bounding box center [462, 376] width 70 height 28
type input "Therese"
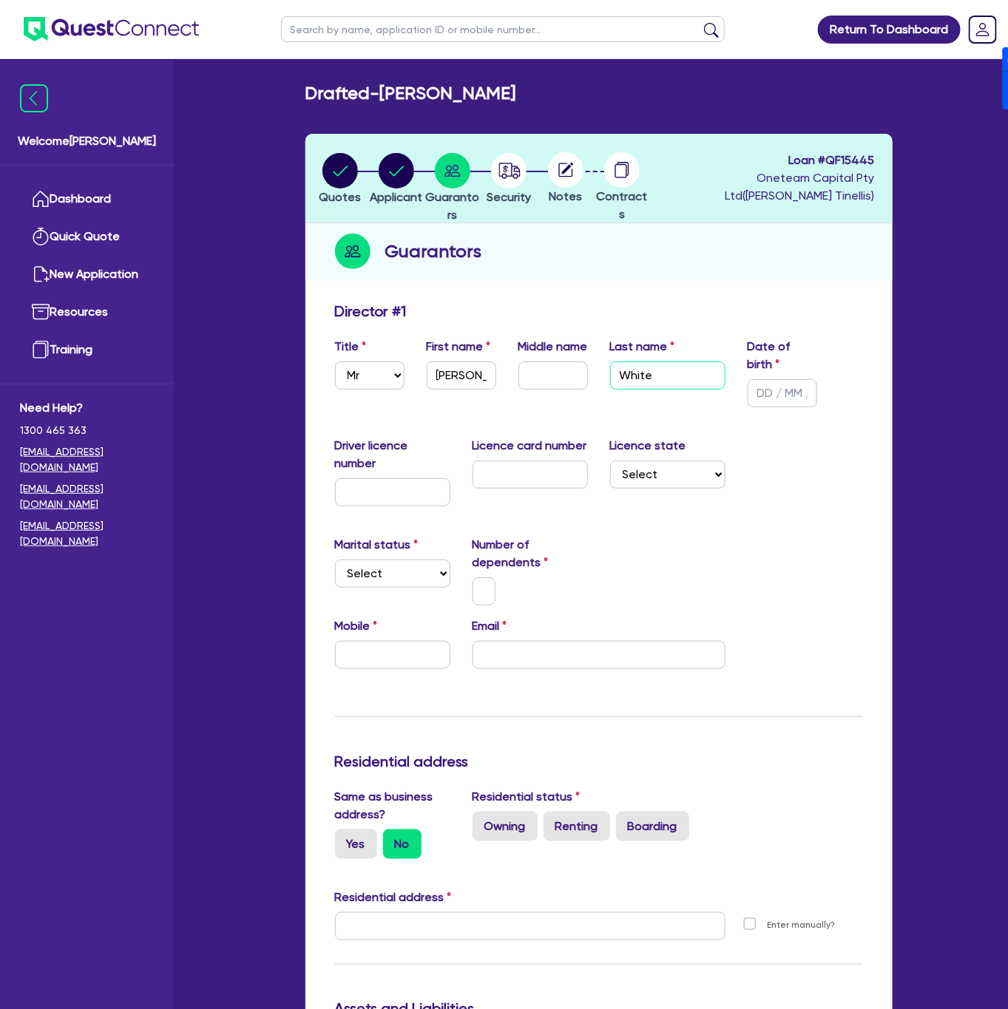
type input "White"
type input "14/04/1998"
select select "NSW"
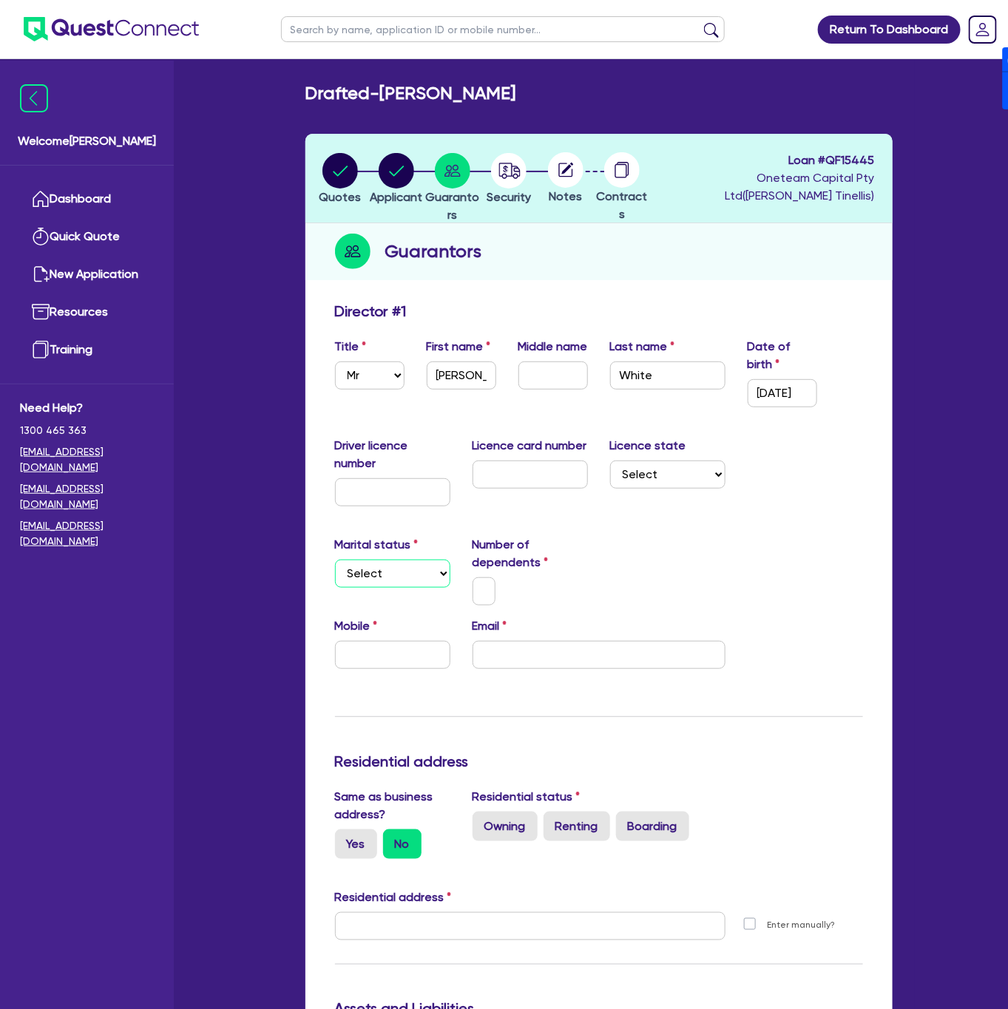
select select "SINGLE"
type input "0"
type input "04"
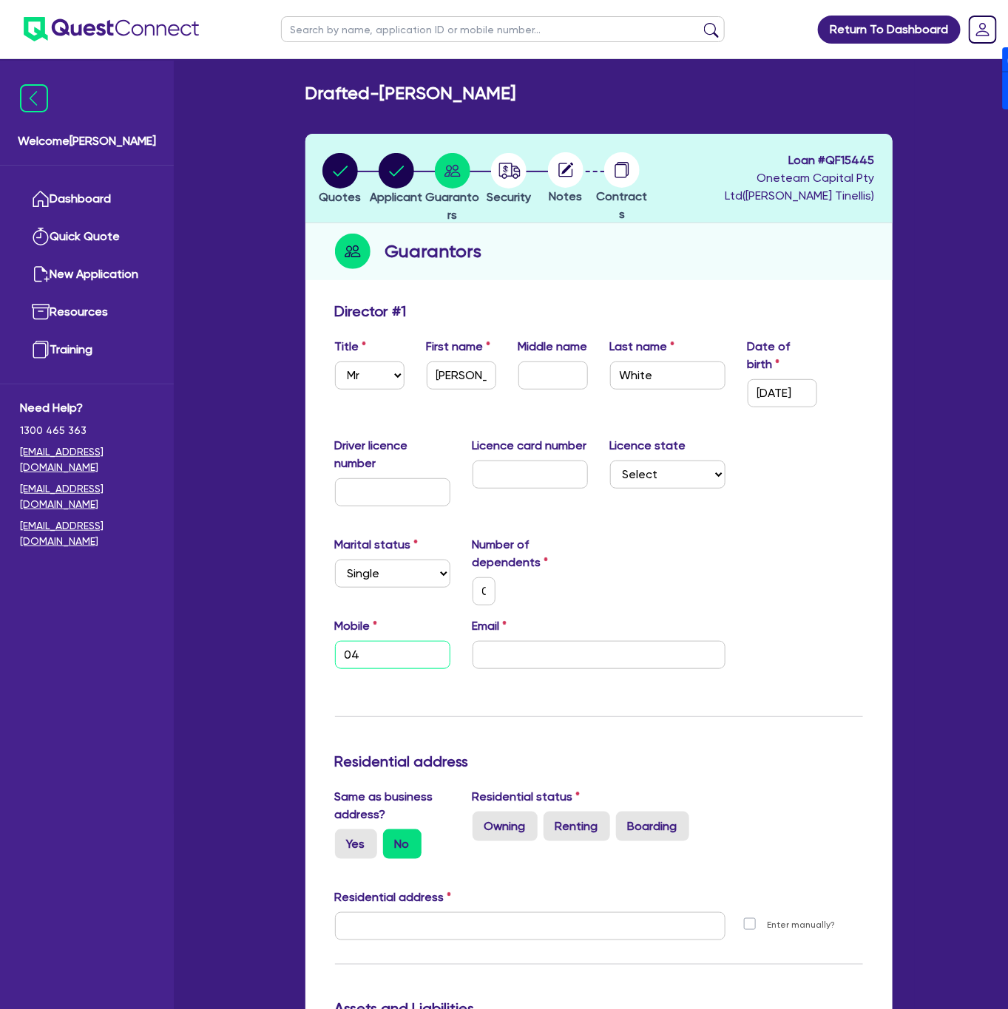
type input "0"
type input "047"
type input "0"
type input "0477"
type input "0"
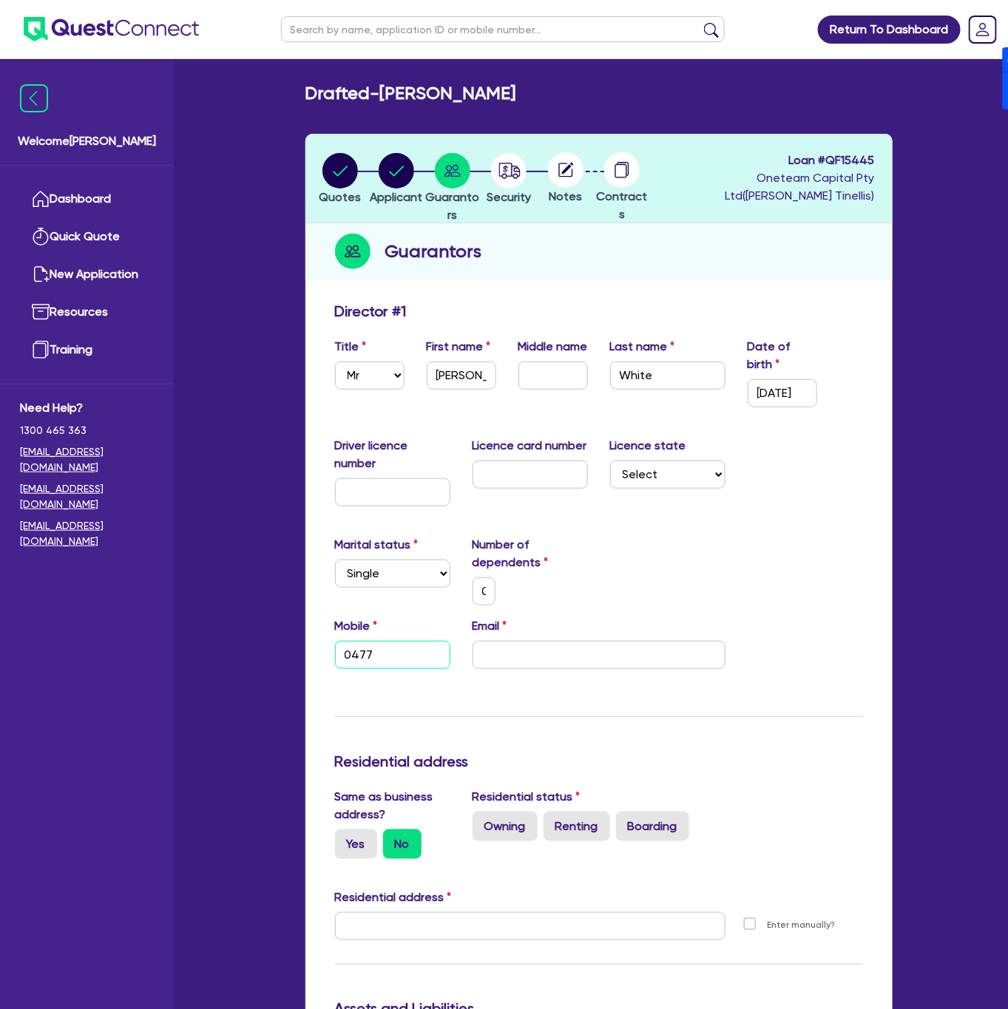
type input "0477 7"
type input "0"
type input "0477 77"
type input "0"
type input "0477 771"
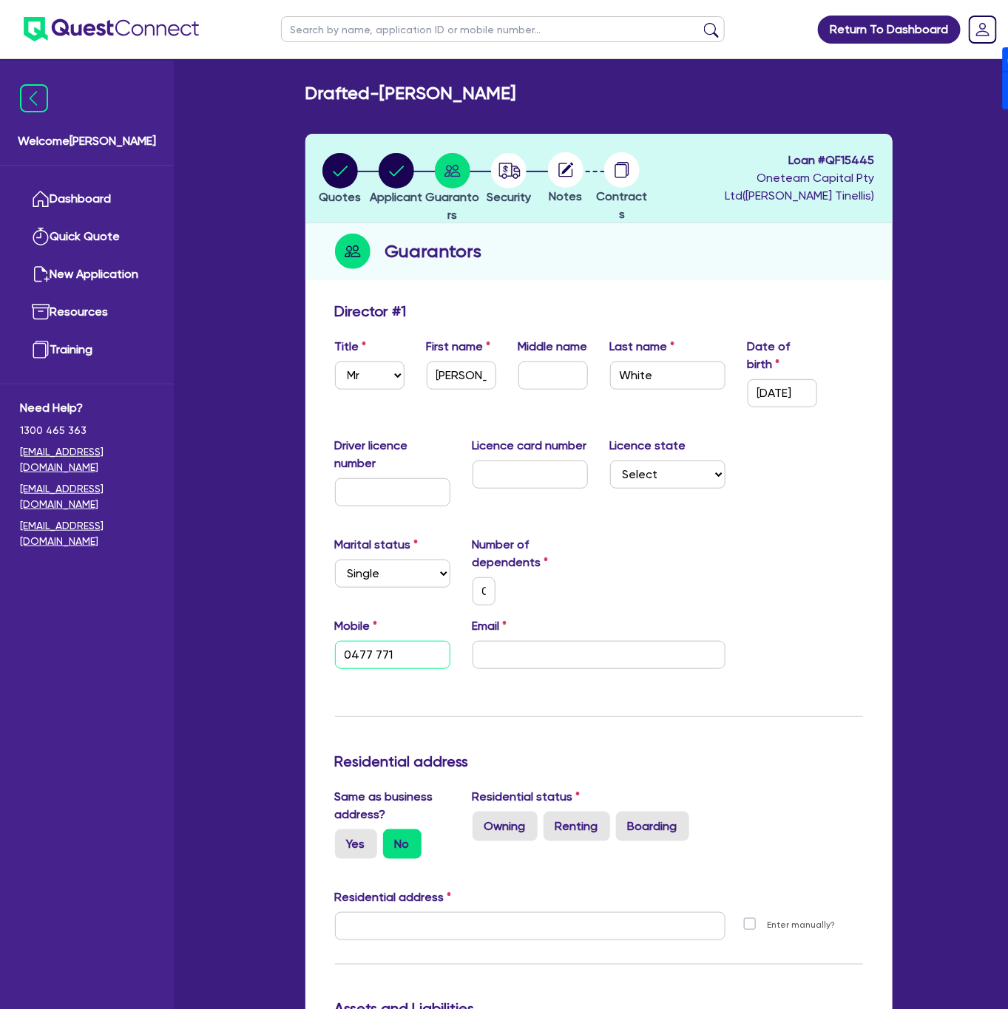
type input "0"
type input "0477 771 6"
type input "0"
type input "0477 771 62"
type input "0"
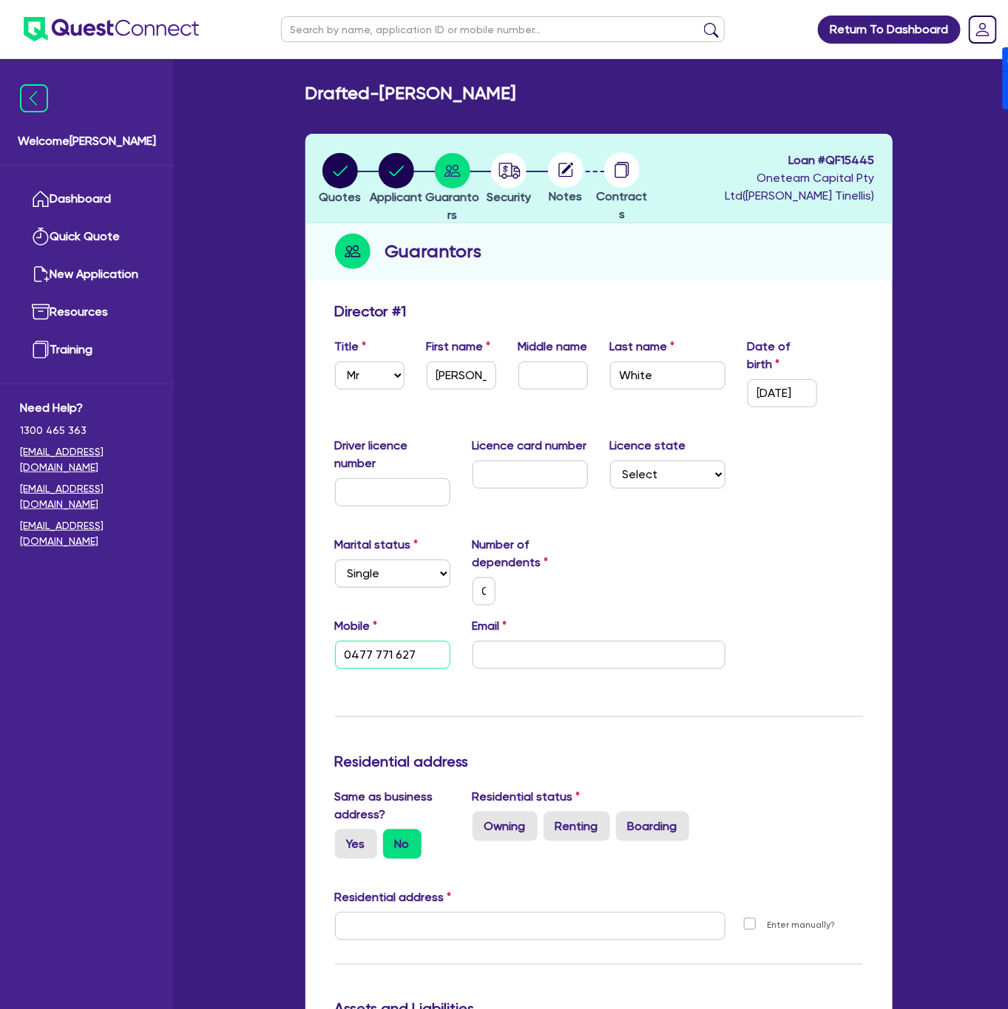
type input "0477 771 627"
click at [597, 654] on input "email" at bounding box center [599, 655] width 253 height 28
paste input "theresewhite2018@gmail.com"
type input "0"
type input "0477 771 627"
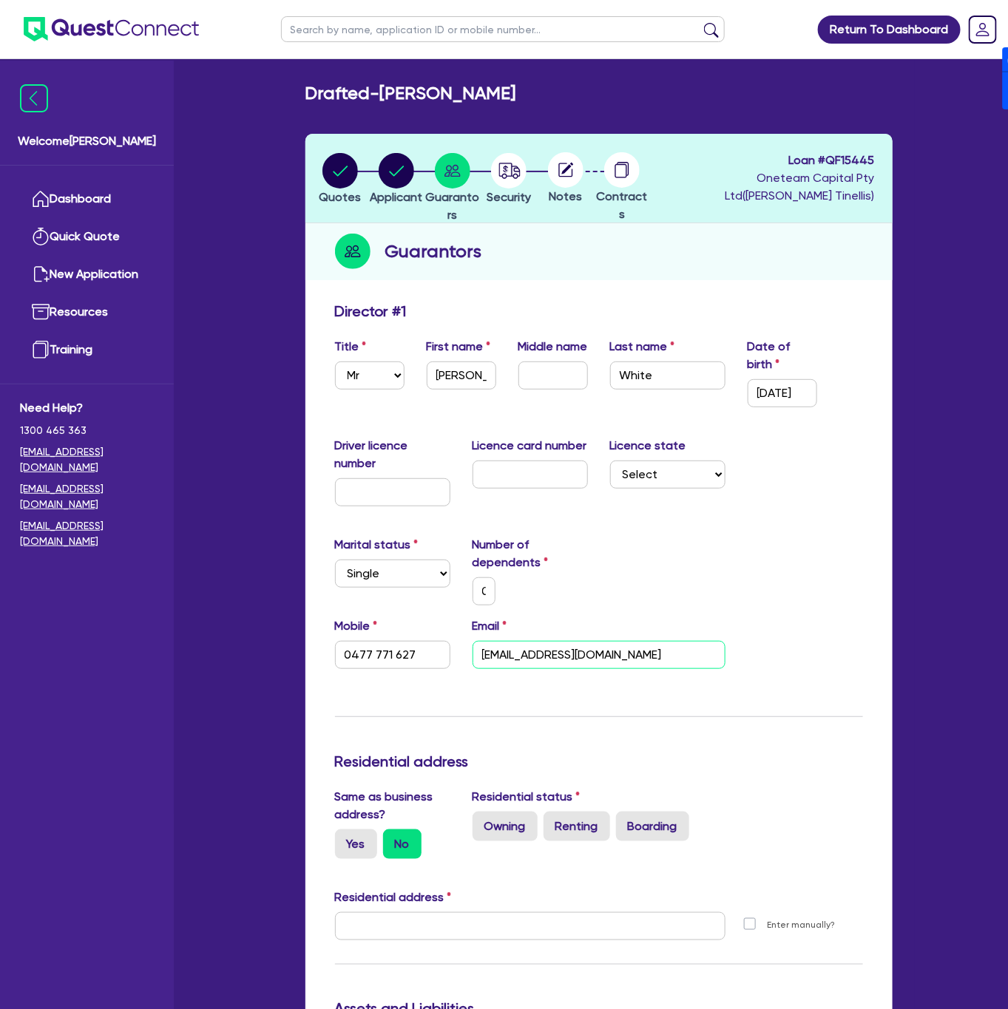
type input "theresewhite2018@gmail.com"
click at [610, 570] on div "Marital status Select Single Married De Facto / Partner Number of dependents 0" at bounding box center [599, 576] width 550 height 81
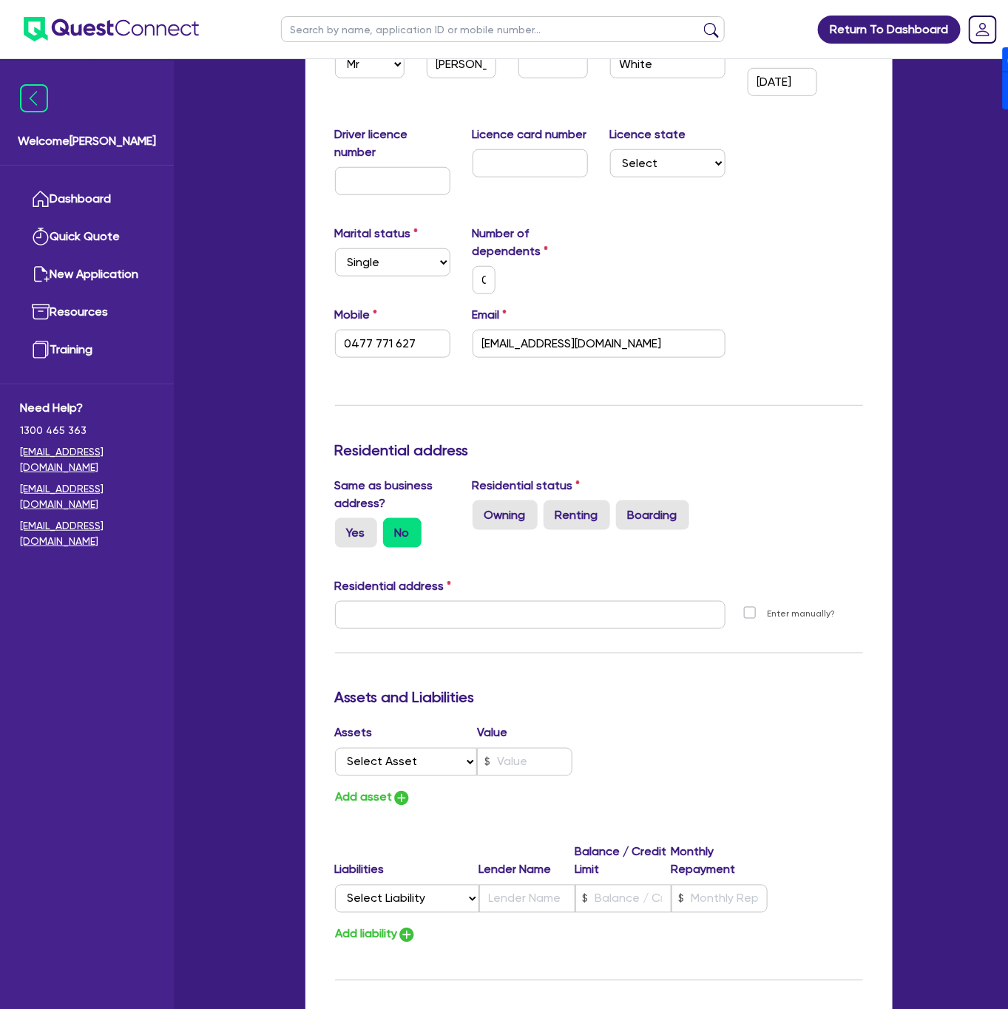
scroll to position [333, 0]
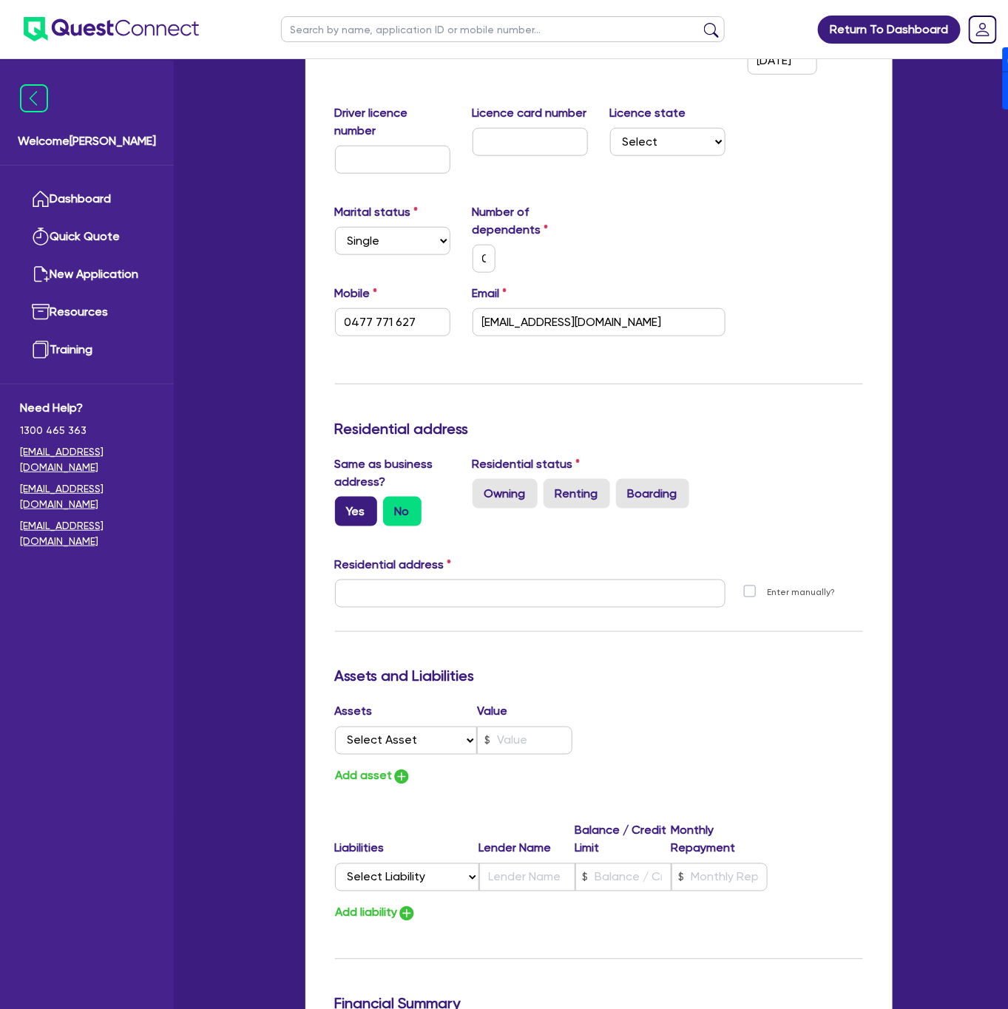
click at [342, 513] on label "Yes" at bounding box center [356, 512] width 42 height 30
click at [342, 507] on input "Yes" at bounding box center [340, 502] width 10 height 10
radio input "true"
type input "0"
type input "0477 771 627"
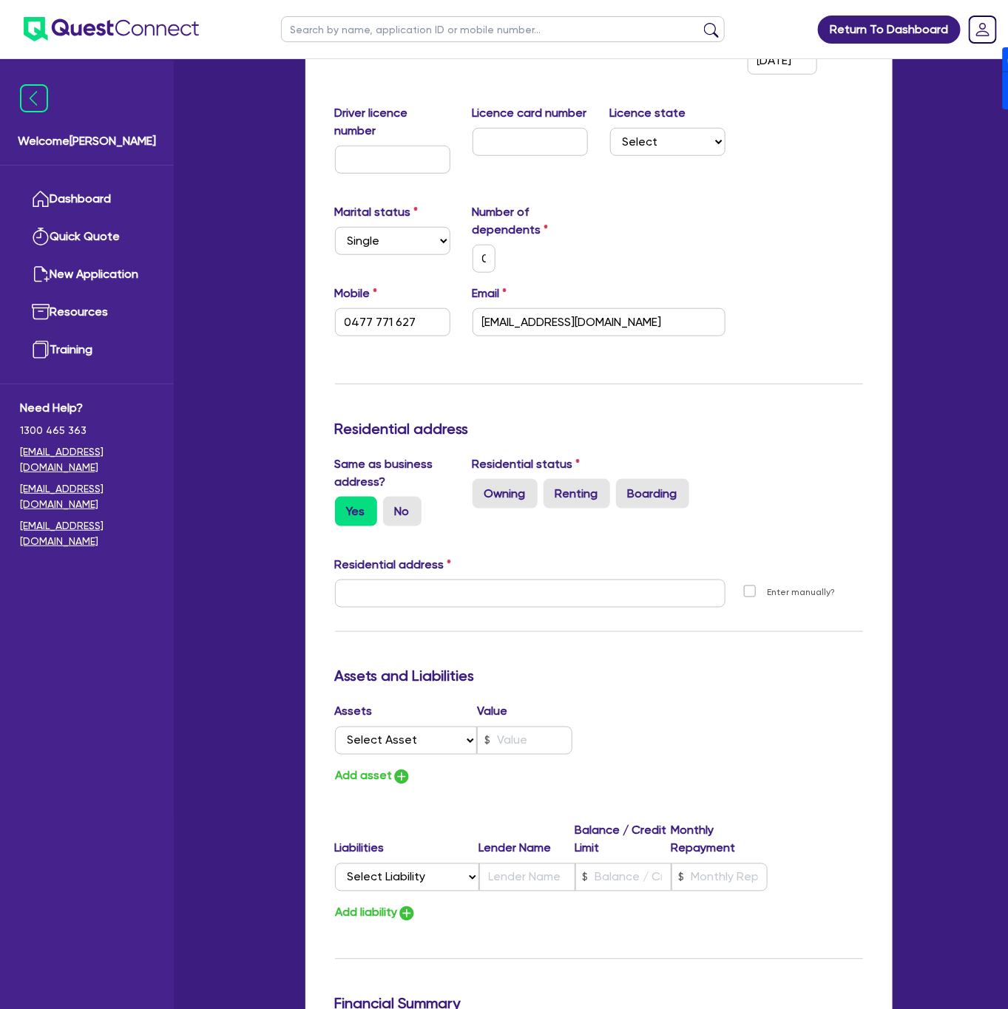
type input "100 Barangaroo Ave Sydney NSW 2000"
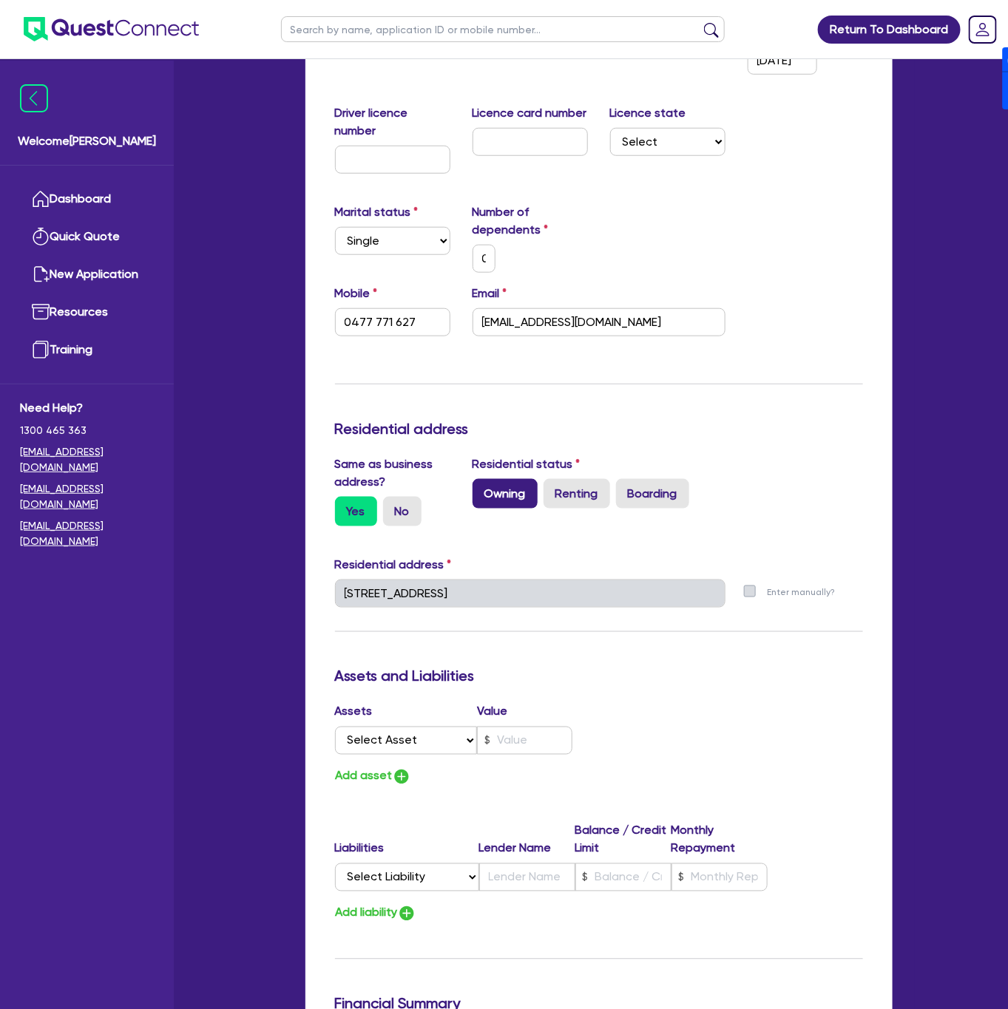
click at [517, 497] on label "Owning" at bounding box center [505, 494] width 65 height 30
click at [482, 489] on input "Owning" at bounding box center [478, 484] width 10 height 10
radio input "true"
type input "0"
type input "0477 771 627"
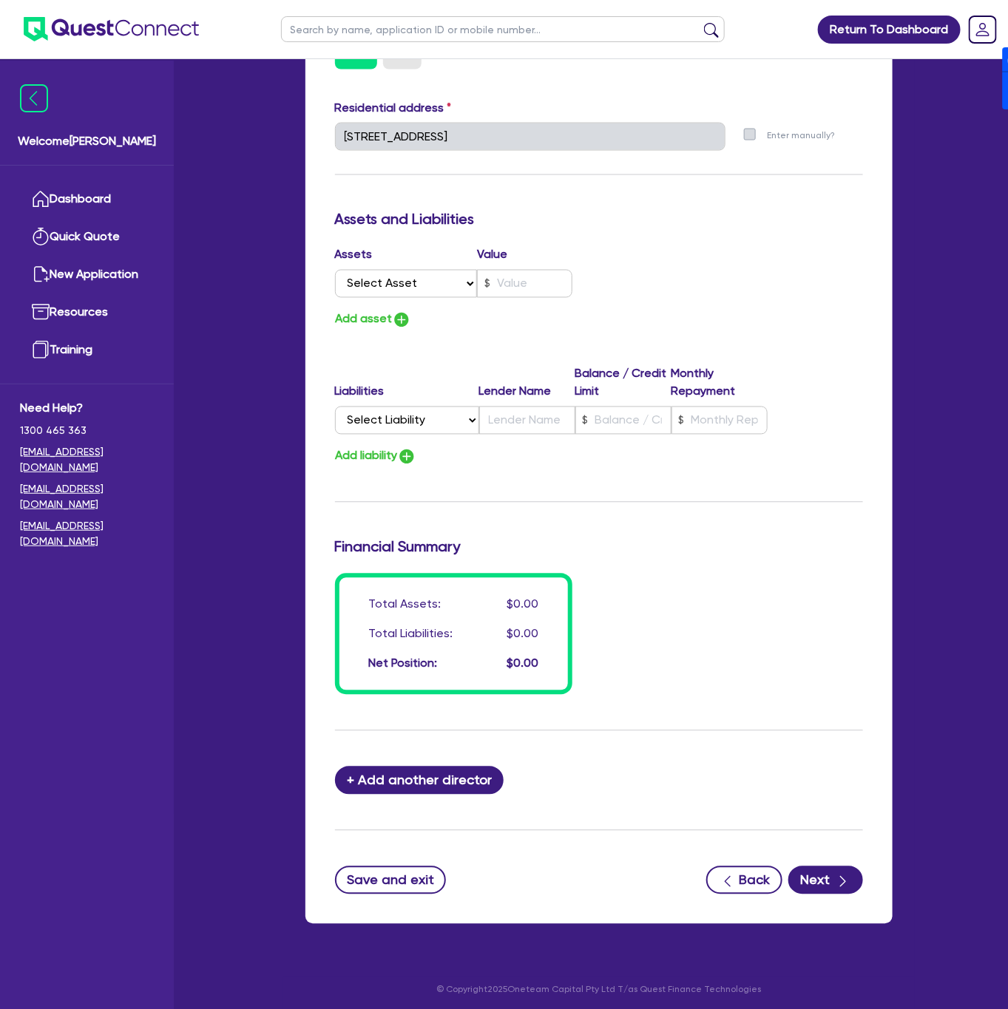
scroll to position [797, 0]
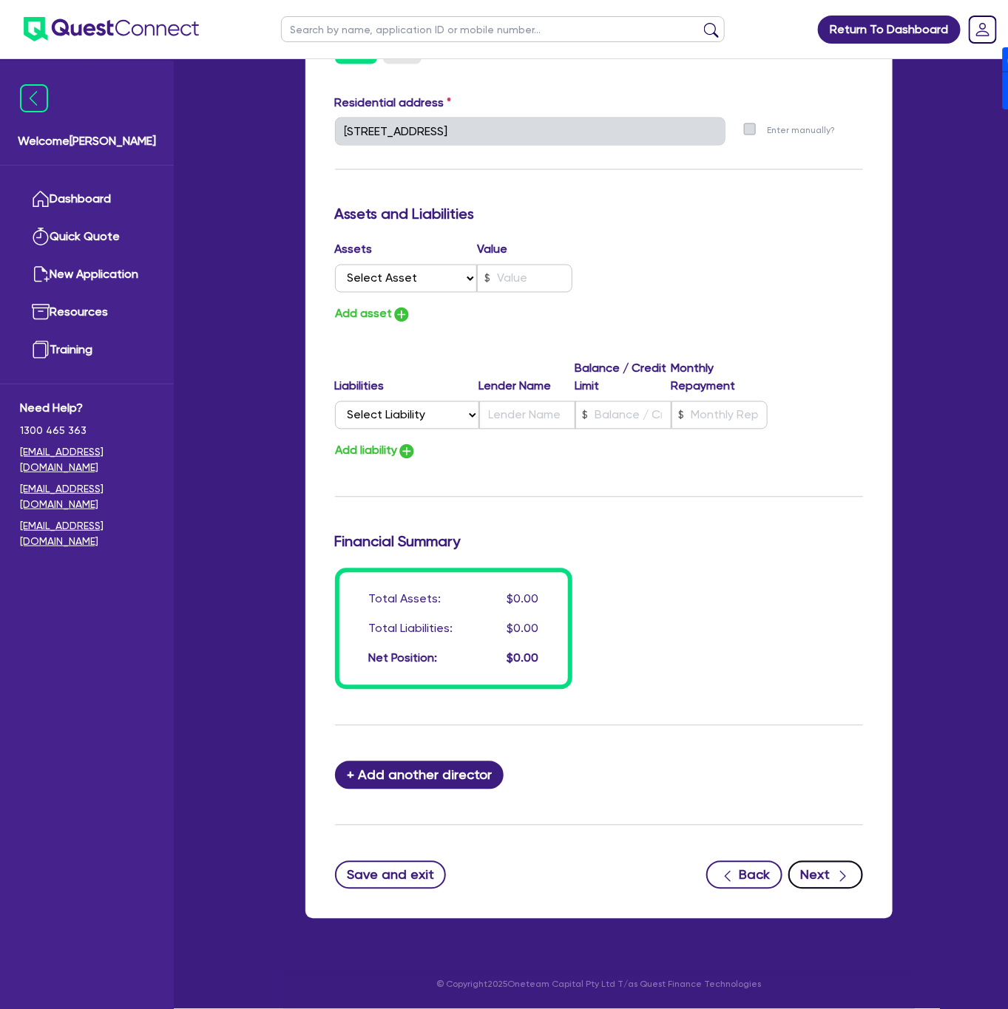
click at [819, 877] on button "Next" at bounding box center [825, 875] width 75 height 28
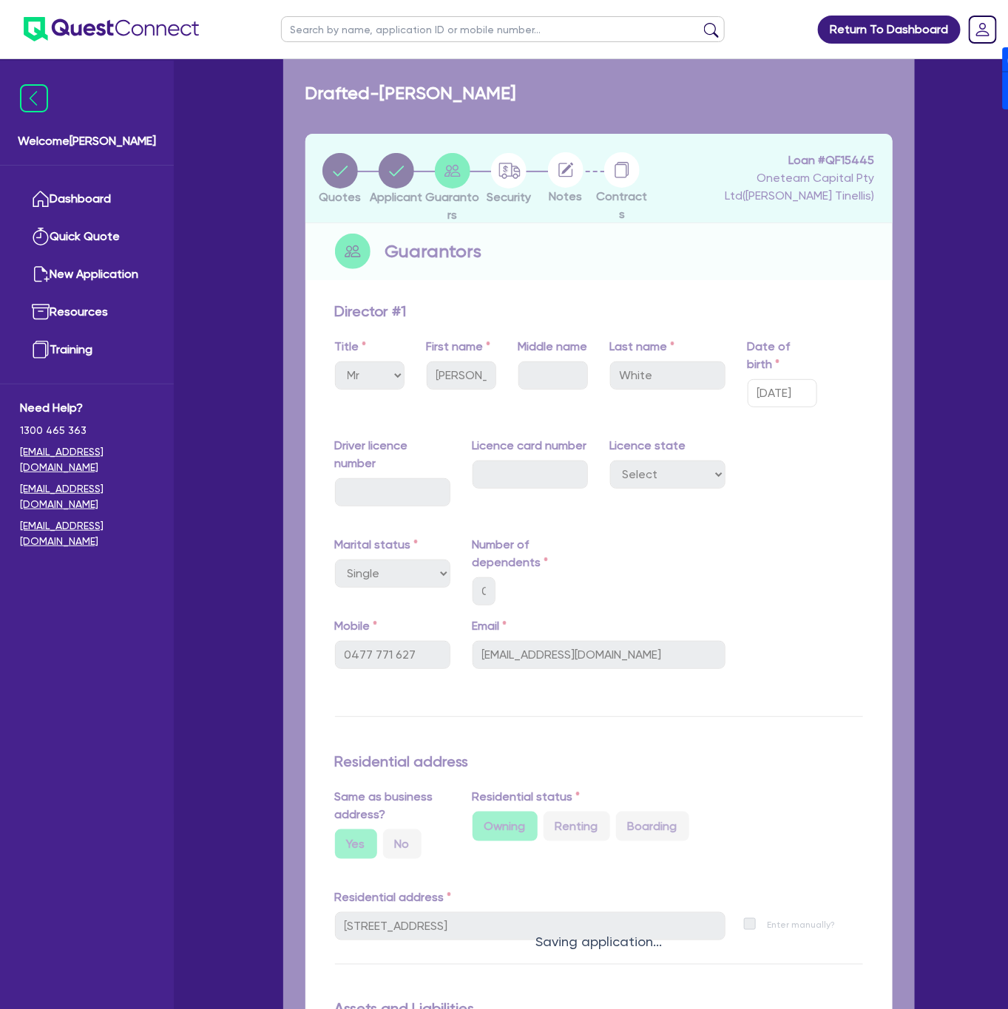
select select "CARS_AND_LIGHT_TRUCKS"
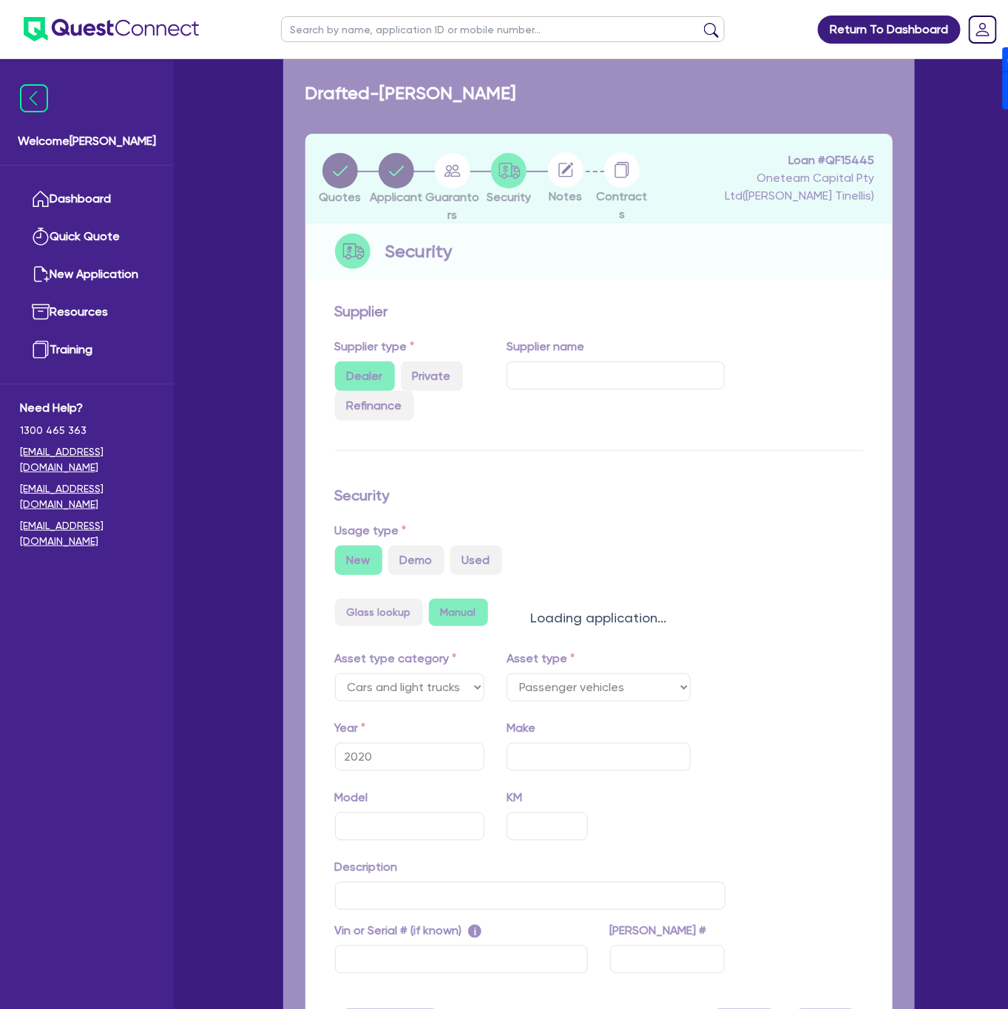
select select "PASSENGER_VEHICLES"
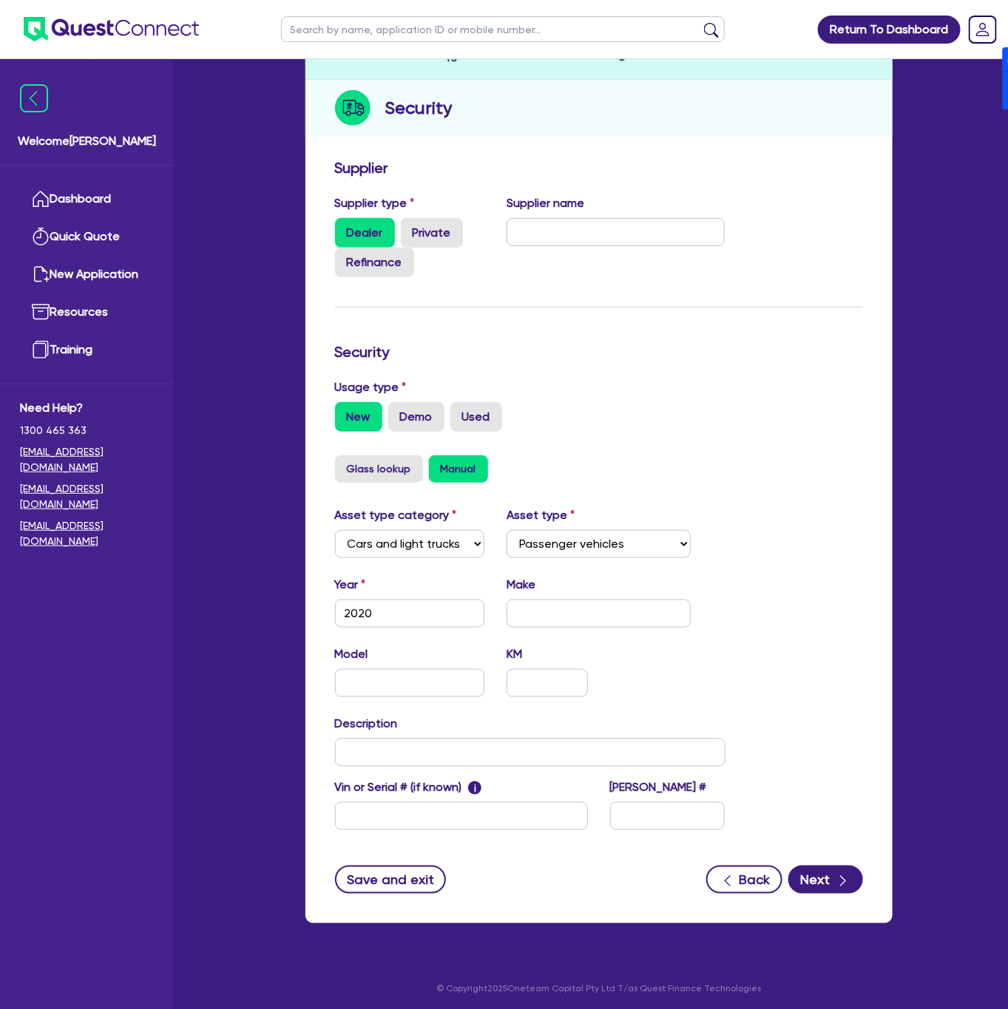
scroll to position [175, 0]
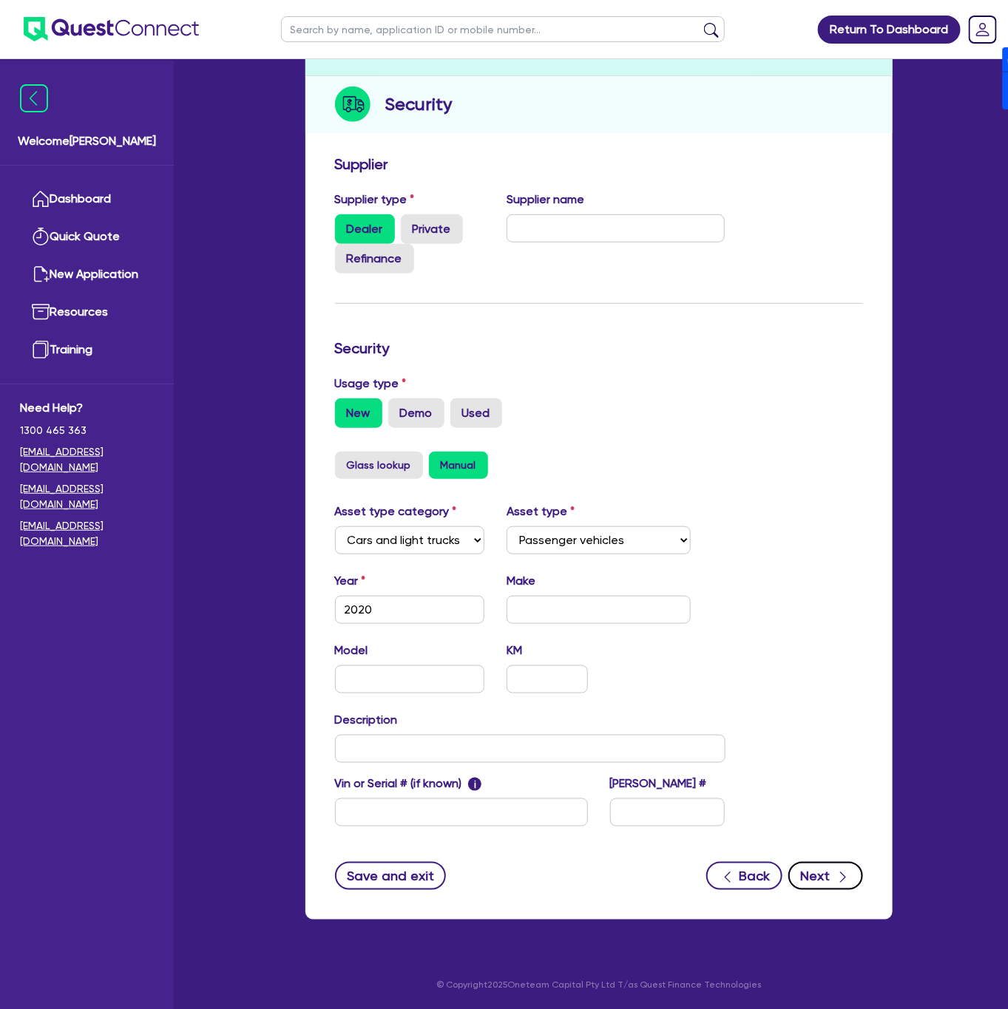
click at [816, 881] on button "Next" at bounding box center [825, 876] width 75 height 28
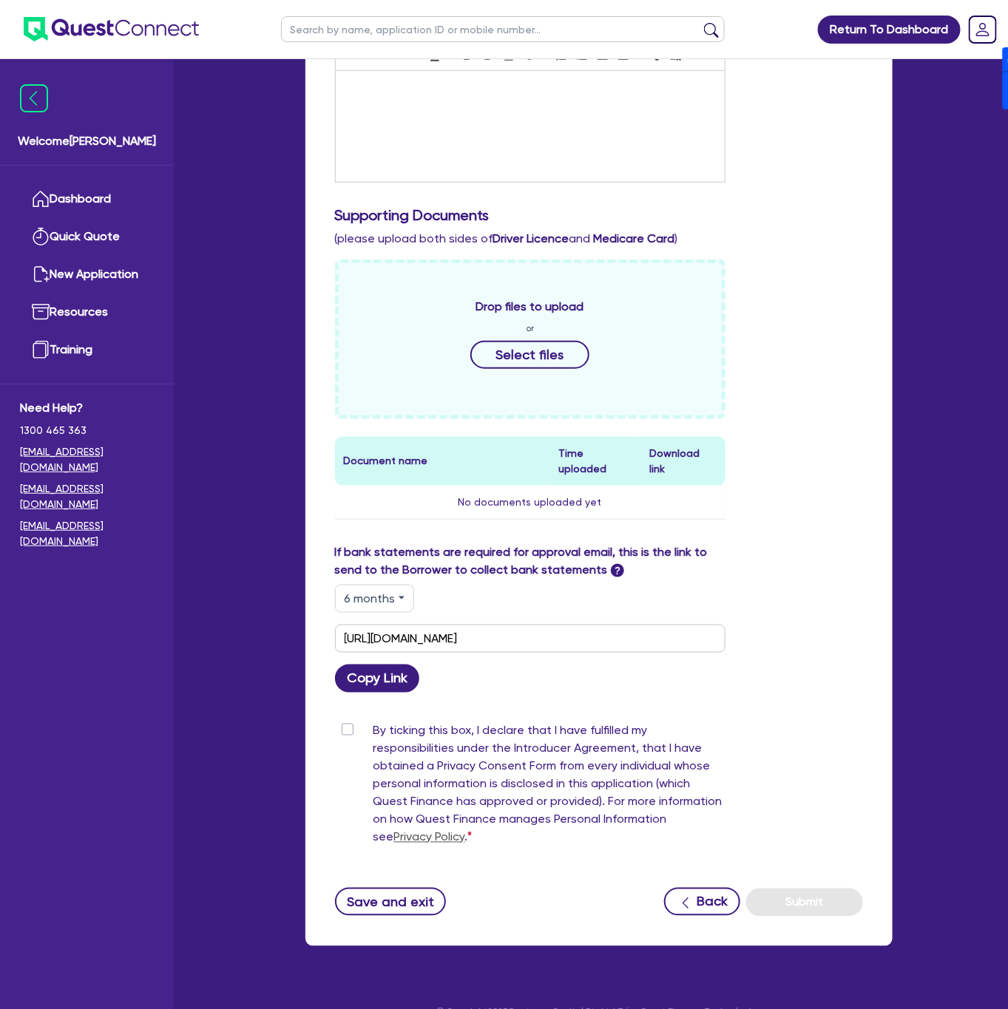
scroll to position [365, 0]
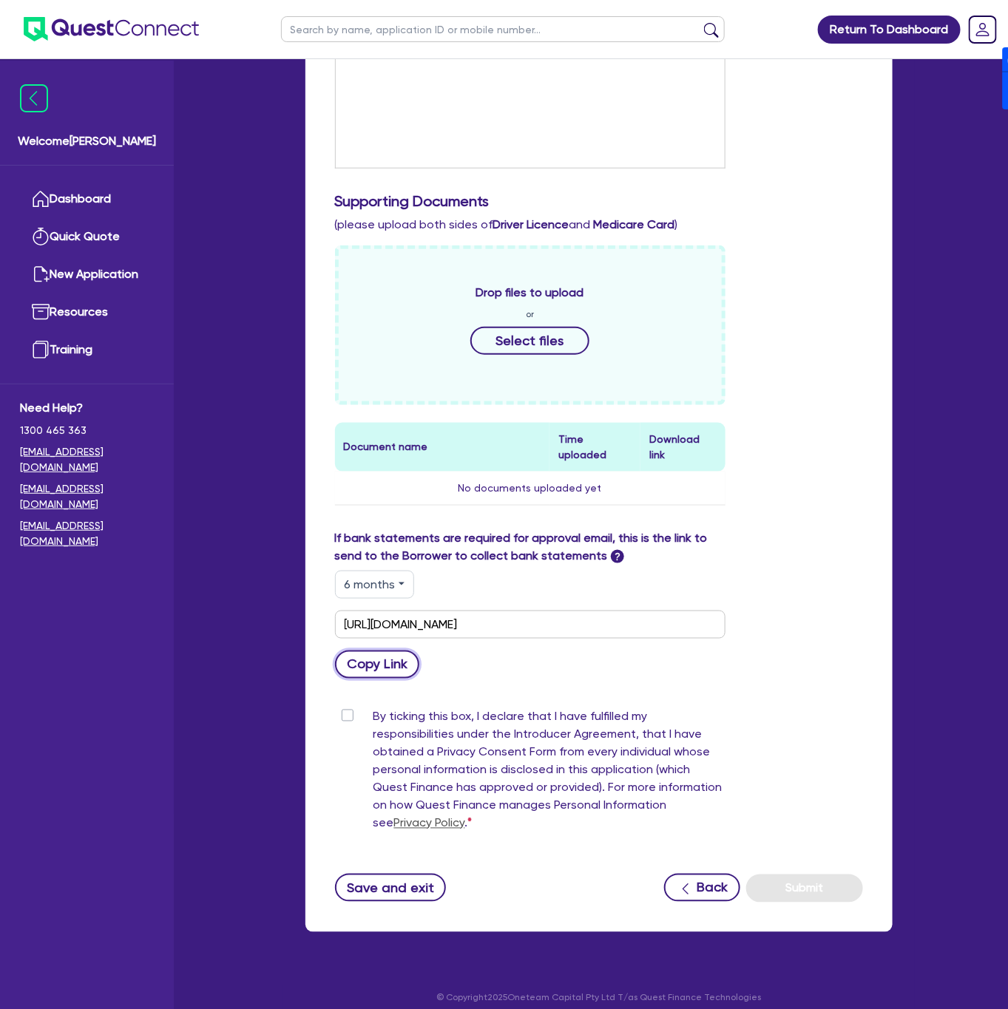
click at [395, 655] on button "Copy Link" at bounding box center [377, 665] width 85 height 28
click at [373, 708] on label "By ticking this box, I declare that I have fulfilled my responsibilities under …" at bounding box center [549, 773] width 352 height 130
click at [344, 708] on input "By ticking this box, I declare that I have fulfilled my responsibilities under …" at bounding box center [341, 715] width 12 height 14
checkbox input "true"
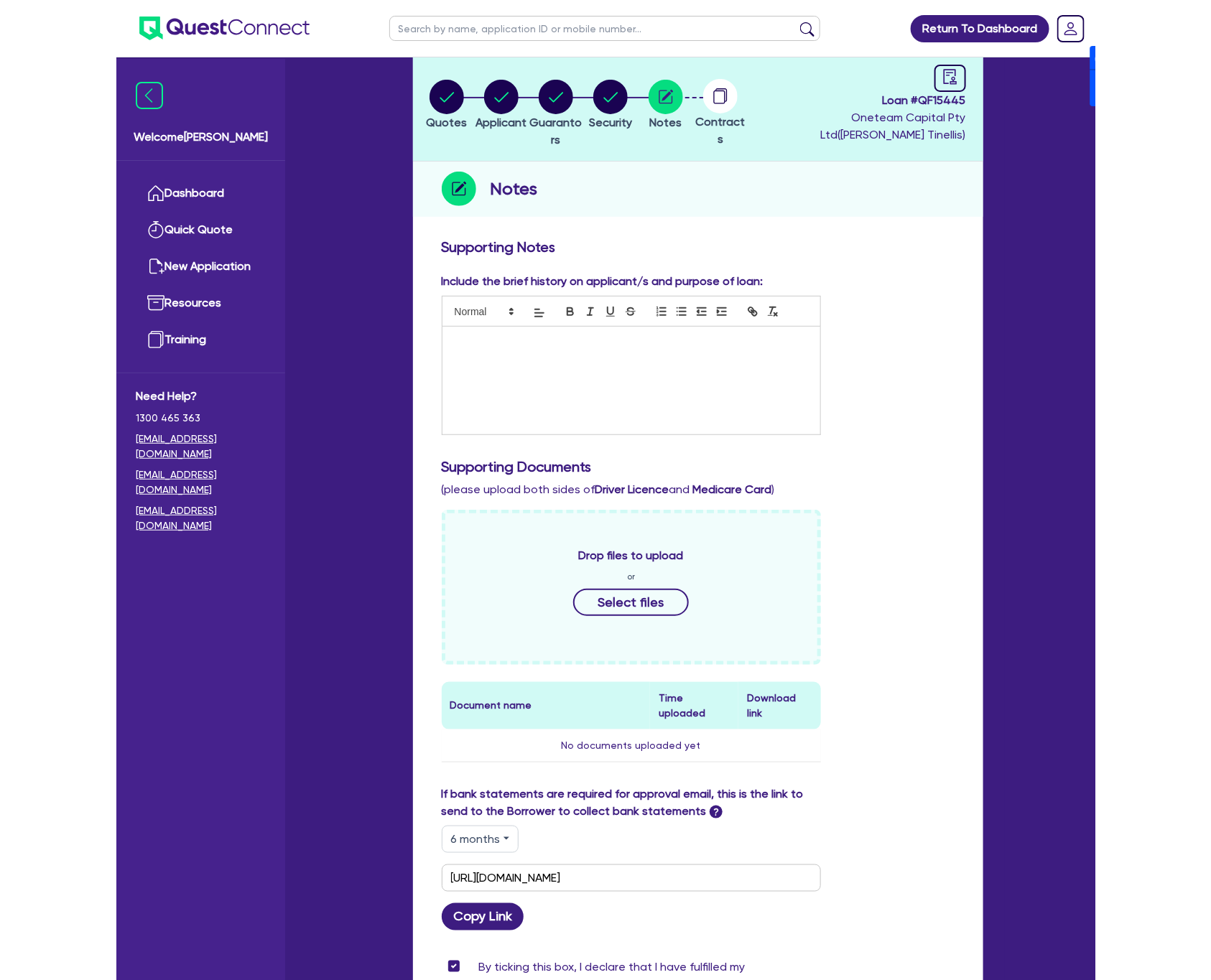
scroll to position [0, 0]
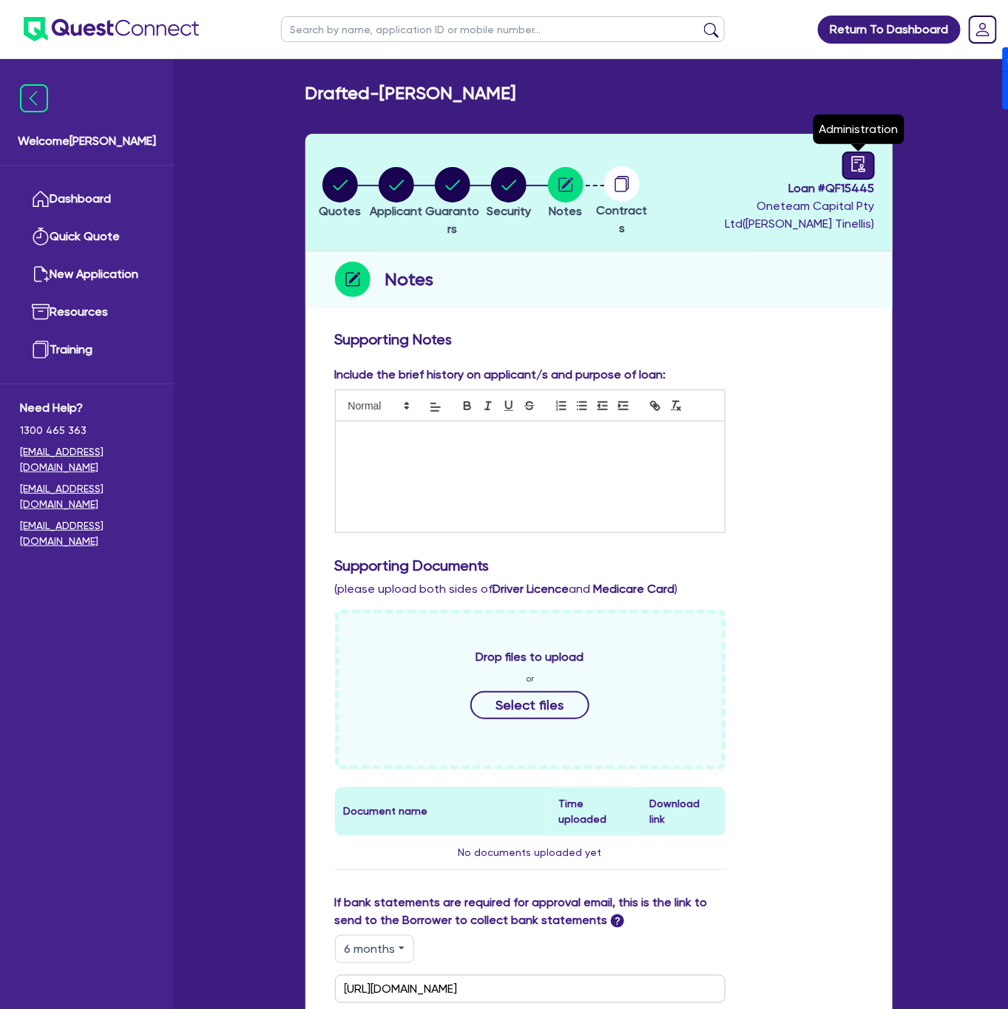
click at [850, 173] on div at bounding box center [858, 166] width 33 height 28
select select "DRAFTED_NEW"
select select "Other"
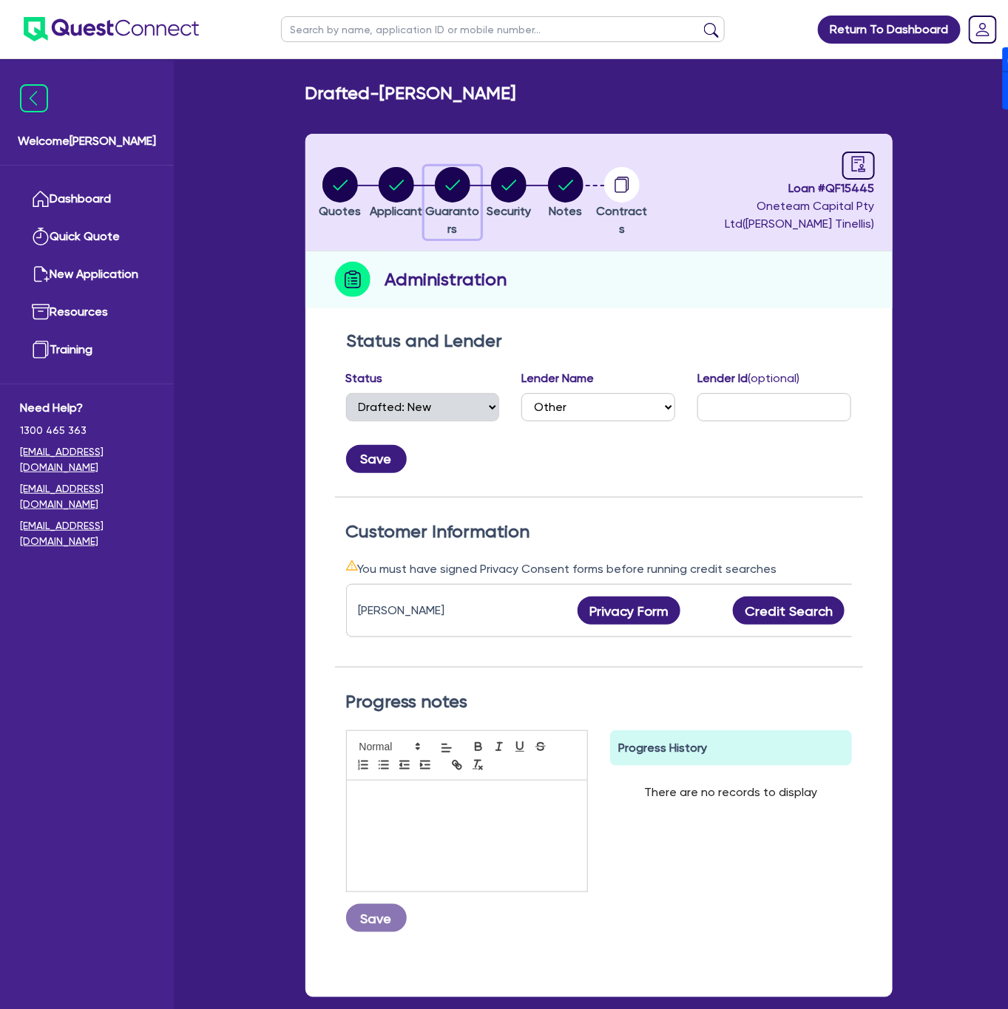
click at [470, 185] on circle "button" at bounding box center [452, 184] width 35 height 35
select select "MR"
select select "NSW"
select select "SINGLE"
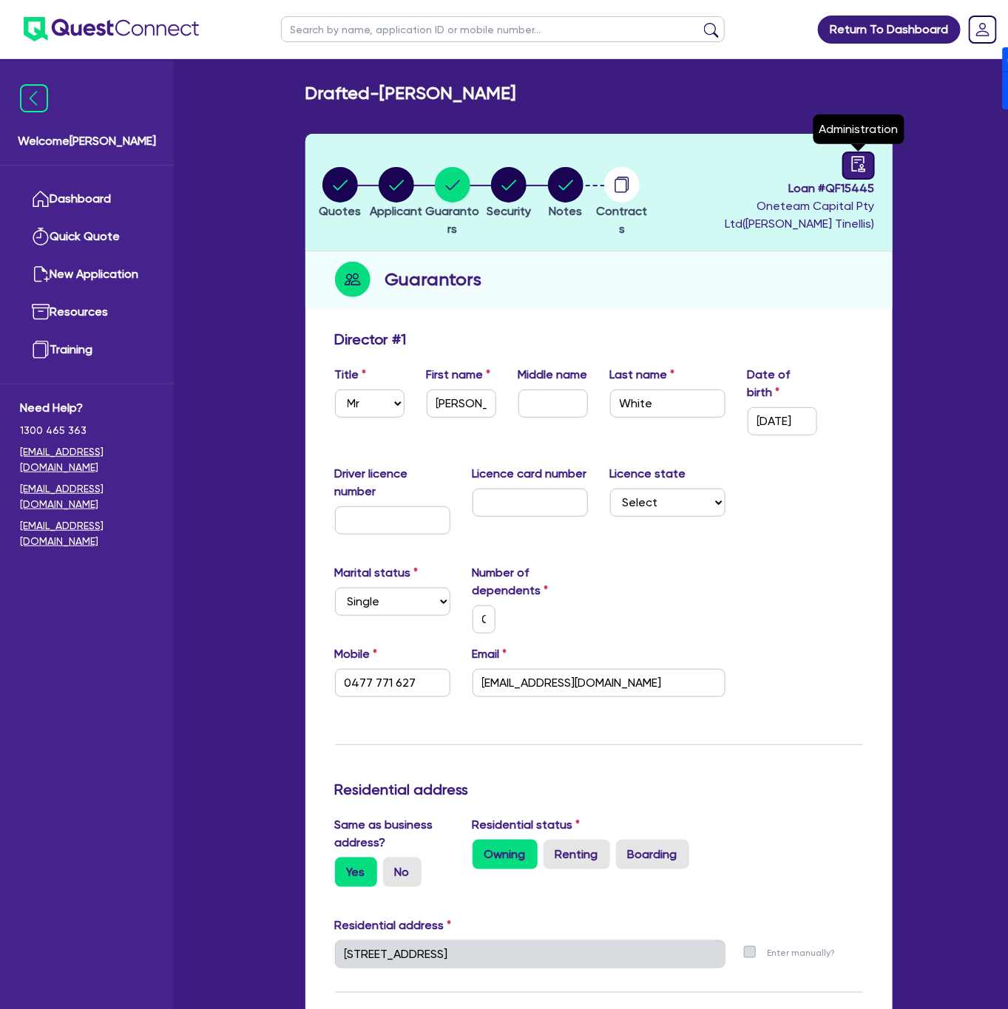
click at [873, 160] on div at bounding box center [858, 166] width 33 height 28
select select "DRAFTED_NEW"
select select "Other"
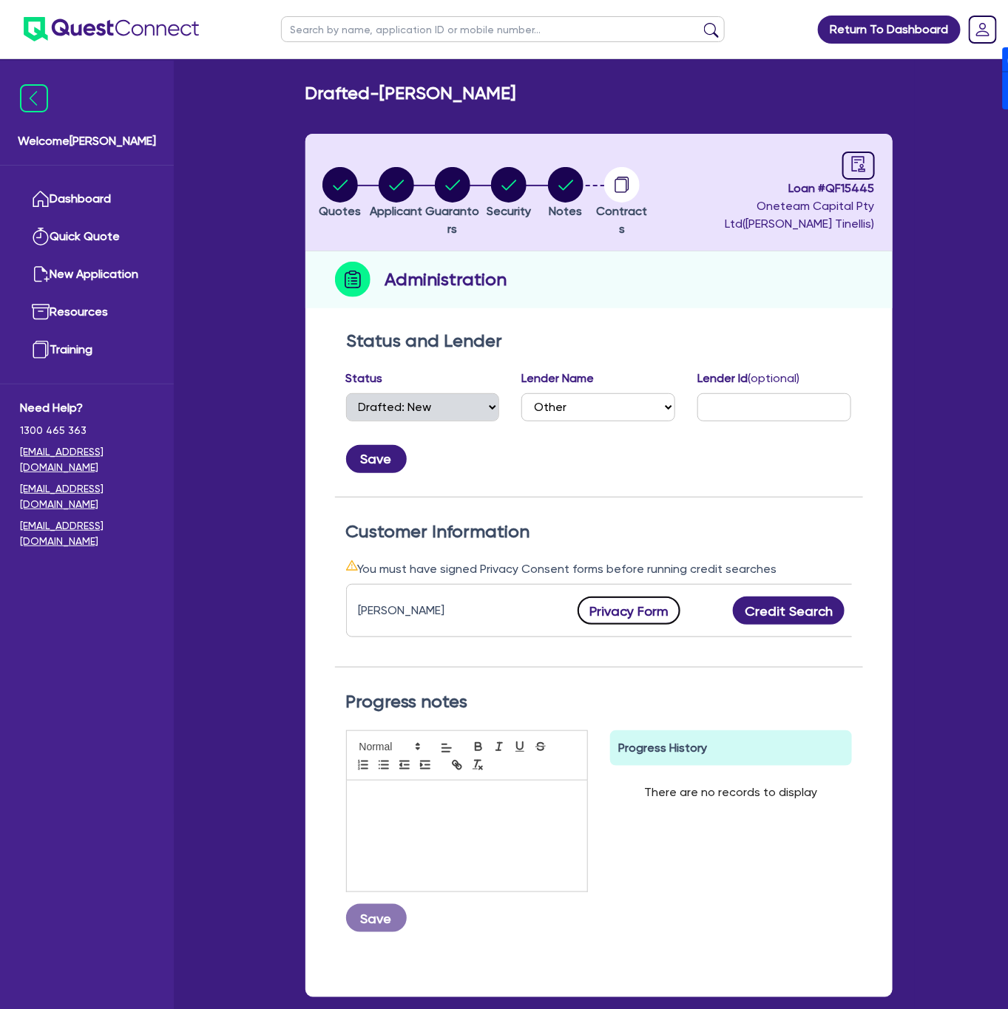
click at [644, 617] on button "Privacy Form" at bounding box center [630, 611] width 104 height 28
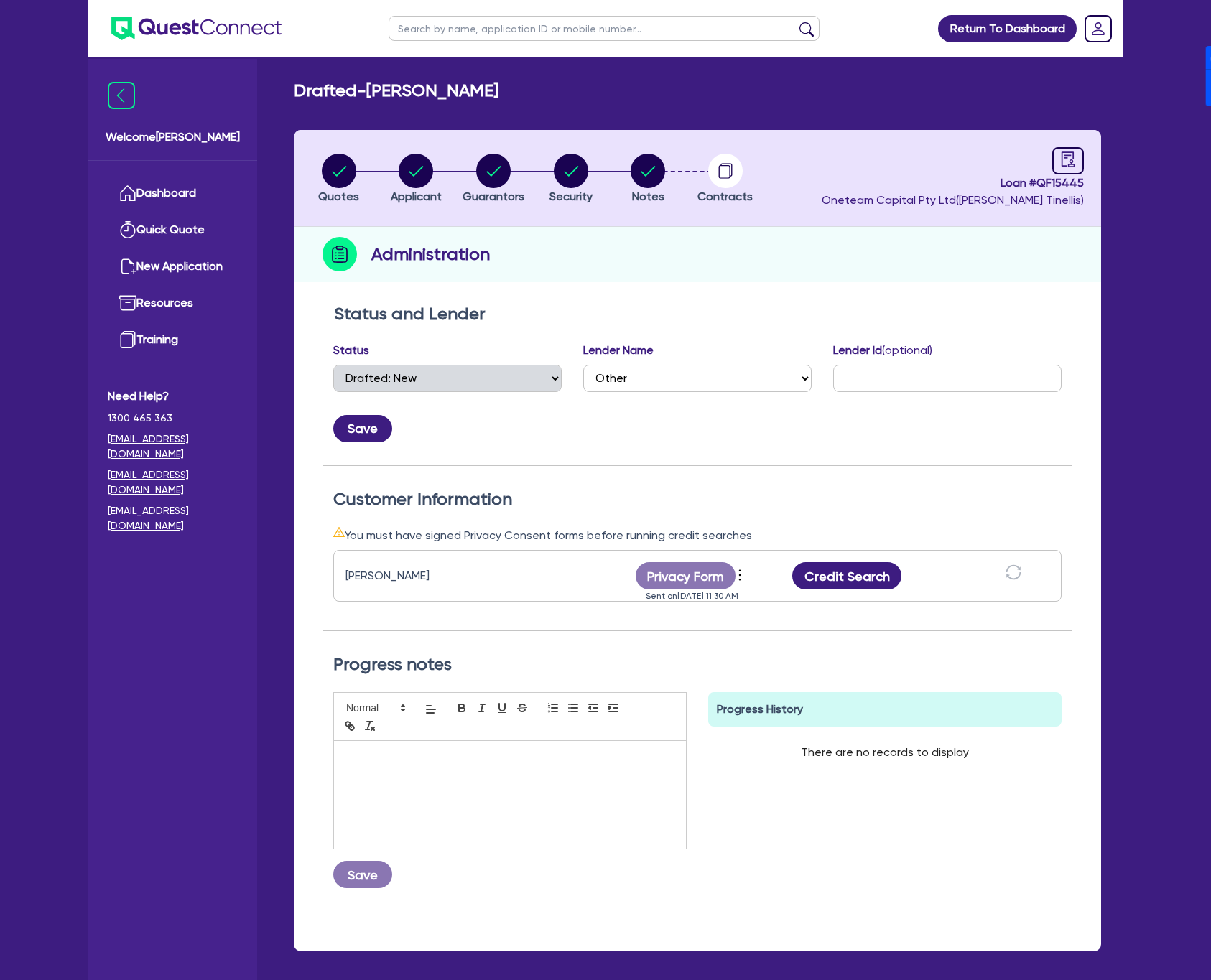
click at [1014, 184] on span "Loan # QF15445" at bounding box center [953, 184] width 262 height 17
copy span "QF15445"
click at [180, 205] on link "Dashboard" at bounding box center [173, 193] width 130 height 37
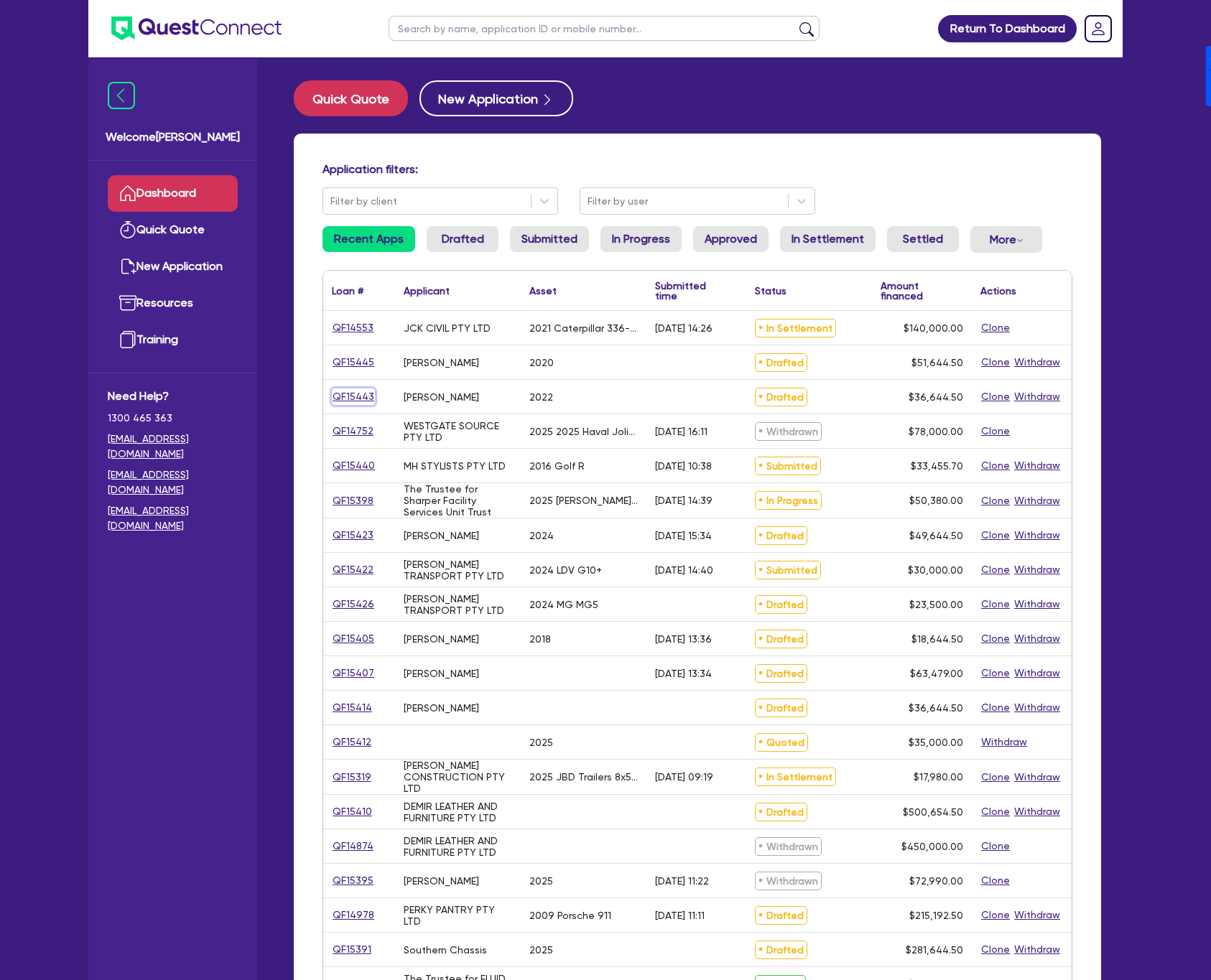
click at [354, 398] on link "QF15443" at bounding box center [353, 396] width 43 height 17
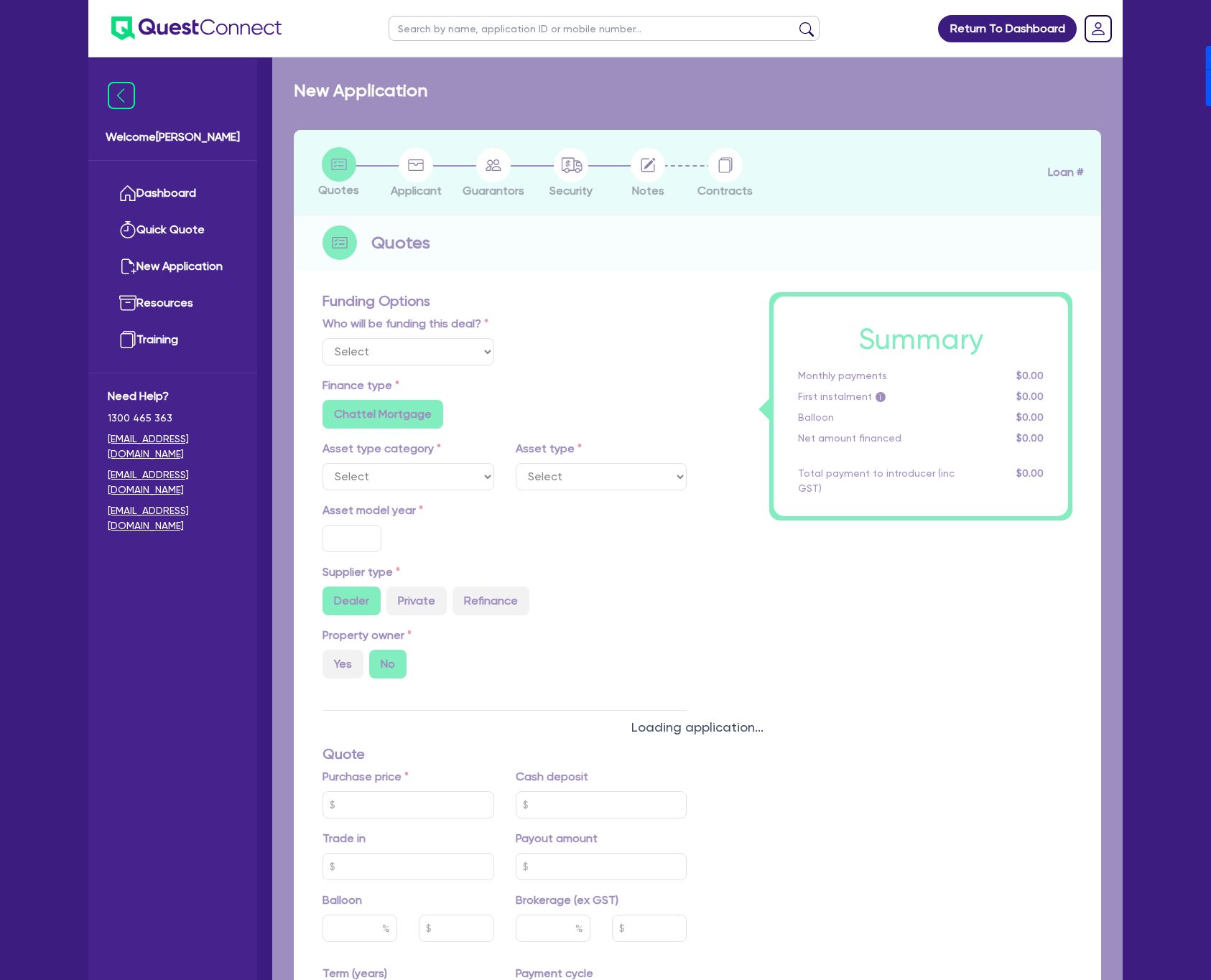
select select "Other"
select select "CARS_AND_LIGHT_TRUCKS"
type input "2022"
radio input "false"
radio input "true"
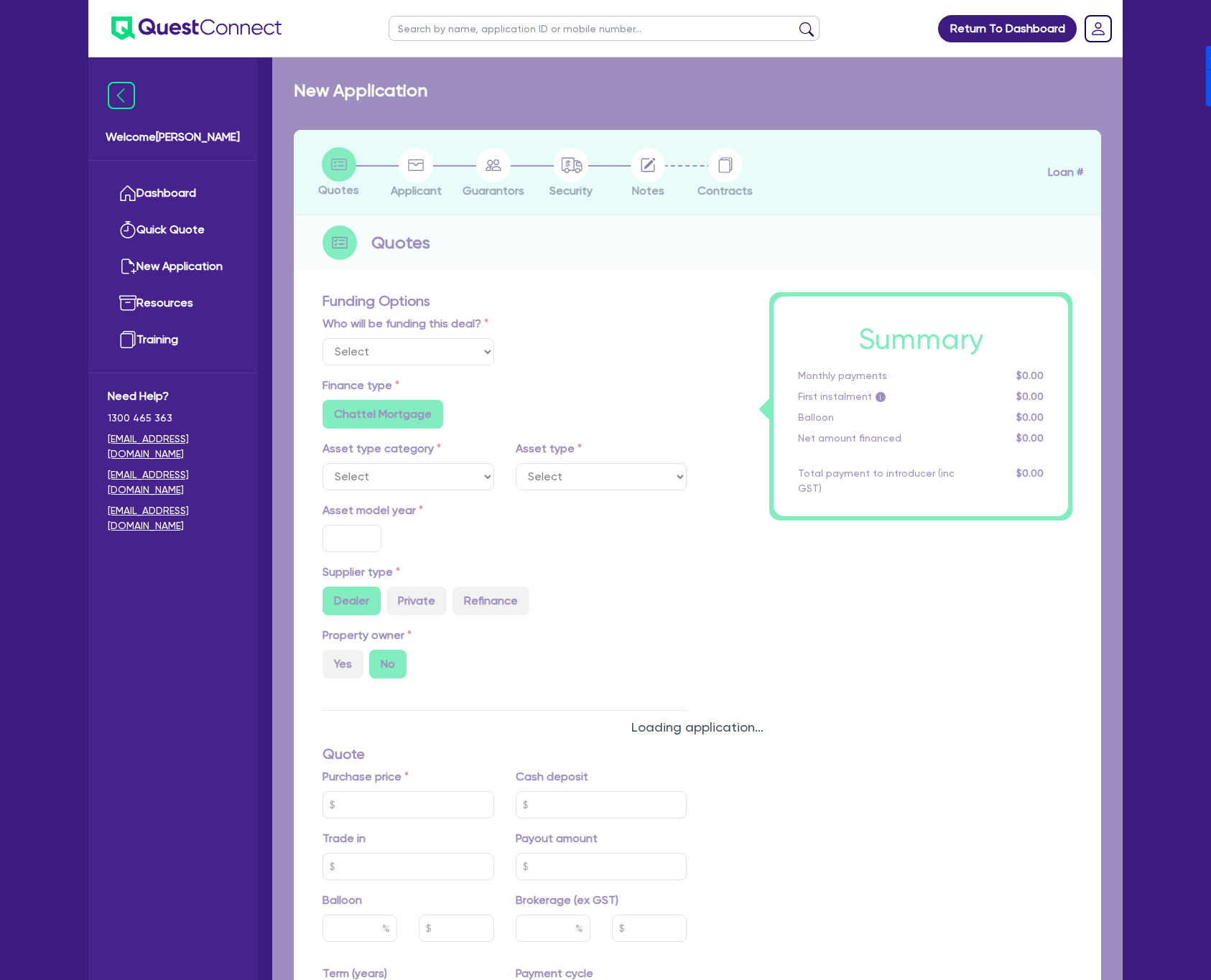
radio input "true"
type input "35,000"
type input "4"
type input "1,465.78"
type input "17.95"
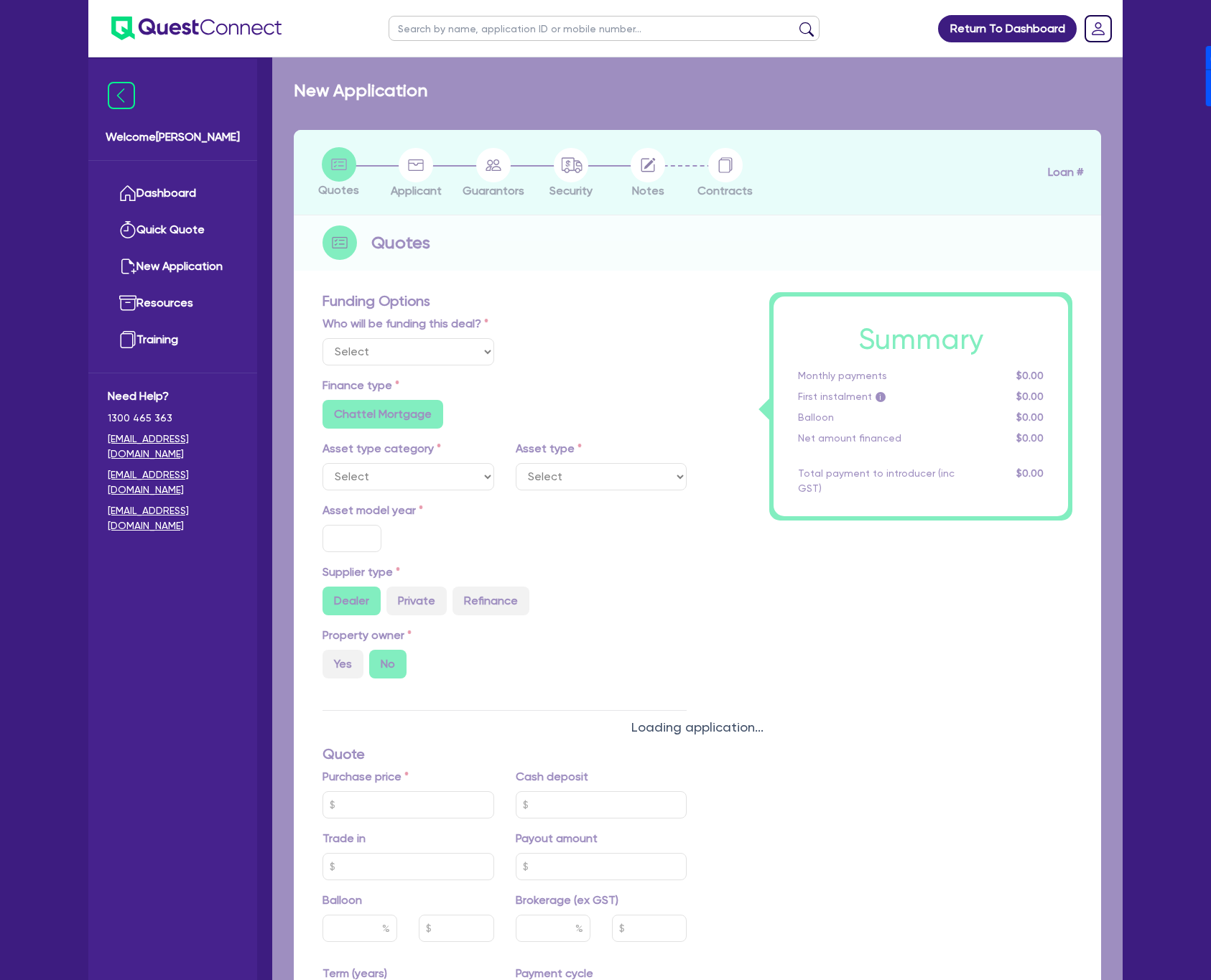
radio input "false"
type input "900"
radio input "true"
select select "PASSENGER_VEHICLES"
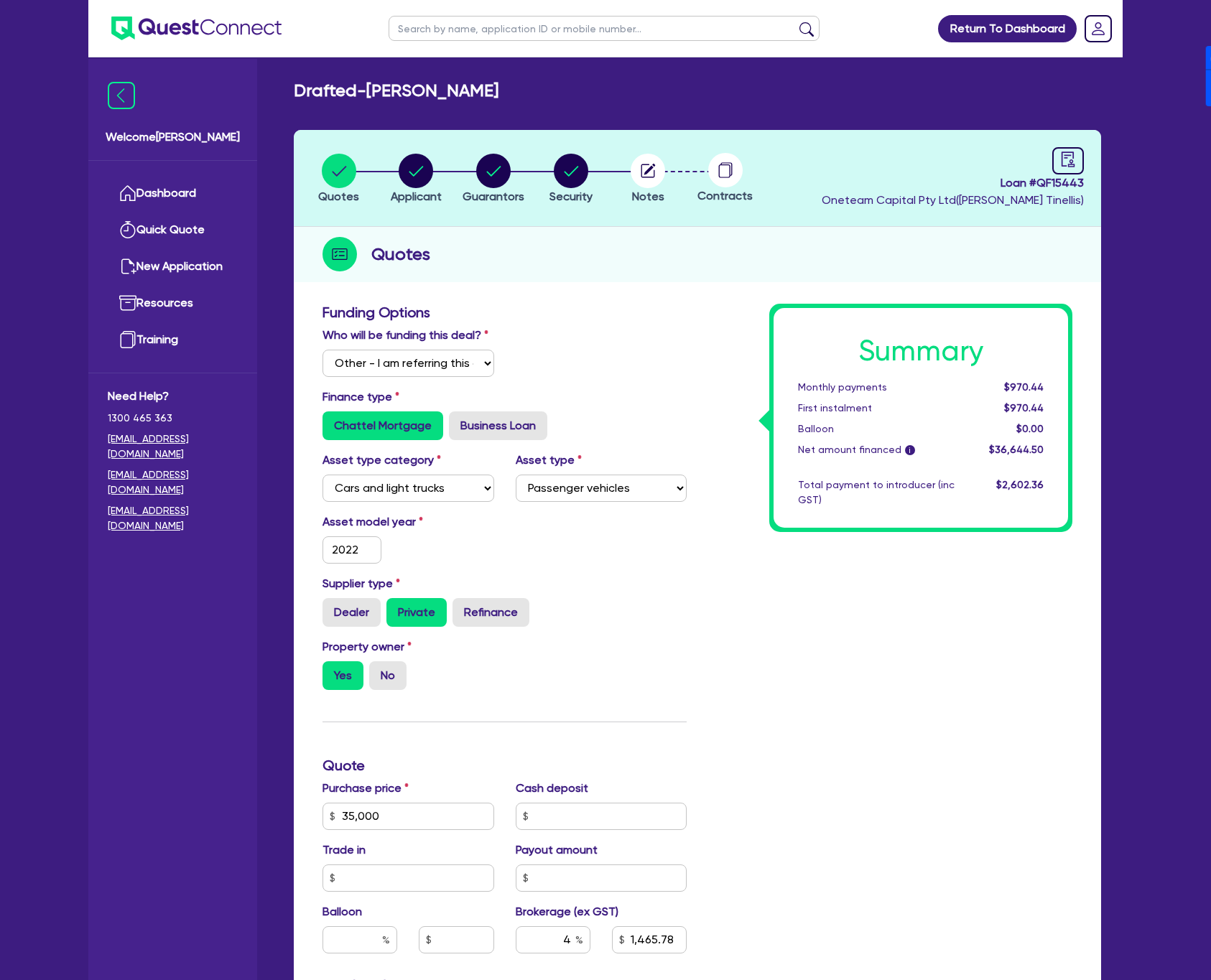
click at [1014, 181] on span "Loan # QF15443" at bounding box center [953, 184] width 262 height 17
copy span "QF15443"
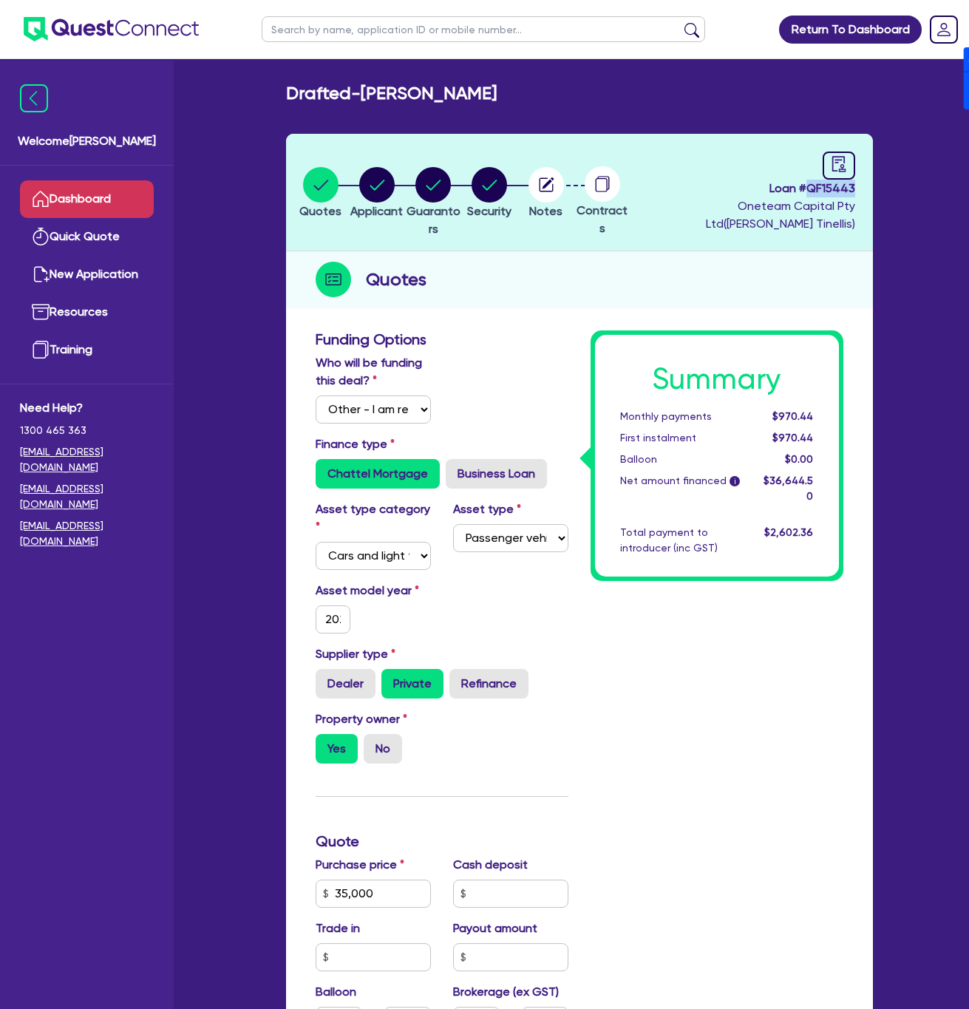
click at [100, 186] on link "Dashboard" at bounding box center [87, 199] width 134 height 38
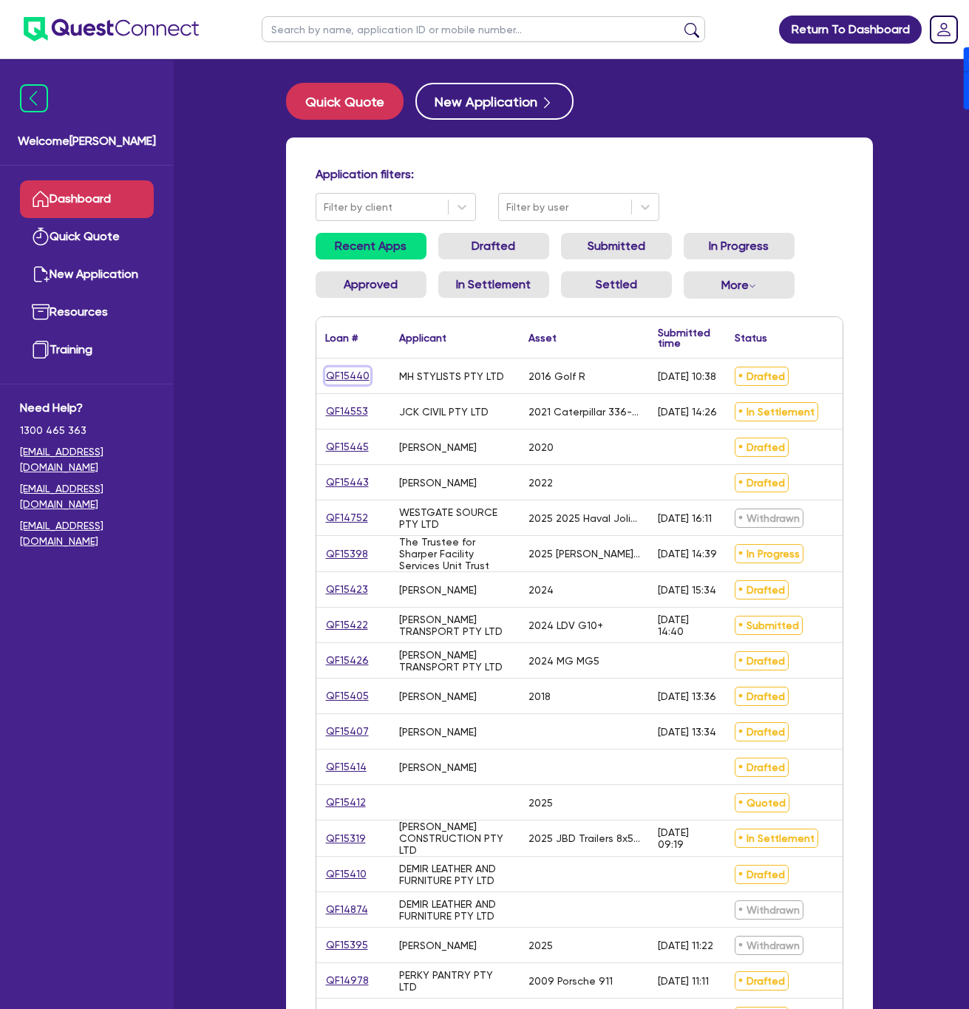
click at [362, 378] on link "QF15440" at bounding box center [347, 376] width 45 height 17
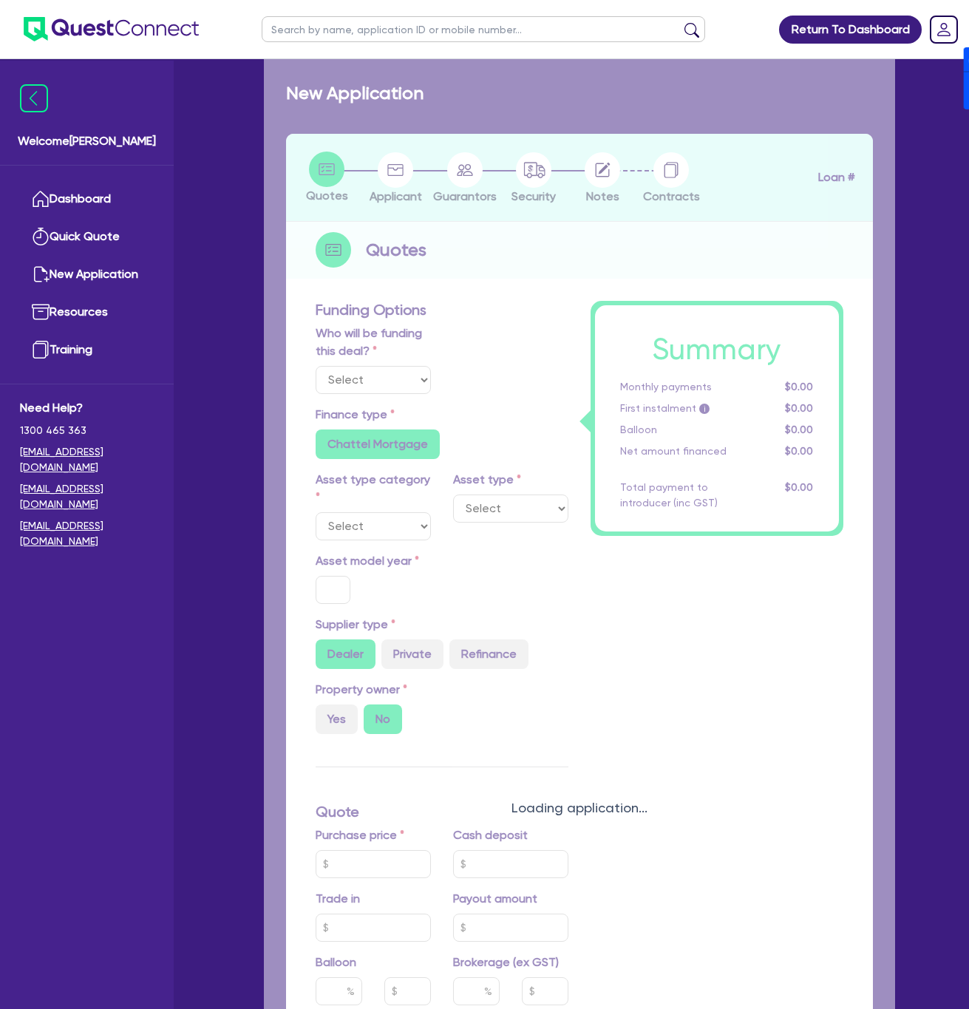
select select "Other"
select select "CARS_AND_LIGHT_TRUCKS"
type input "2016"
type input "31,811.2"
type input "63,811.2"
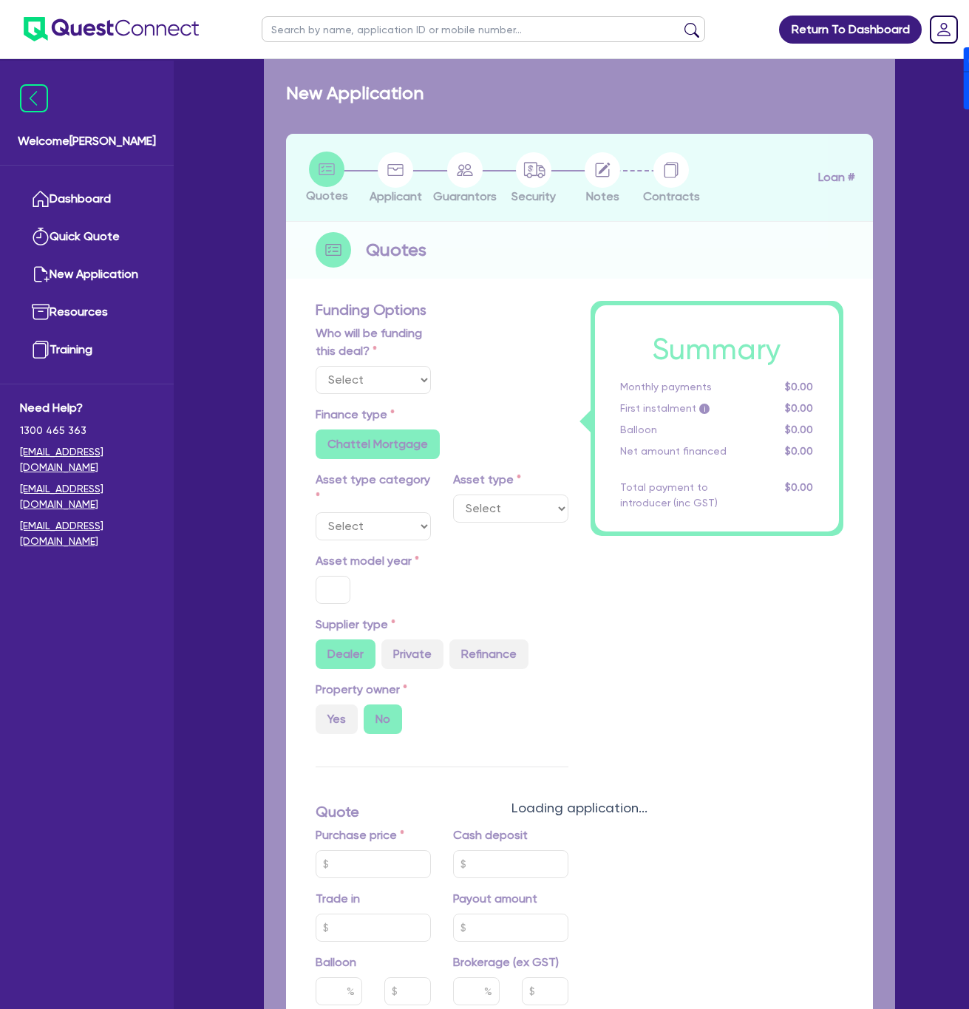
type input "63,811.2"
type input "6"
type input "2,007.34"
type input "17.95"
radio input "false"
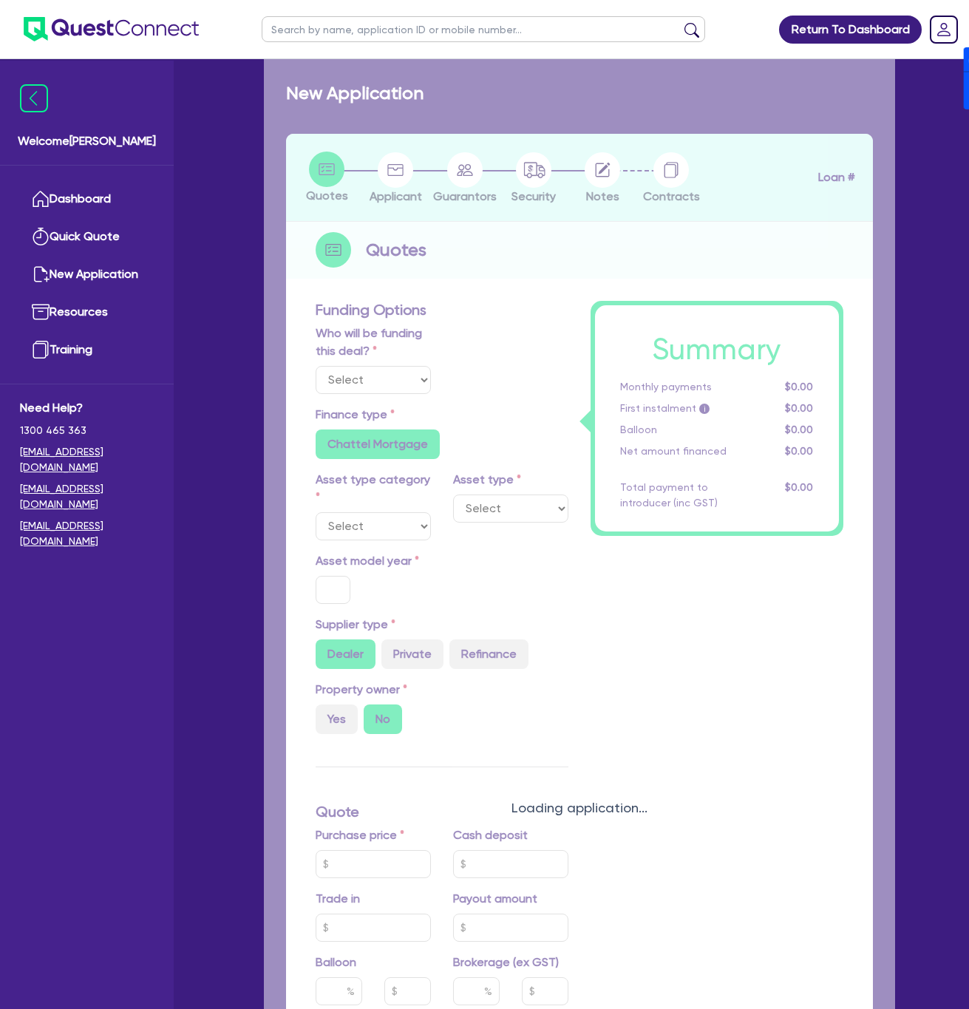
type input "900"
radio input "true"
select select "PASSENGER_VEHICLES"
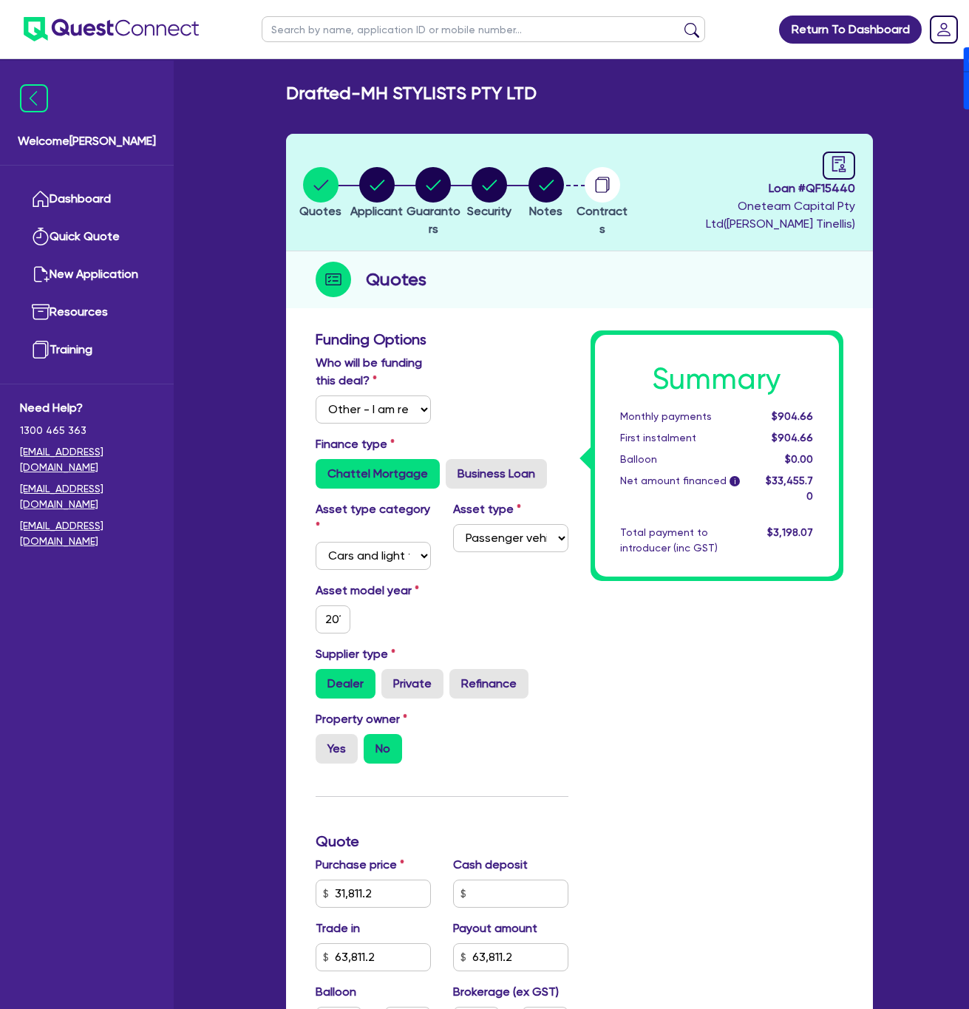
click at [824, 187] on span "Loan # QF15440" at bounding box center [744, 189] width 220 height 18
copy span "QF15440"
drag, startPoint x: 368, startPoint y: 92, endPoint x: 537, endPoint y: 87, distance: 168.7
click at [537, 93] on h2 "Drafted - MH STYLISTS PTY LTD" at bounding box center [411, 93] width 251 height 21
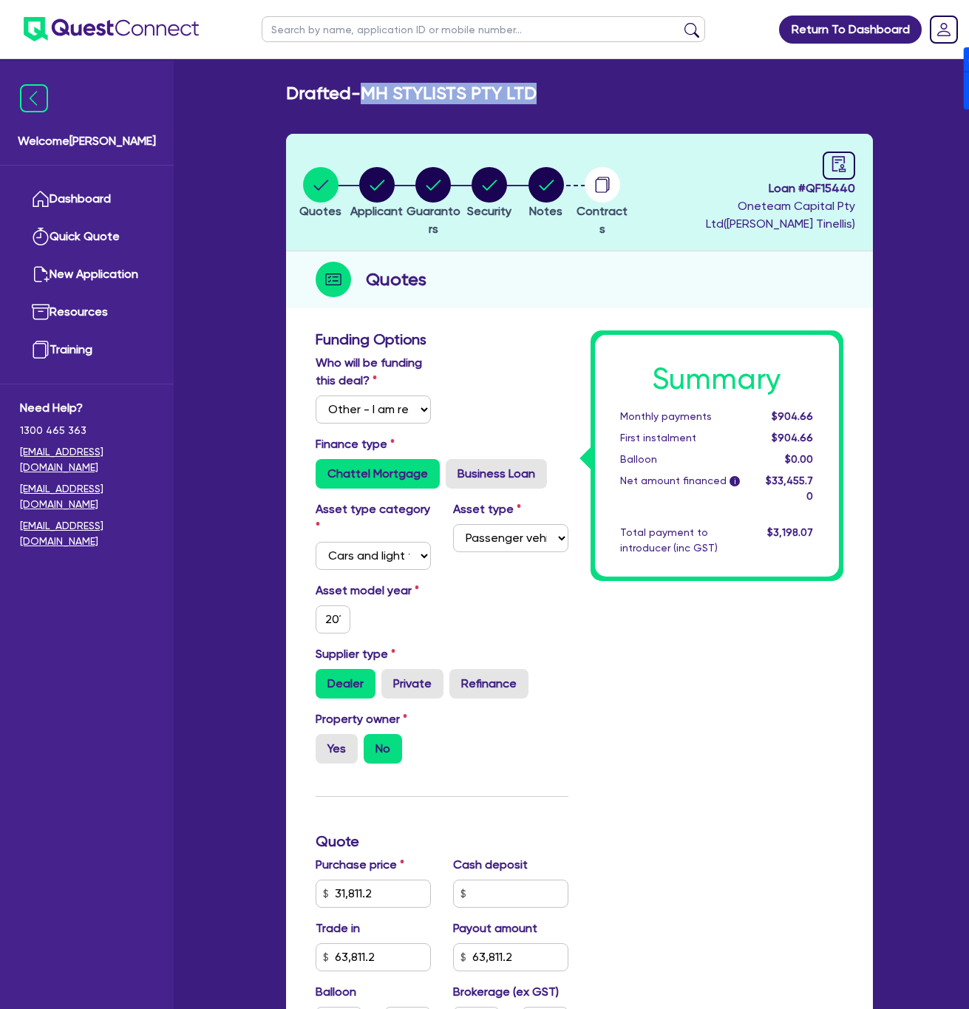
copy h2 "MH STYLISTS PTY LTD"
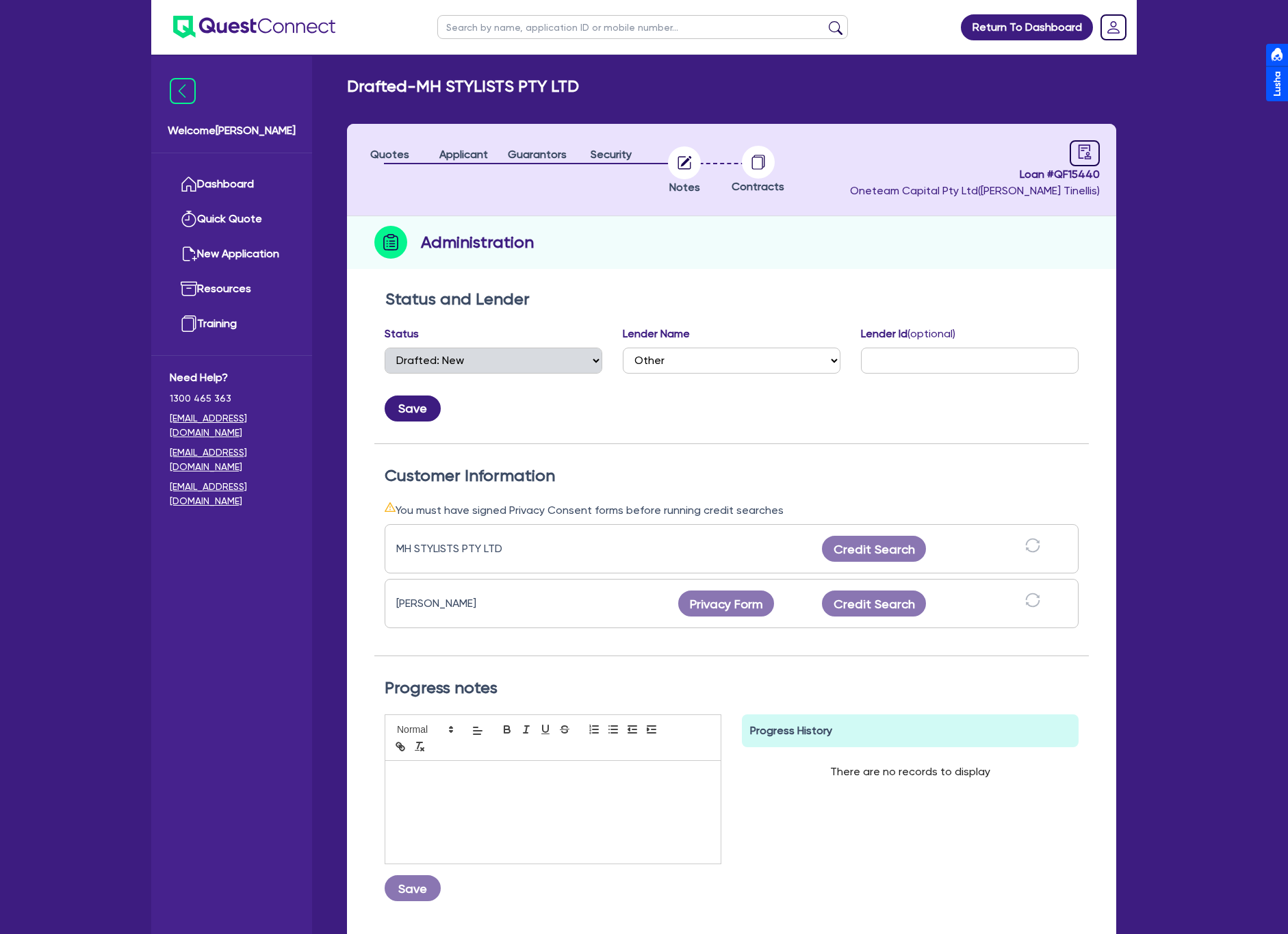
select select "DRAFTED_NEW"
select select "Other"
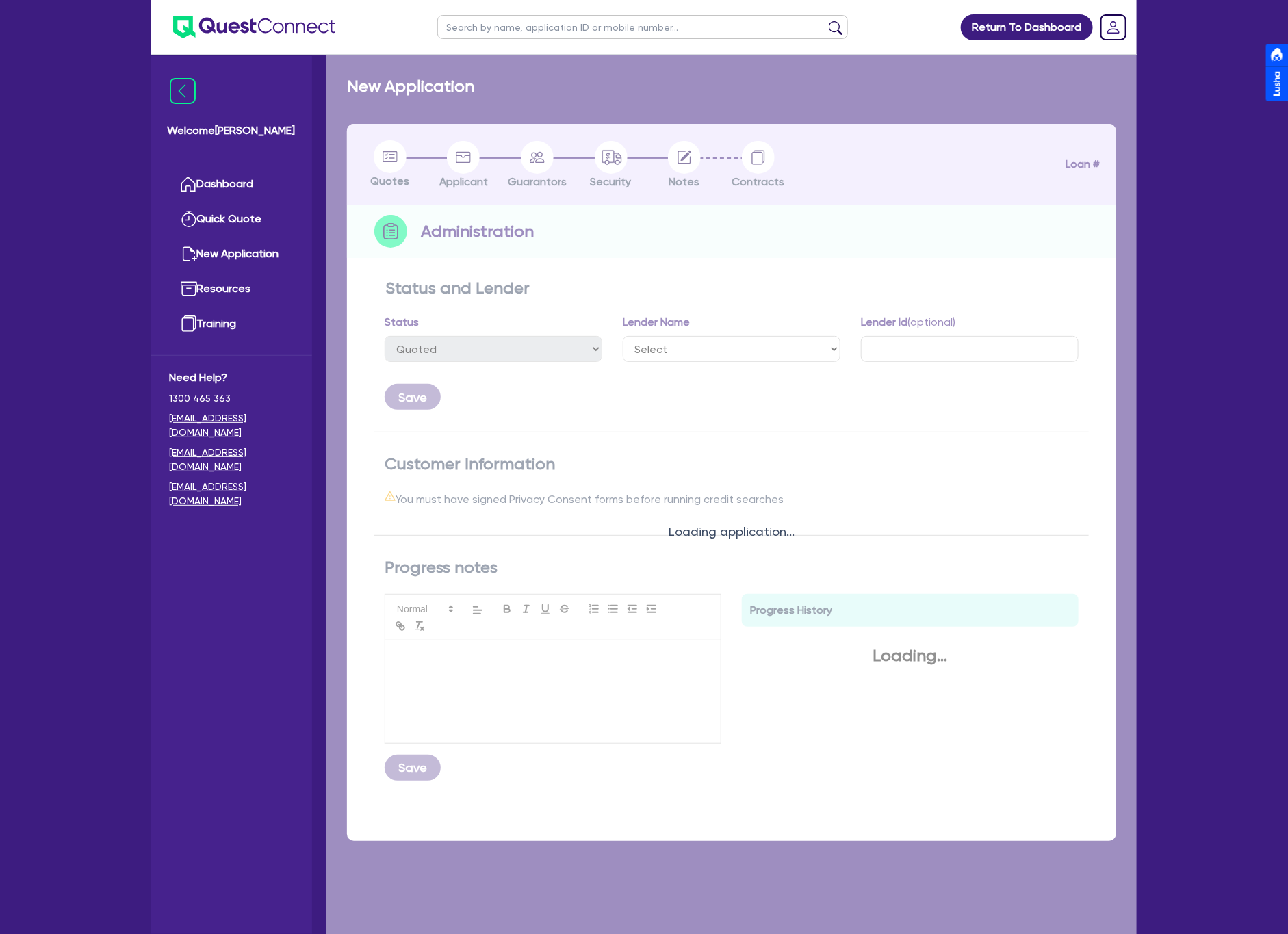
select select "DRAFTED_NEW"
select select "Other"
select select "DRAFTED_NEW"
select select "Other"
select select "DRAFTED_NEW"
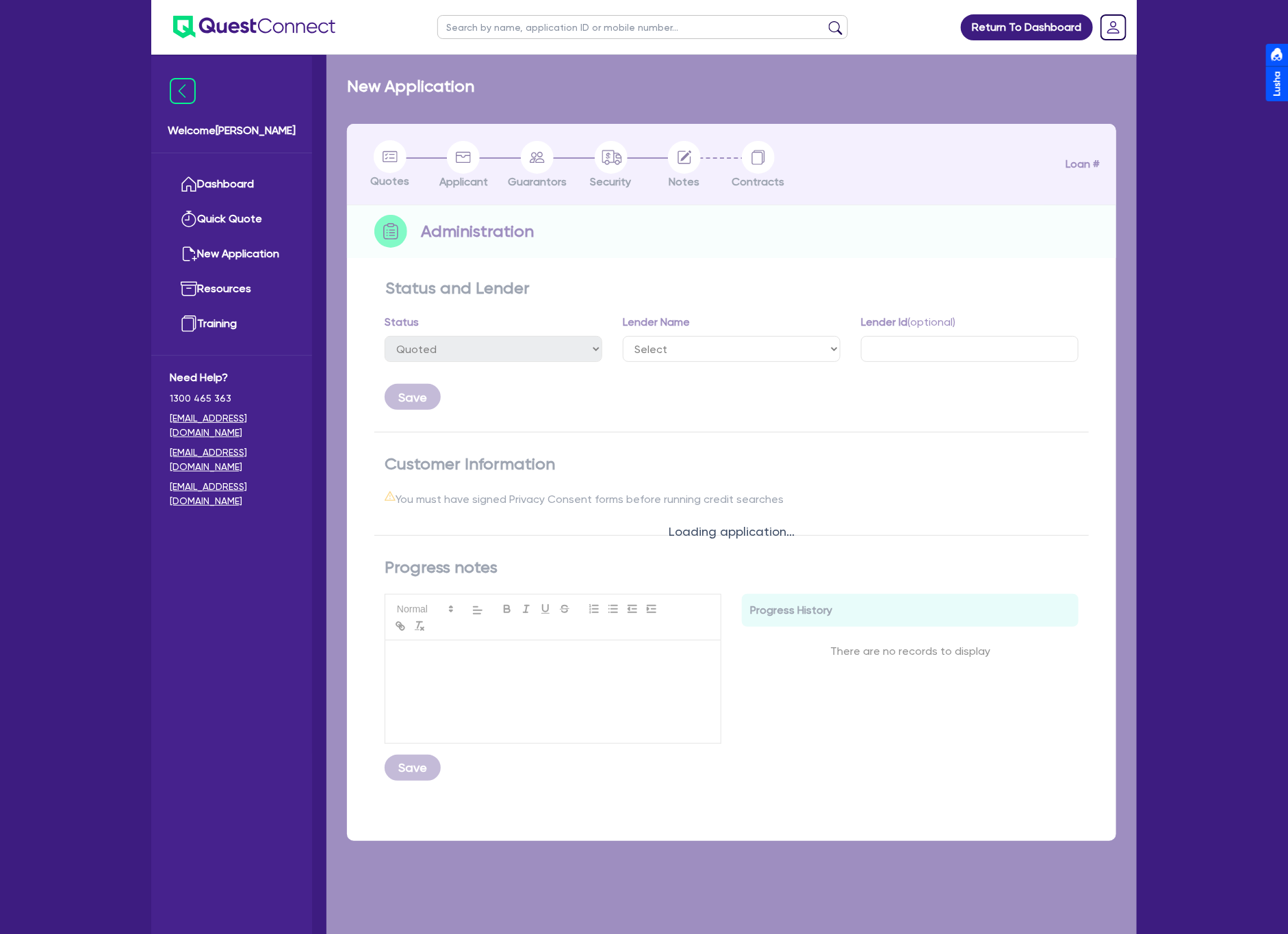
select select "Other"
select select "DRAFTED_NEW"
select select "Other"
select select "DRAFTED_NEW"
select select "Other"
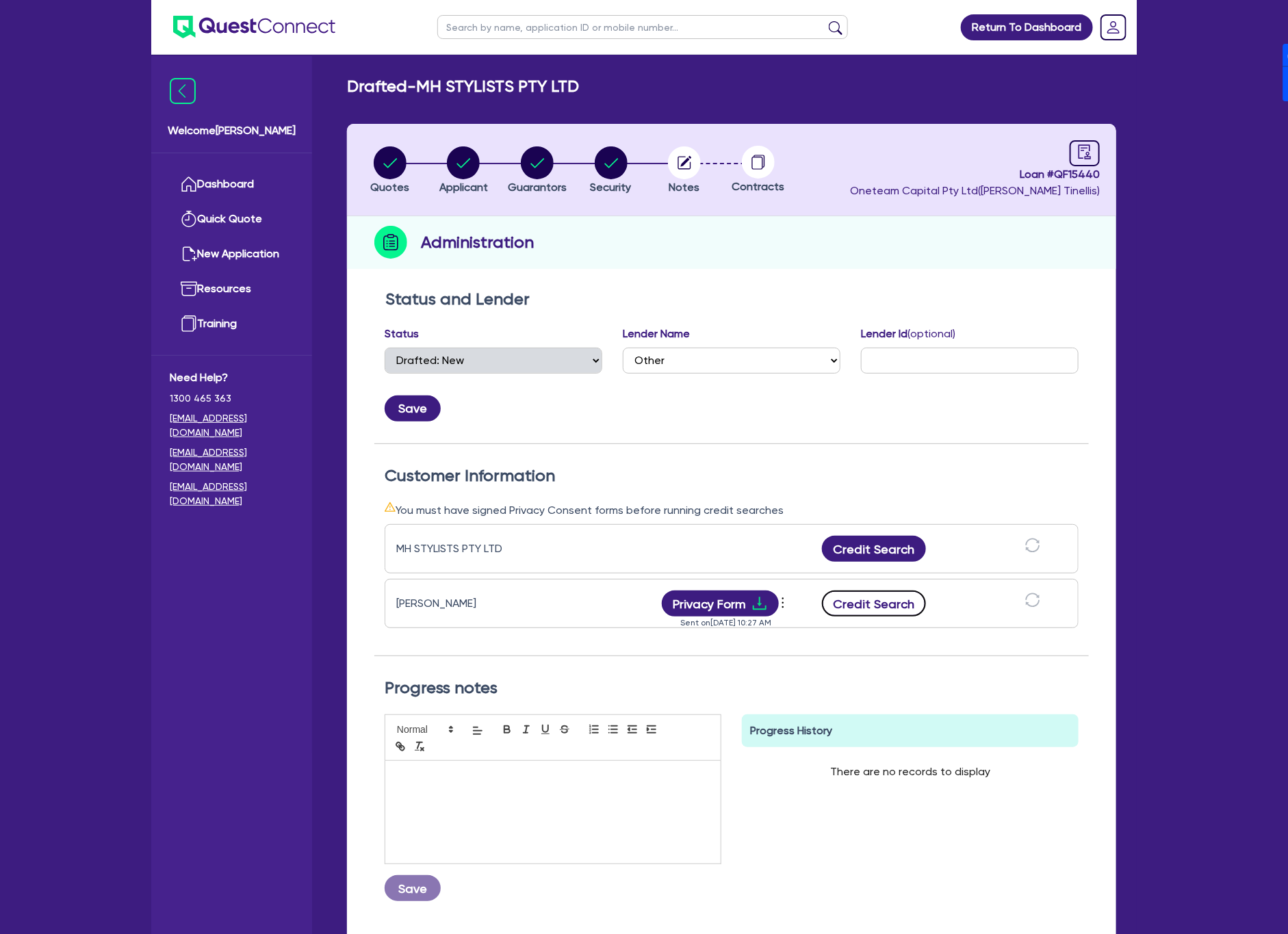
click at [850, 608] on button "Credit Search" at bounding box center [873, 604] width 104 height 26
click at [885, 538] on button "Credit Search" at bounding box center [873, 549] width 104 height 26
click at [684, 167] on circle "button" at bounding box center [684, 162] width 32 height 32
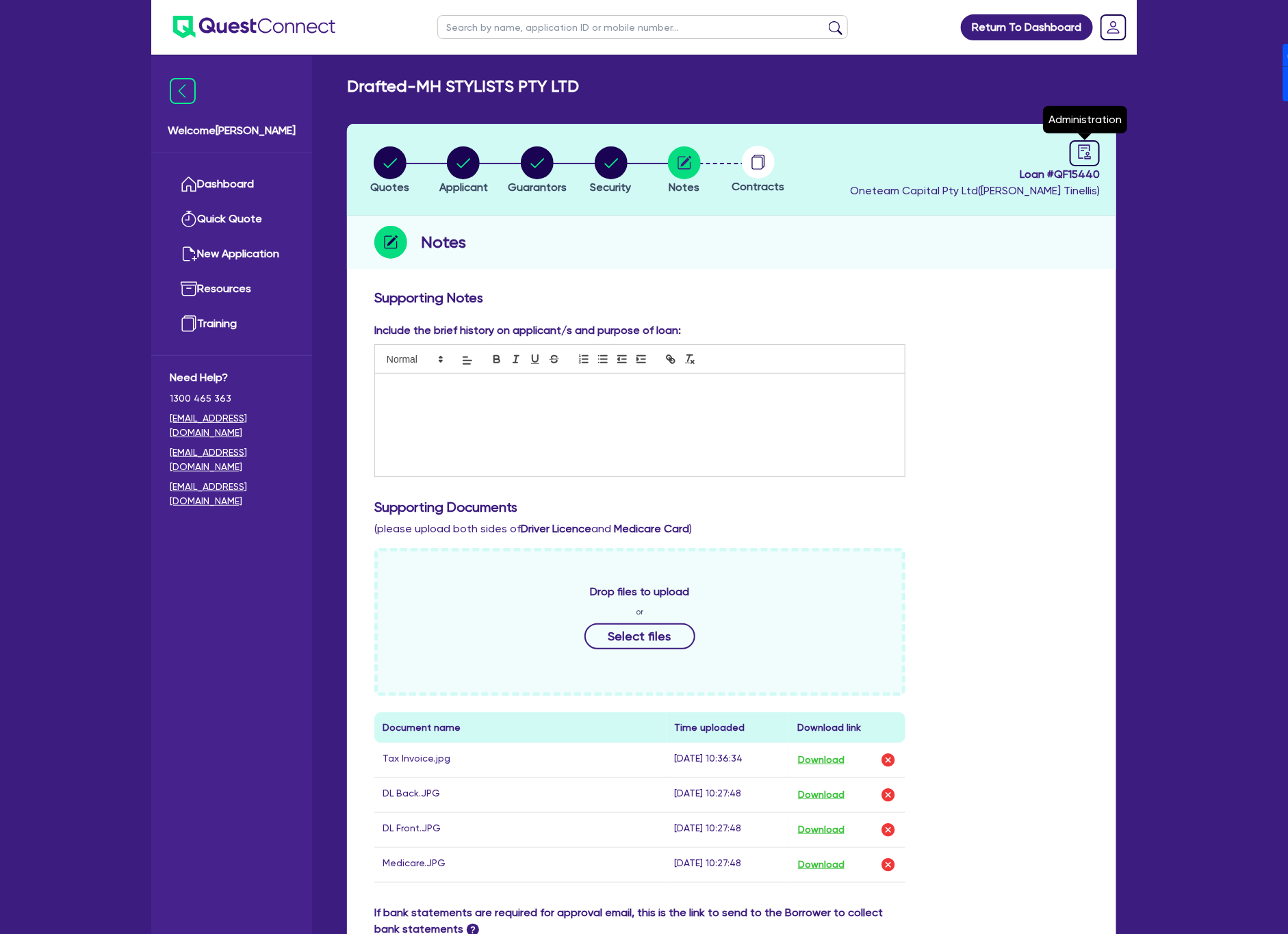
click at [1077, 155] on icon "audit" at bounding box center [1084, 152] width 15 height 15
select select "DRAFTED_NEW"
select select "Other"
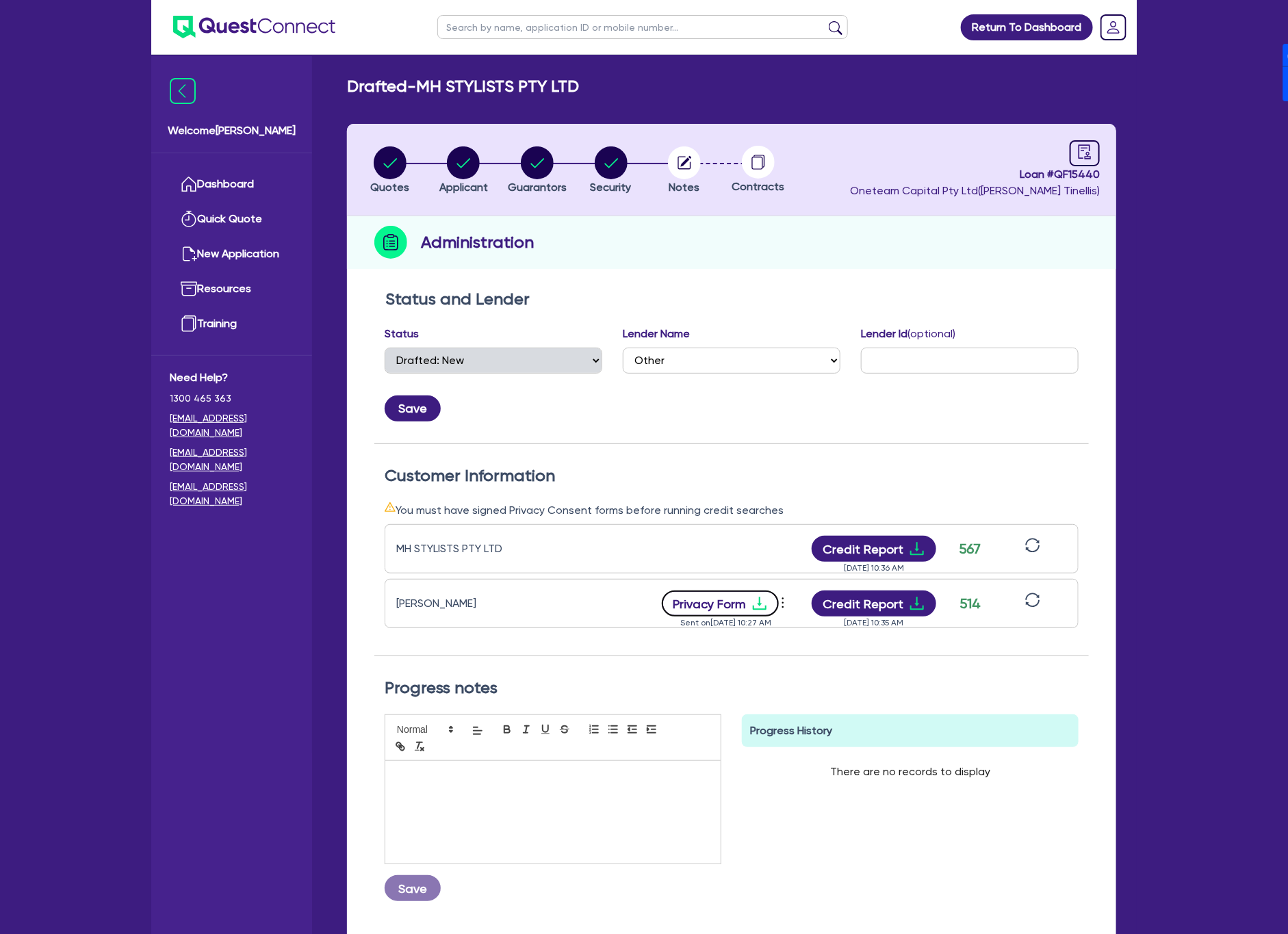
click at [729, 604] on button "Privacy Form" at bounding box center [720, 604] width 118 height 26
click at [885, 602] on button "Credit Report" at bounding box center [873, 604] width 125 height 26
click at [881, 541] on button "Credit Report" at bounding box center [873, 549] width 125 height 26
click at [679, 159] on circle "button" at bounding box center [684, 162] width 32 height 32
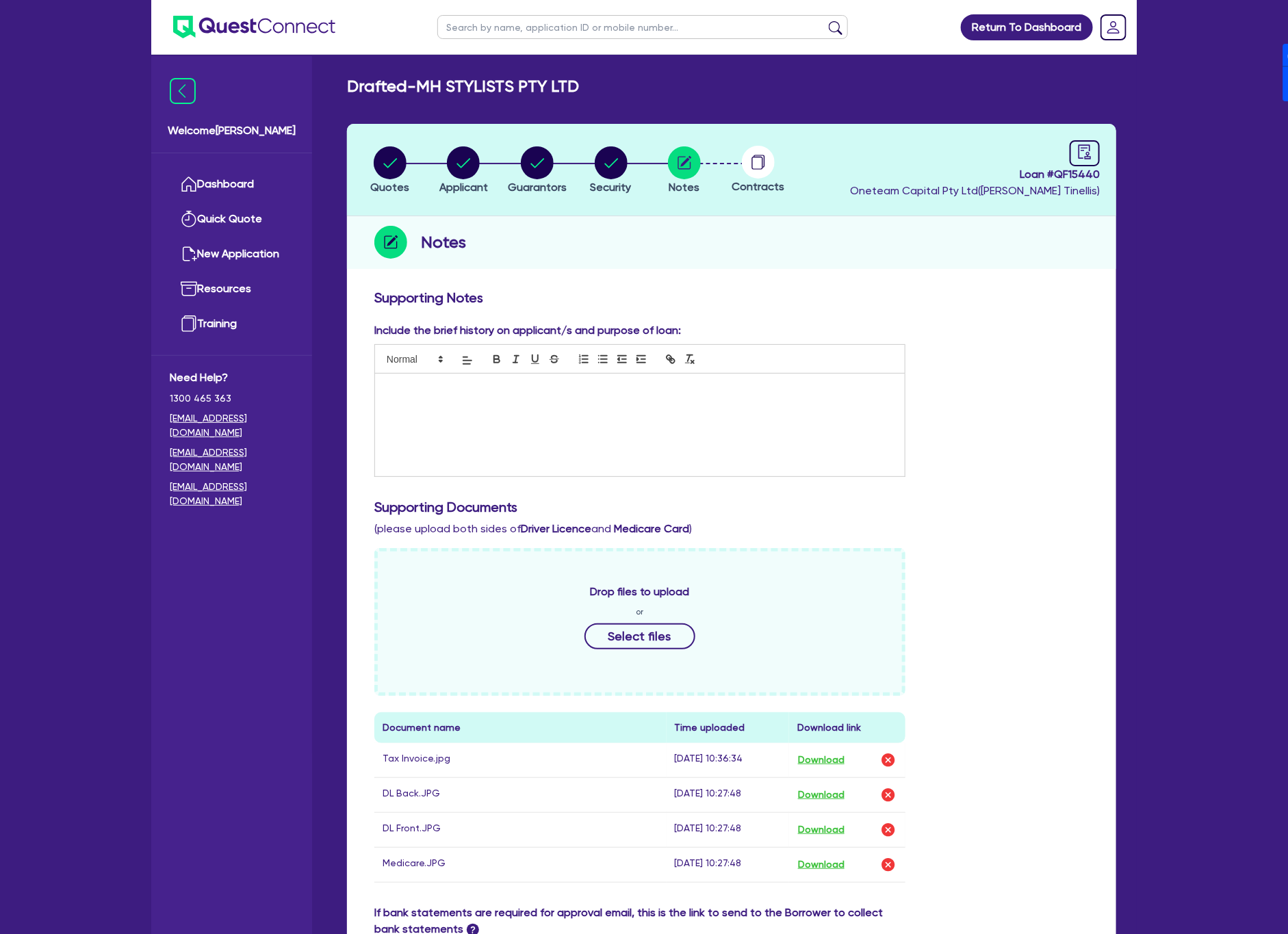
click at [736, 409] on div at bounding box center [639, 425] width 529 height 103
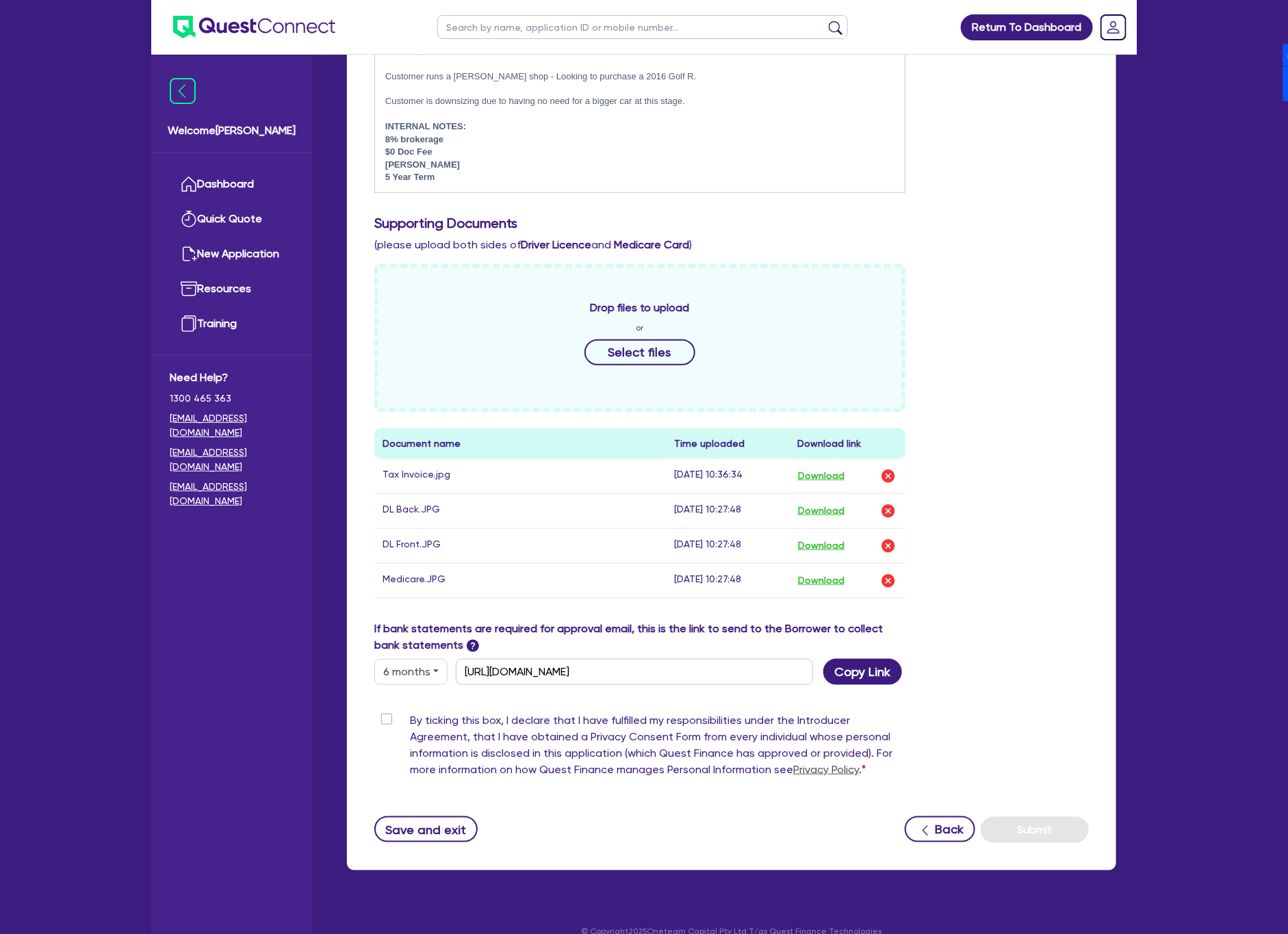
scroll to position [364, 0]
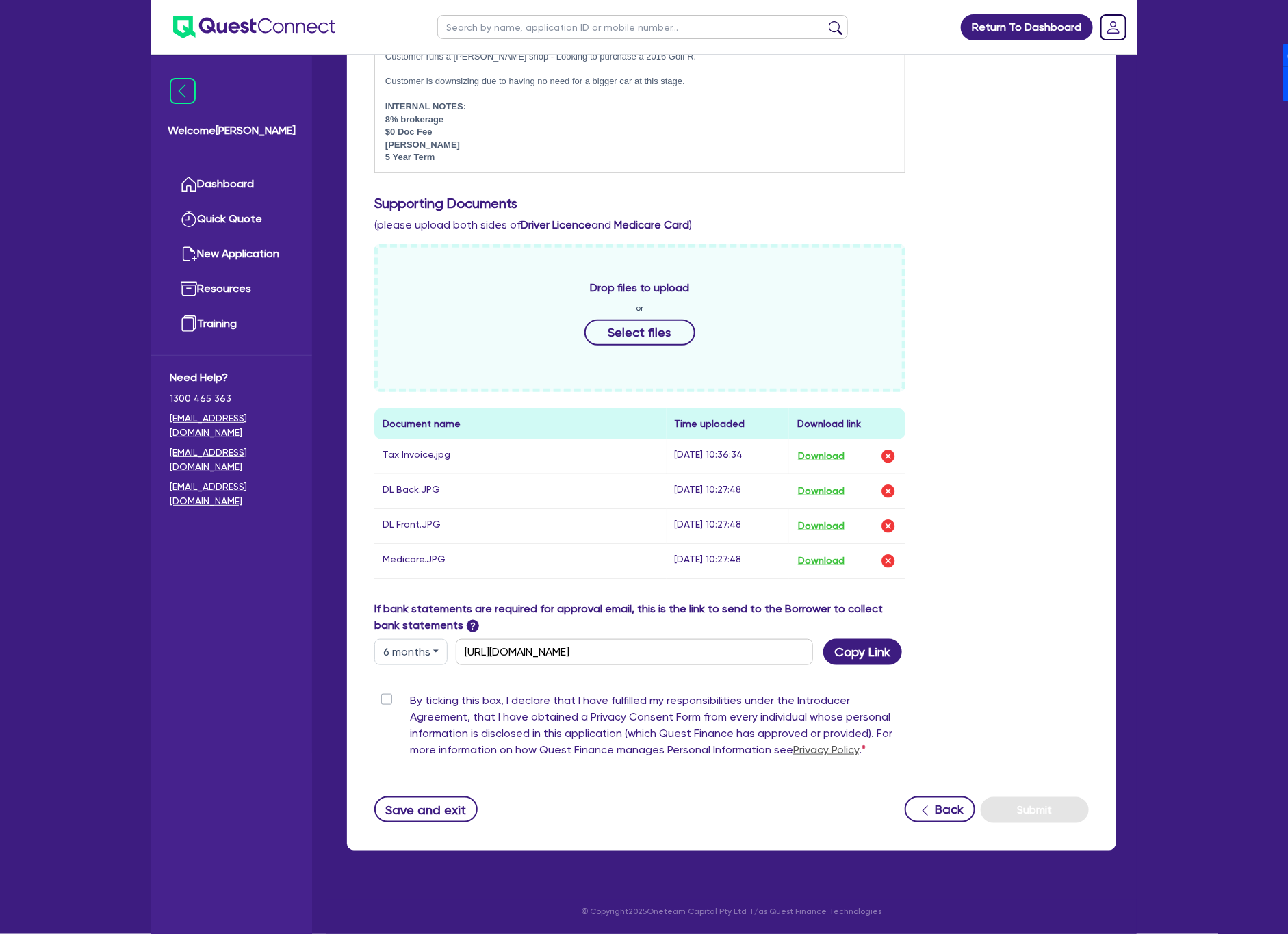
click at [410, 700] on label "By ticking this box, I declare that I have fulfilled my responsibilities under …" at bounding box center [657, 728] width 495 height 71
click at [385, 700] on input "By ticking this box, I declare that I have fulfilled my responsibilities under …" at bounding box center [379, 699] width 11 height 13
checkbox input "true"
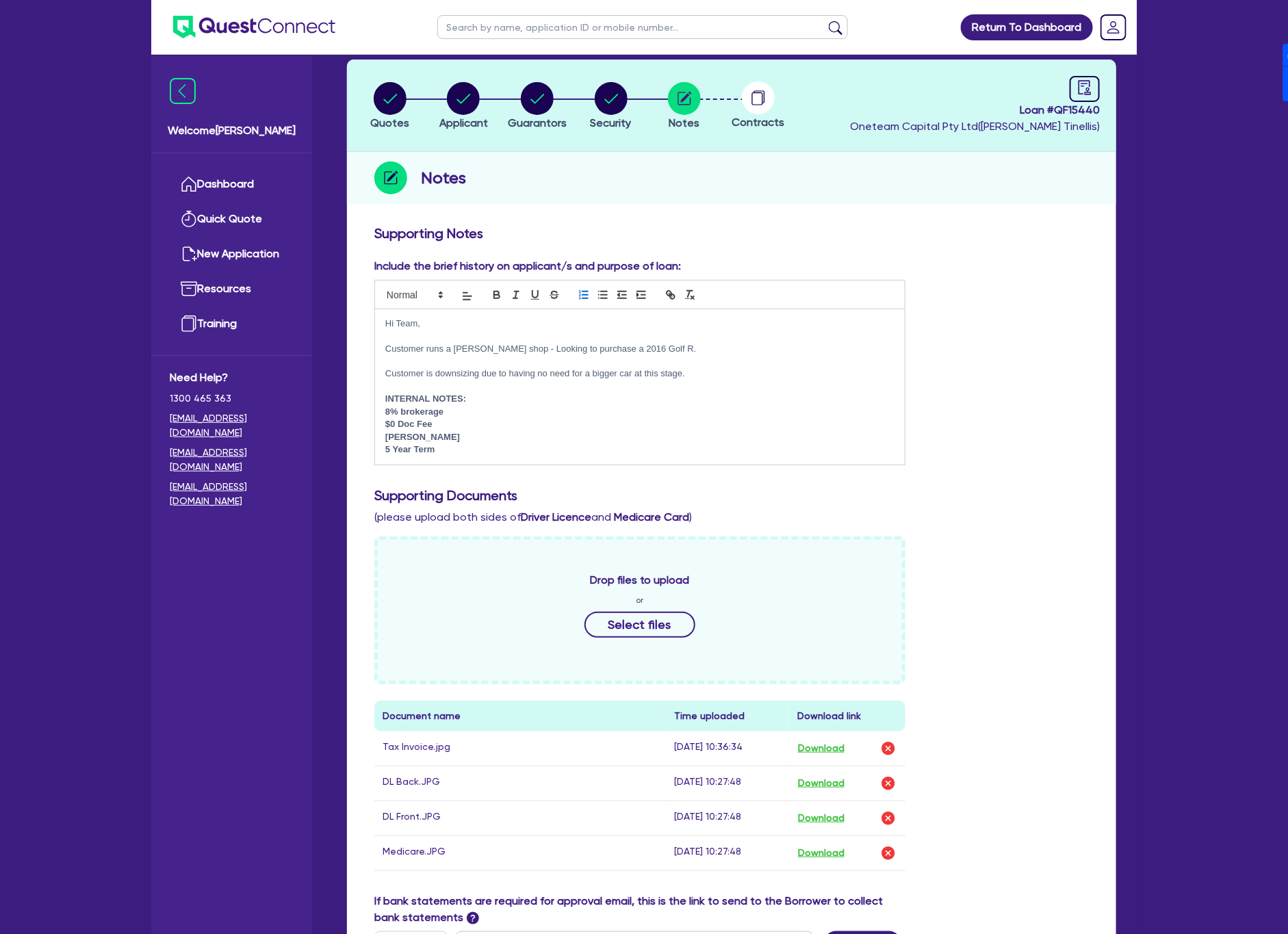
scroll to position [0, 0]
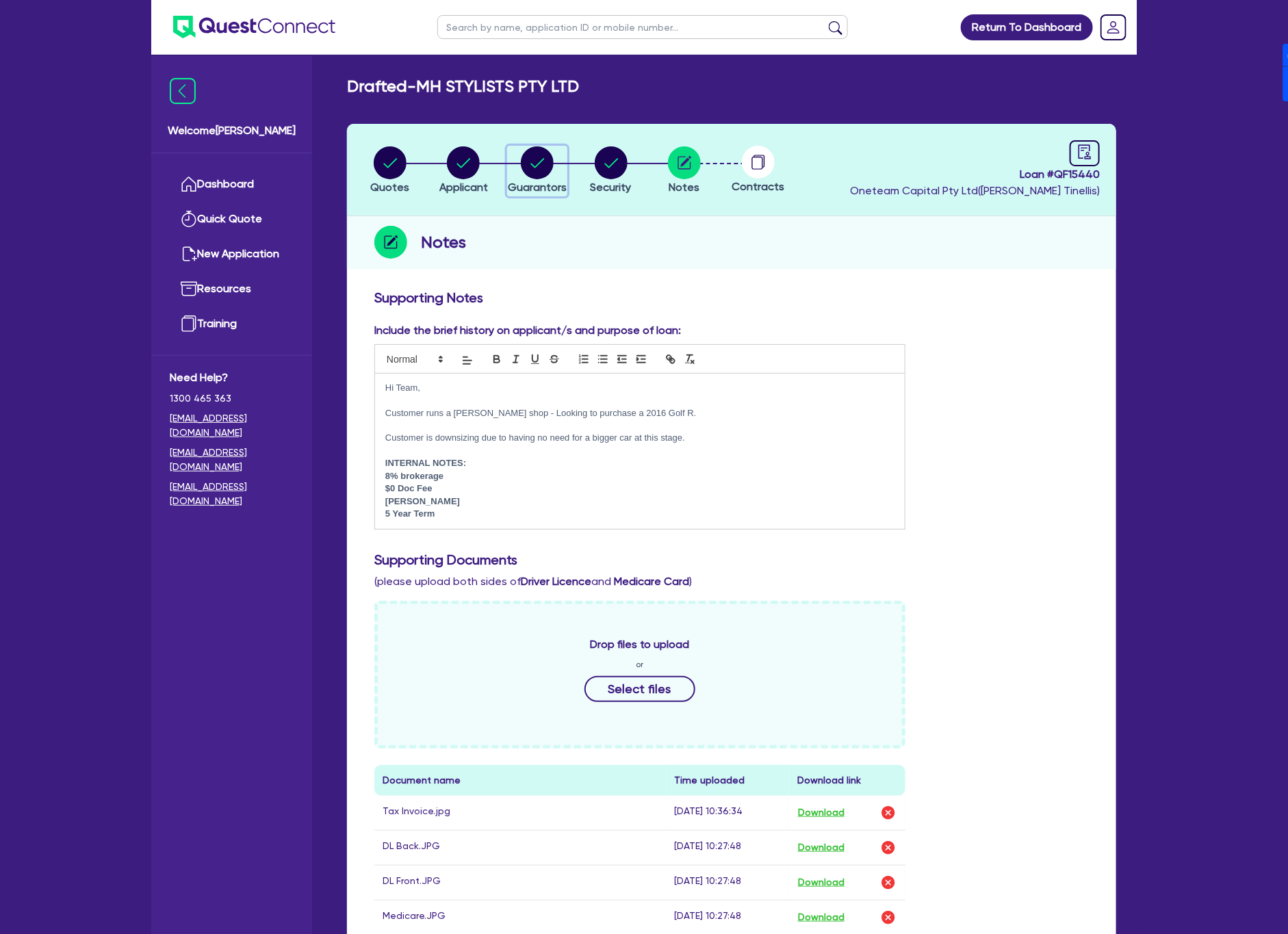
click at [554, 158] on div "button" at bounding box center [538, 162] width 59 height 32
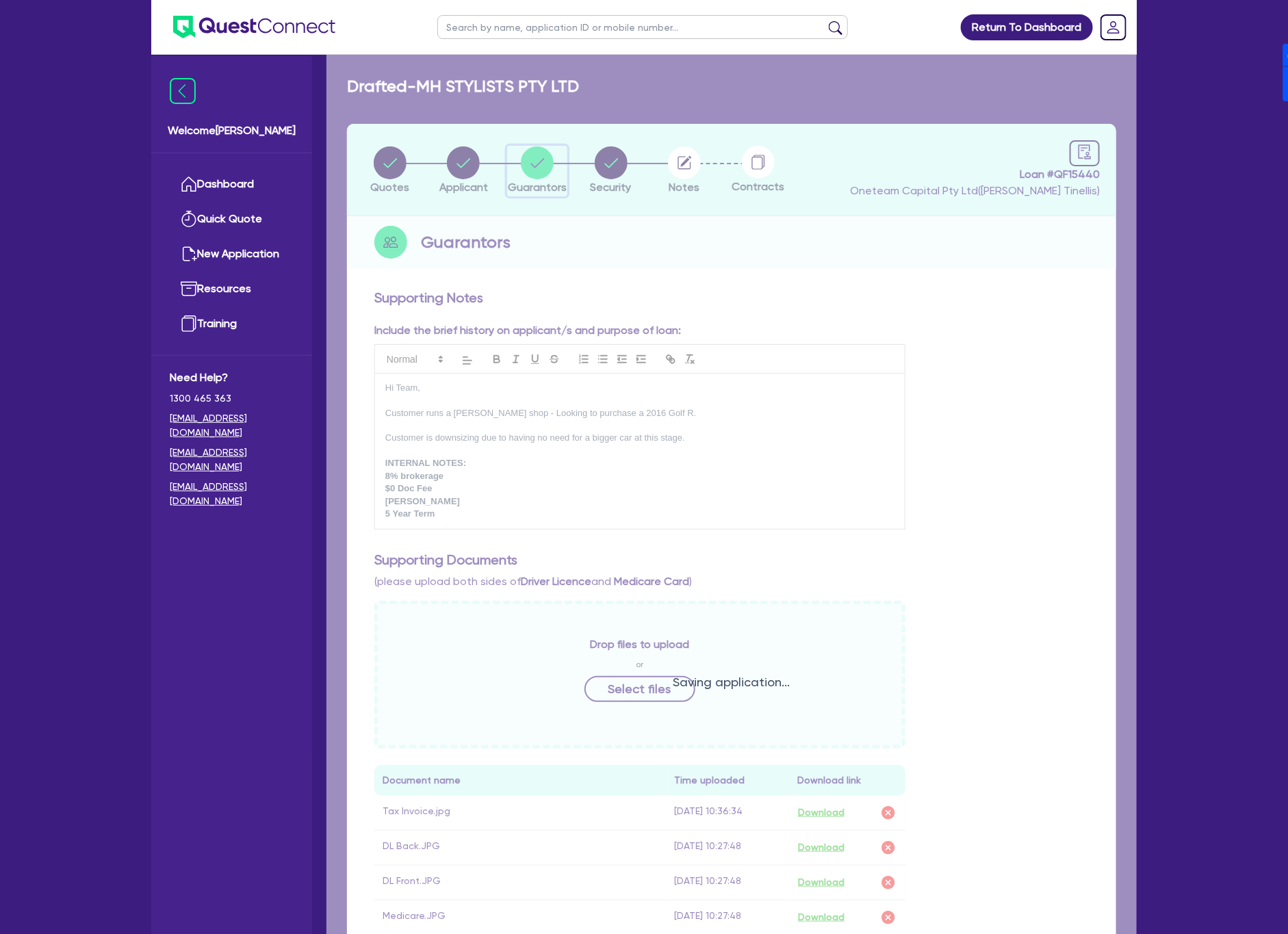
select select "MR"
select select "NSW"
select select "SINGLE"
select select "CASH"
select select "EQUIPMENT"
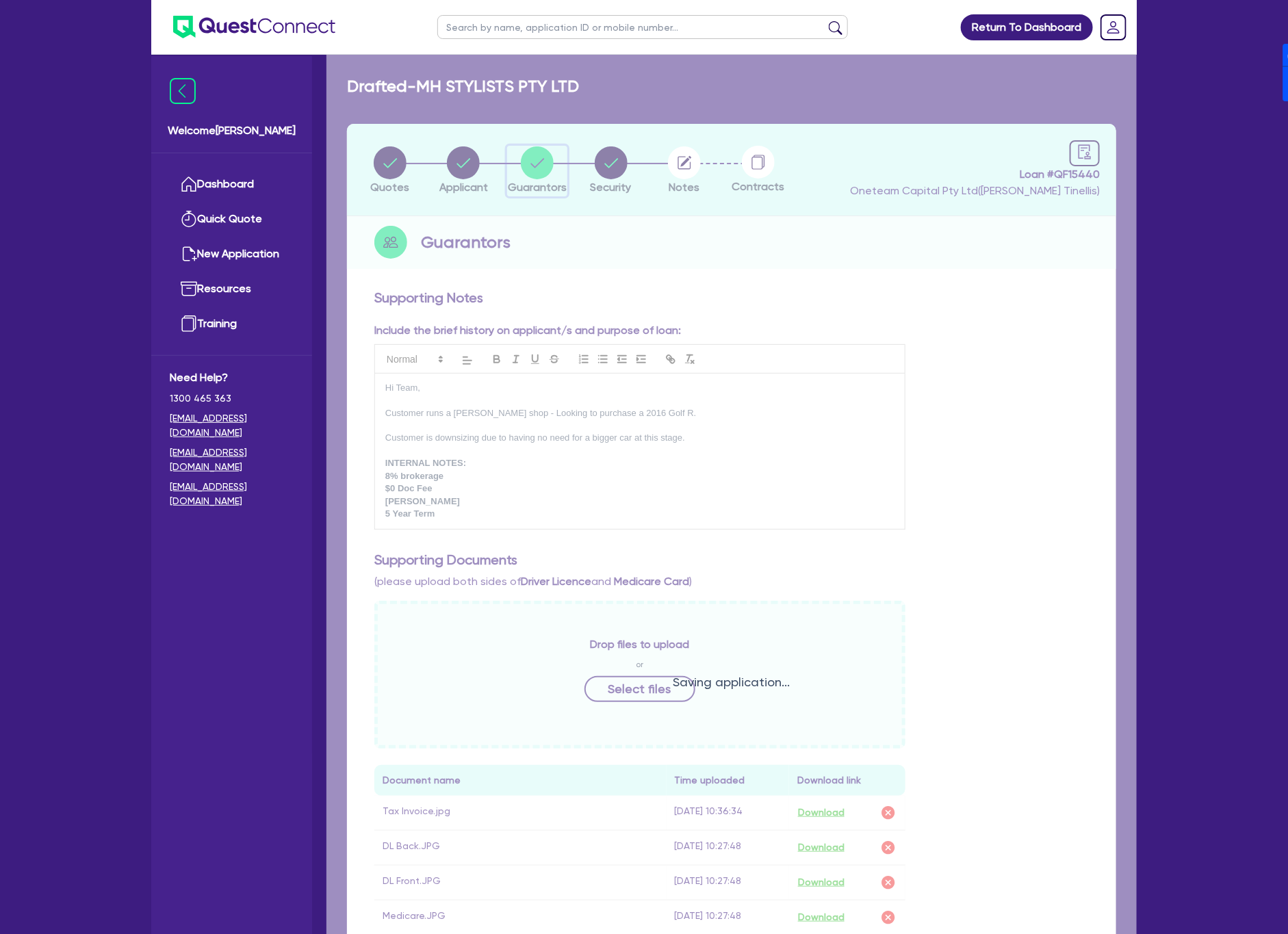
select select "VEHICLE"
select select "HOUSEHOLD_PERSONAL"
select select "CASH"
select select "VEHICLE_LOAN"
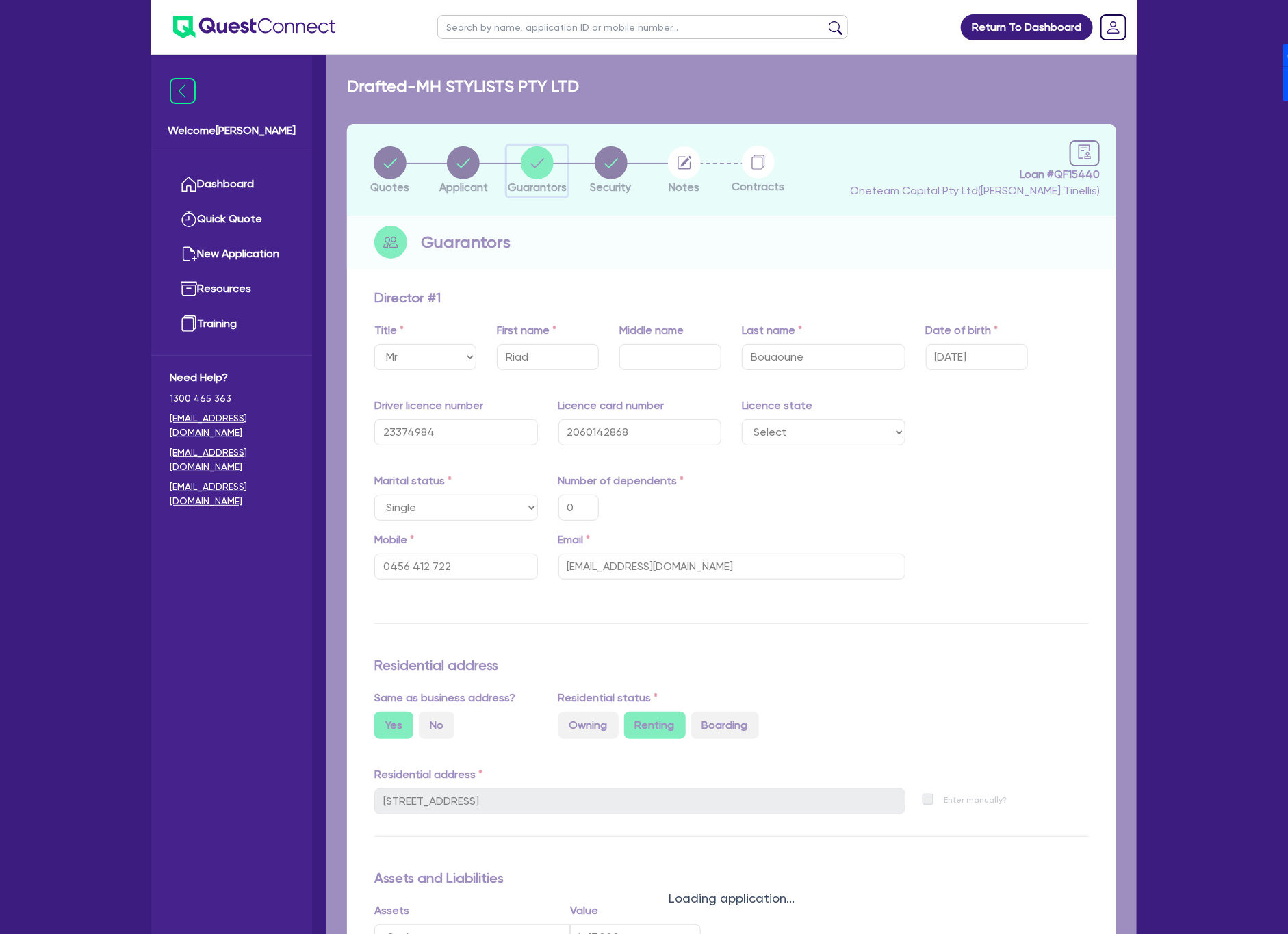
type input "0"
type input "0456 412 722"
type input "17,000"
type input "100,000"
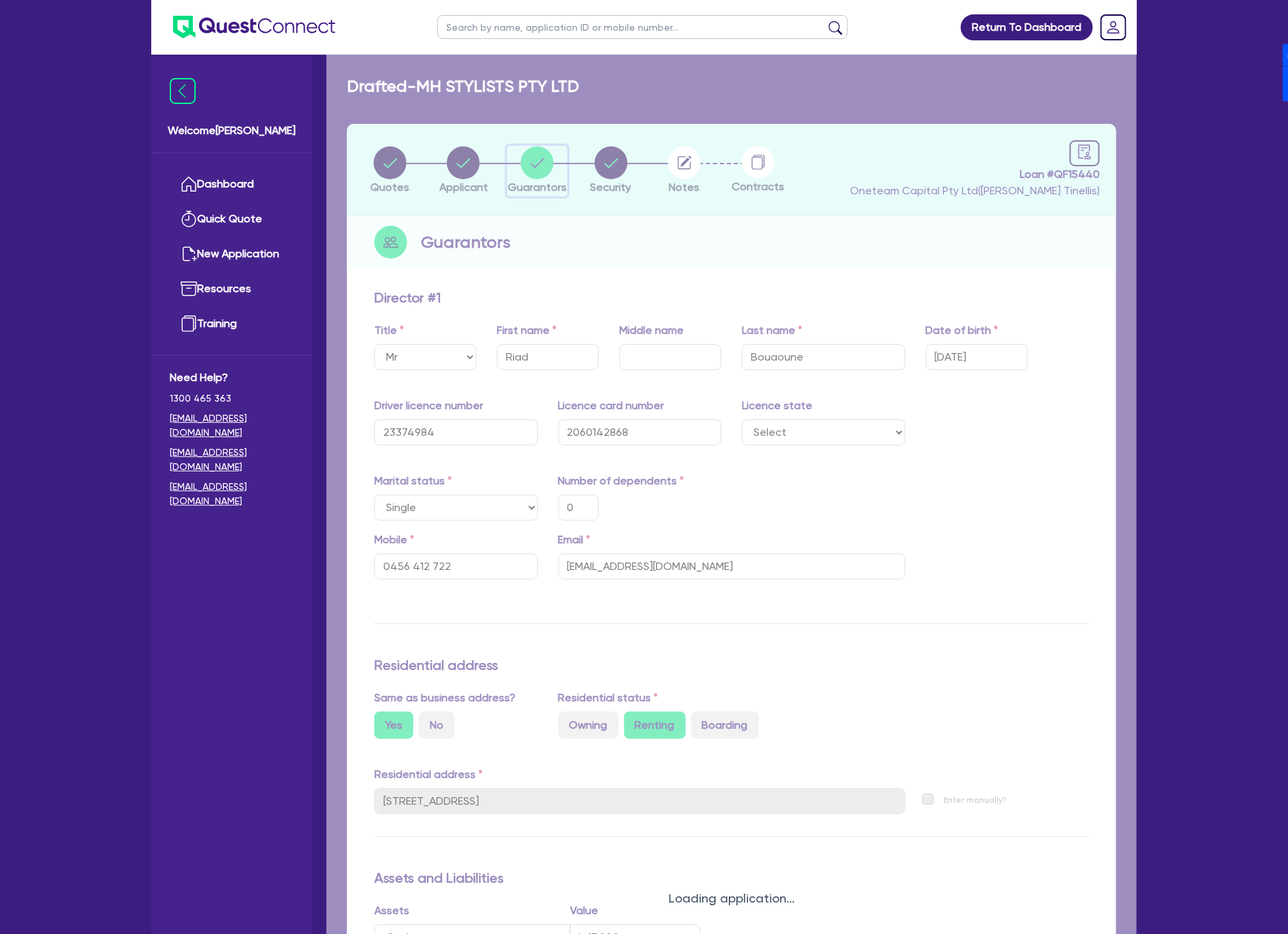
type input "50,000"
type input "66,000"
type input "1,266"
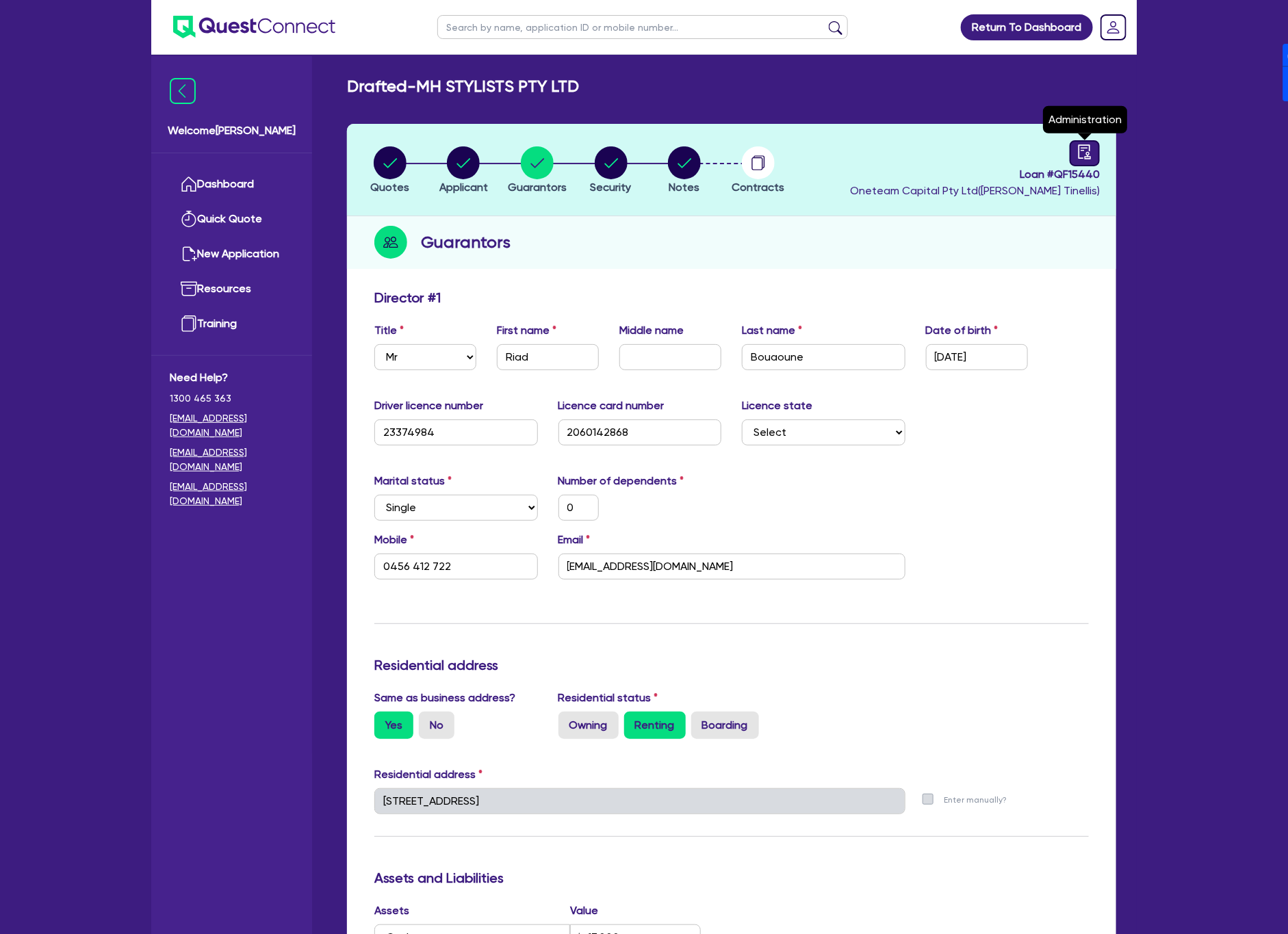
click at [1072, 162] on div at bounding box center [1084, 154] width 31 height 26
select select "DRAFTED_NEW"
select select "Other"
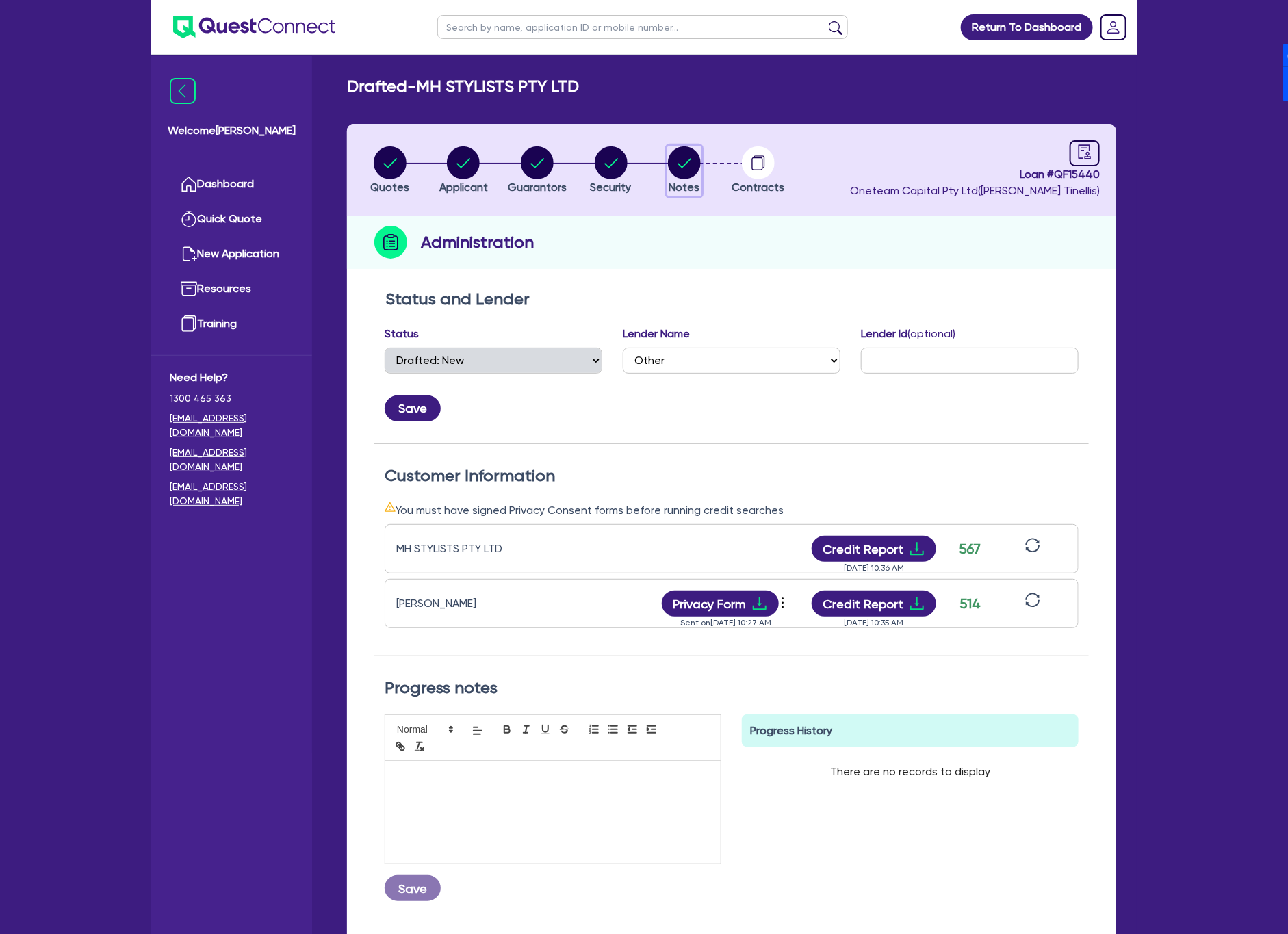
click at [692, 152] on circle "button" at bounding box center [684, 162] width 32 height 32
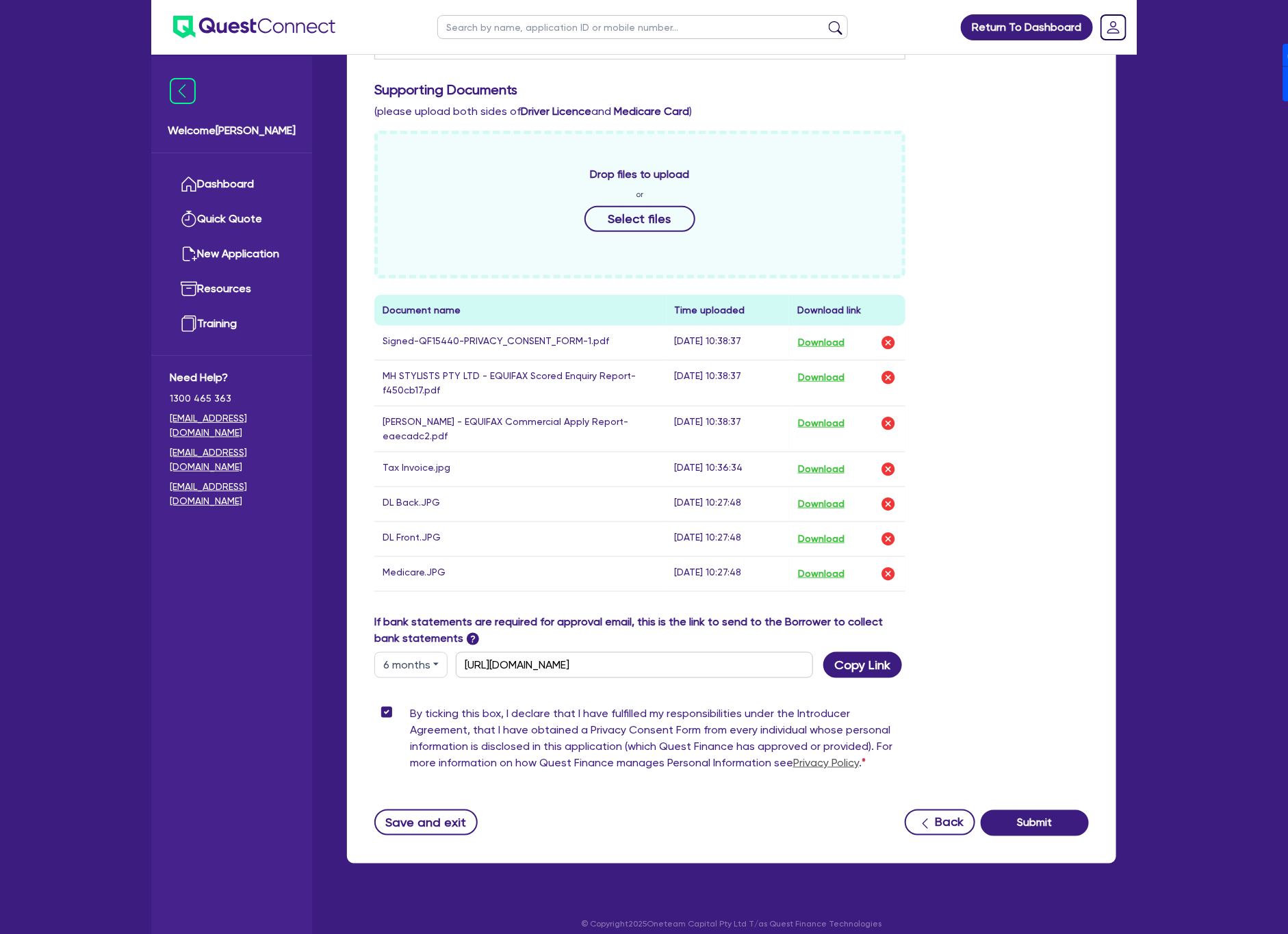
scroll to position [492, 0]
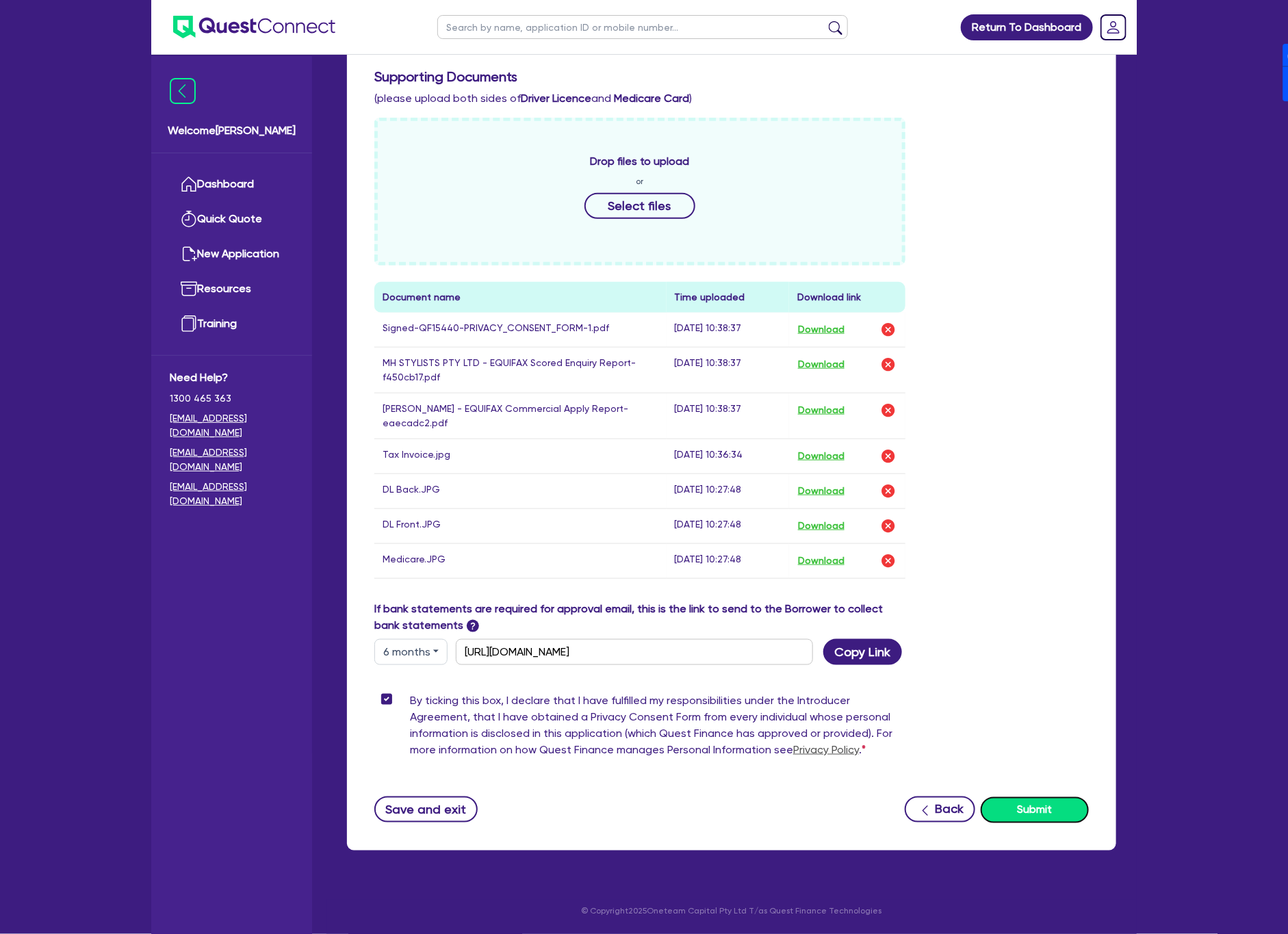
click at [1027, 822] on button "Submit" at bounding box center [1034, 810] width 108 height 26
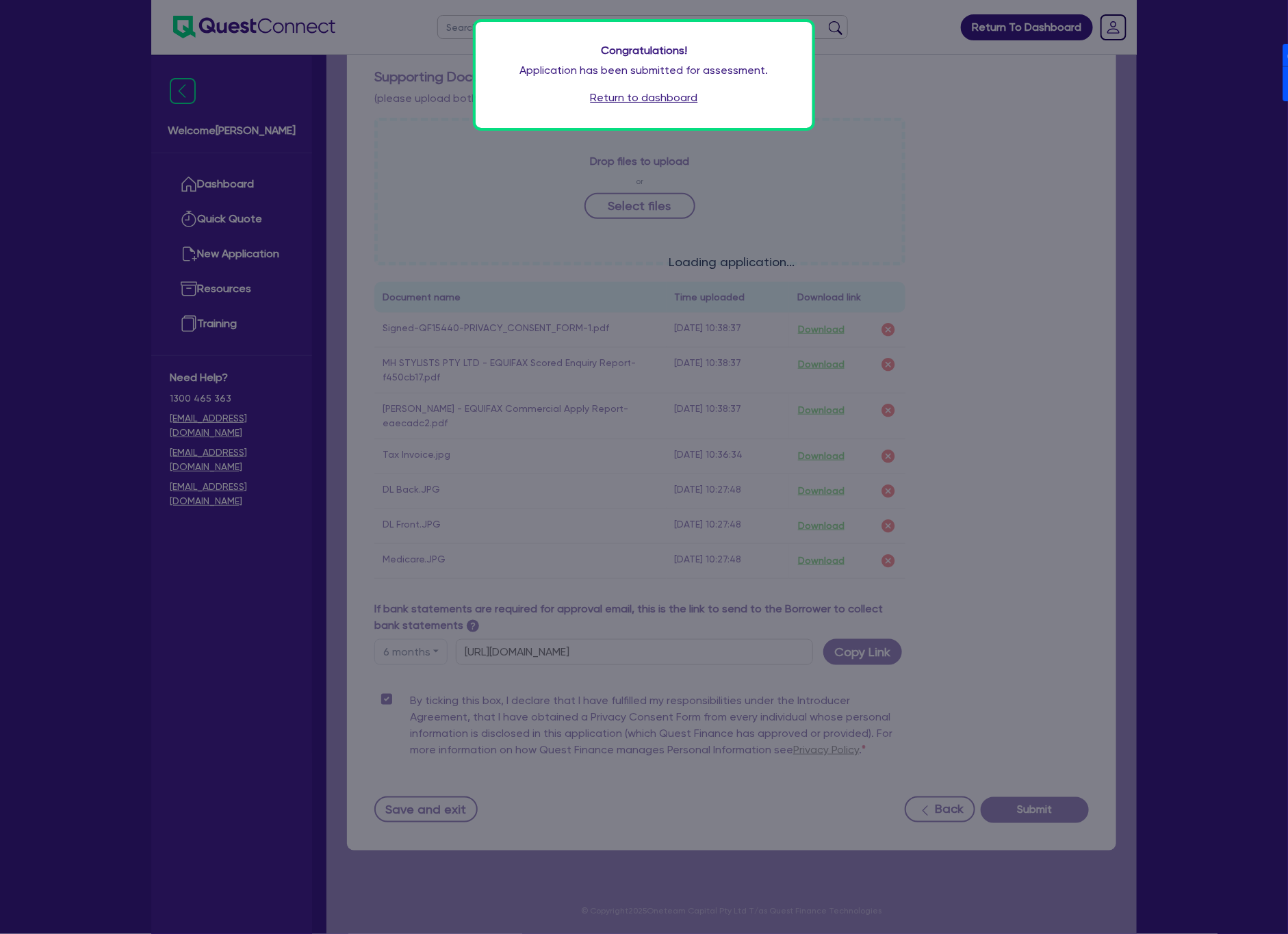
click at [662, 90] on link "Return to dashboard" at bounding box center [644, 98] width 107 height 17
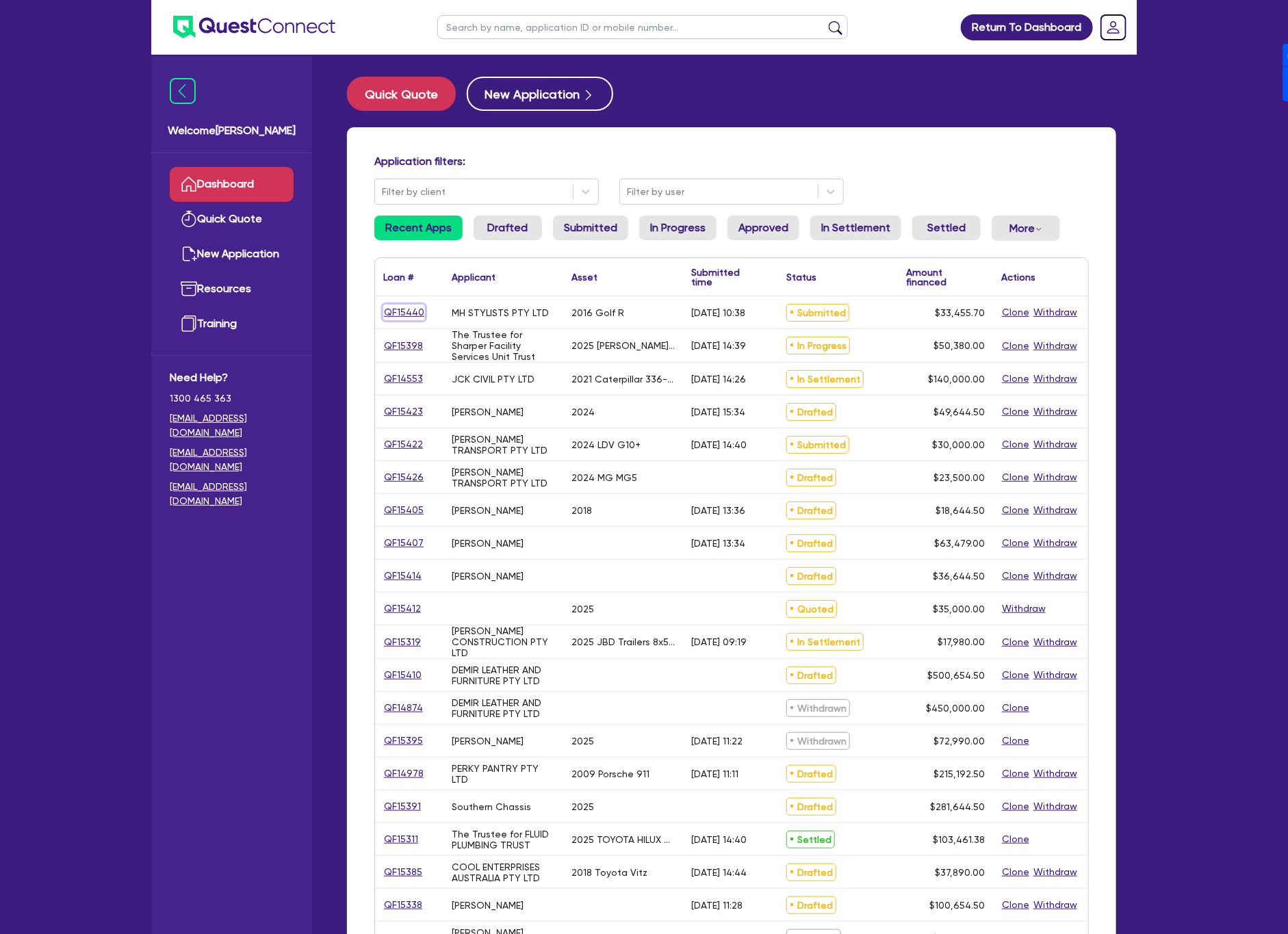
click at [405, 309] on link "QF15440" at bounding box center [403, 312] width 42 height 16
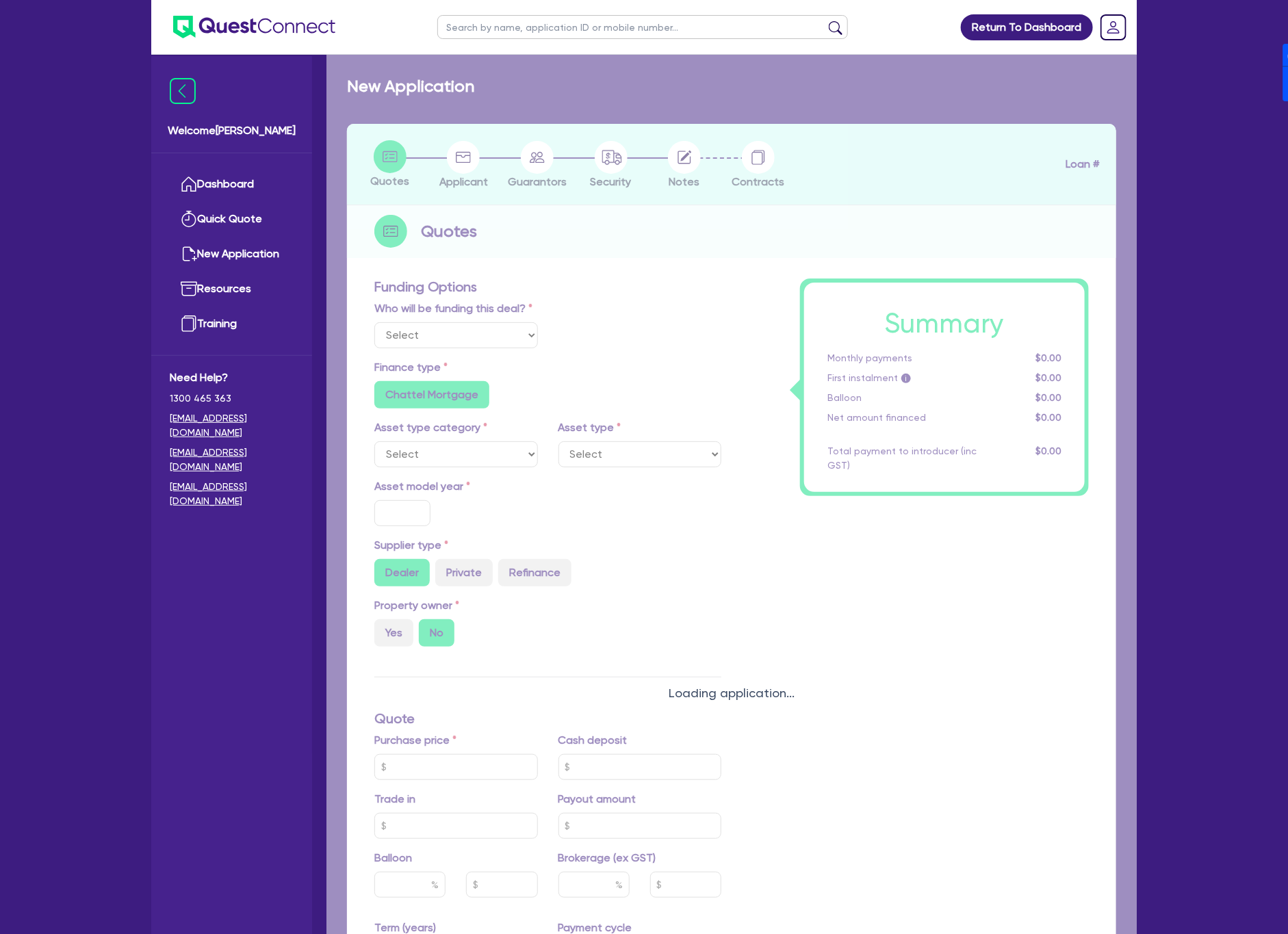
select select "Other"
select select "CARS_AND_LIGHT_TRUCKS"
type input "2016"
type input "31,811.2"
type input "63,811.2"
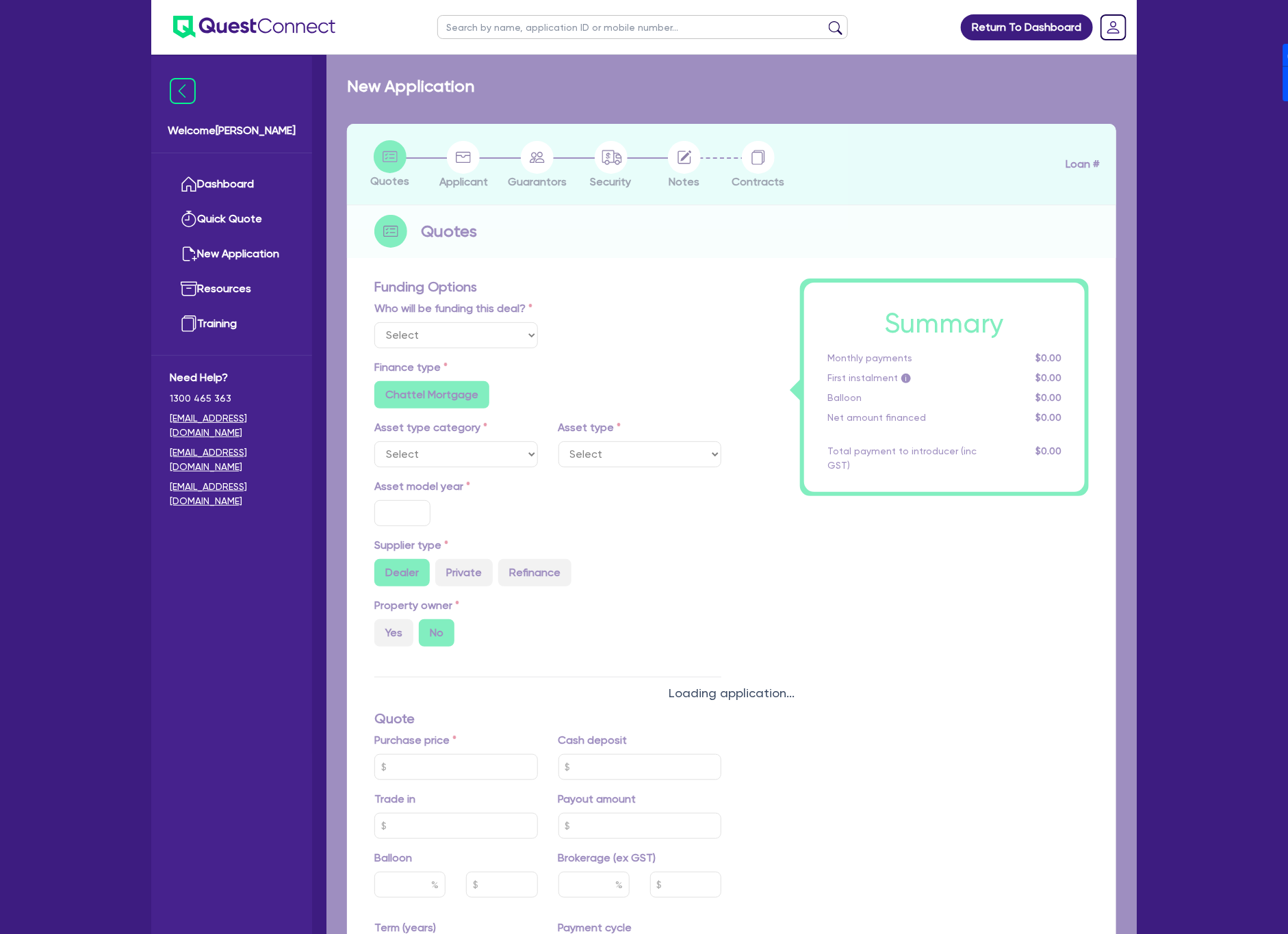
type input "63,811.2"
type input "6"
type input "2,007.34"
type input "17.95"
radio input "false"
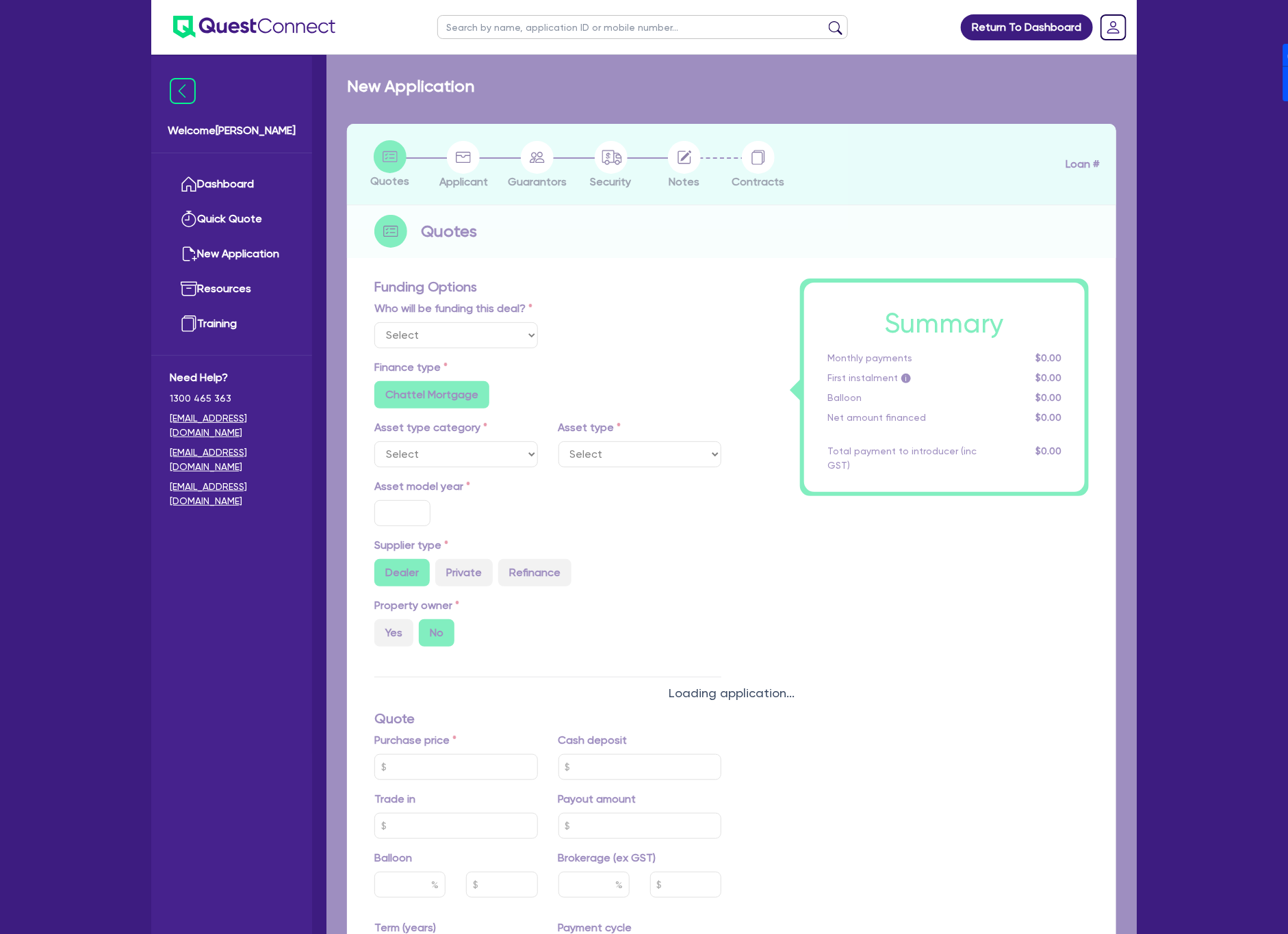
type input "900"
radio input "true"
select select "PASSENGER_VEHICLES"
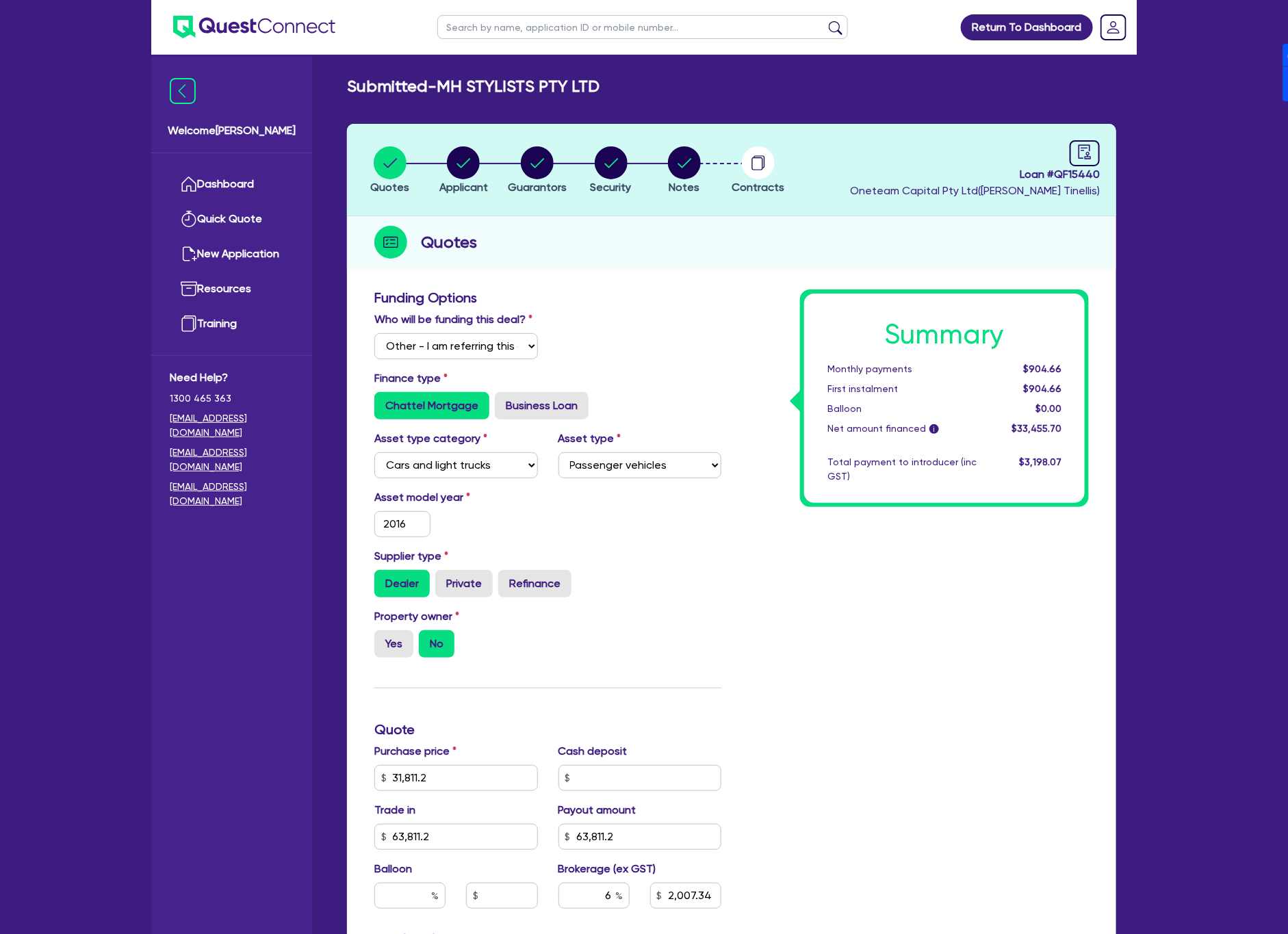
click at [1070, 173] on span "Loan # QF15440" at bounding box center [974, 175] width 250 height 17
copy span "QF15440"
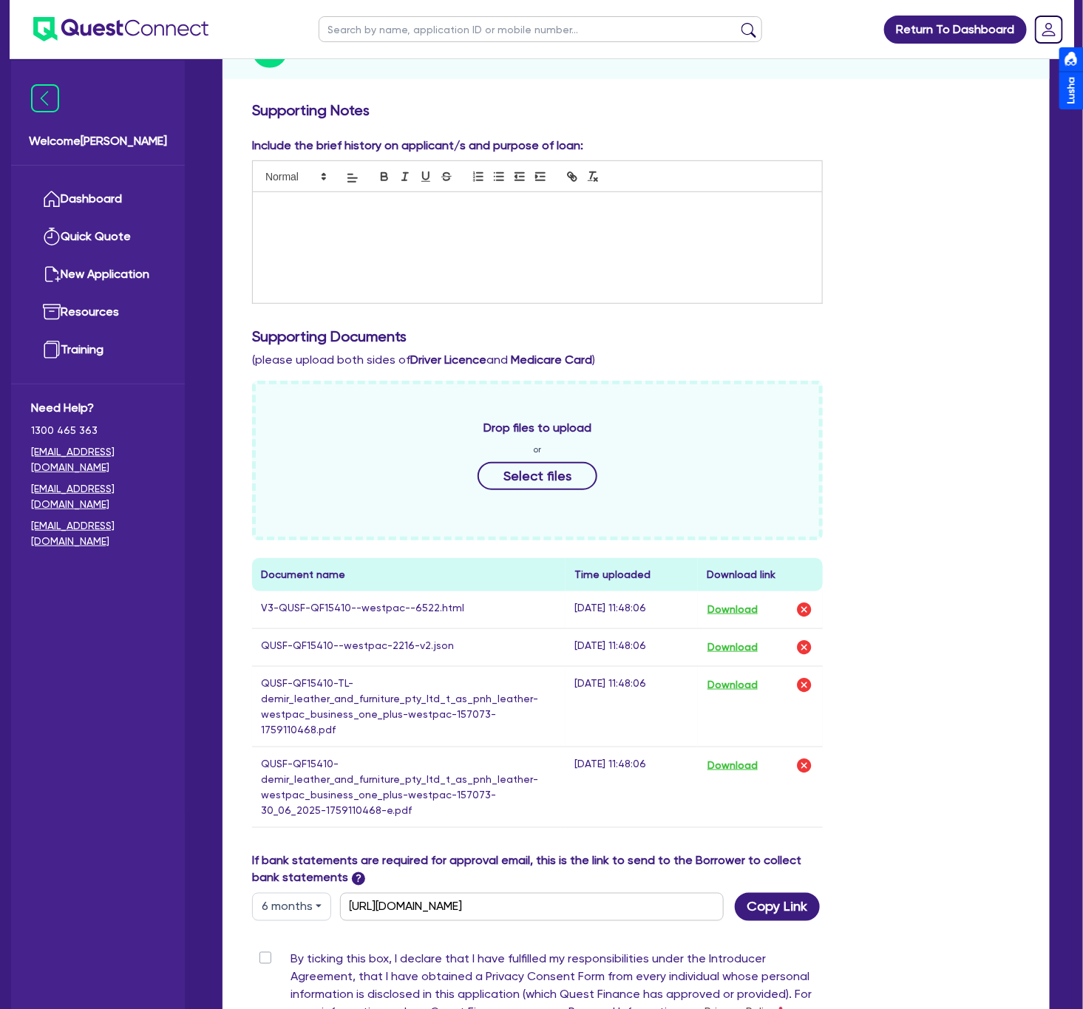
scroll to position [222, 0]
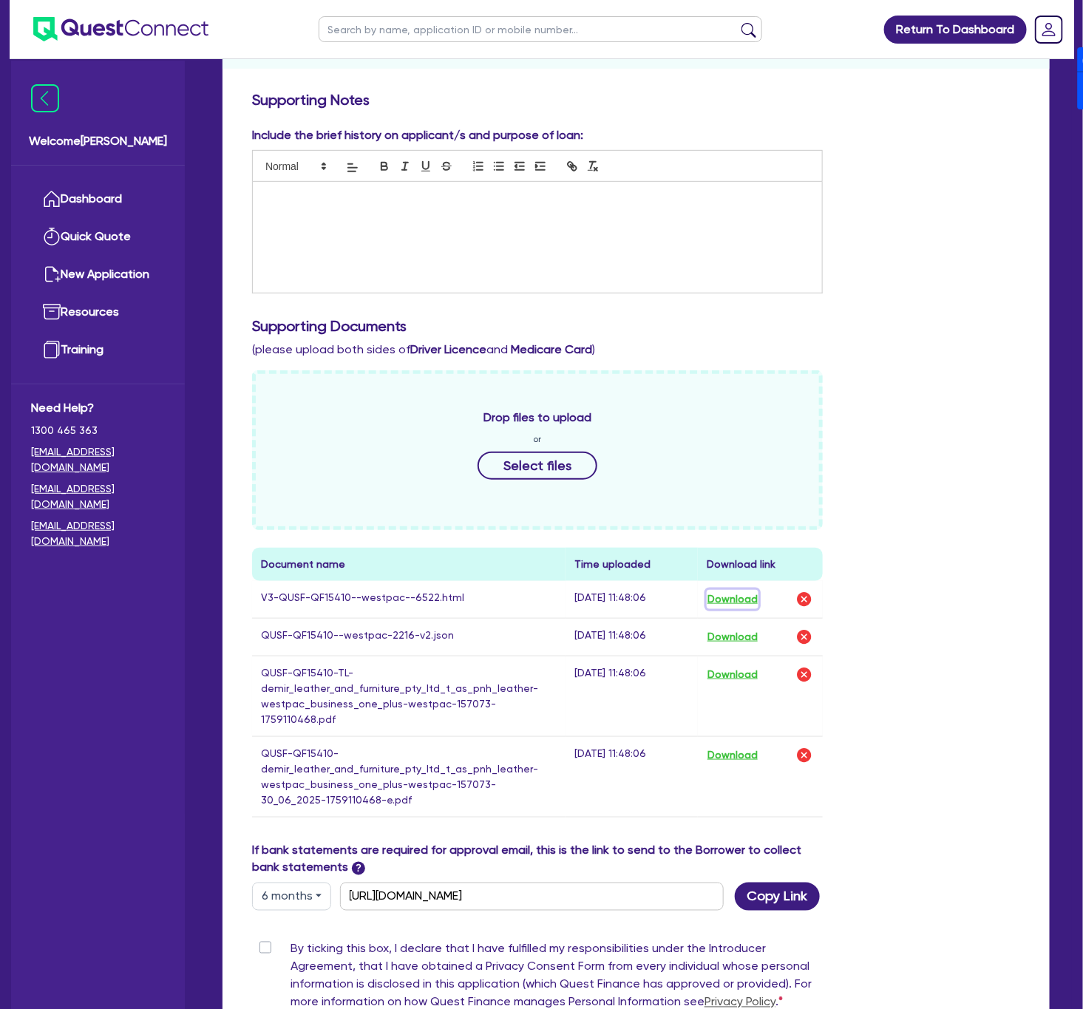
click at [720, 606] on button "Download" at bounding box center [733, 599] width 52 height 19
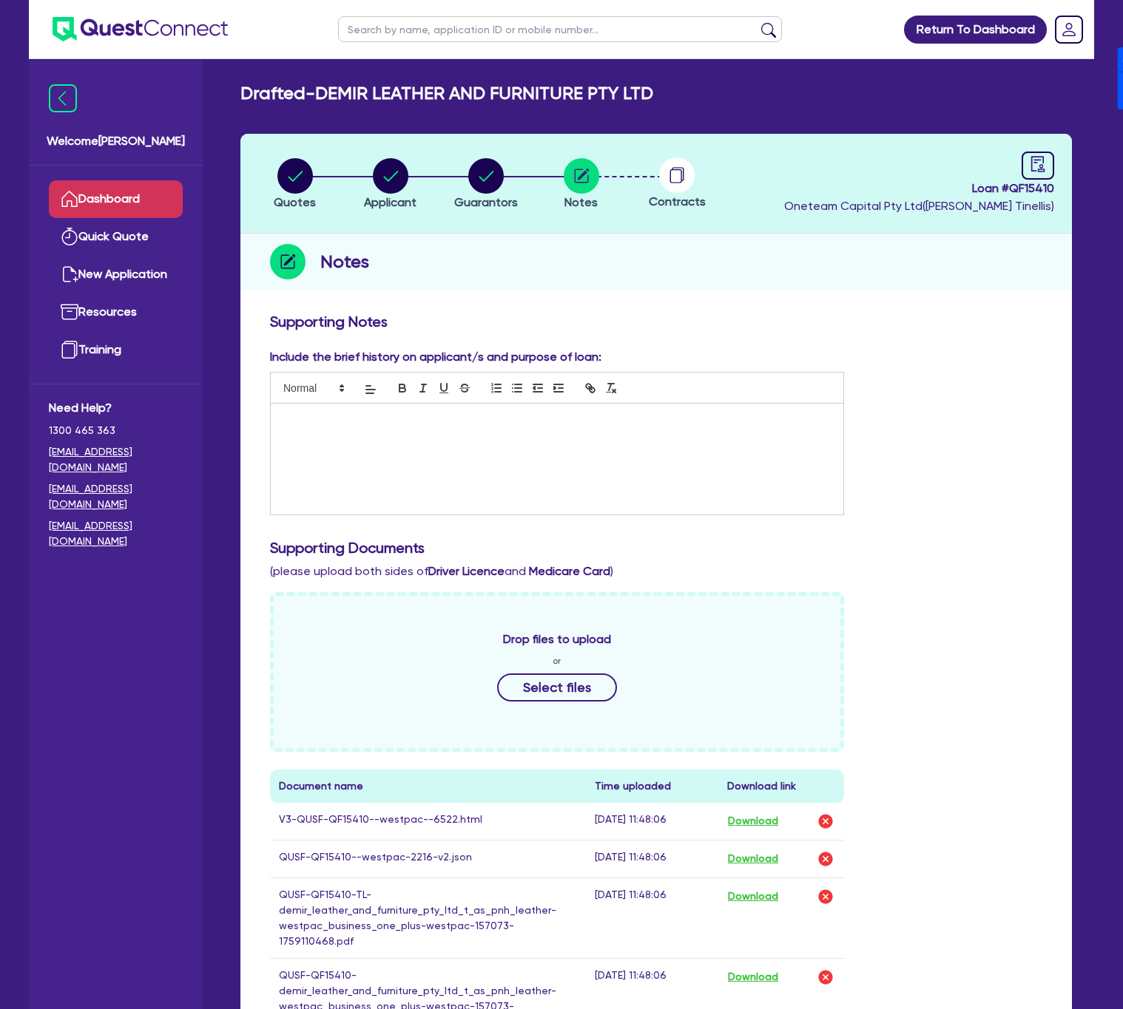
click at [160, 200] on link "Dashboard" at bounding box center [116, 199] width 134 height 38
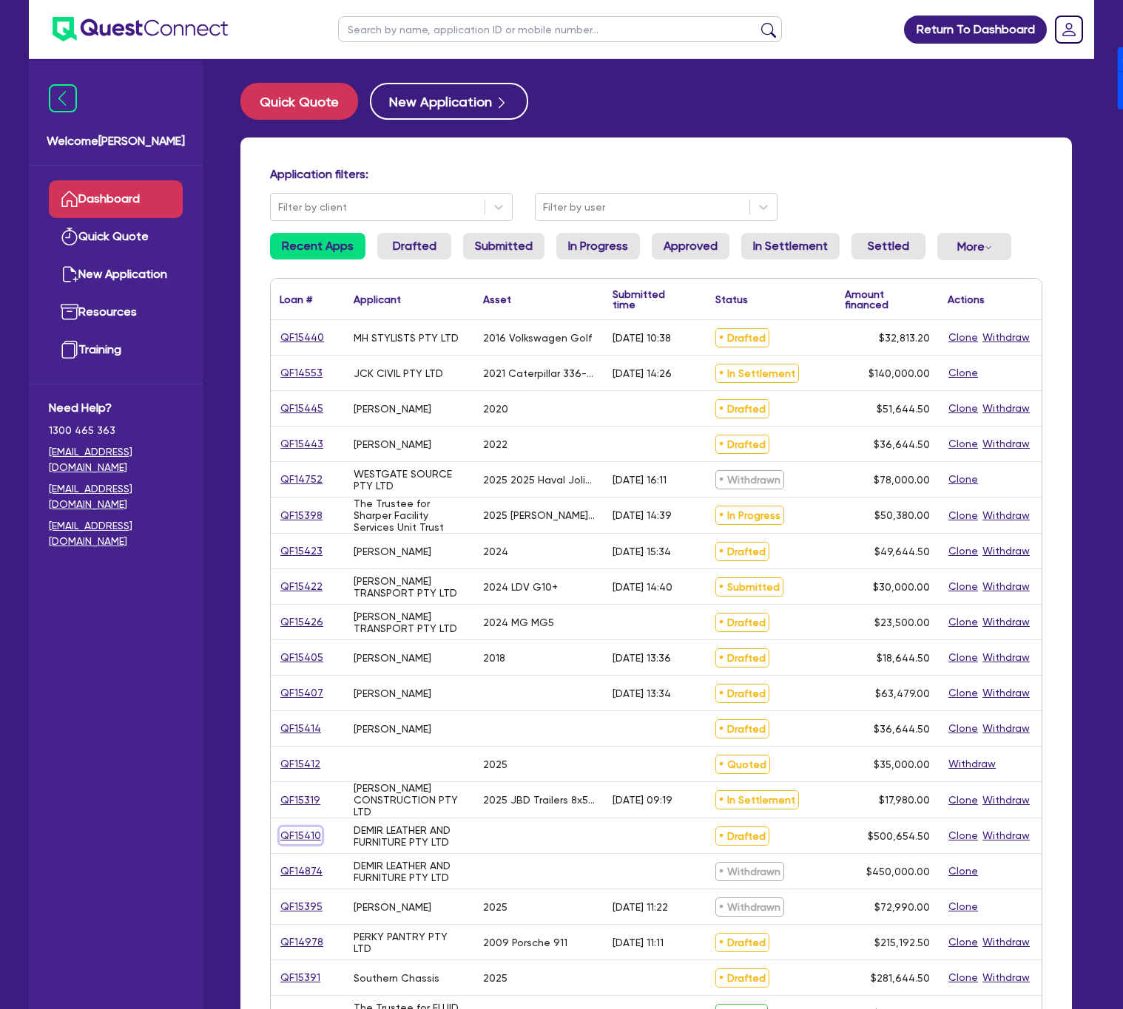
click at [311, 837] on link "QF15410" at bounding box center [301, 835] width 42 height 17
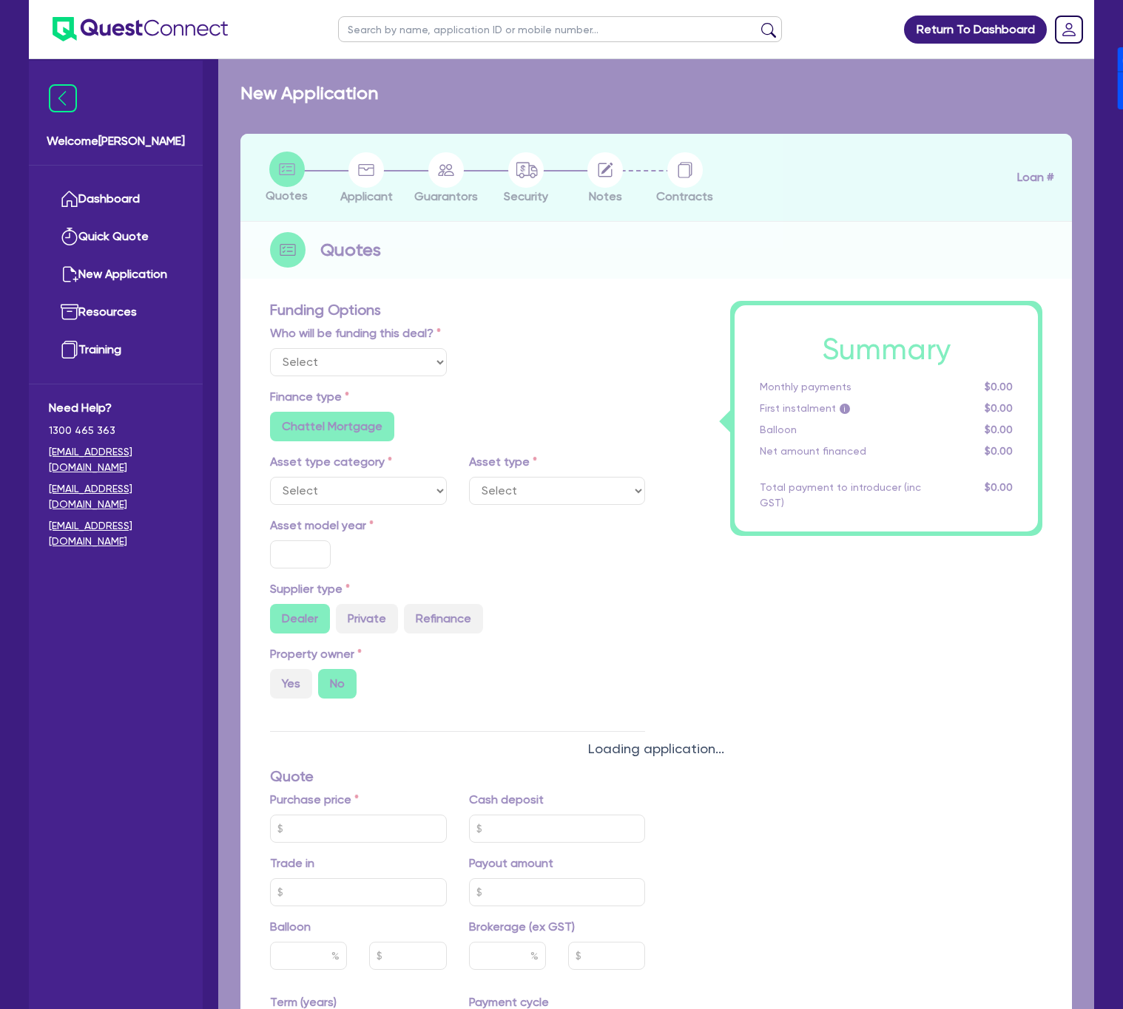
select select "Other"
radio input "false"
type input "500,000"
type input "4"
type input "20,026.18"
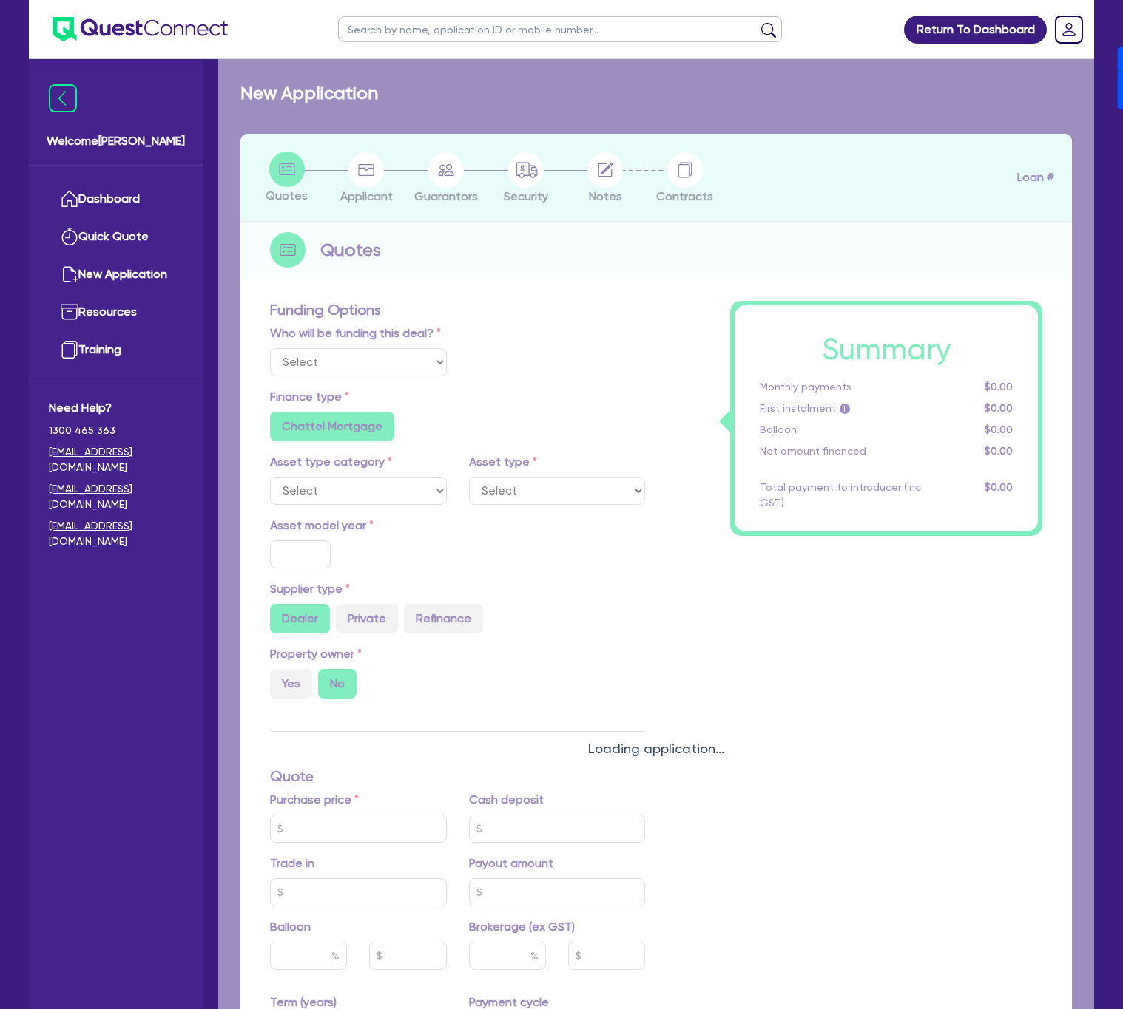
type input "17.95"
radio input "false"
radio input "true"
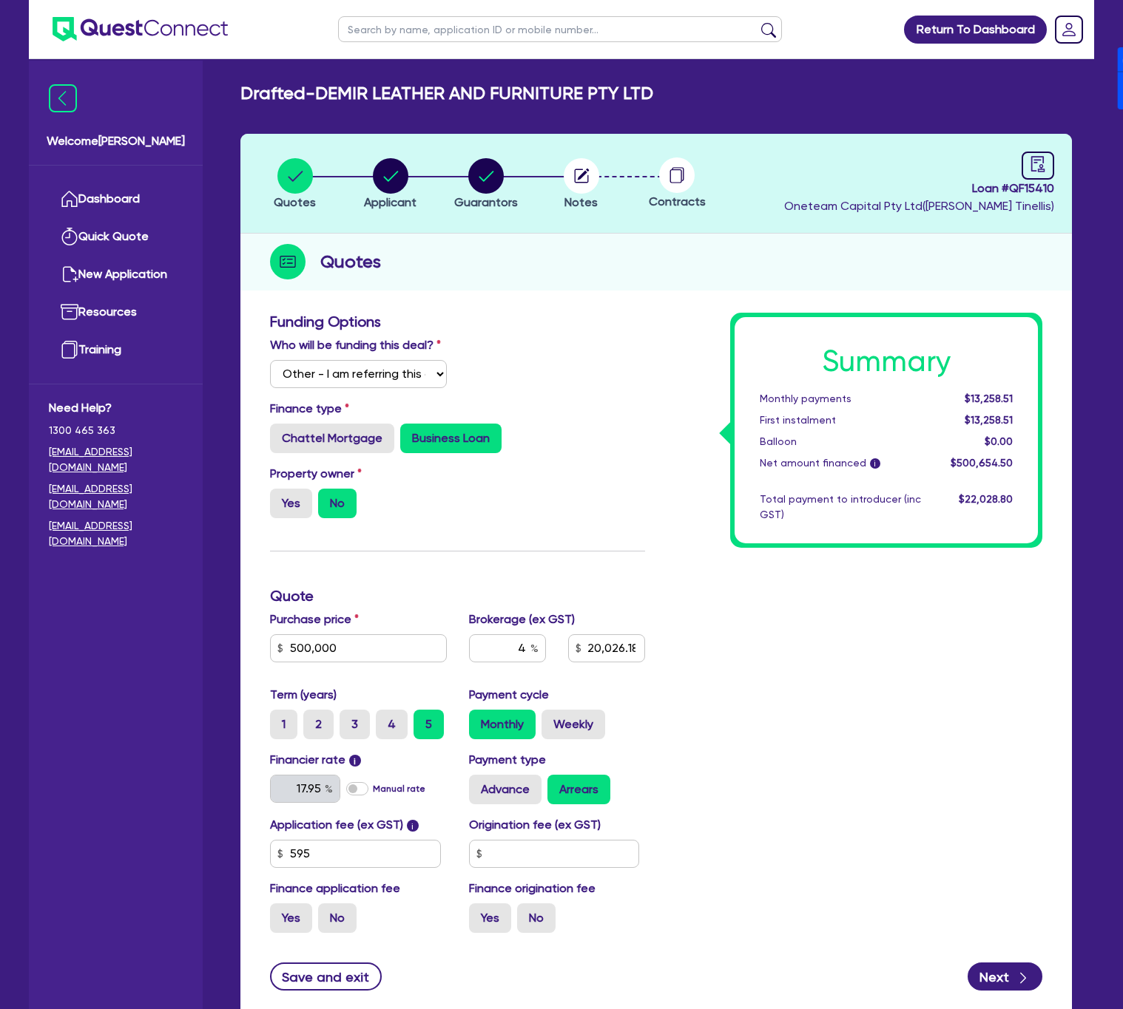
click at [1032, 183] on span "Loan # QF15410" at bounding box center [919, 189] width 270 height 18
copy span "QF15410"
drag, startPoint x: 322, startPoint y: 96, endPoint x: 649, endPoint y: 111, distance: 326.4
click at [649, 111] on div "Drafted - DEMIR LEATHER AND FURNITURE PTY LTD Quotes Applicant [GEOGRAPHIC_DATA…" at bounding box center [656, 560] width 876 height 955
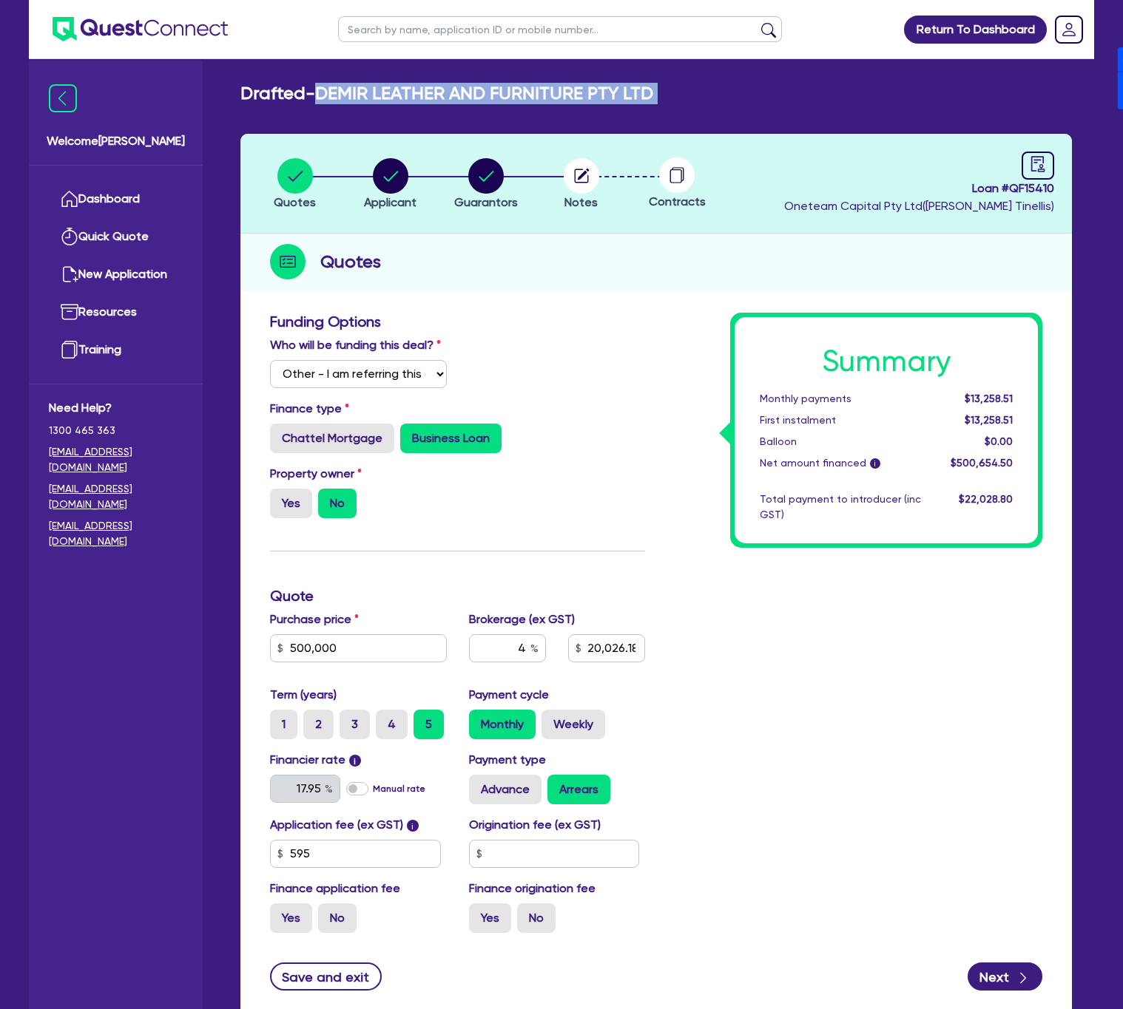
copy div "DEMIR LEATHER AND FURNITURE PTY LTD Quotes Applicant Guarantors Notes"
click at [561, 101] on h2 "Drafted - DEMIR LEATHER AND FURNITURE PTY LTD" at bounding box center [446, 93] width 413 height 21
